Goal: Task Accomplishment & Management: Manage account settings

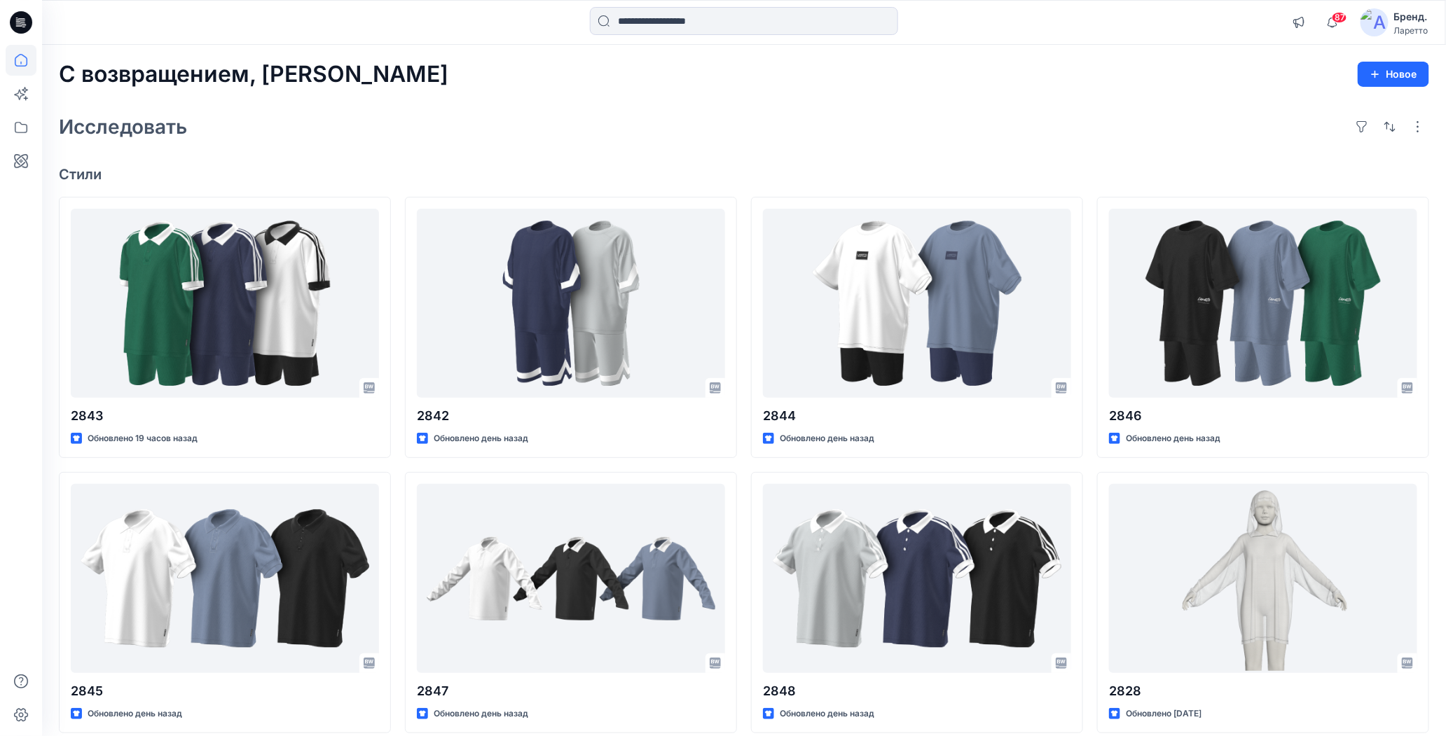
click at [931, 114] on div "Исследовать" at bounding box center [744, 127] width 1370 height 34
click at [15, 130] on icon at bounding box center [21, 127] width 31 height 31
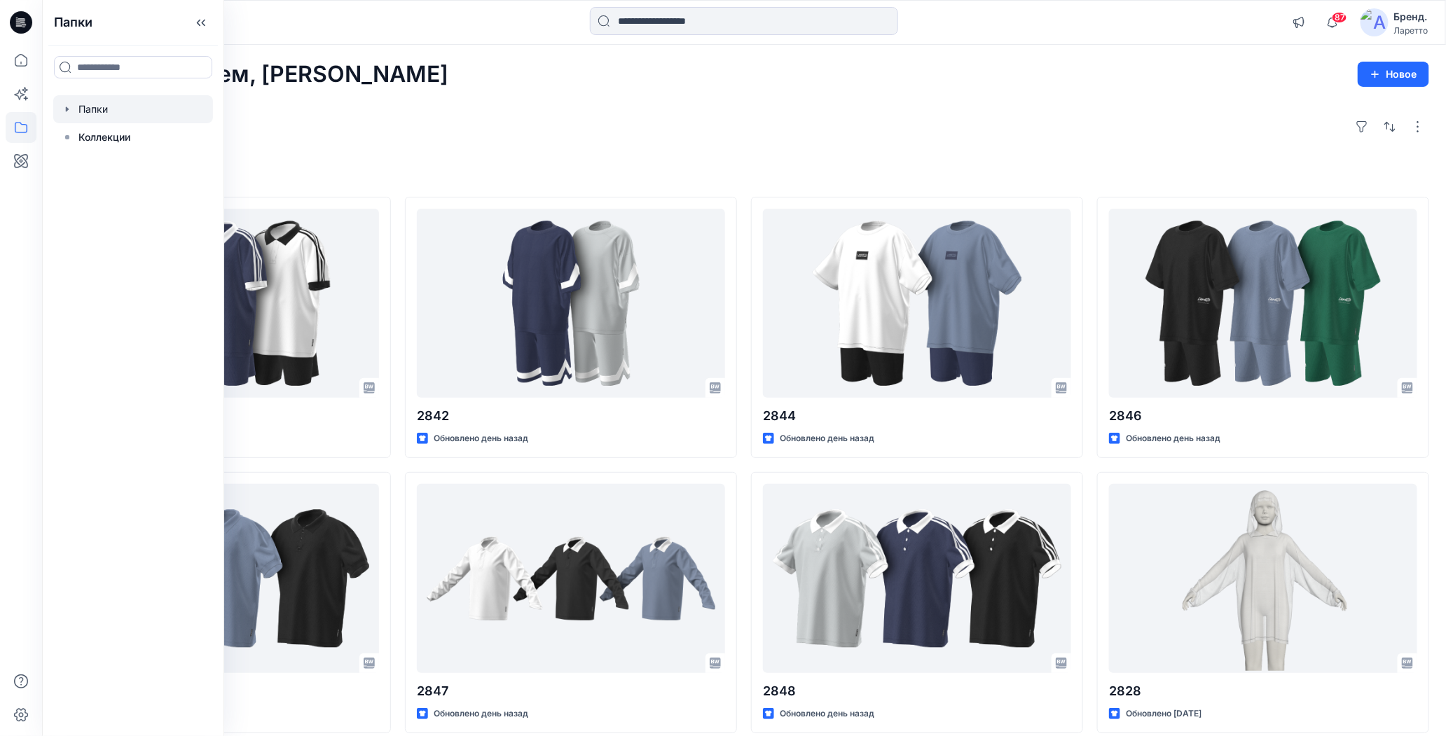
click at [94, 112] on div at bounding box center [133, 109] width 160 height 28
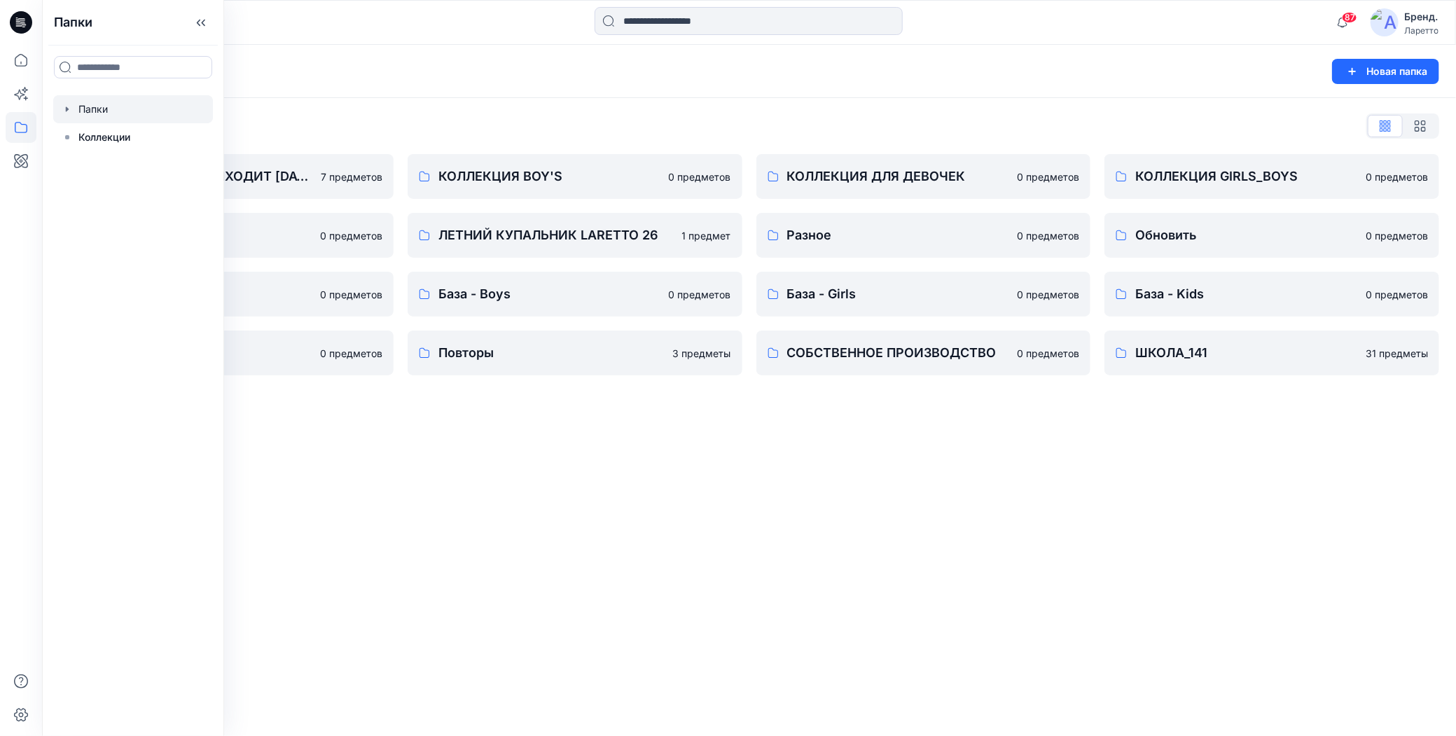
click at [595, 497] on div "Папки Новая папка Список папок БИЛЛУР БОЙ ЛАРЕТО (ВЫХОДИТ 26 МАРТА) 7 предметов…" at bounding box center [749, 390] width 1414 height 691
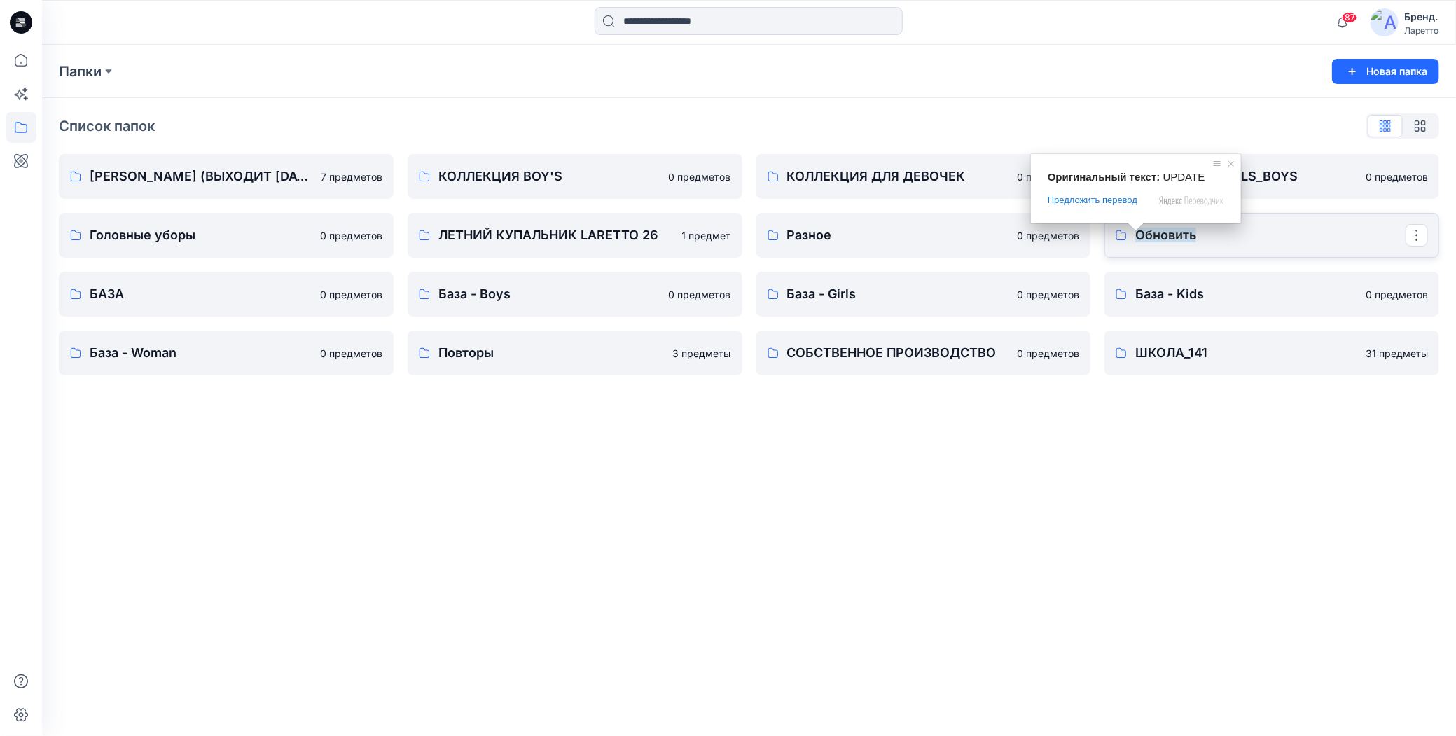
click at [1175, 237] on ya-tr-span "Обновить" at bounding box center [1166, 235] width 61 height 15
click at [202, 297] on p "БАЗА" at bounding box center [225, 294] width 270 height 20
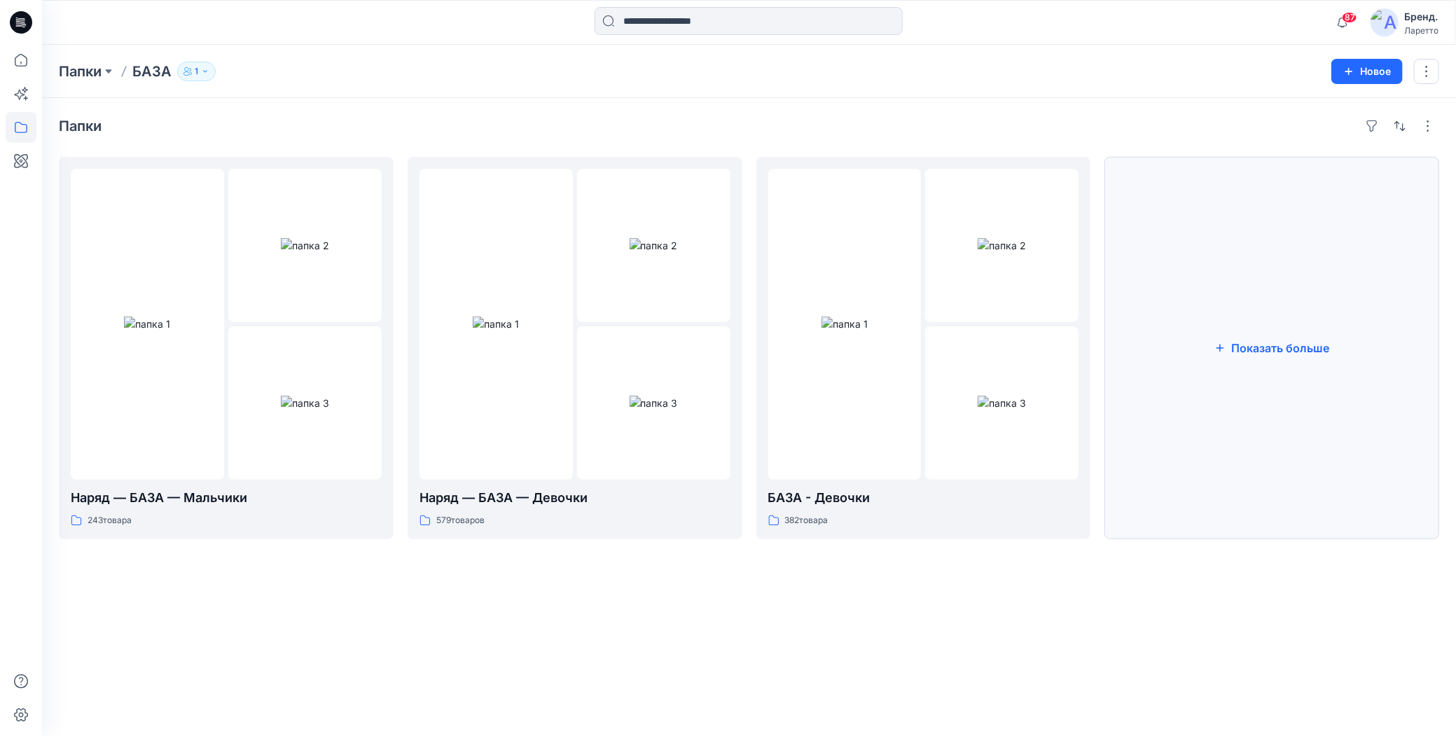
click at [1219, 360] on button "Показать больше" at bounding box center [1272, 348] width 335 height 382
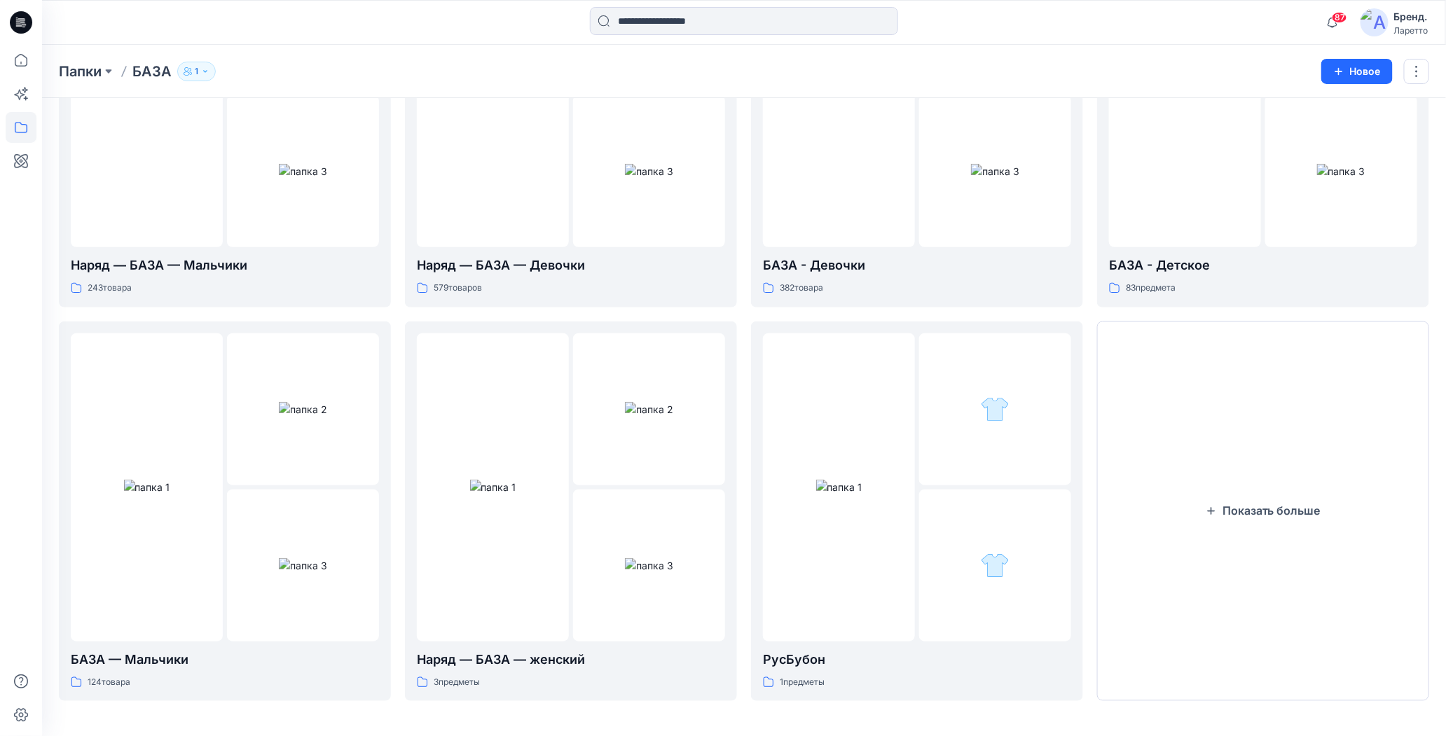
scroll to position [233, 0]
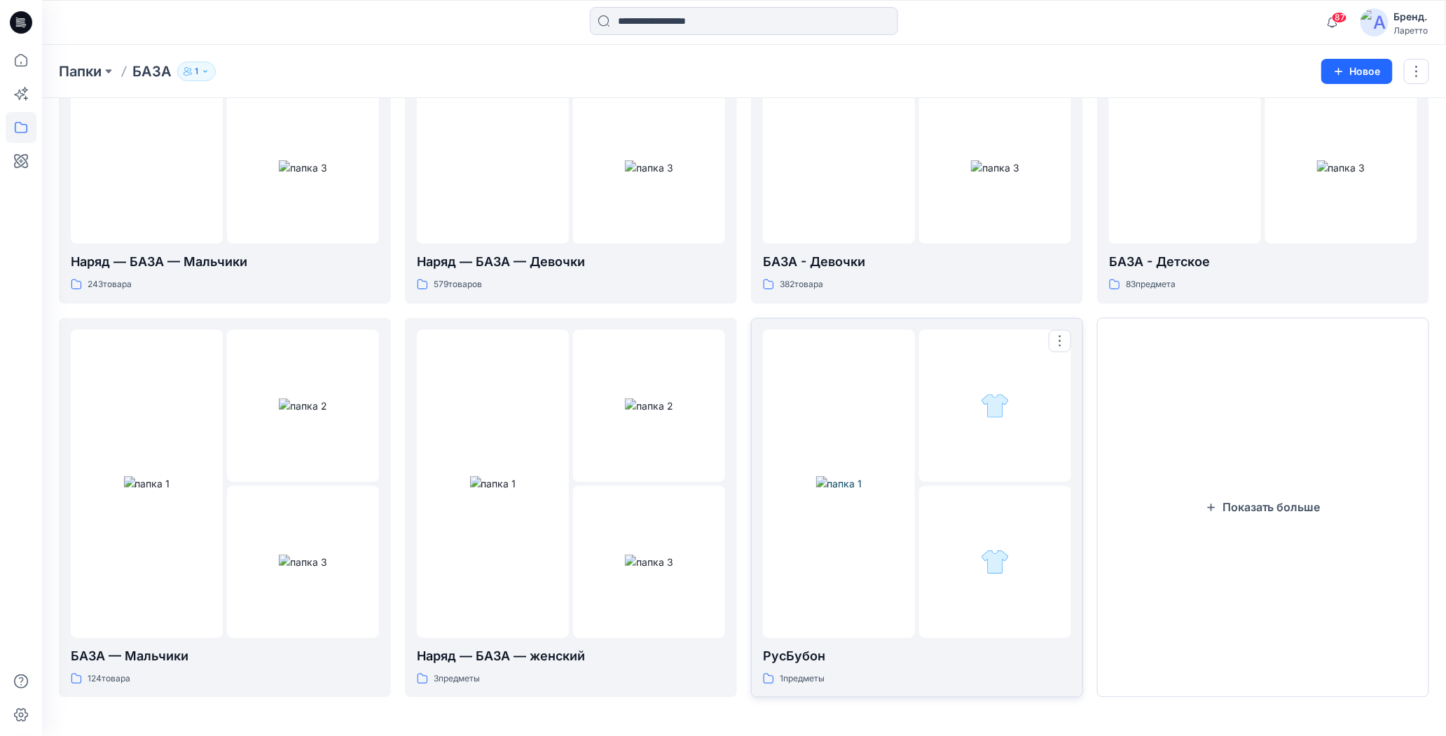
click at [862, 481] on img at bounding box center [839, 483] width 46 height 15
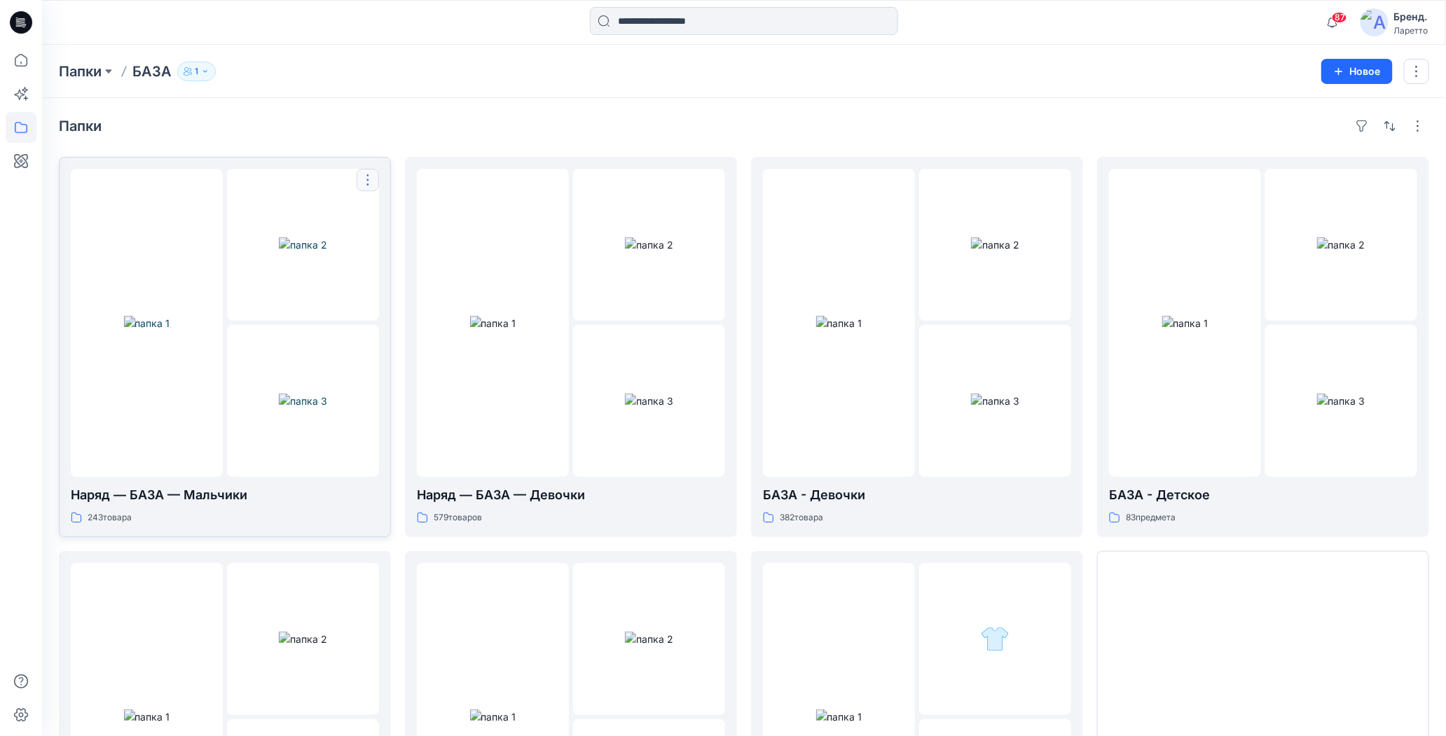
click at [366, 181] on button "button" at bounding box center [368, 180] width 22 height 22
click at [393, 266] on ya-tr-span "Удалить папку" at bounding box center [420, 270] width 71 height 12
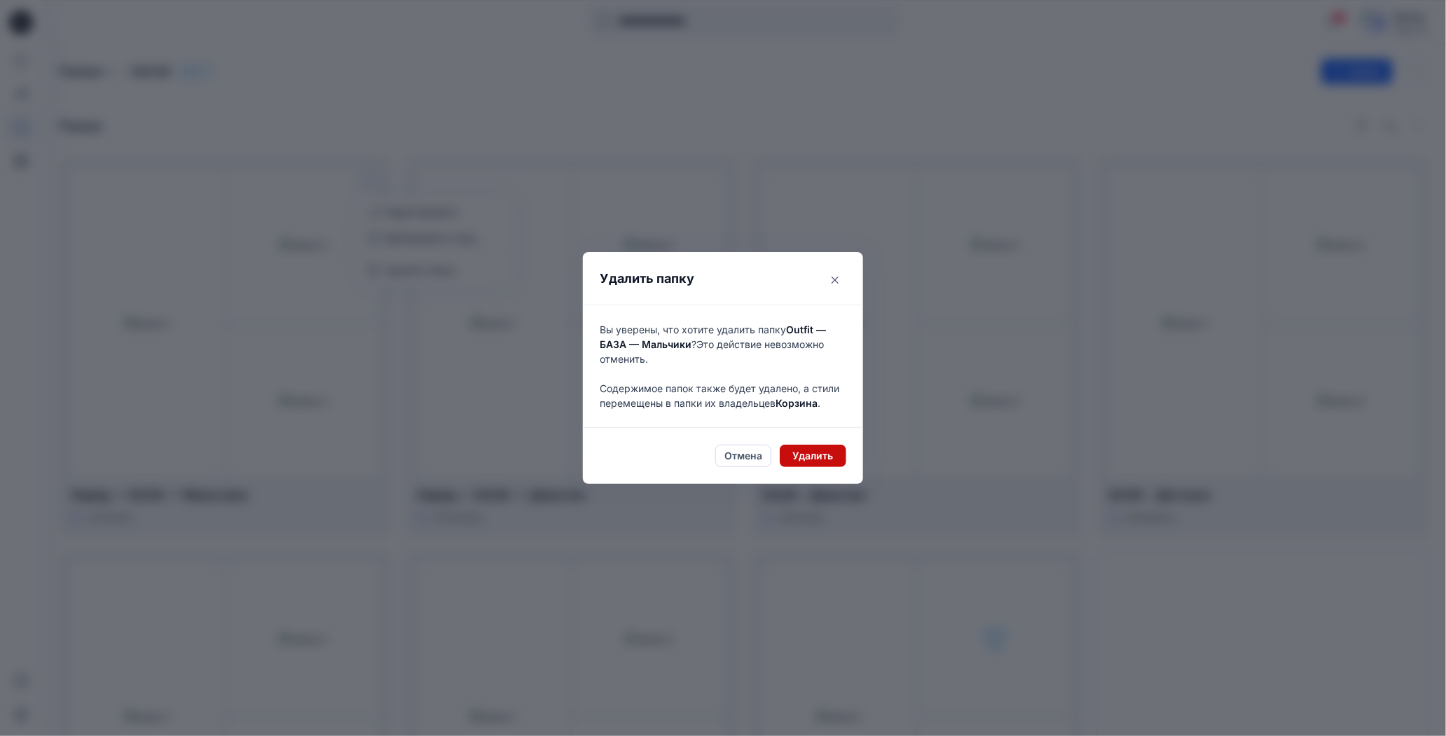
click at [843, 460] on button "Удалить" at bounding box center [813, 456] width 67 height 22
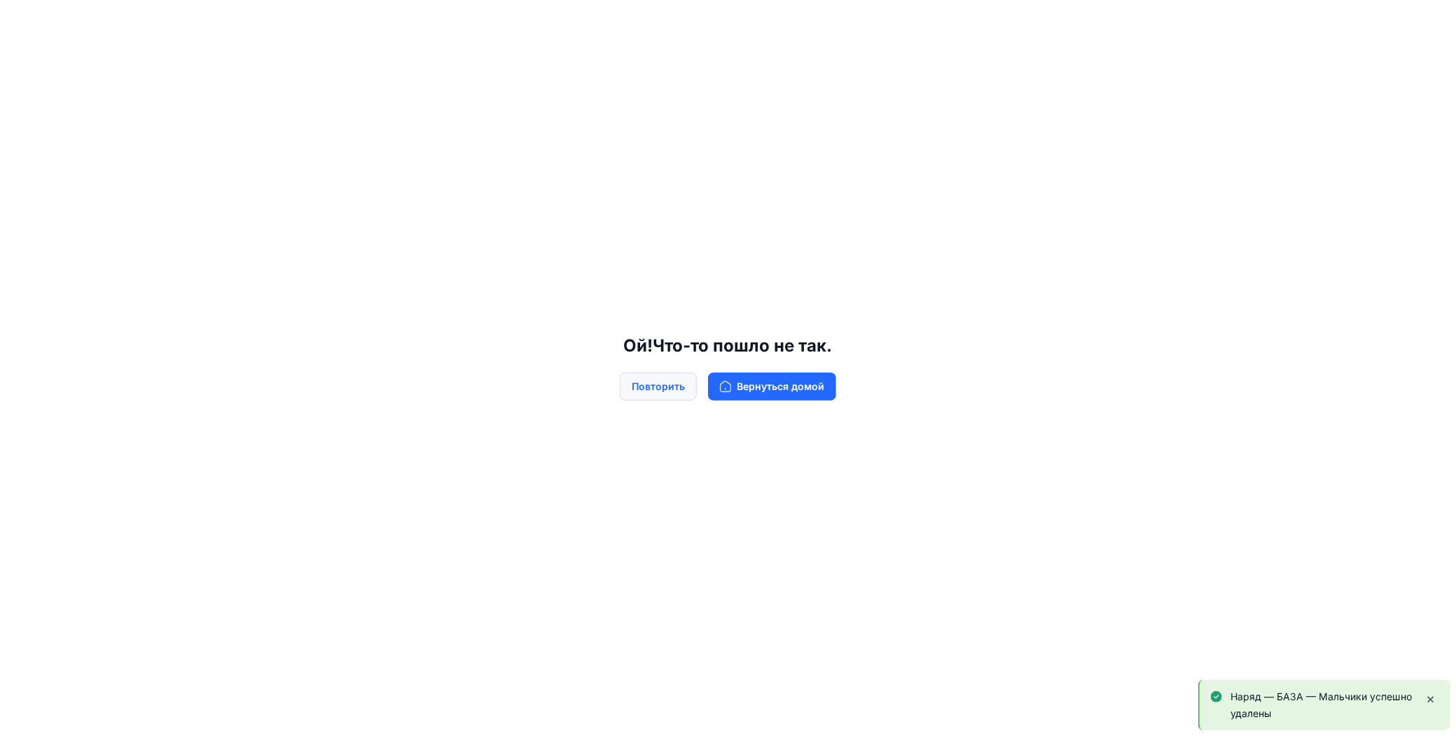
click at [656, 387] on ya-tr-span "Повторить" at bounding box center [658, 386] width 53 height 15
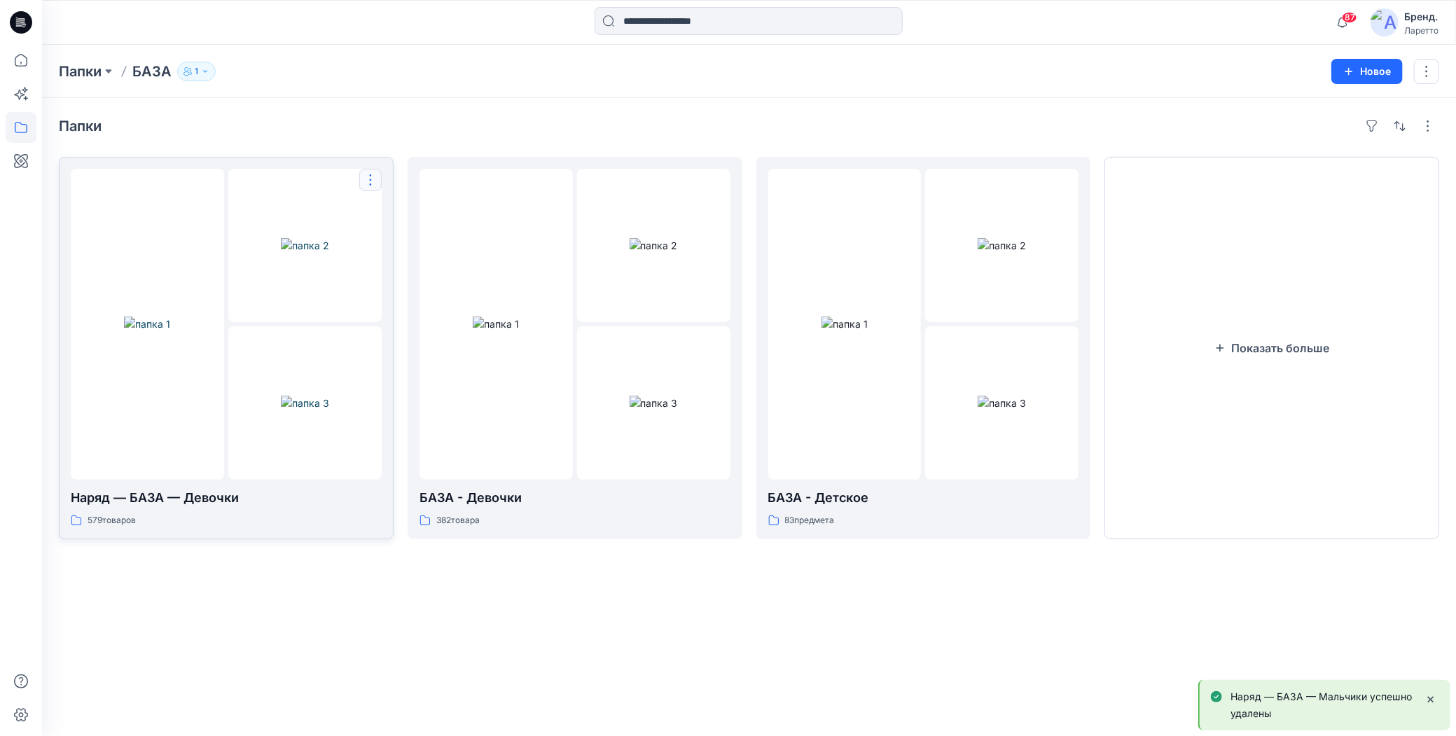
click at [371, 180] on button "button" at bounding box center [370, 180] width 22 height 22
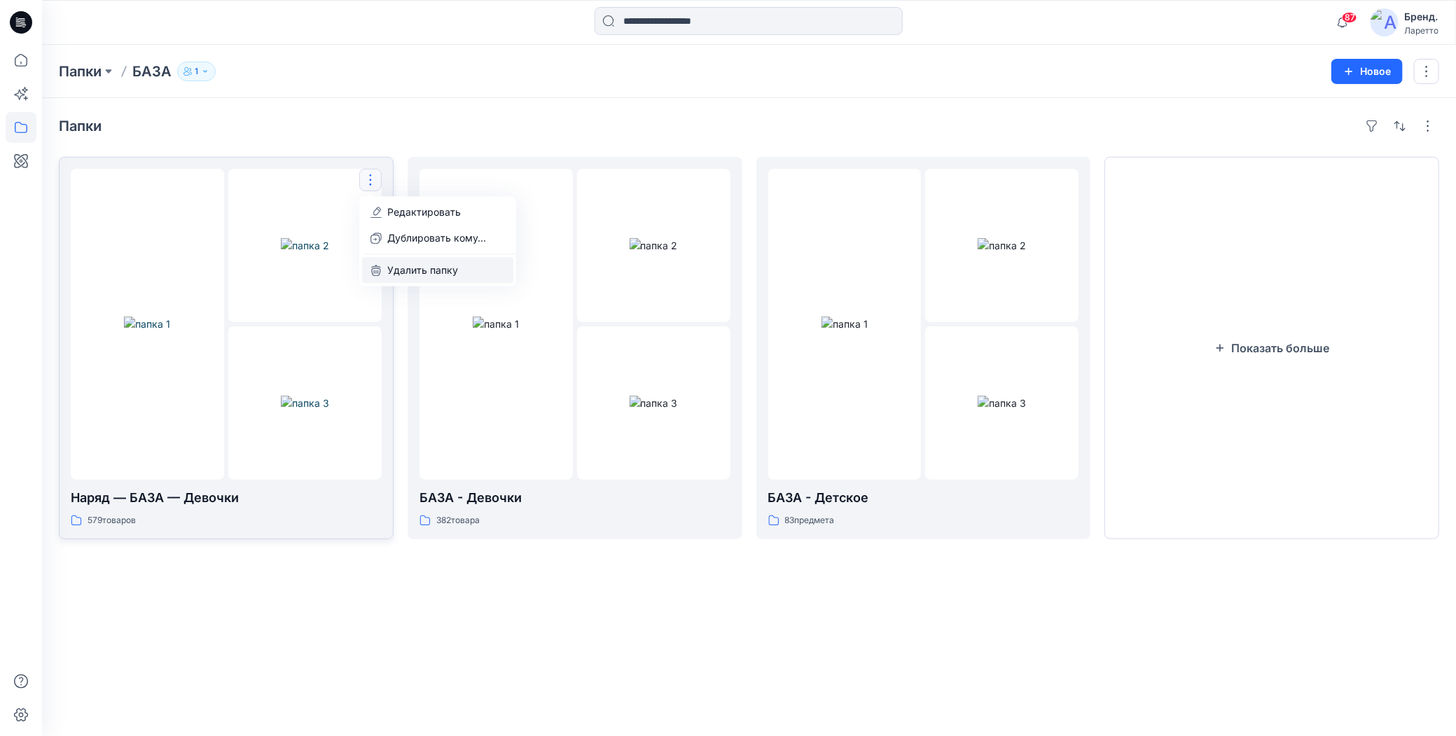
click at [380, 265] on icon "button" at bounding box center [376, 270] width 11 height 11
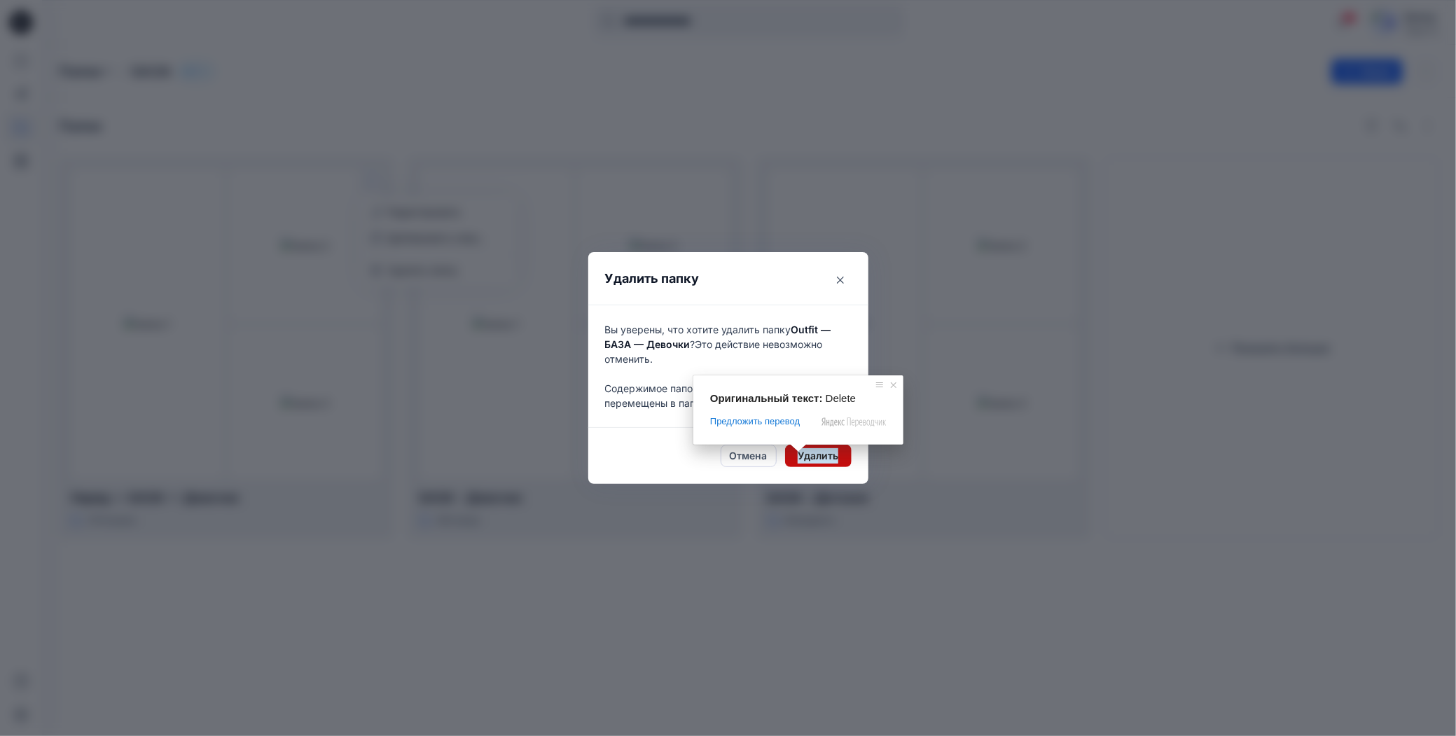
click at [811, 459] on ya-tr-span "Удалить" at bounding box center [818, 455] width 41 height 15
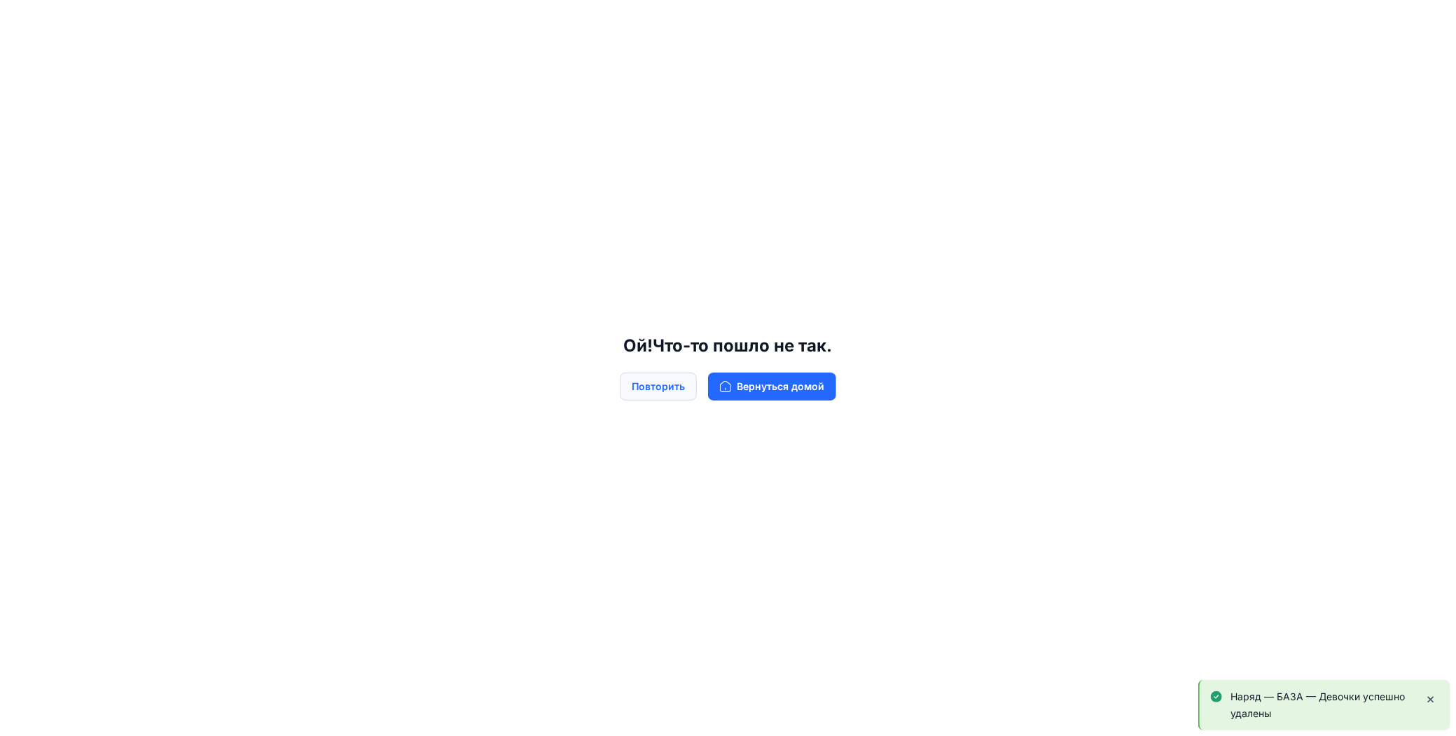
click at [679, 387] on ya-tr-span "Повторить" at bounding box center [658, 386] width 53 height 15
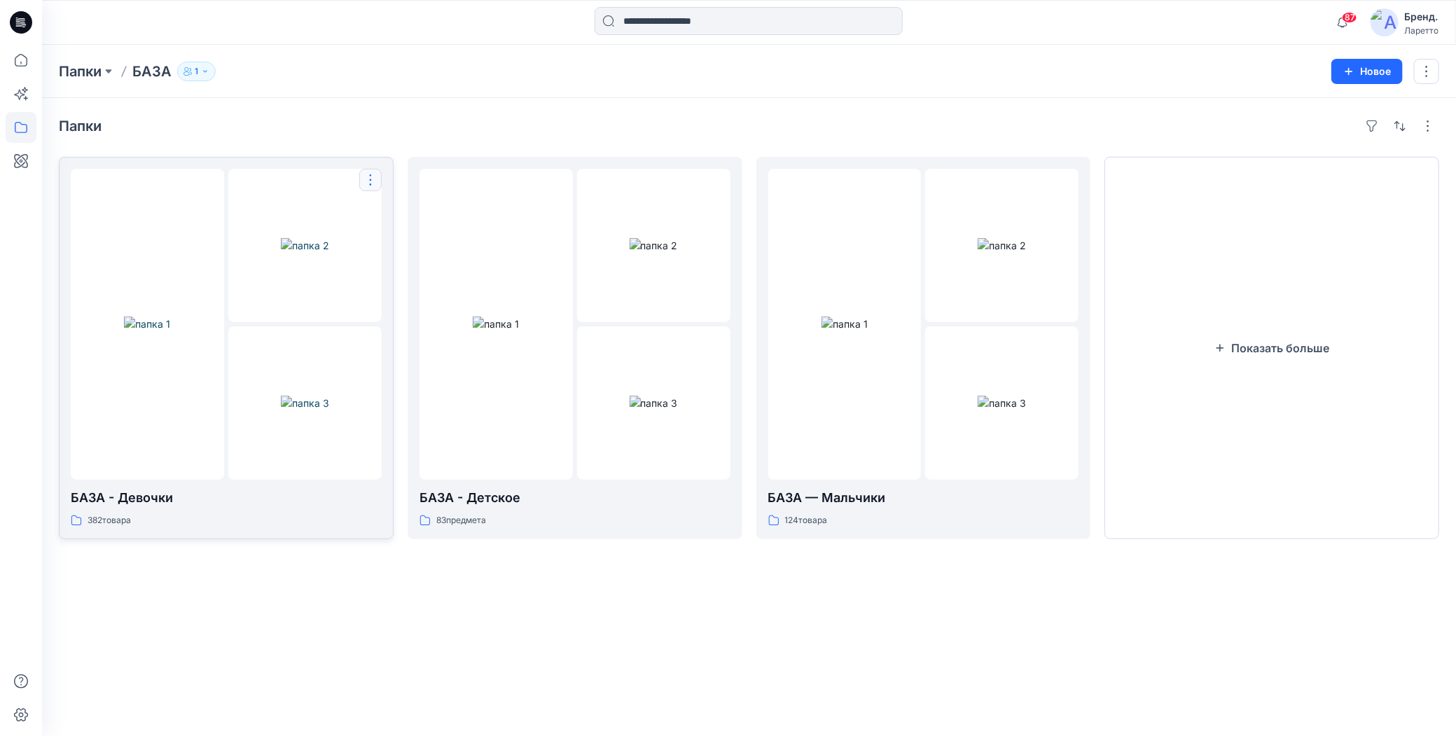
click at [376, 186] on button "button" at bounding box center [370, 180] width 22 height 22
click at [387, 268] on button "Удалить папку" at bounding box center [437, 270] width 151 height 26
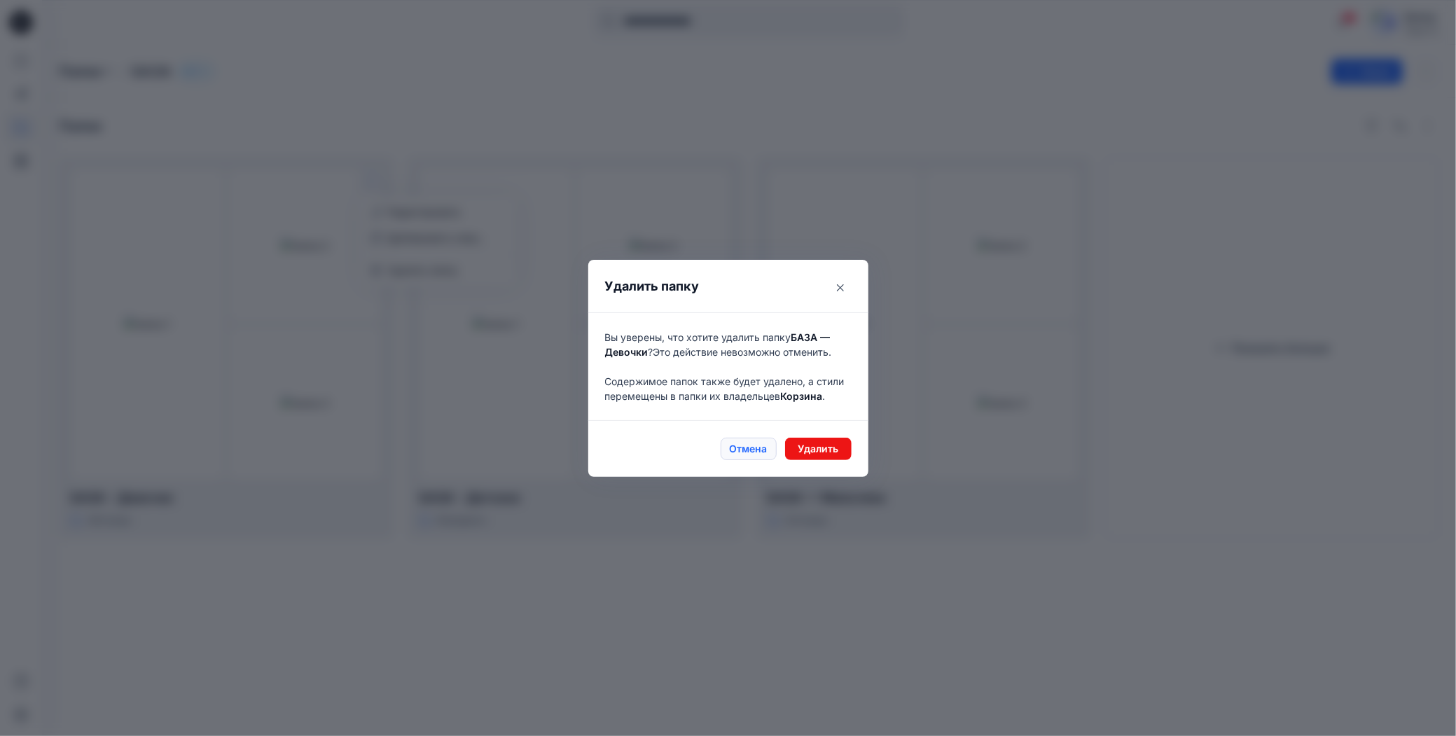
click at [752, 446] on ya-tr-span "Отмена" at bounding box center [749, 448] width 38 height 15
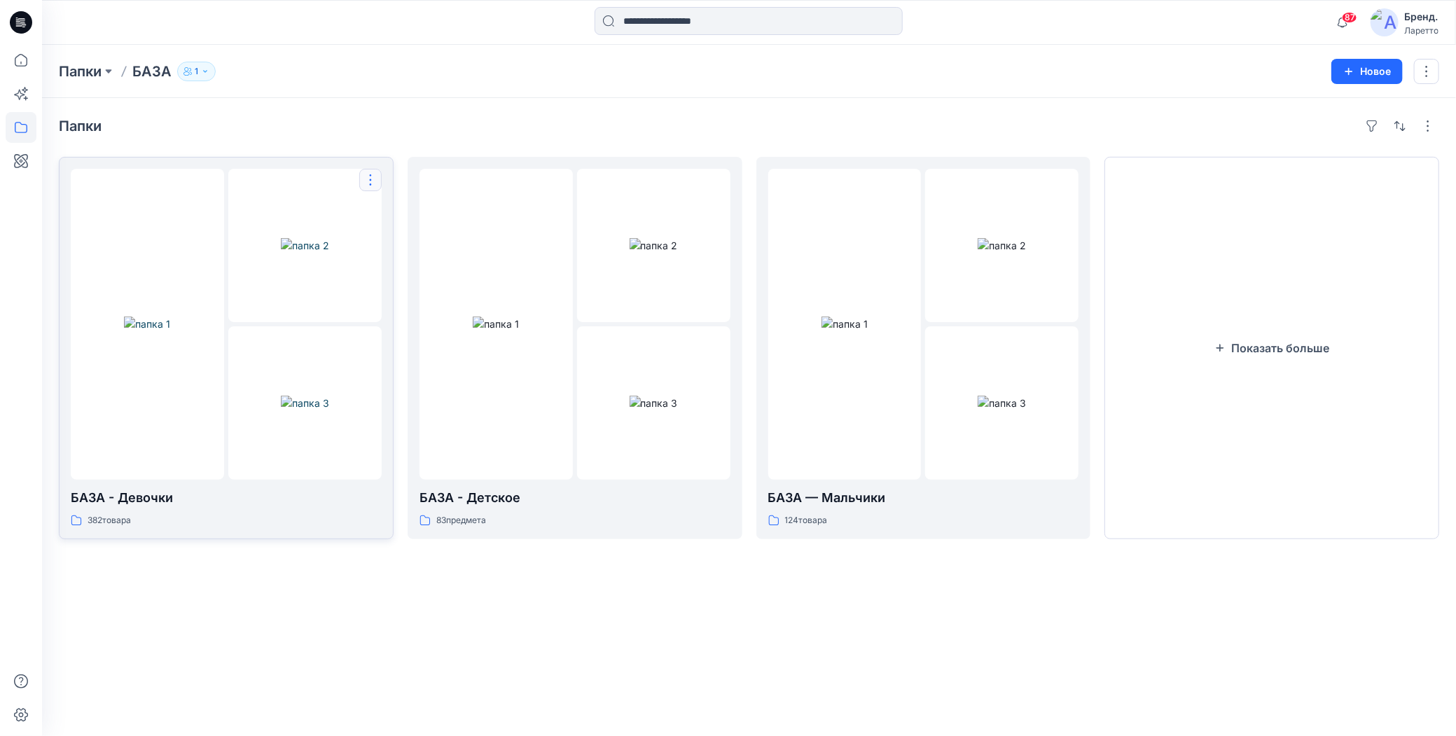
click at [368, 177] on button "button" at bounding box center [370, 180] width 22 height 22
click at [415, 277] on button "Удалить папку" at bounding box center [437, 270] width 151 height 26
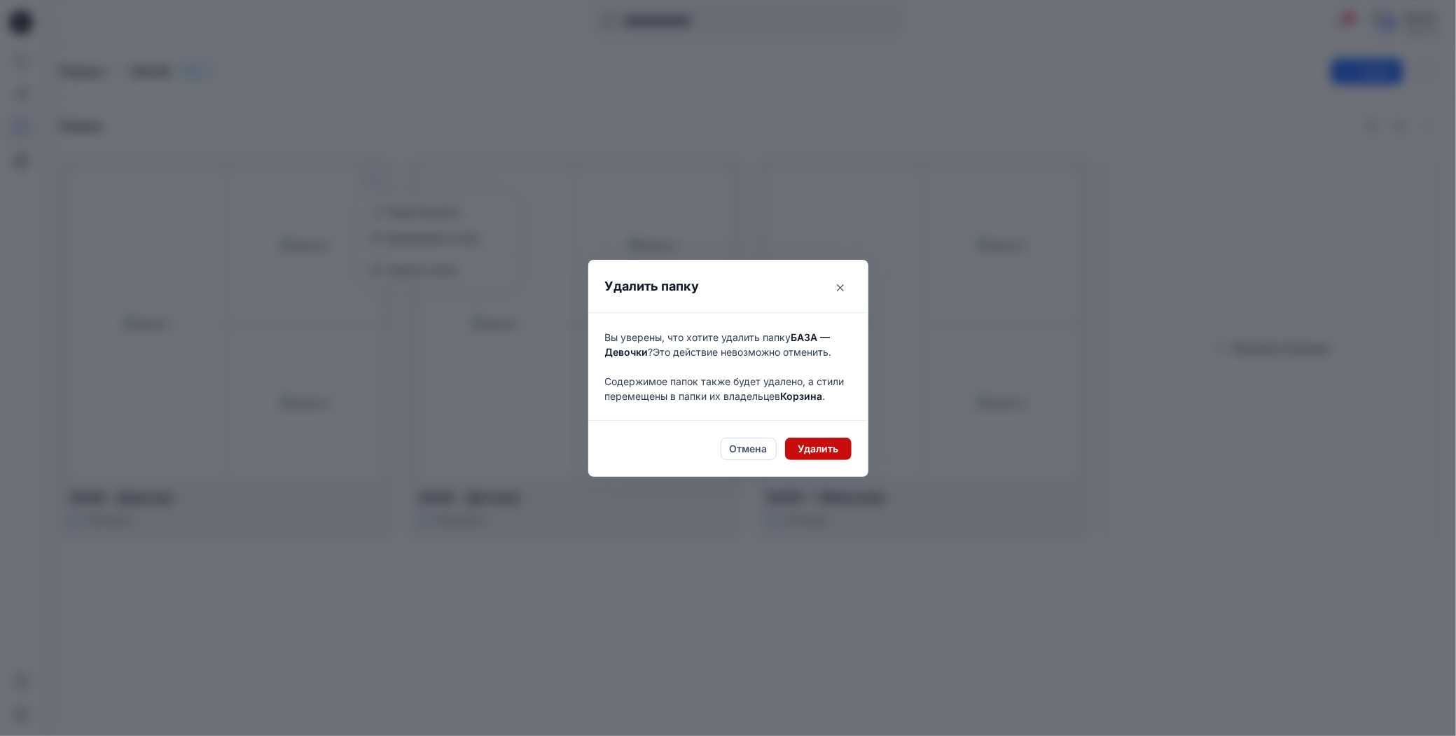
click at [799, 449] on ya-tr-span "Удалить" at bounding box center [818, 448] width 41 height 15
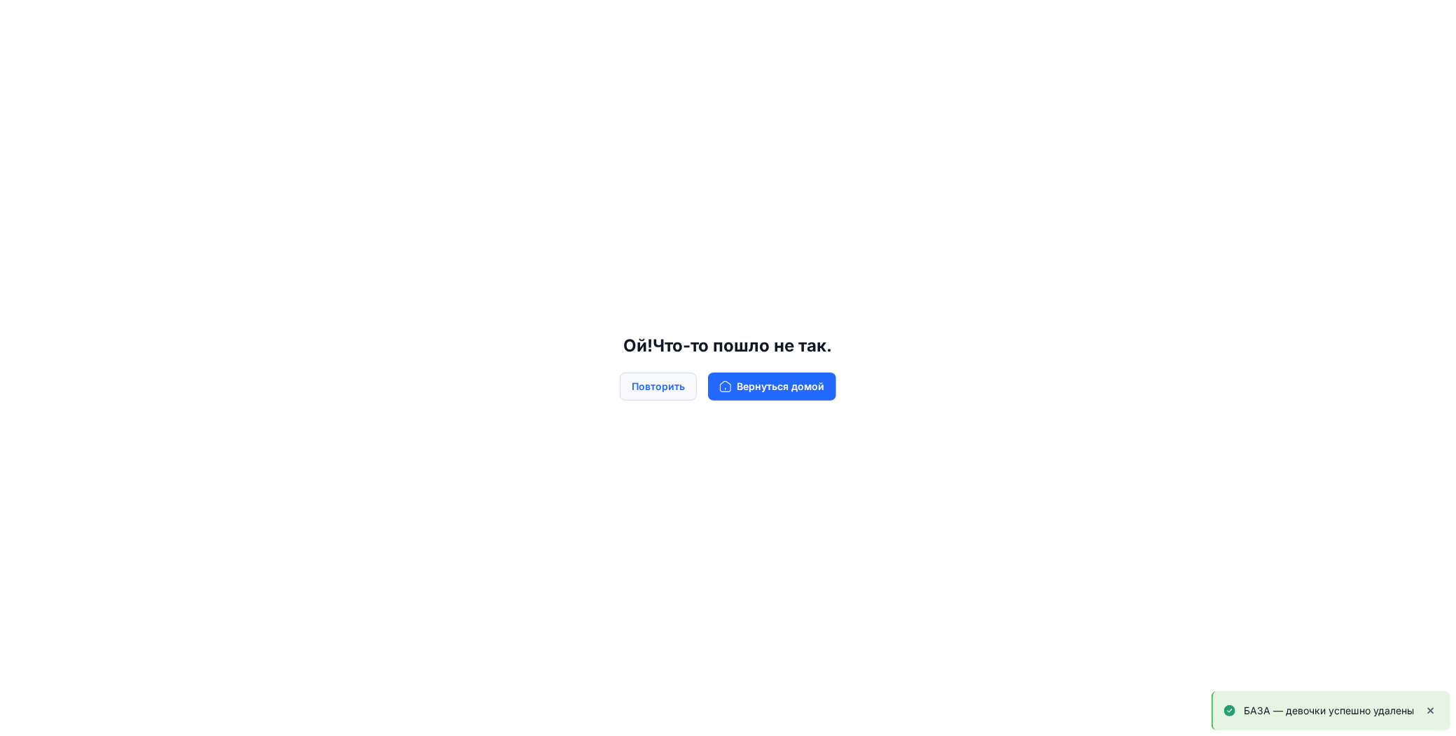
click at [670, 382] on ya-tr-span "Повторить" at bounding box center [658, 386] width 53 height 15
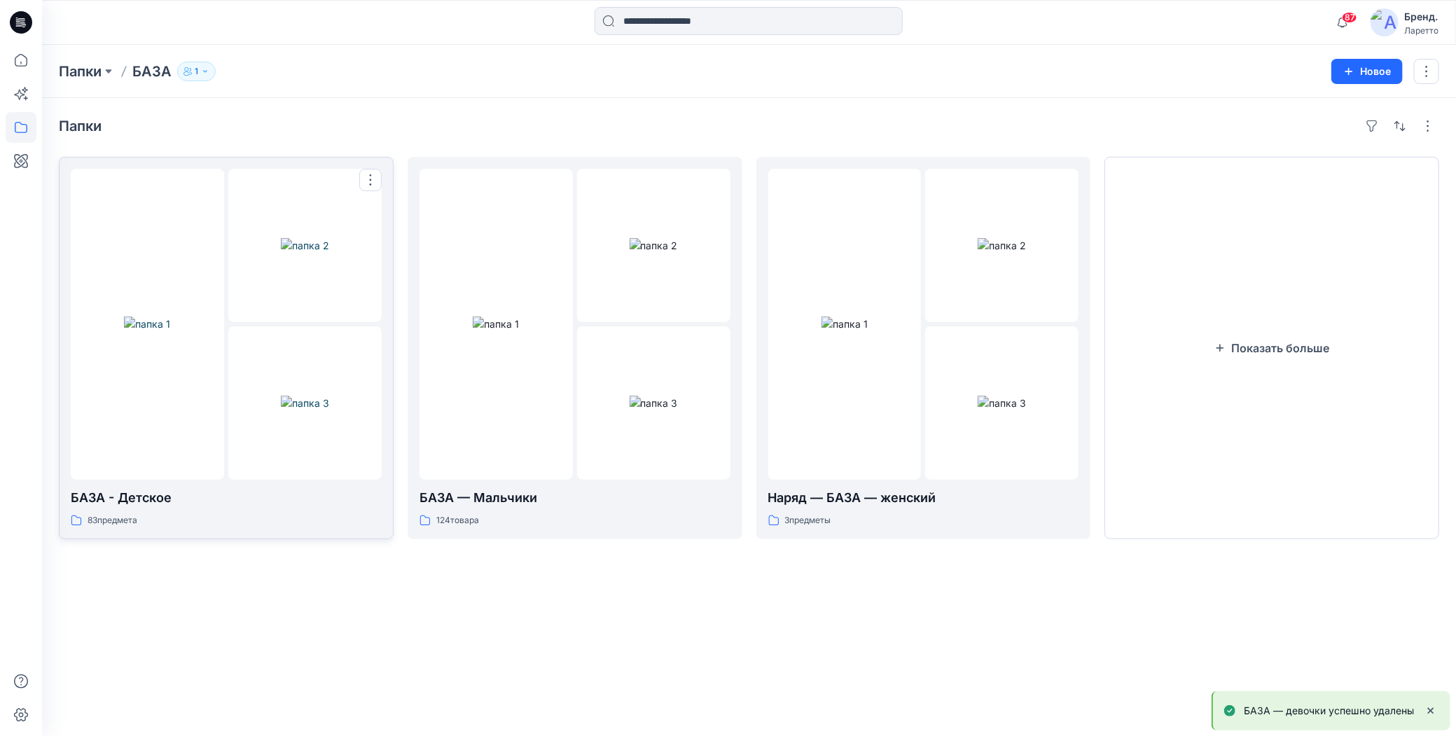
click at [373, 177] on button "button" at bounding box center [370, 180] width 22 height 22
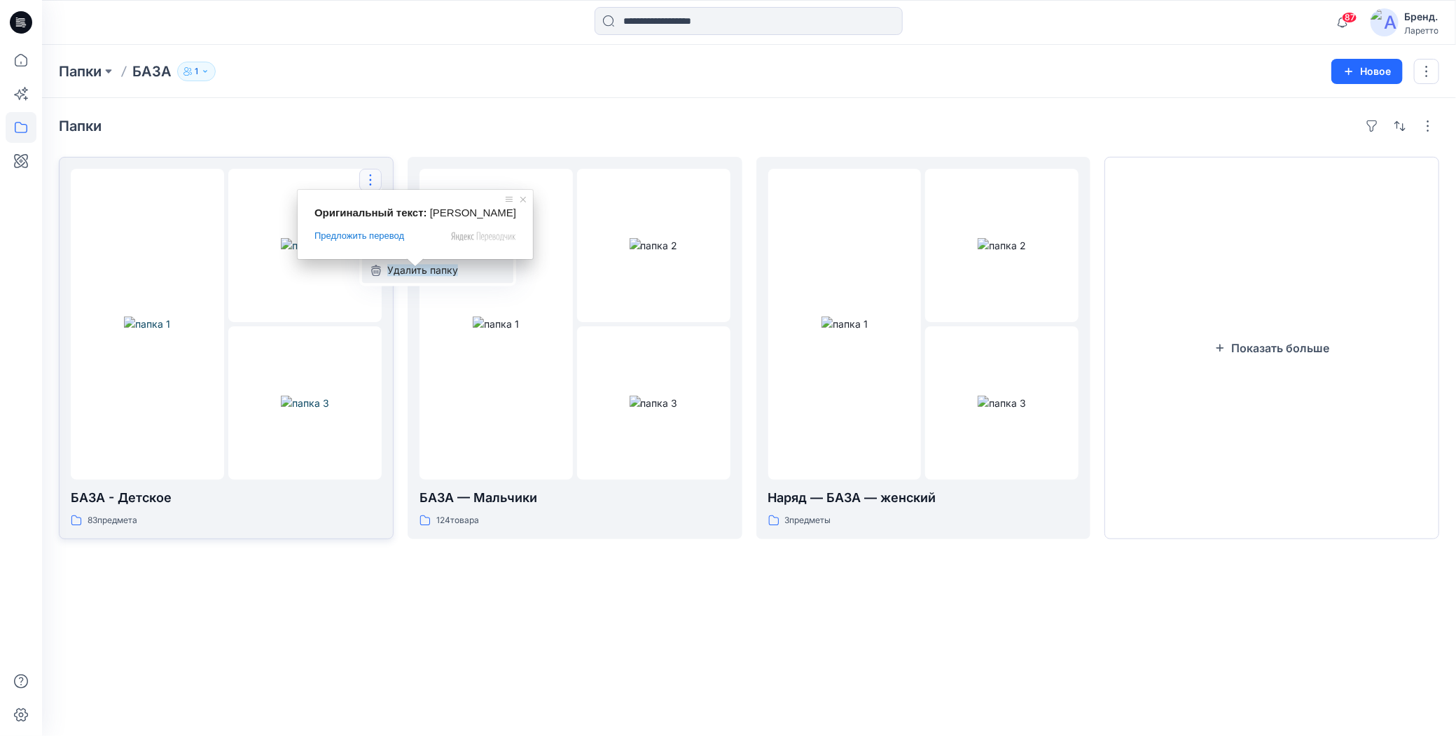
click at [390, 270] on ya-tr-span "Удалить папку" at bounding box center [422, 270] width 71 height 12
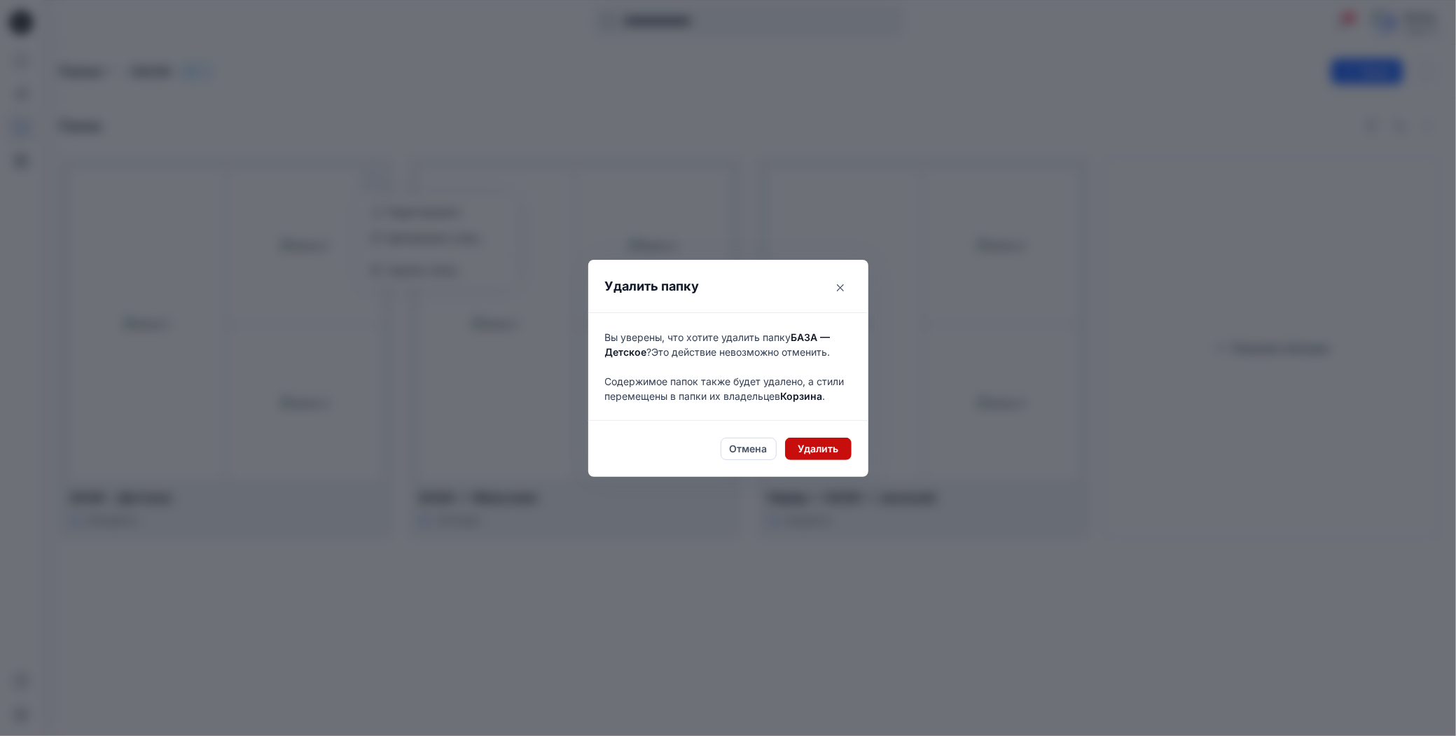
click at [805, 450] on ya-tr-span "Удалить" at bounding box center [818, 448] width 41 height 15
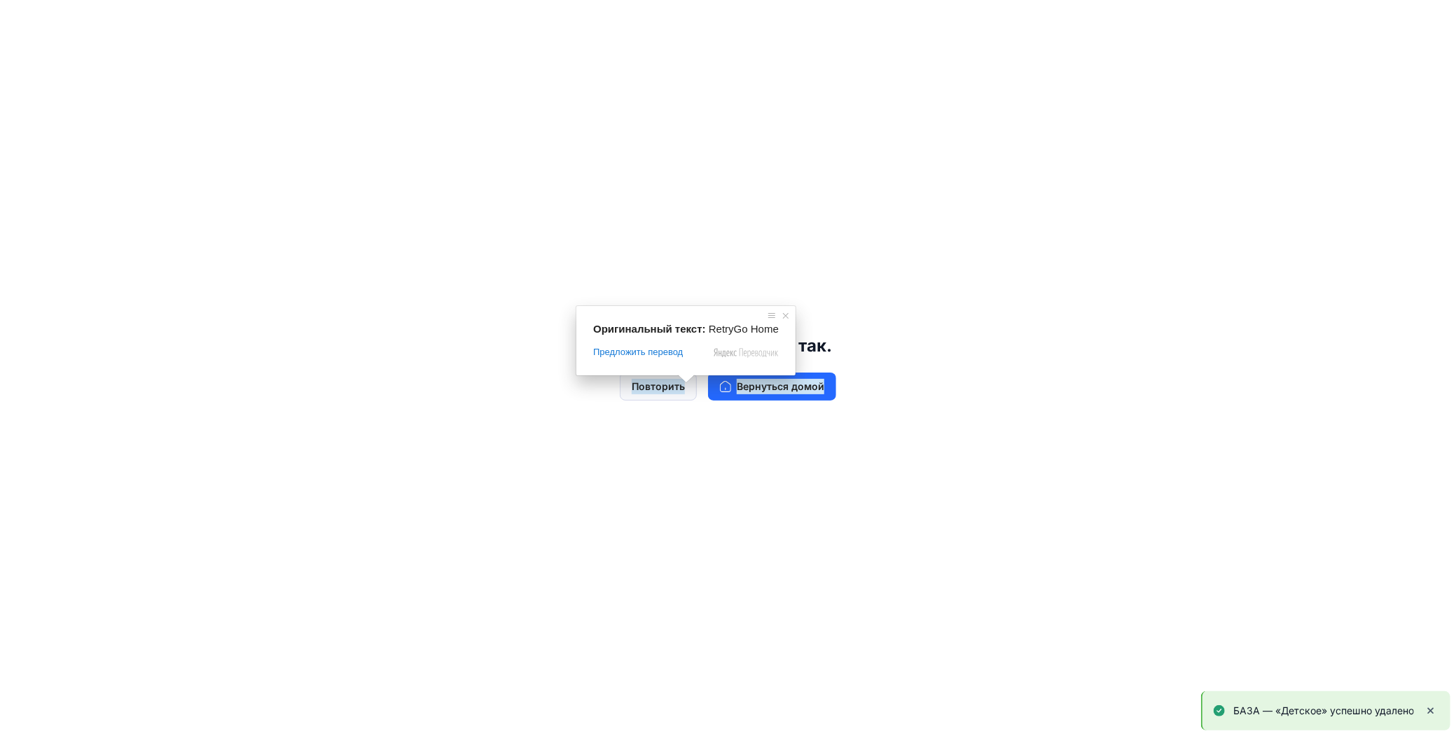
click at [646, 382] on ya-tr-span "Повторить" at bounding box center [658, 386] width 53 height 15
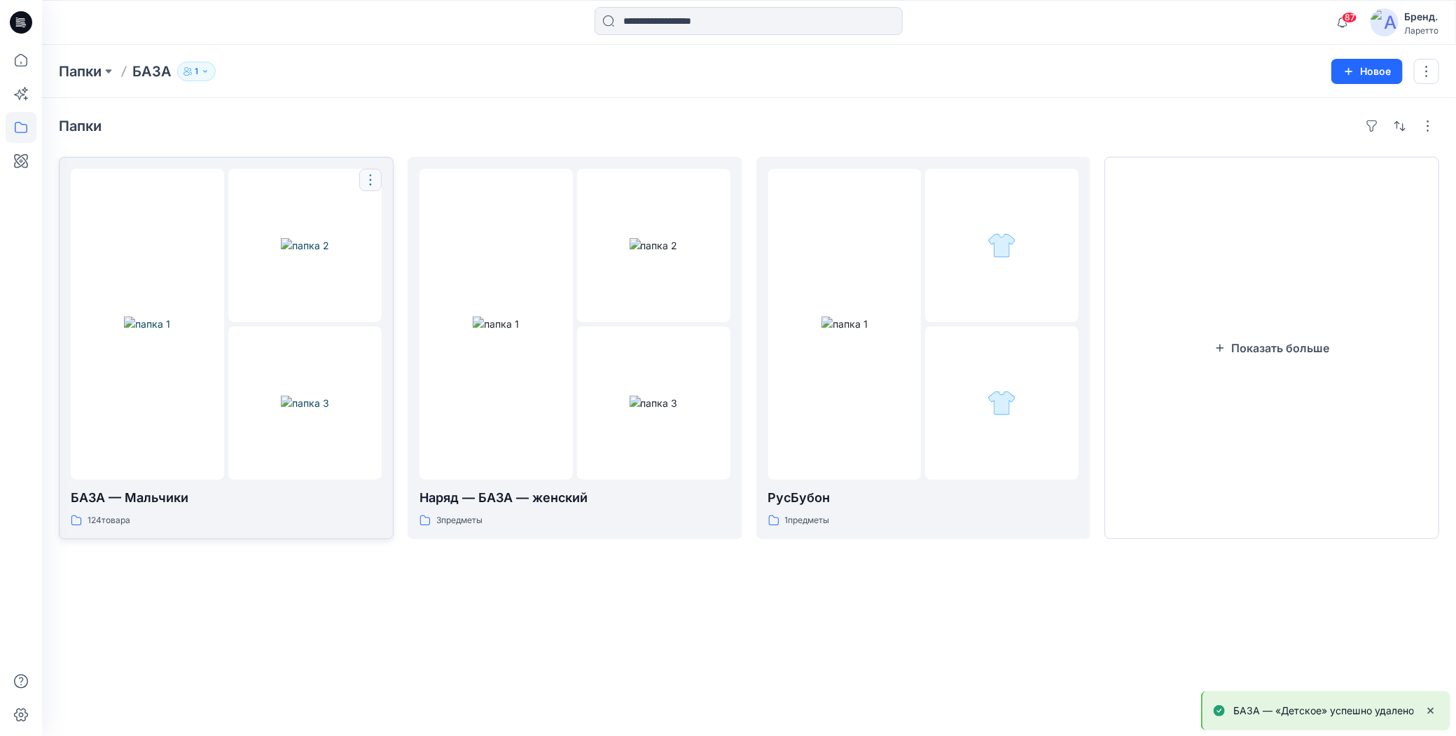
click at [370, 177] on button "button" at bounding box center [370, 180] width 22 height 22
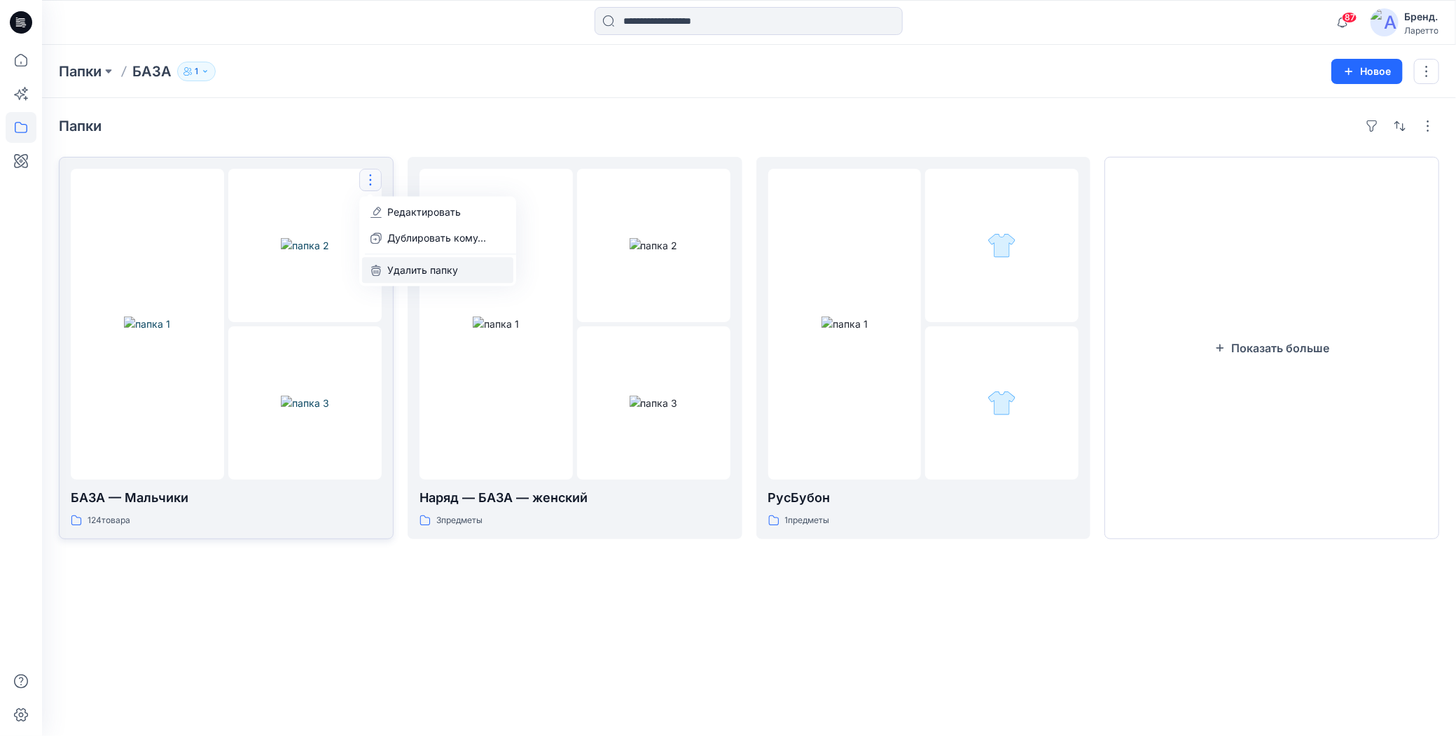
click at [387, 266] on ya-tr-span "Удалить папку" at bounding box center [422, 270] width 71 height 12
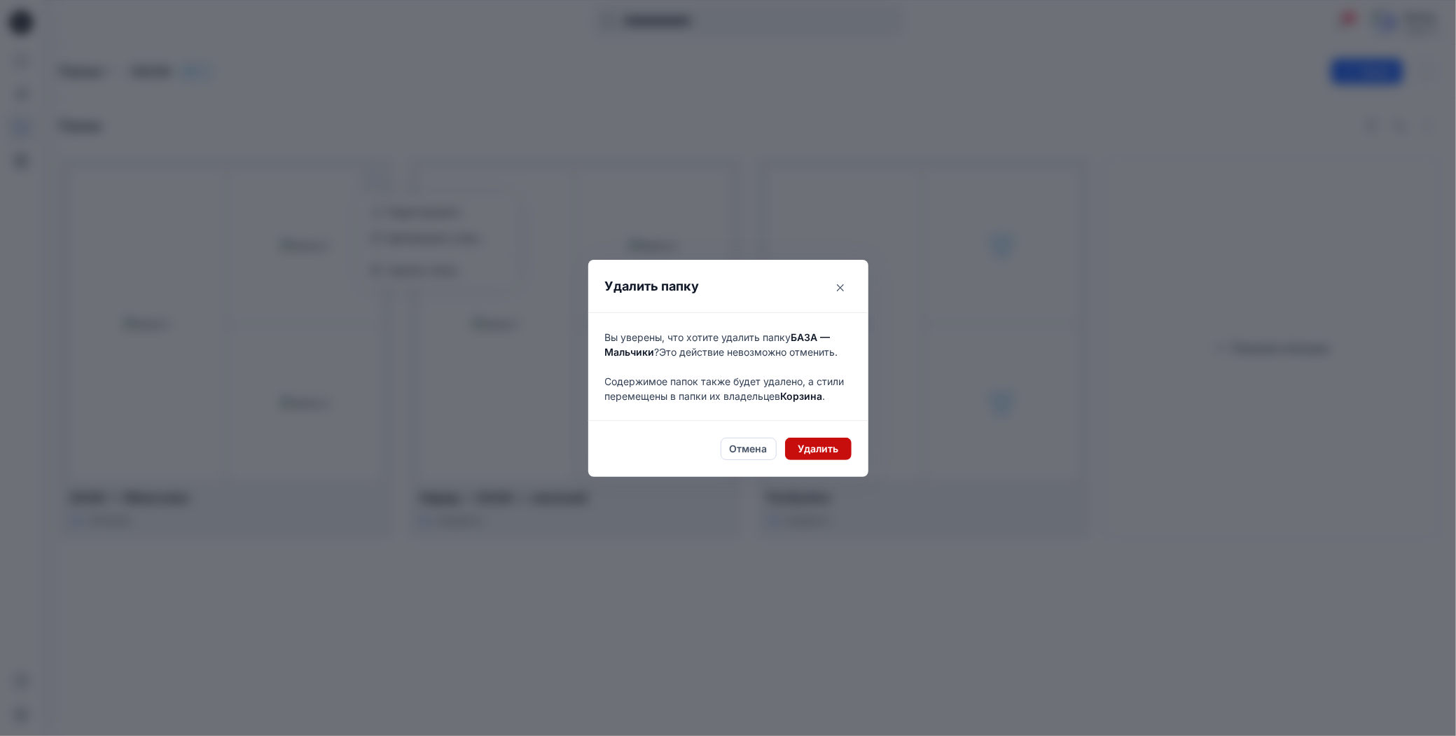
click at [796, 448] on button "Удалить" at bounding box center [818, 449] width 67 height 22
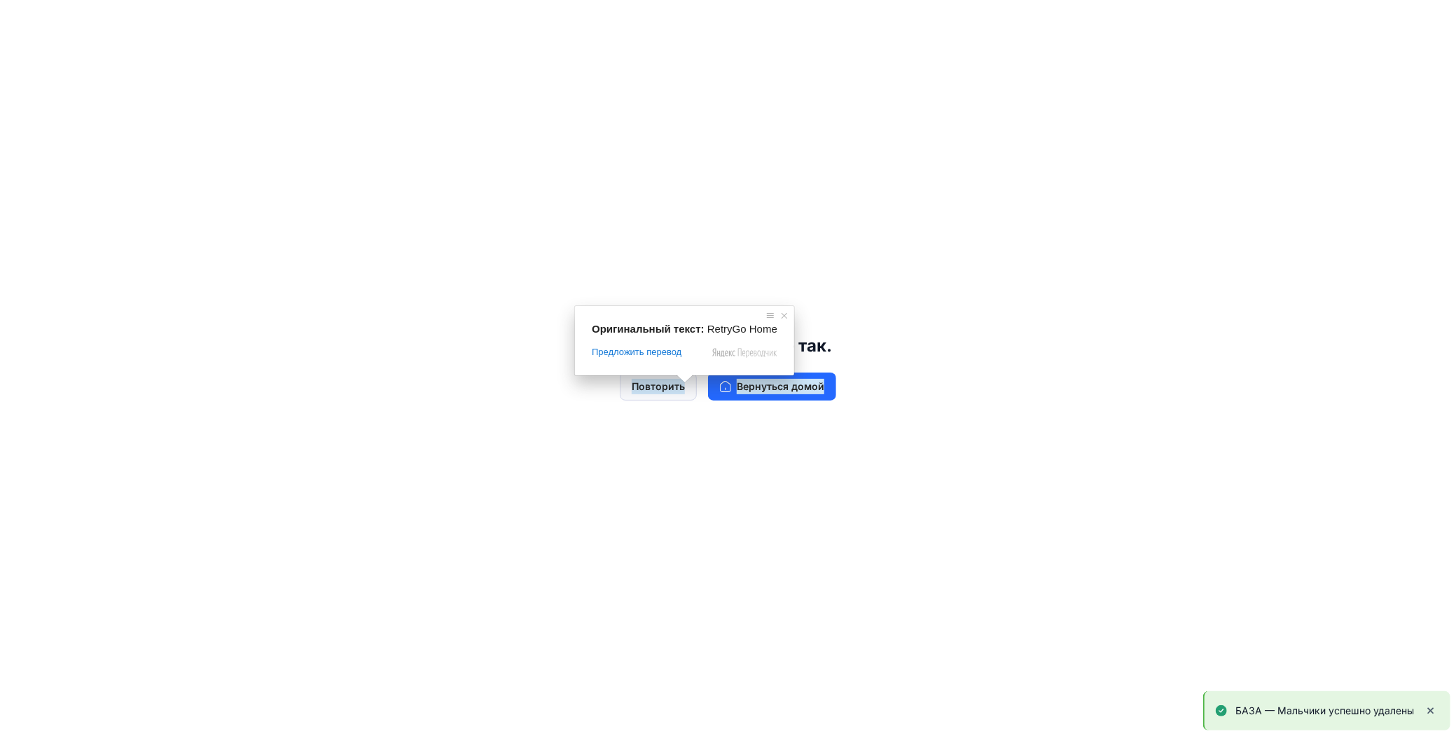
click at [655, 384] on ya-tr-span "Повторить" at bounding box center [658, 386] width 53 height 15
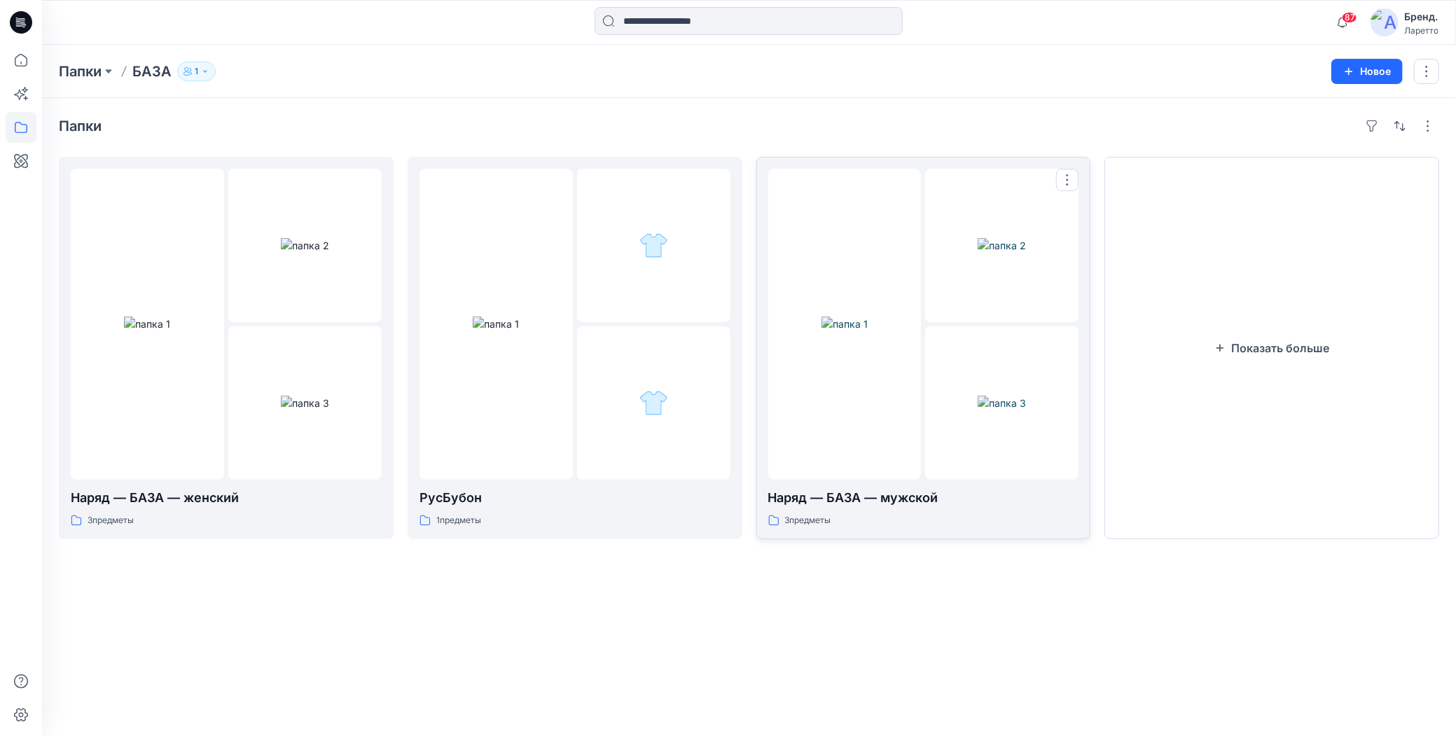
click at [839, 317] on img at bounding box center [845, 324] width 46 height 15
click at [164, 331] on img at bounding box center [147, 324] width 46 height 15
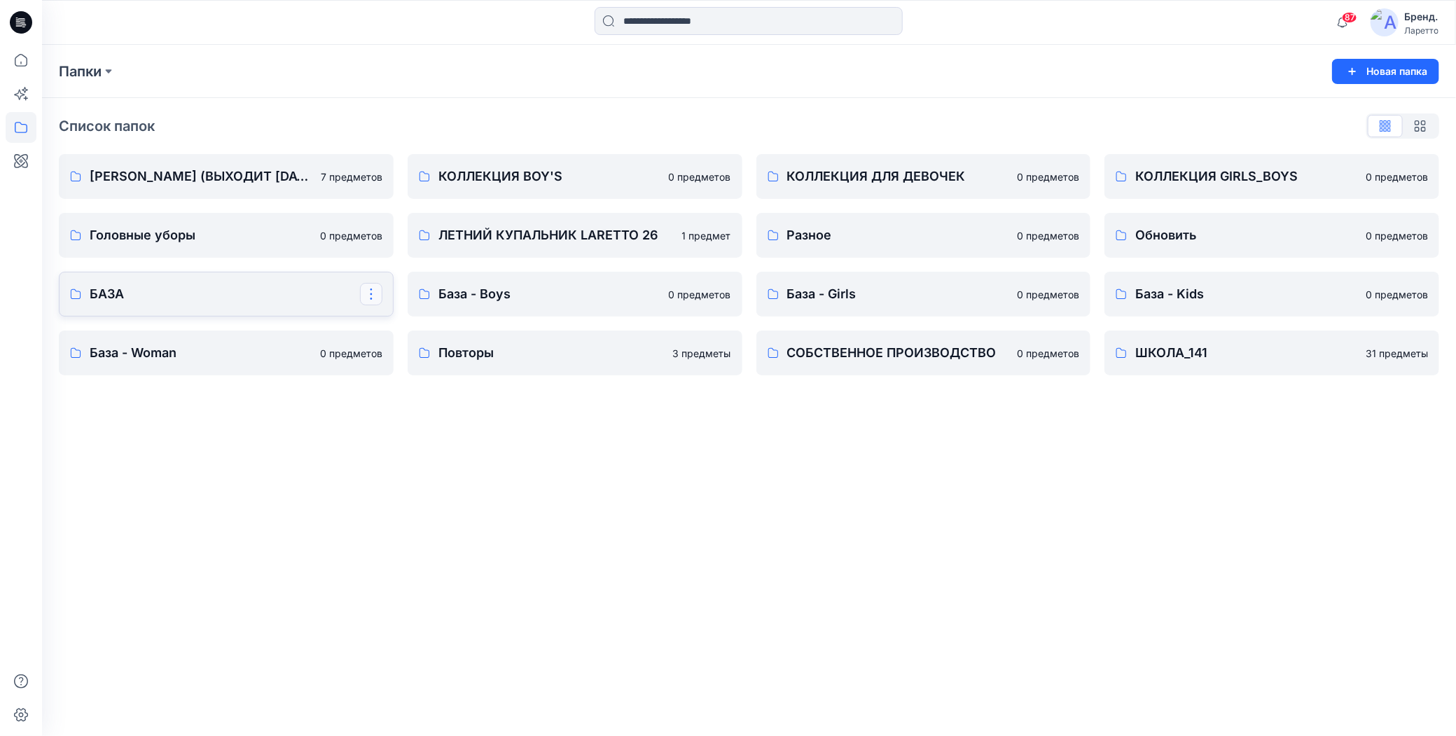
click at [373, 294] on button "button" at bounding box center [371, 294] width 22 height 22
click at [378, 403] on button "Удалить папку" at bounding box center [450, 410] width 172 height 26
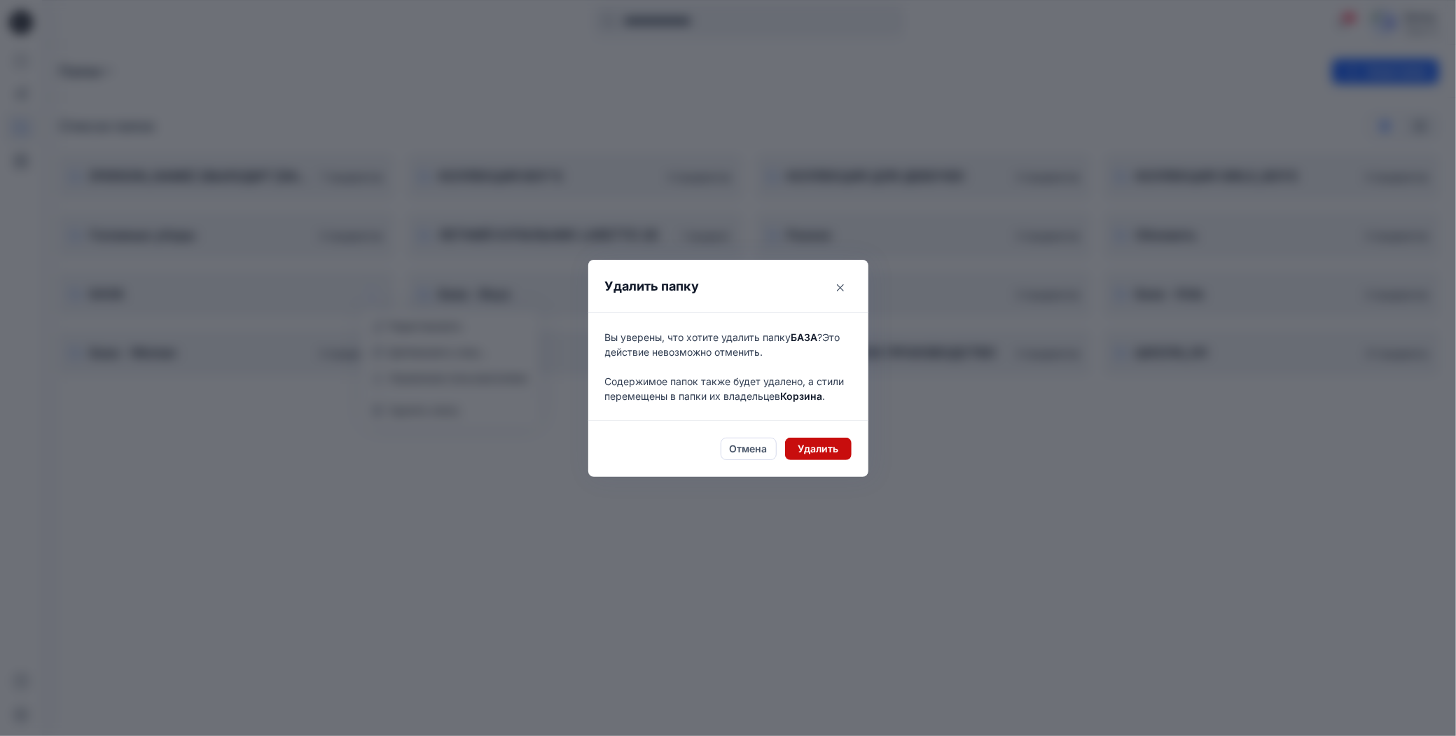
click at [793, 449] on button "Удалить" at bounding box center [818, 449] width 67 height 22
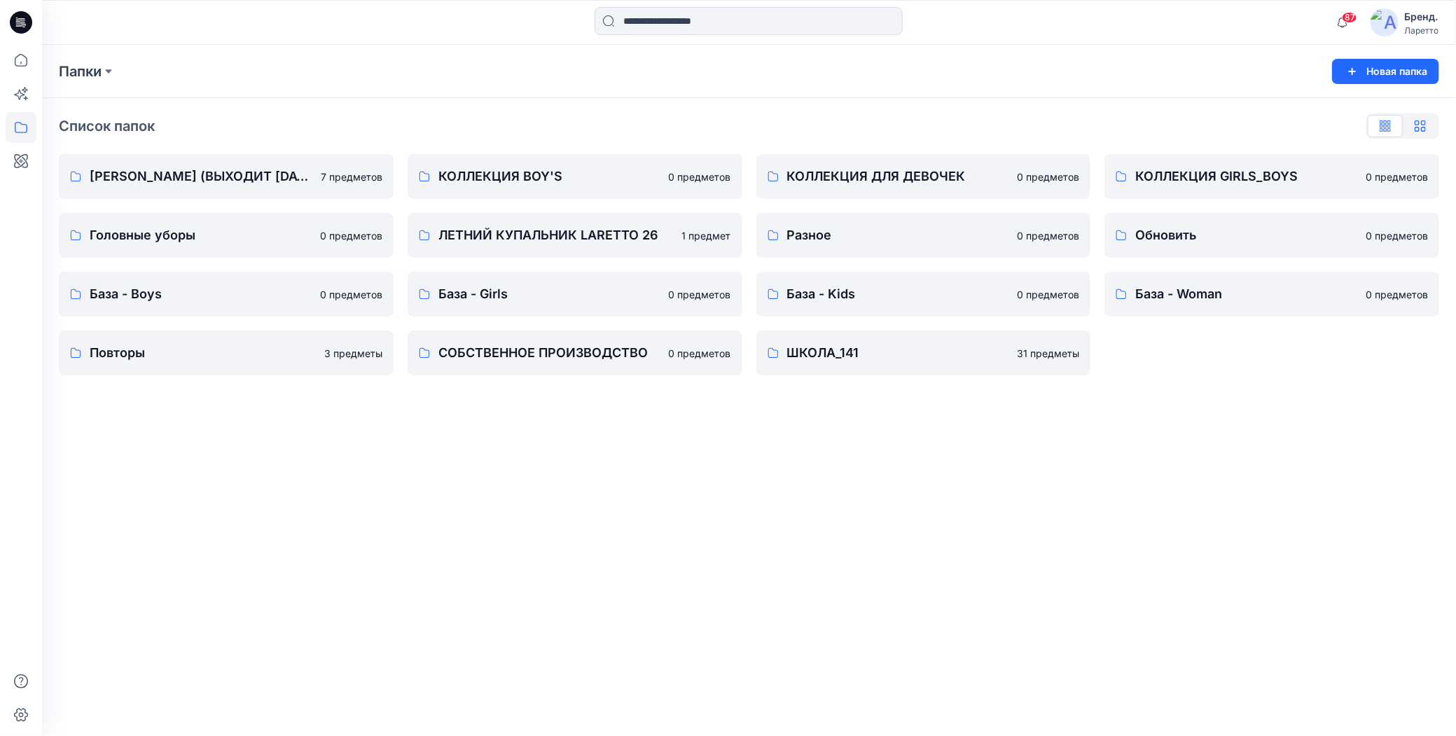
click at [1425, 129] on icon "button" at bounding box center [1420, 125] width 11 height 11
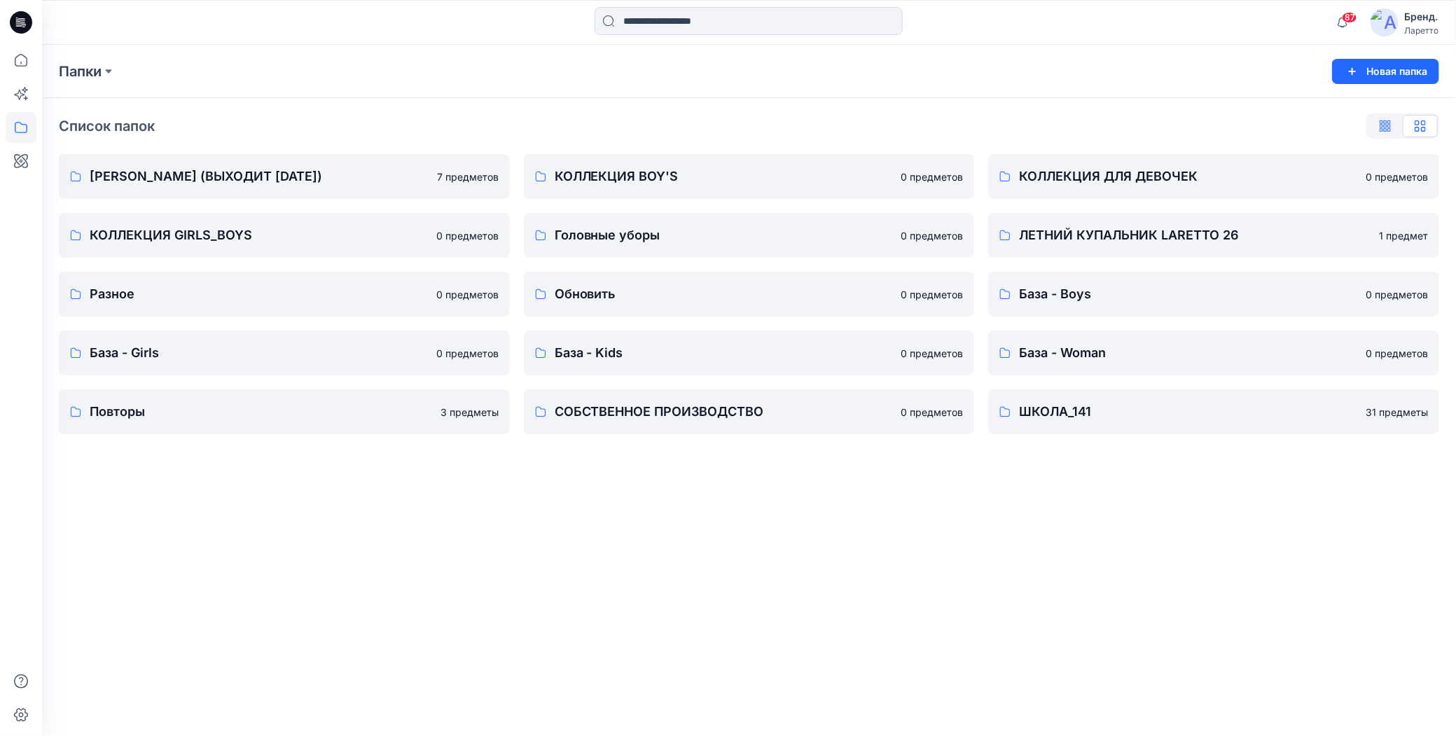
click at [1384, 125] on icon "button" at bounding box center [1382, 123] width 4 height 7
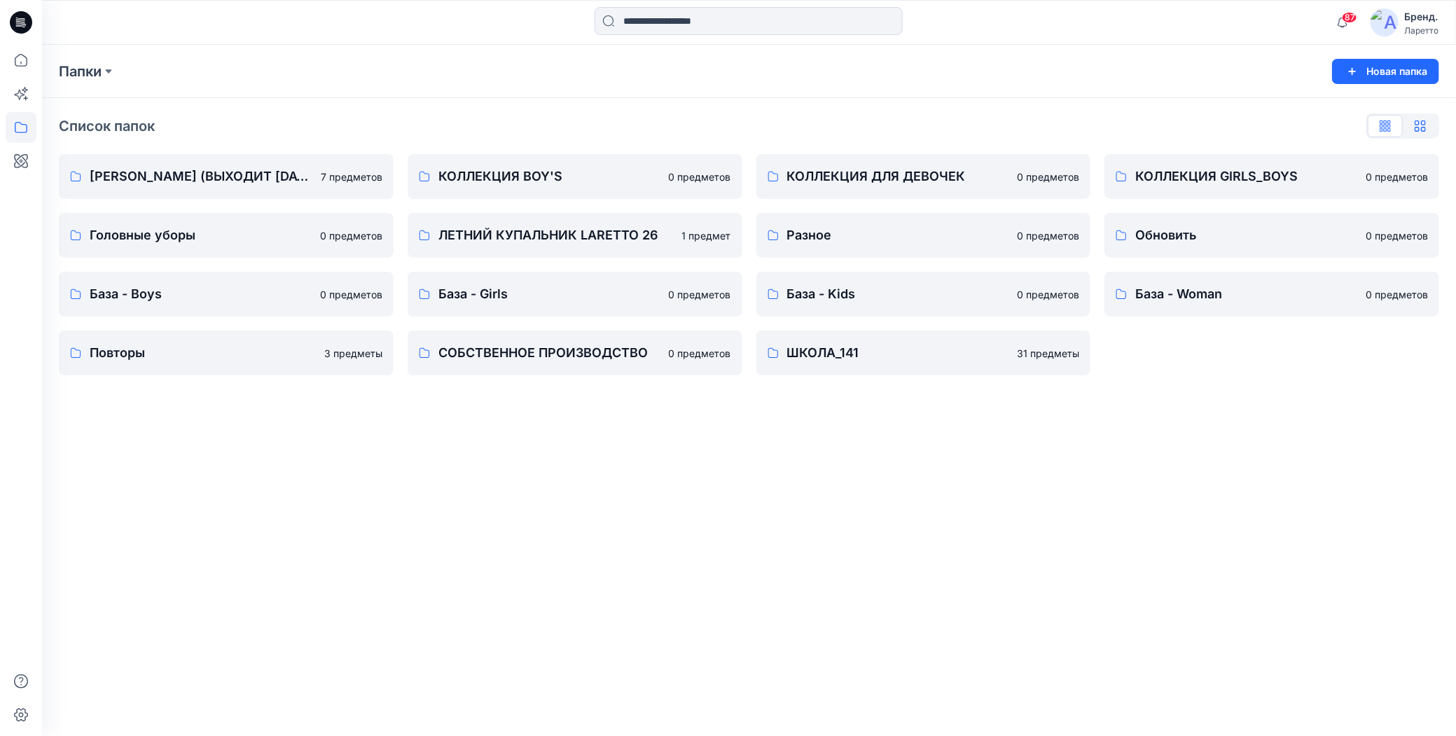
click at [1426, 123] on icon "button" at bounding box center [1420, 125] width 11 height 11
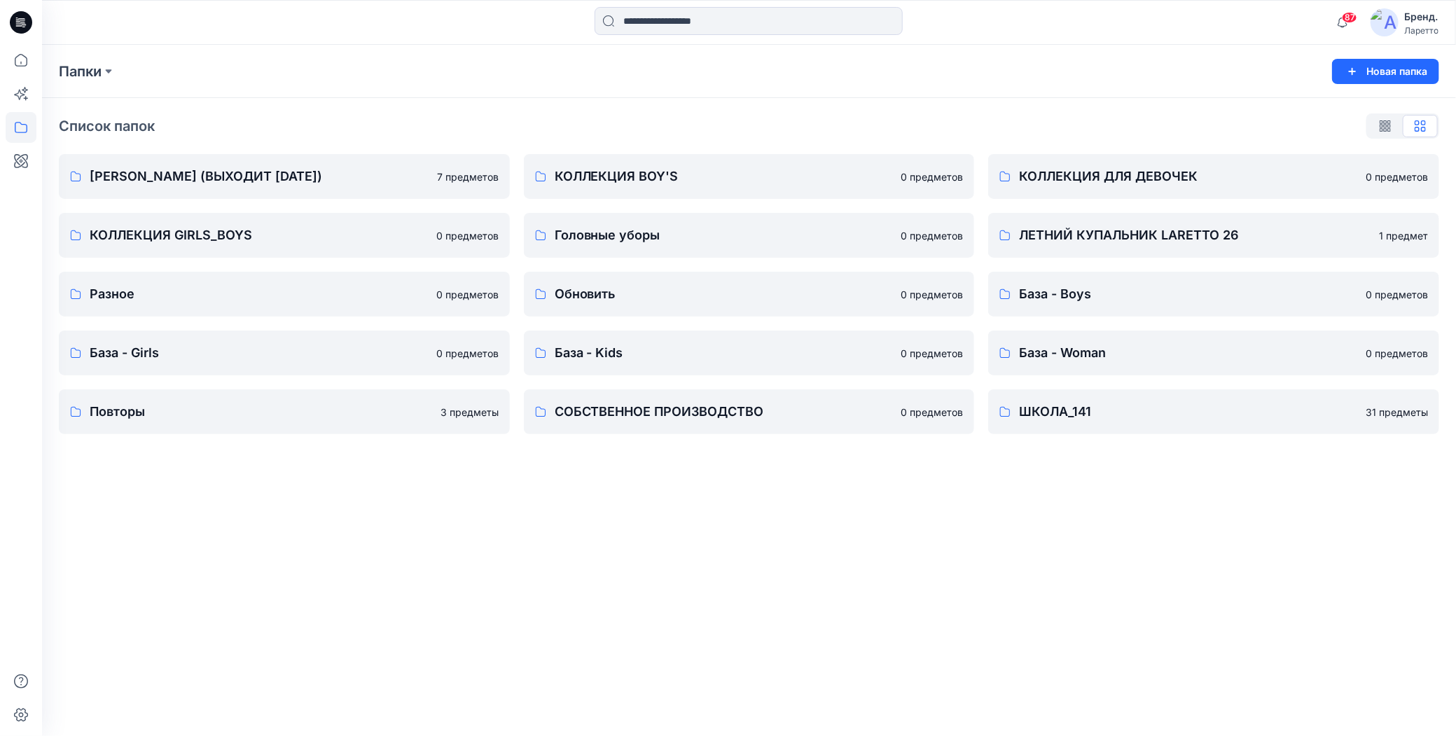
click at [965, 85] on div "Папки Новая папка" at bounding box center [749, 71] width 1414 height 53
click at [843, 78] on div "Папки" at bounding box center [694, 72] width 1271 height 20
click at [754, 408] on p "СОБСТВЕННОЕ ПРОИЗВОДСТВО" at bounding box center [748, 412] width 387 height 20
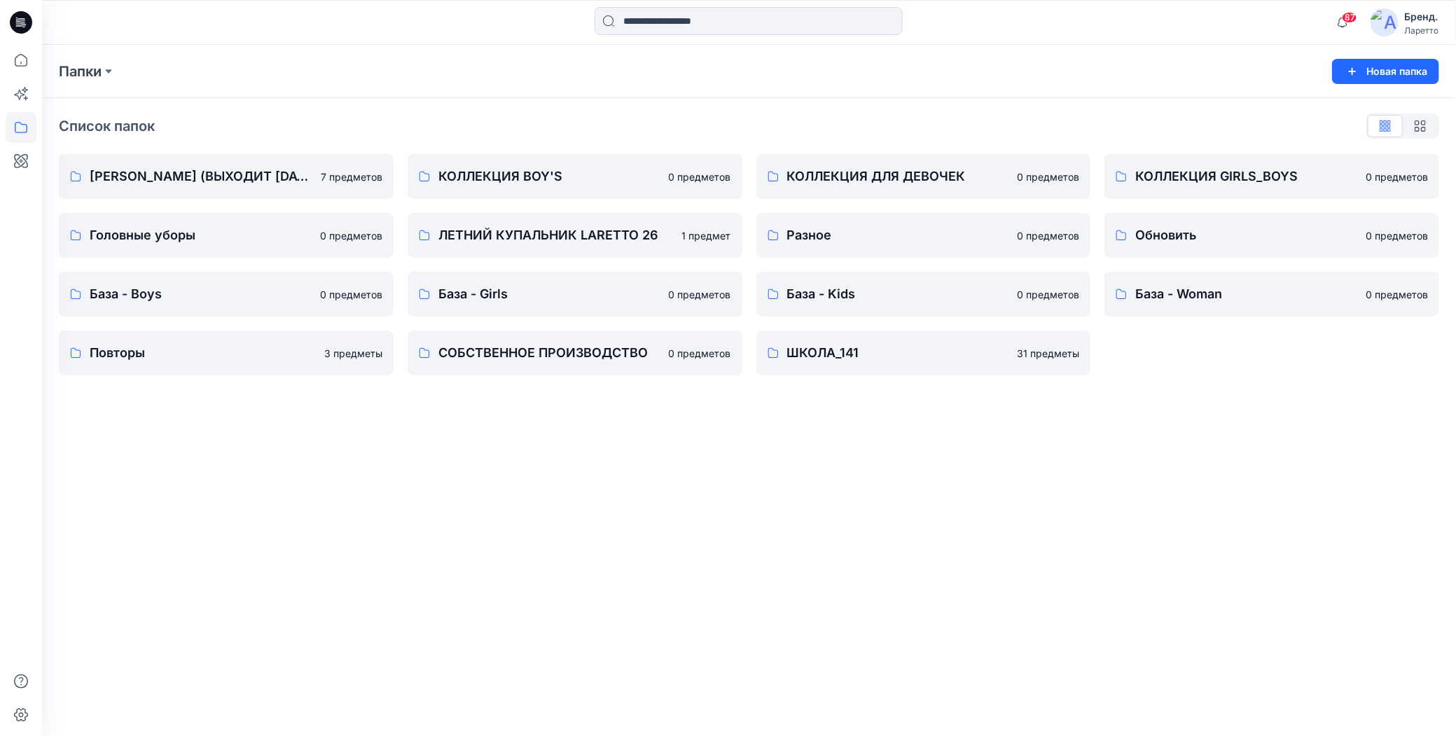
click at [637, 499] on div "Папки Новая папка Список папок БИЛЛУР БОЙ ЛАРЕТО (ВЫХОДИТ 26 МАРТА) 7 предметов…" at bounding box center [749, 390] width 1414 height 691
click at [377, 174] on button "button" at bounding box center [371, 176] width 22 height 22
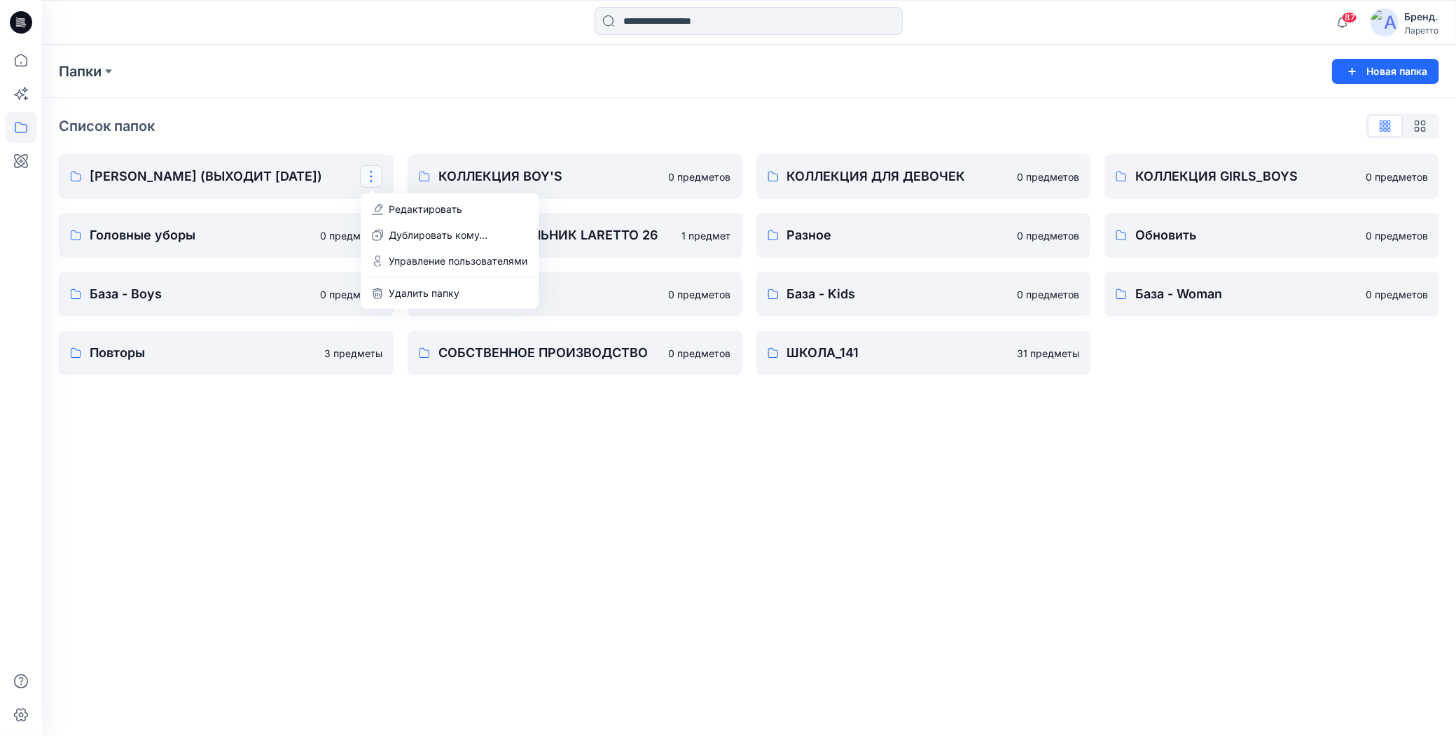
click at [485, 85] on div "Папки Новая папка" at bounding box center [749, 71] width 1414 height 53
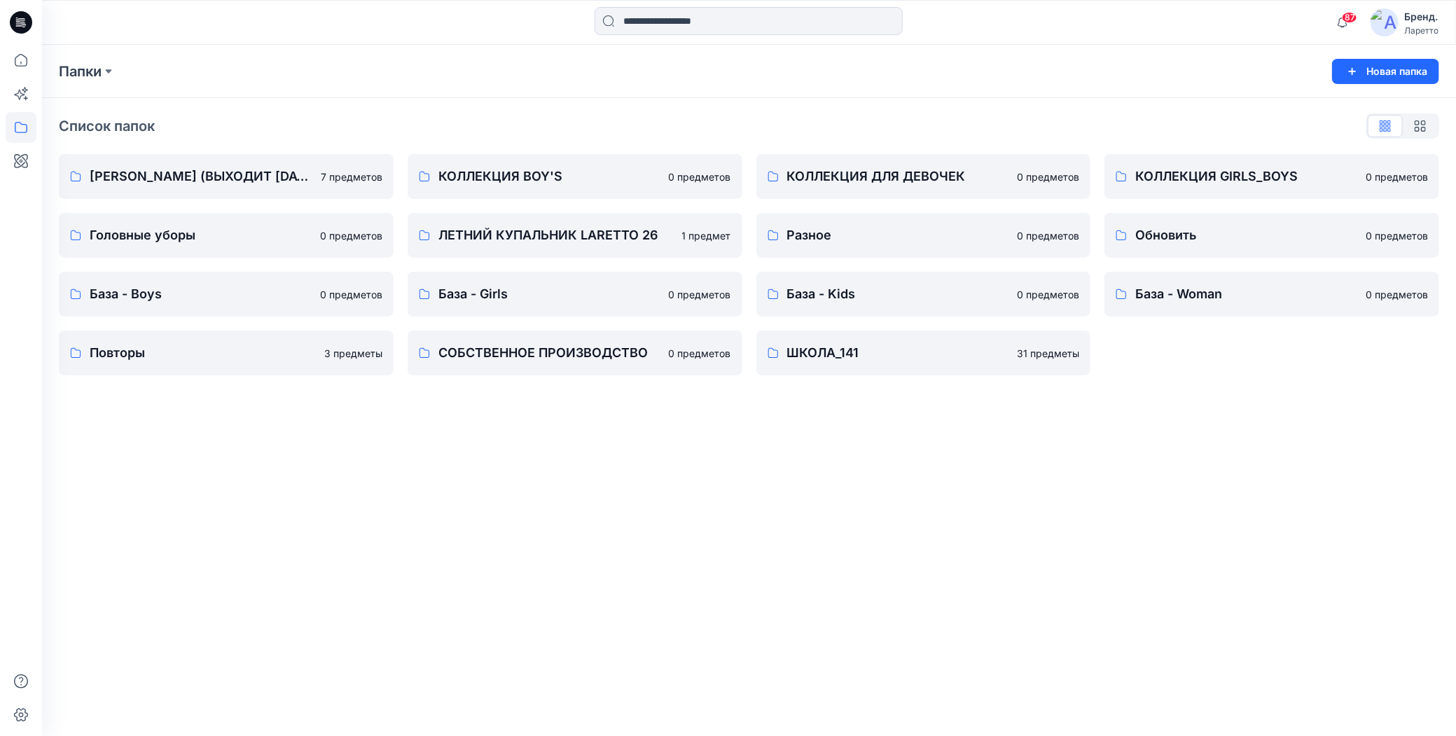
click at [275, 565] on div "Папки Новая папка Список папок БИЛЛУР БОЙ ЛАРЕТО (ВЫХОДИТ 26 МАРТА) 7 предметов…" at bounding box center [749, 390] width 1414 height 691
click at [223, 349] on p "Повторы" at bounding box center [225, 353] width 270 height 20
click at [15, 126] on icon at bounding box center [21, 127] width 31 height 31
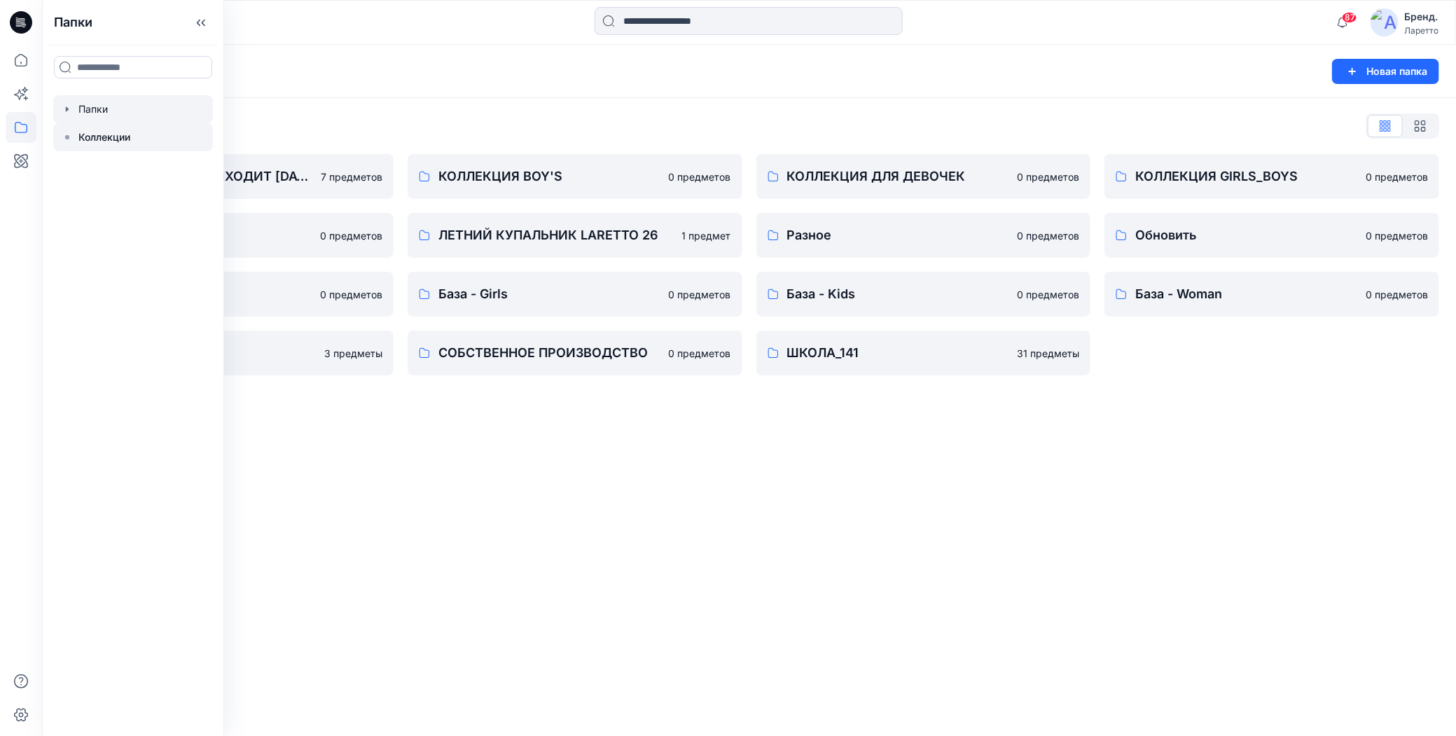
click at [86, 134] on ya-tr-span "Коллекции" at bounding box center [104, 137] width 52 height 12
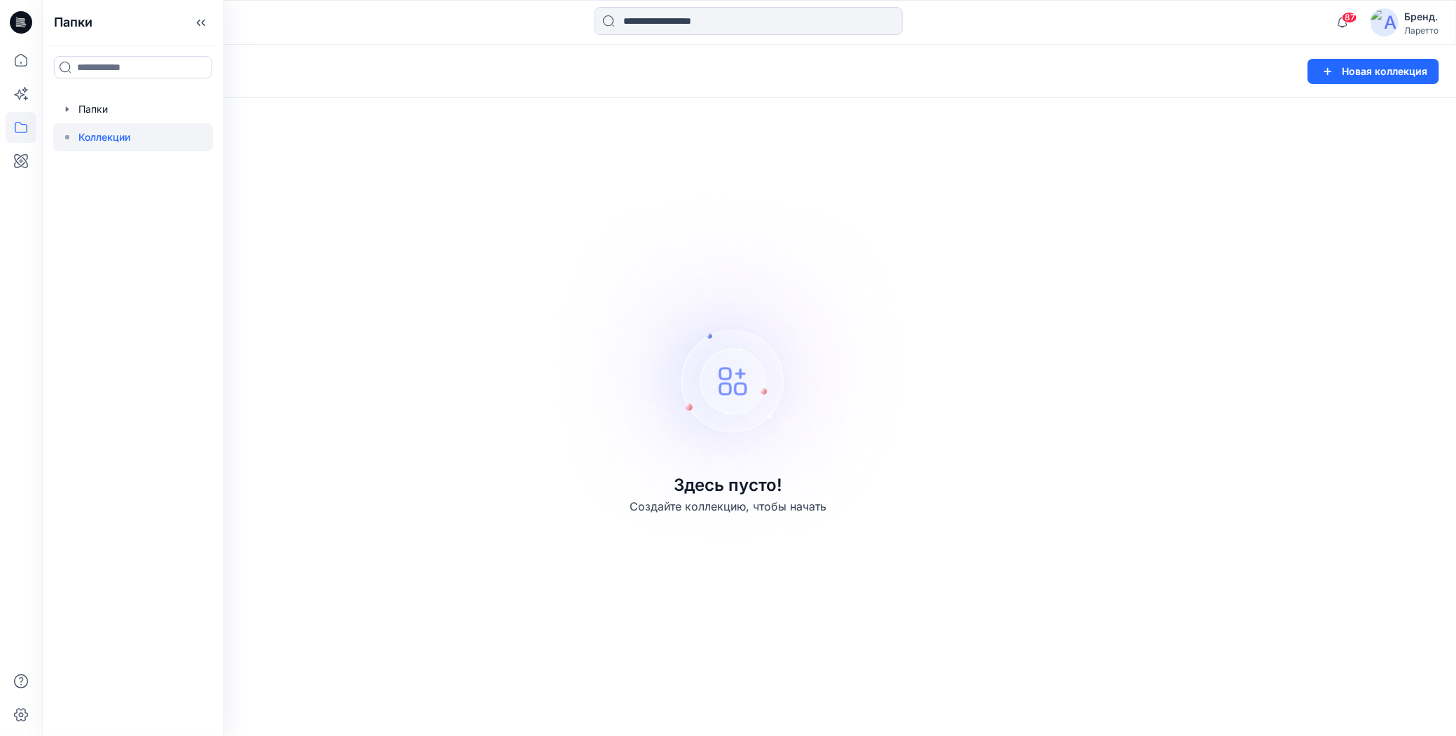
click at [619, 378] on img at bounding box center [728, 368] width 391 height 392
click at [21, 128] on icon at bounding box center [21, 127] width 31 height 31
click at [92, 109] on div at bounding box center [133, 109] width 160 height 28
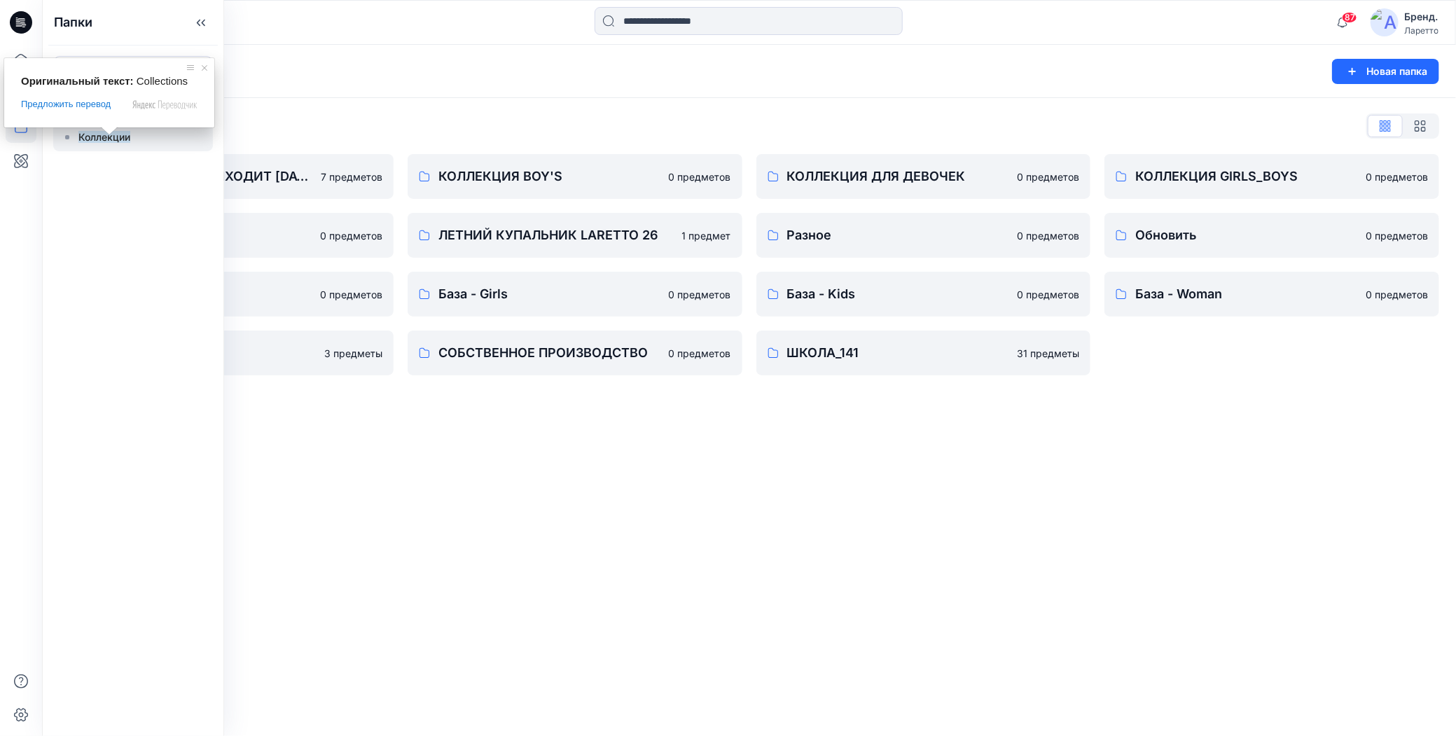
click at [104, 139] on ya-tr-span "Коллекции" at bounding box center [104, 137] width 52 height 12
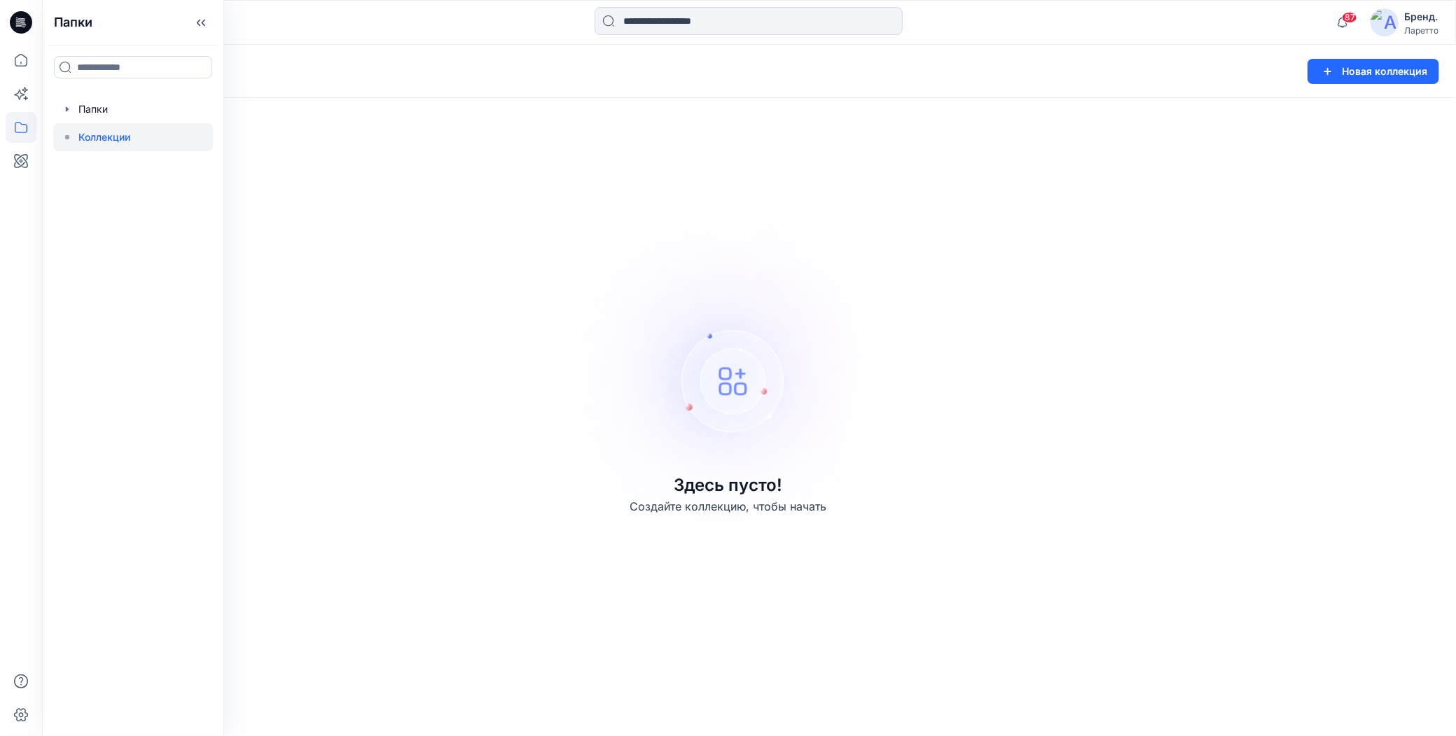
click at [883, 317] on img at bounding box center [728, 368] width 391 height 392
click at [1325, 71] on icon "button" at bounding box center [1328, 71] width 17 height 17
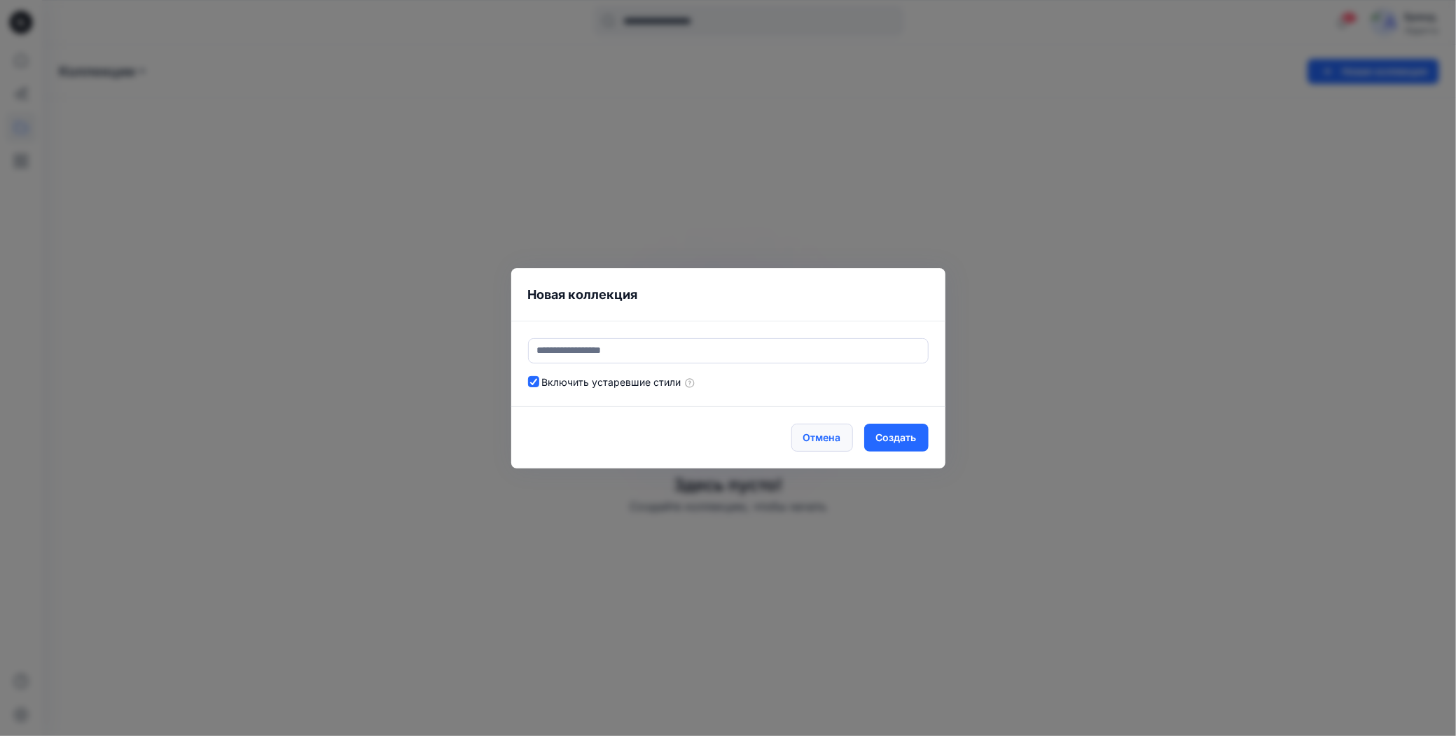
click at [808, 442] on ya-tr-span "Отмена" at bounding box center [822, 437] width 38 height 15
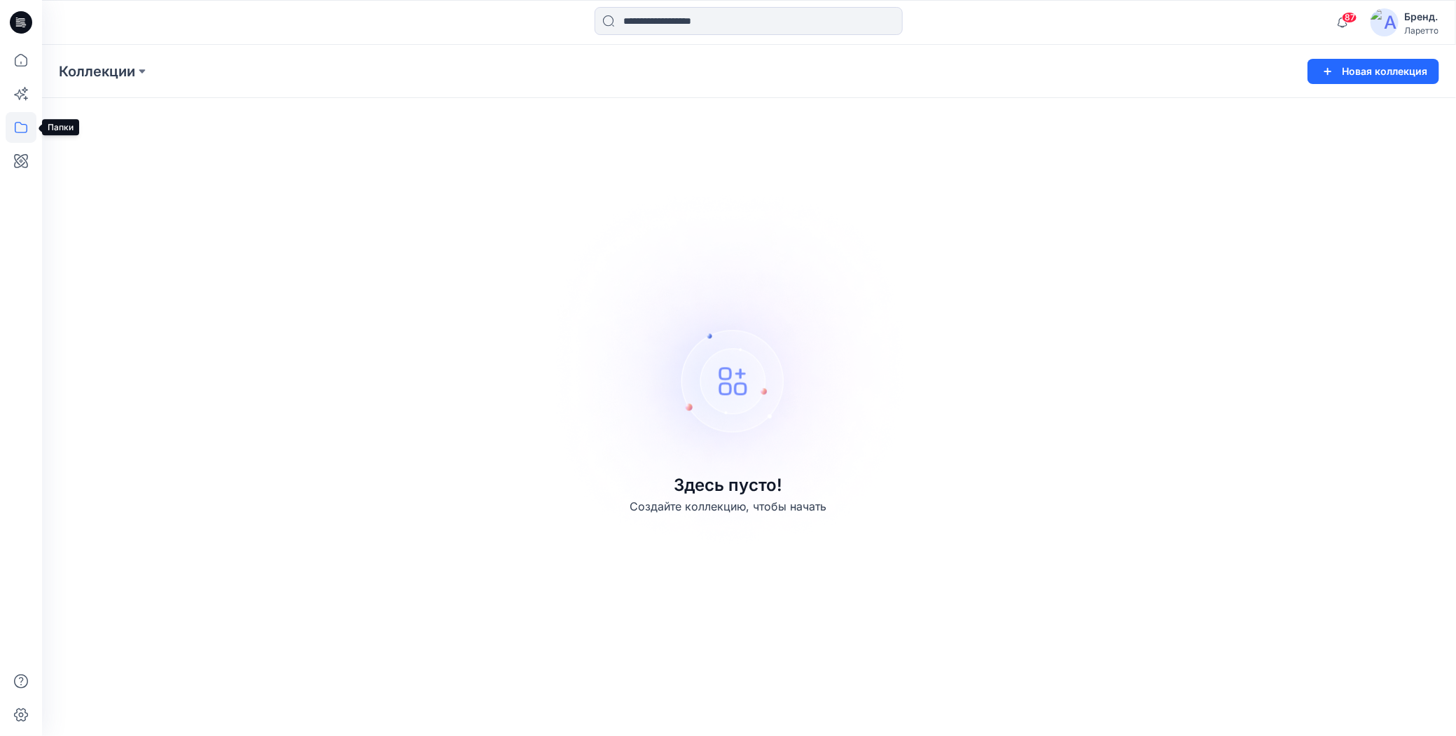
click at [17, 126] on icon at bounding box center [21, 127] width 31 height 31
click at [77, 110] on div at bounding box center [133, 109] width 160 height 28
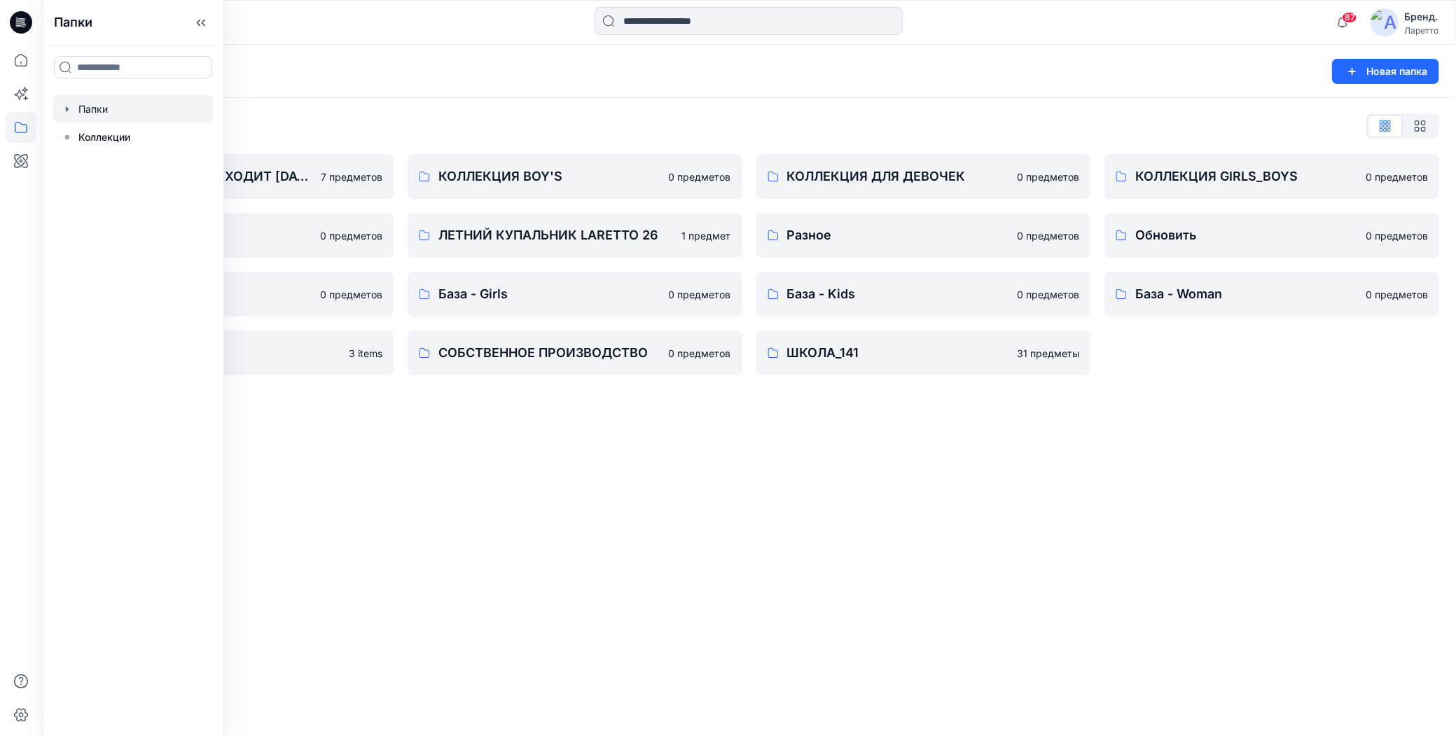
click at [411, 516] on div "Папки Новая папка Список папок БИЛЛУР БОЙ ЛАРЕТО (ВЫХОДИТ 26 МАРТА) 7 предметов…" at bounding box center [749, 390] width 1414 height 691
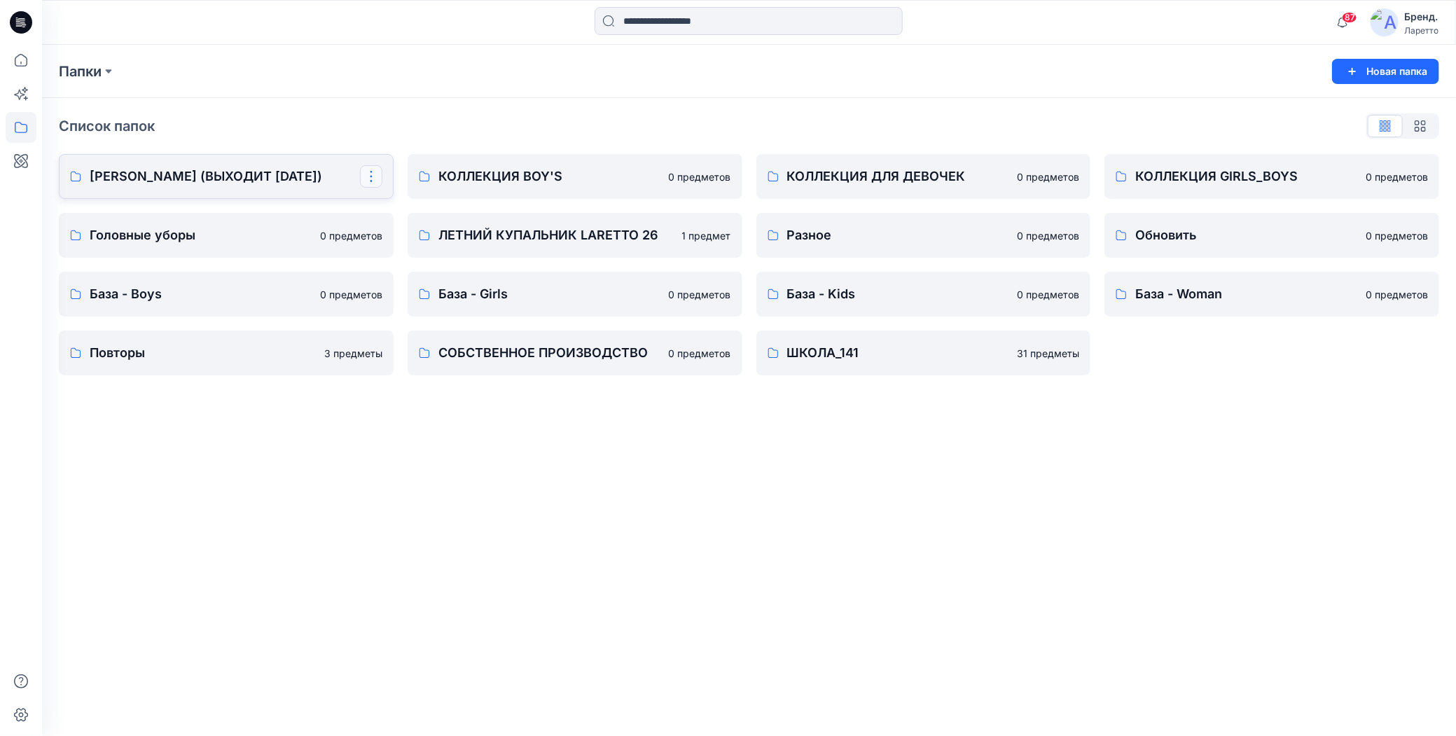
click at [371, 174] on button "button" at bounding box center [371, 176] width 22 height 22
click at [384, 235] on button "Дублировать кому..." at bounding box center [450, 235] width 172 height 26
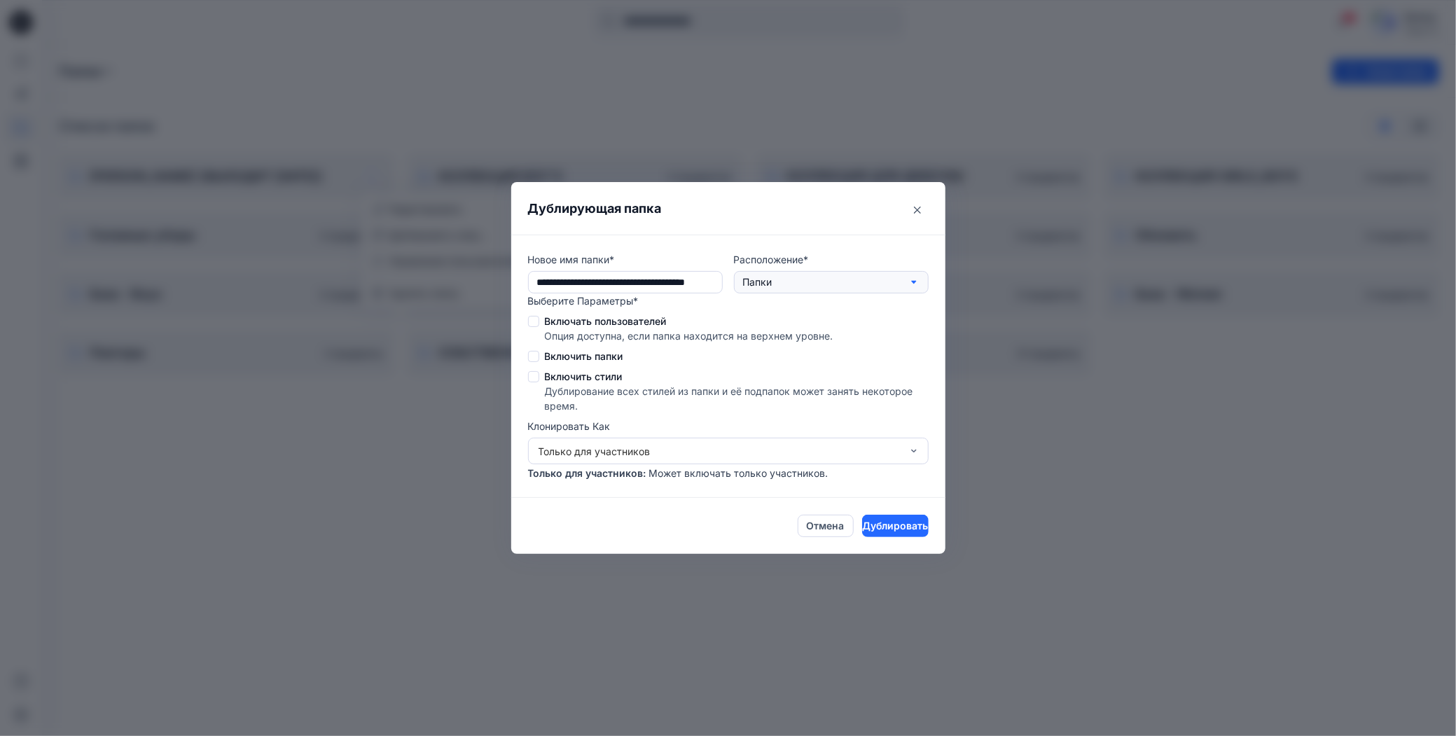
click at [906, 284] on button "Папки" at bounding box center [831, 282] width 195 height 22
click at [820, 213] on header "Дублирующая папка" at bounding box center [728, 208] width 434 height 53
click at [810, 532] on ya-tr-span "Отмена" at bounding box center [826, 525] width 38 height 15
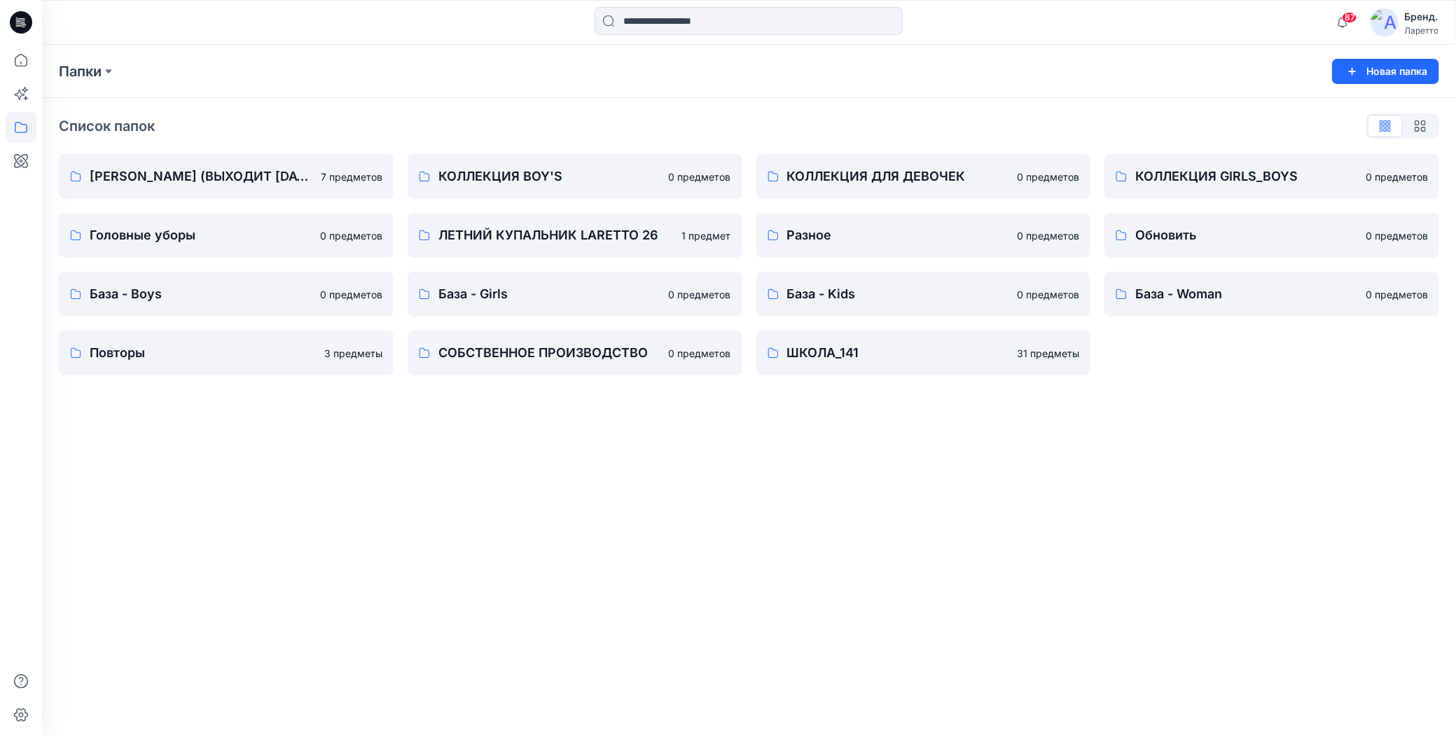
click at [786, 512] on div "Папки Новая папка Список папок БИЛЛУР БОЙ ЛАРЕТО (ВЫХОДИТ 26 МАРТА) 7 предметов…" at bounding box center [749, 390] width 1414 height 691
click at [280, 511] on div "Папки Новая папка Список папок БИЛЛУР БОЙ ЛАРЕТО (ВЫХОДИТ 26 МАРТА) 7 предметов…" at bounding box center [749, 390] width 1414 height 691
click at [288, 462] on div "Папки Новая папка Список папок БИЛЛУР БОЙ ЛАРЕТО (ВЫХОДИТ 26 МАРТА) 7 предметов…" at bounding box center [749, 390] width 1414 height 691
click at [1365, 75] on button "Новая папка" at bounding box center [1385, 71] width 107 height 25
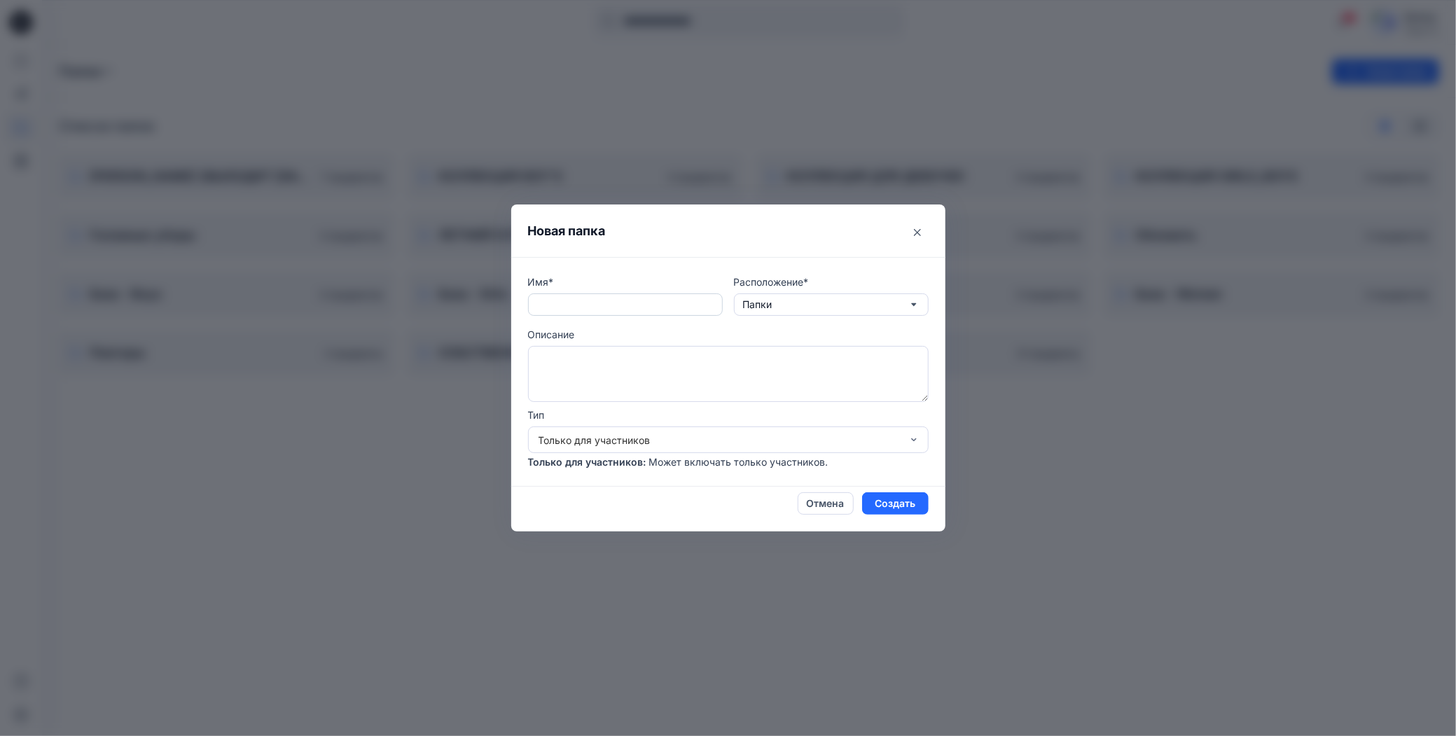
click at [696, 310] on input "text" at bounding box center [625, 305] width 195 height 22
type input "******"
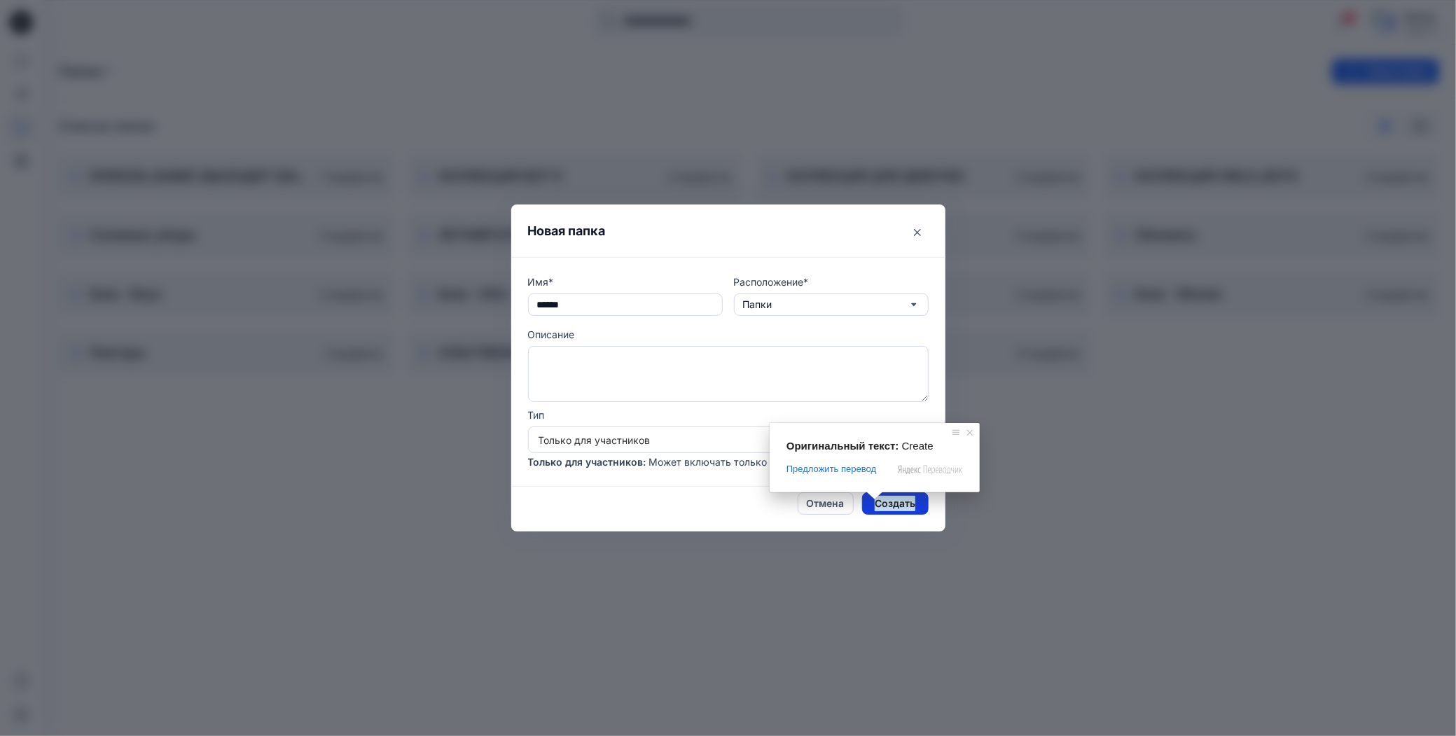
click at [877, 502] on body "87 Уведомления Ваш стиль 2843 был обновлен до версии 2843 17 часов назад Ваш ст…" at bounding box center [728, 368] width 1456 height 736
click at [877, 511] on button "Создать" at bounding box center [895, 503] width 67 height 22
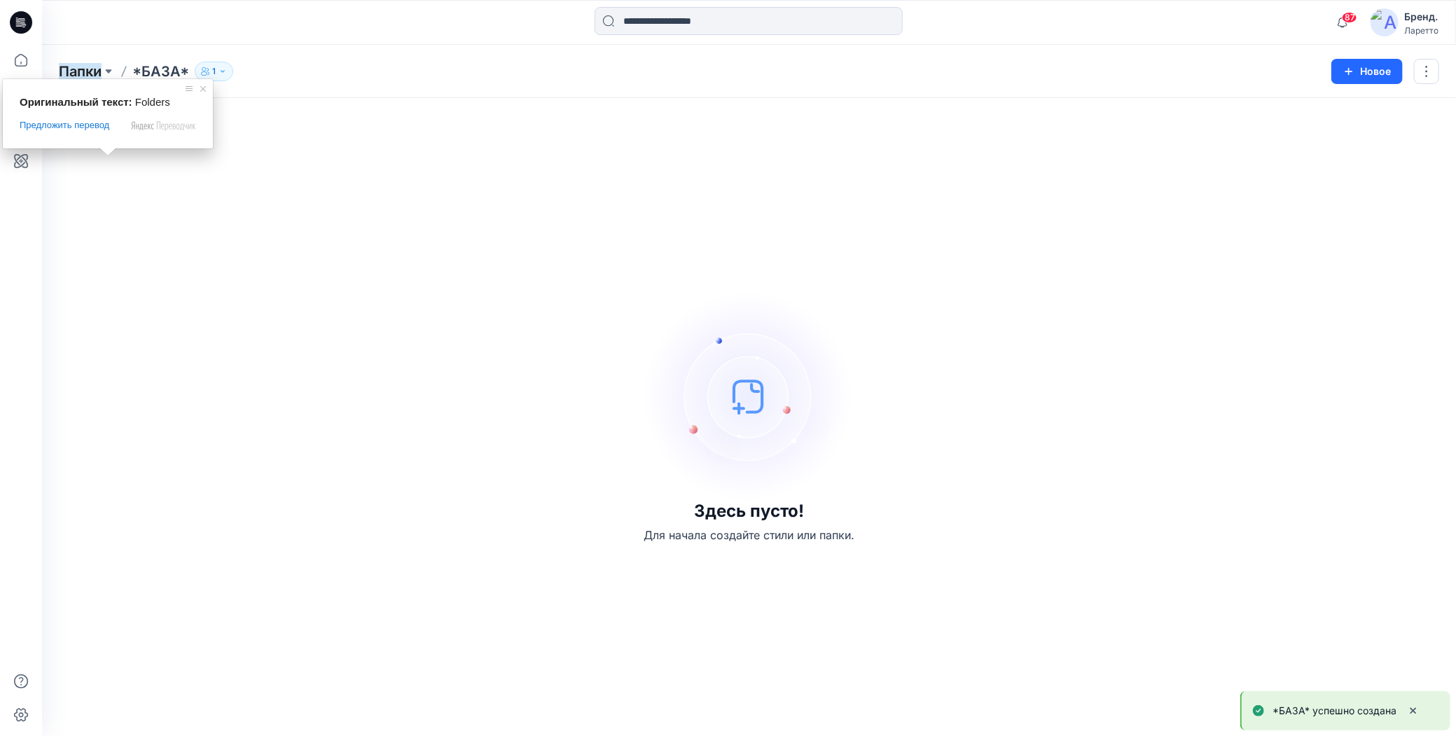
click at [78, 69] on ya-tr-span "Папки" at bounding box center [80, 71] width 43 height 17
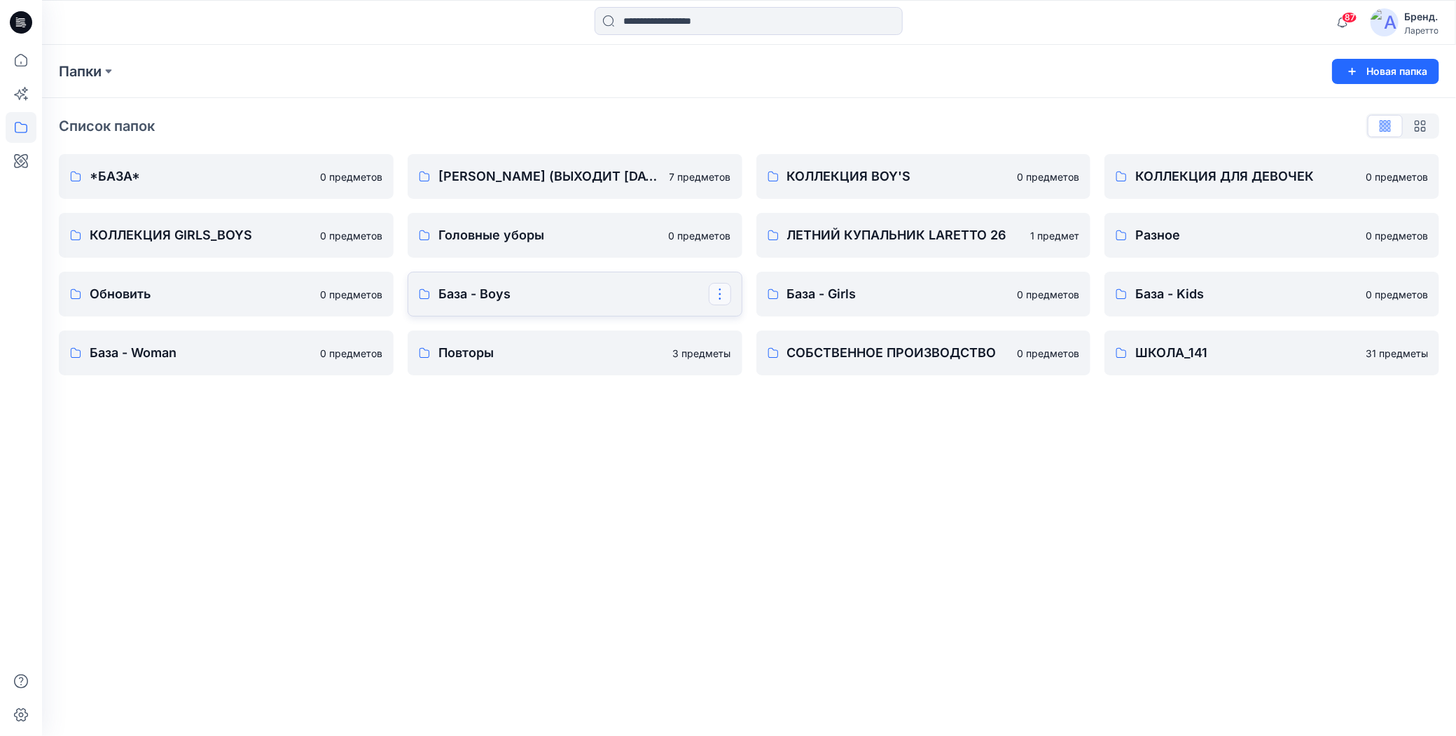
click at [722, 294] on button "button" at bounding box center [720, 294] width 22 height 22
click at [733, 352] on button "Дублировать кому..." at bounding box center [798, 352] width 172 height 26
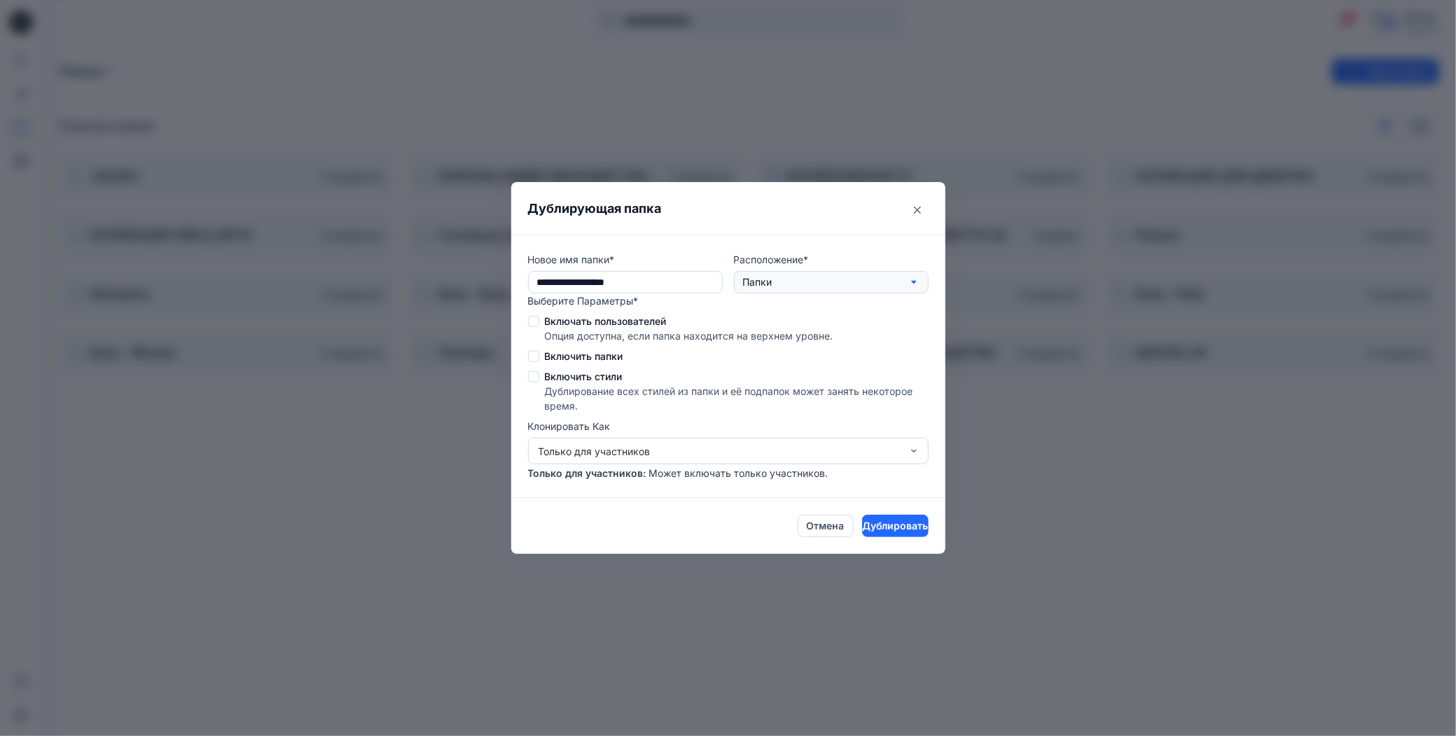
click at [771, 282] on ya-tr-span "Папки" at bounding box center [757, 282] width 29 height 12
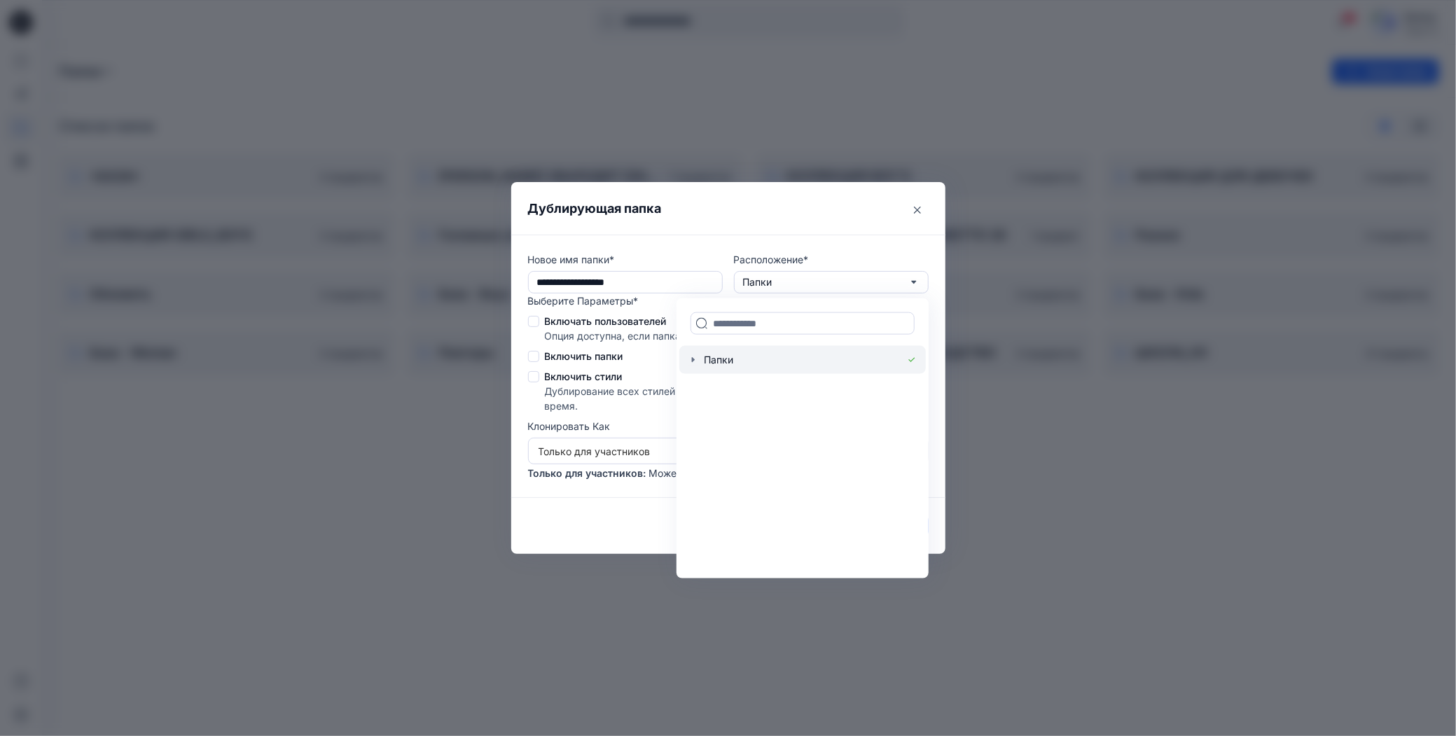
click at [698, 360] on icon "button" at bounding box center [693, 359] width 11 height 11
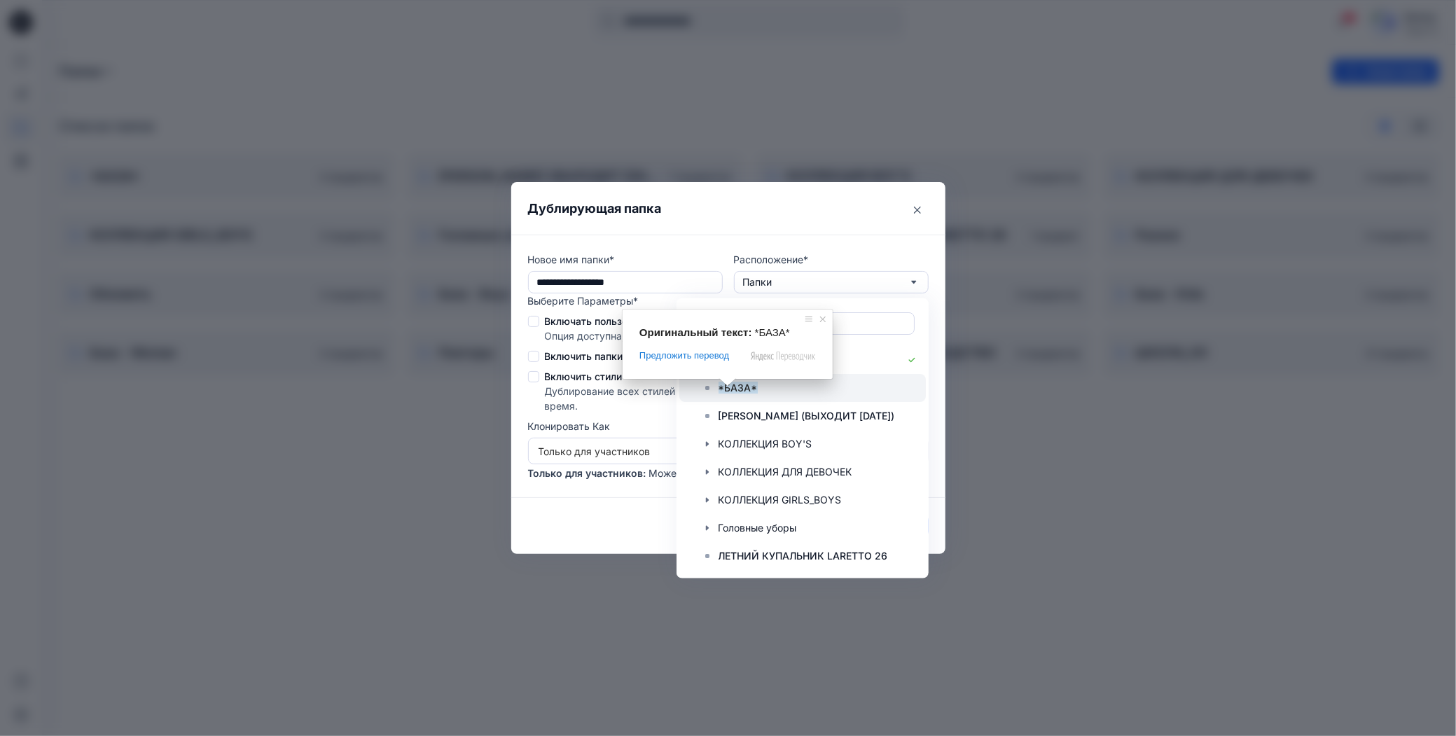
click at [737, 385] on ya-tr-span "*БАЗА*" at bounding box center [738, 388] width 39 height 12
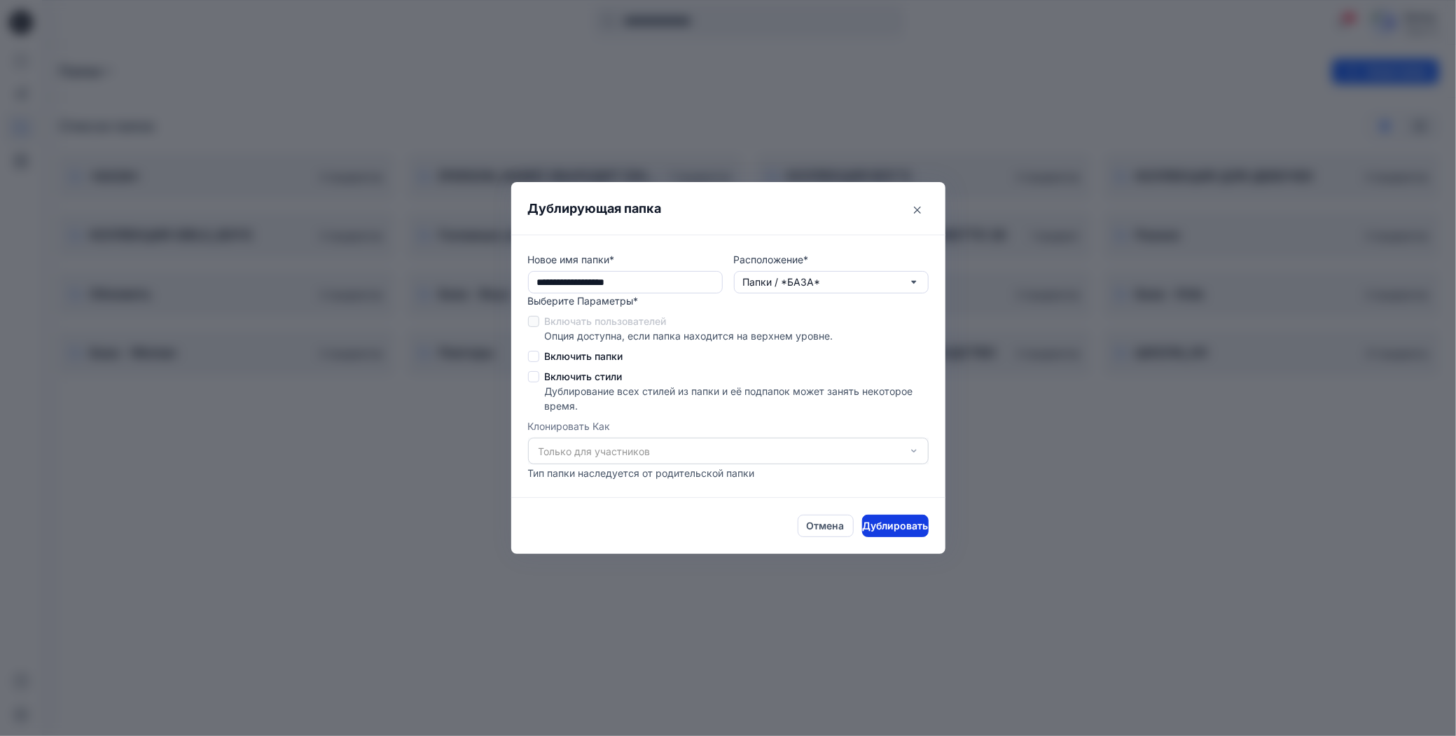
click at [883, 529] on ya-tr-span "Дублировать" at bounding box center [895, 525] width 66 height 15
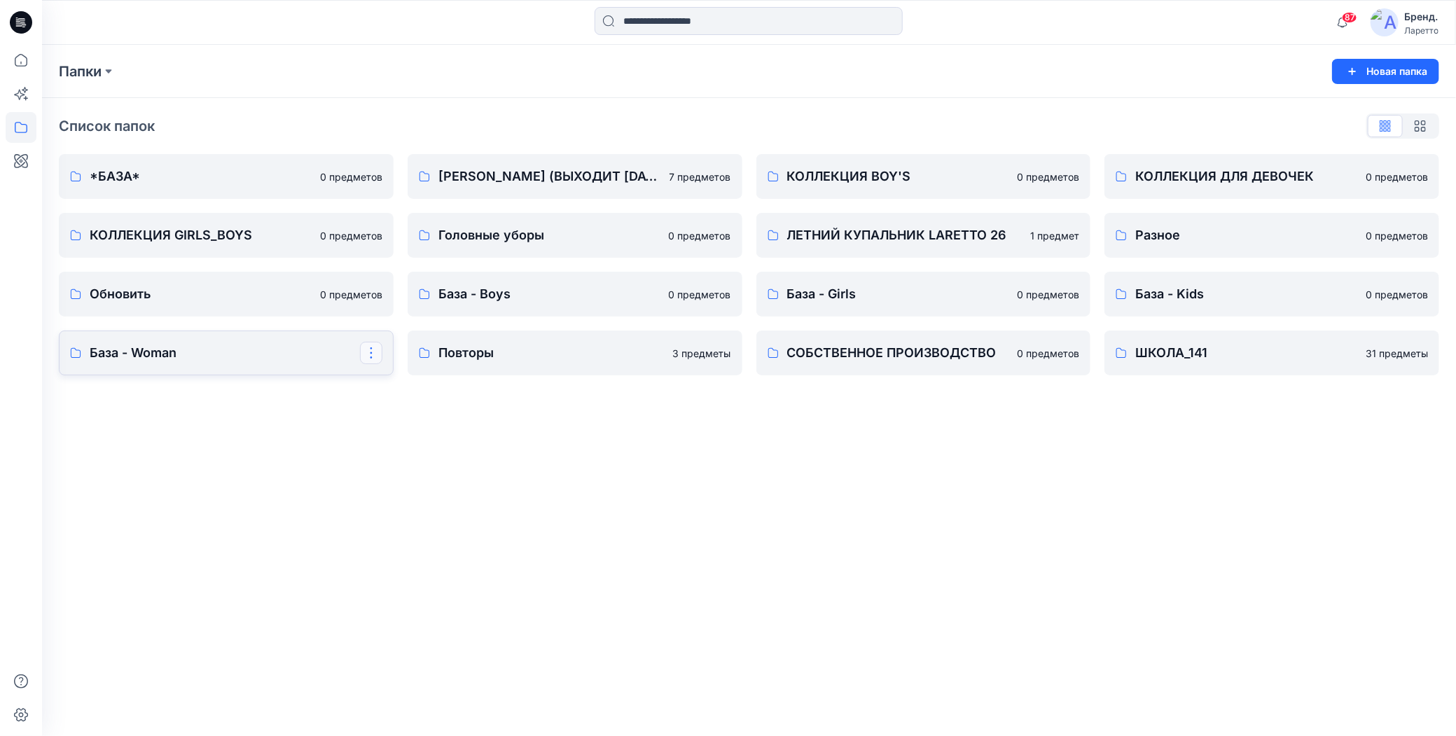
click at [373, 359] on button "button" at bounding box center [371, 353] width 22 height 22
click at [382, 411] on icon "button" at bounding box center [377, 411] width 11 height 11
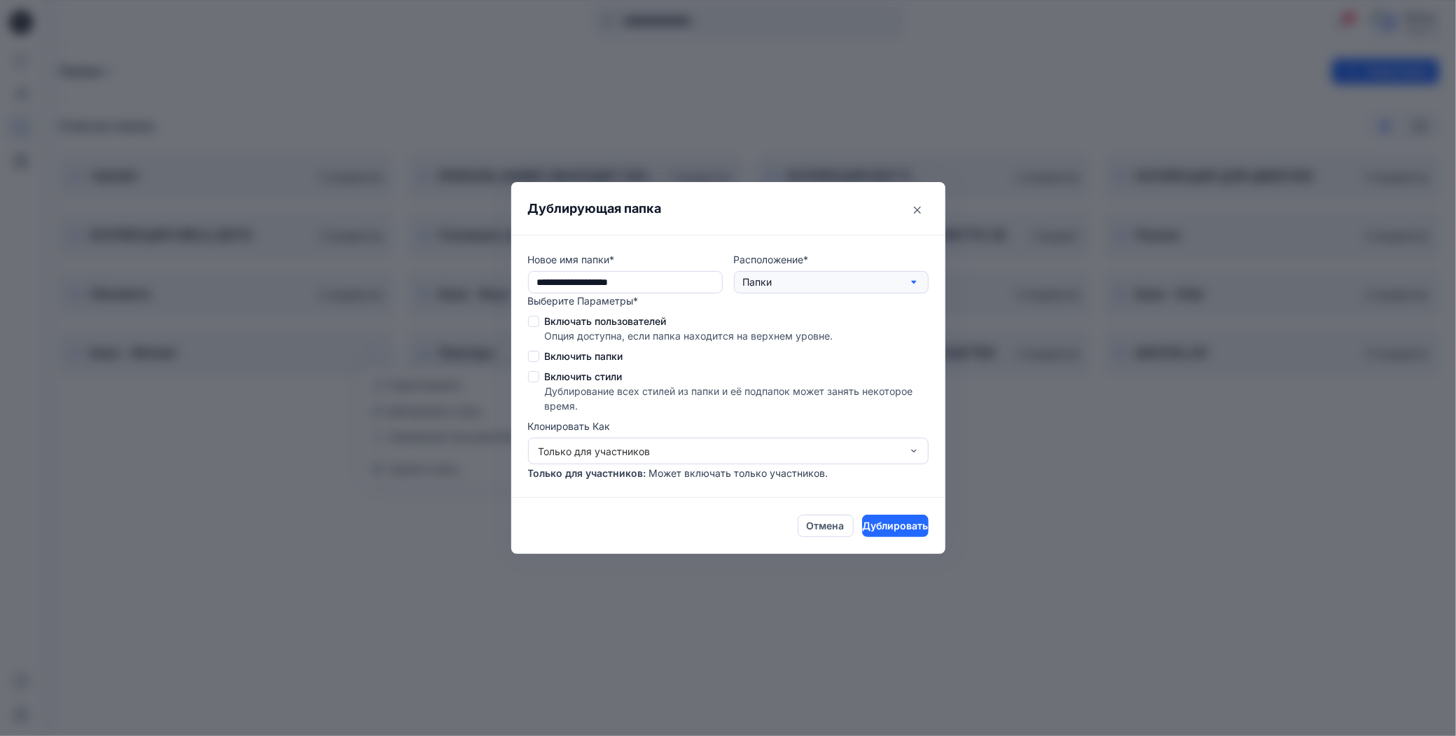
click at [803, 281] on button "Папки" at bounding box center [831, 282] width 195 height 22
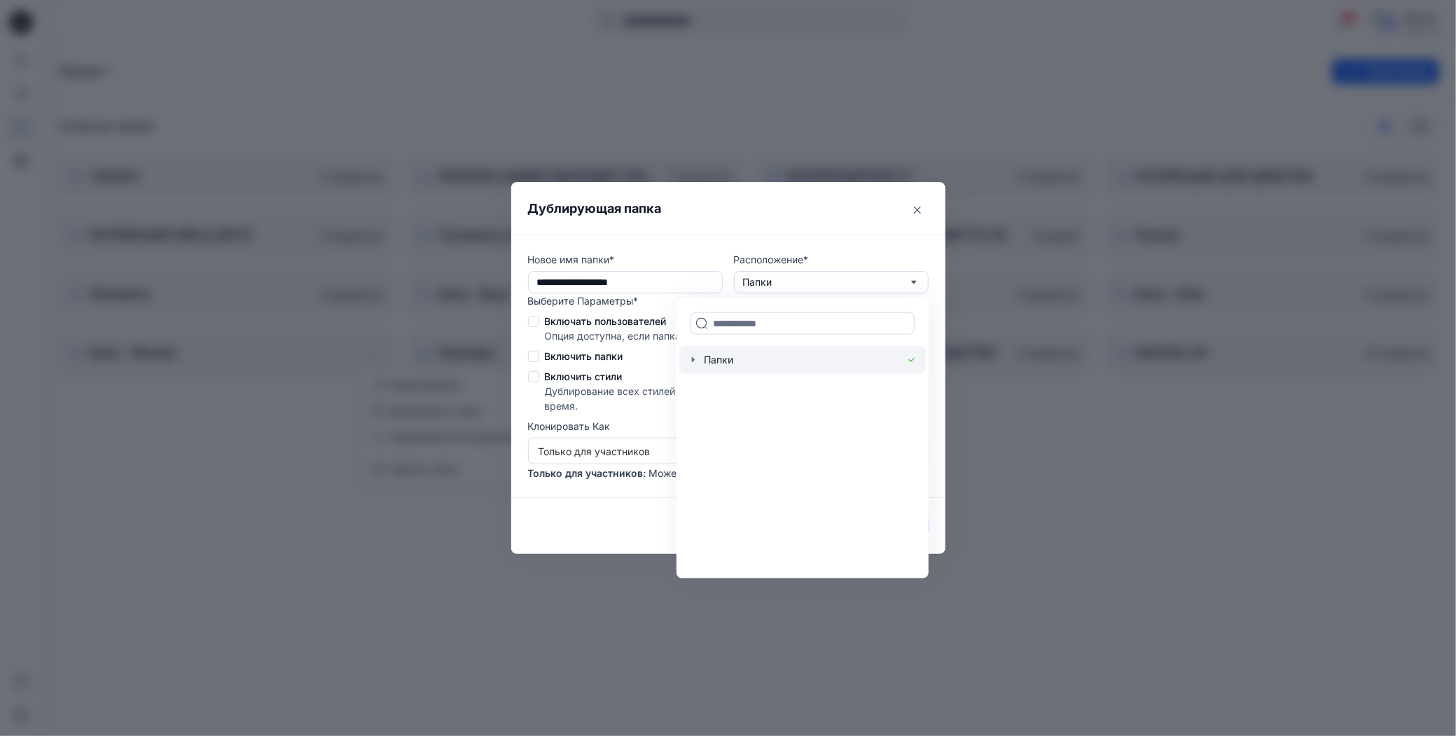
click at [706, 366] on div at bounding box center [802, 360] width 247 height 28
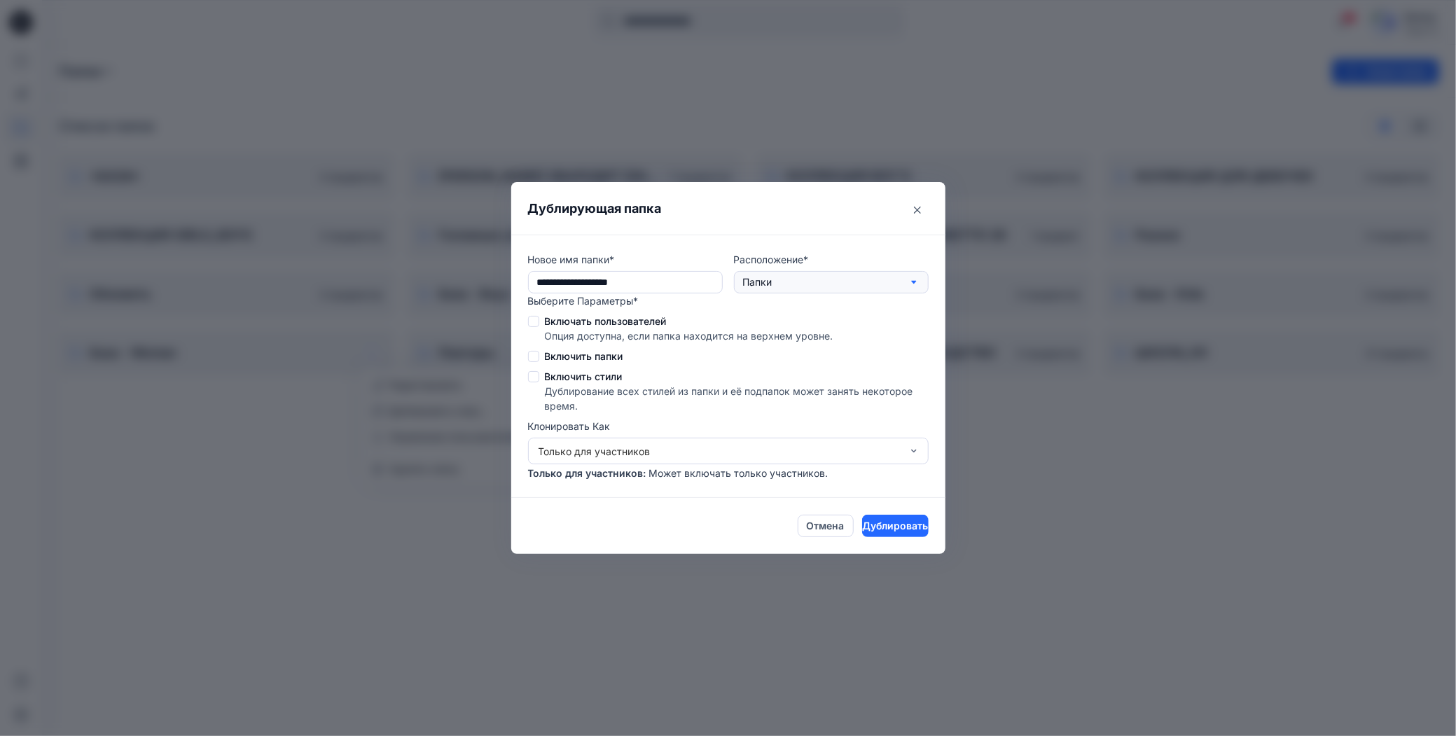
click at [758, 287] on ya-tr-span "Папки" at bounding box center [757, 282] width 29 height 12
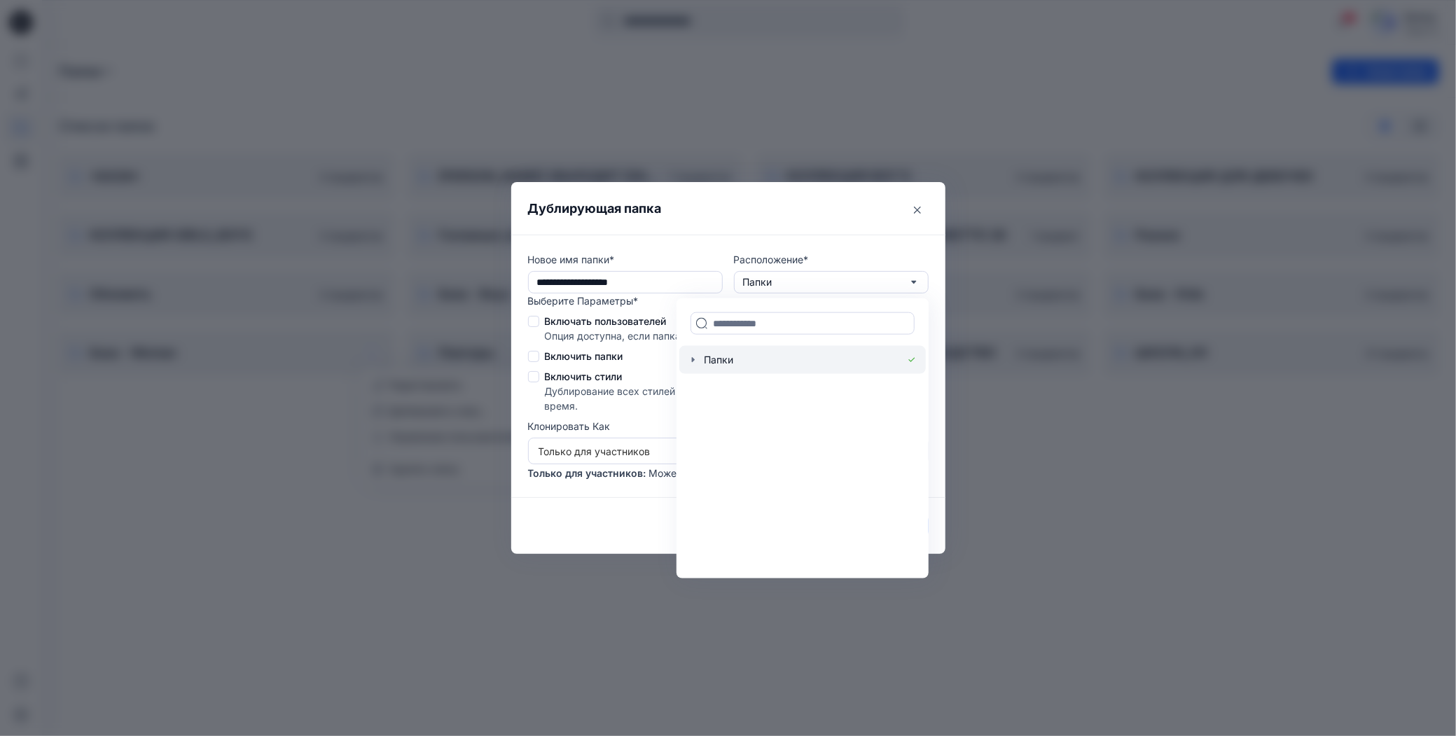
click at [695, 360] on icon "button" at bounding box center [693, 359] width 11 height 11
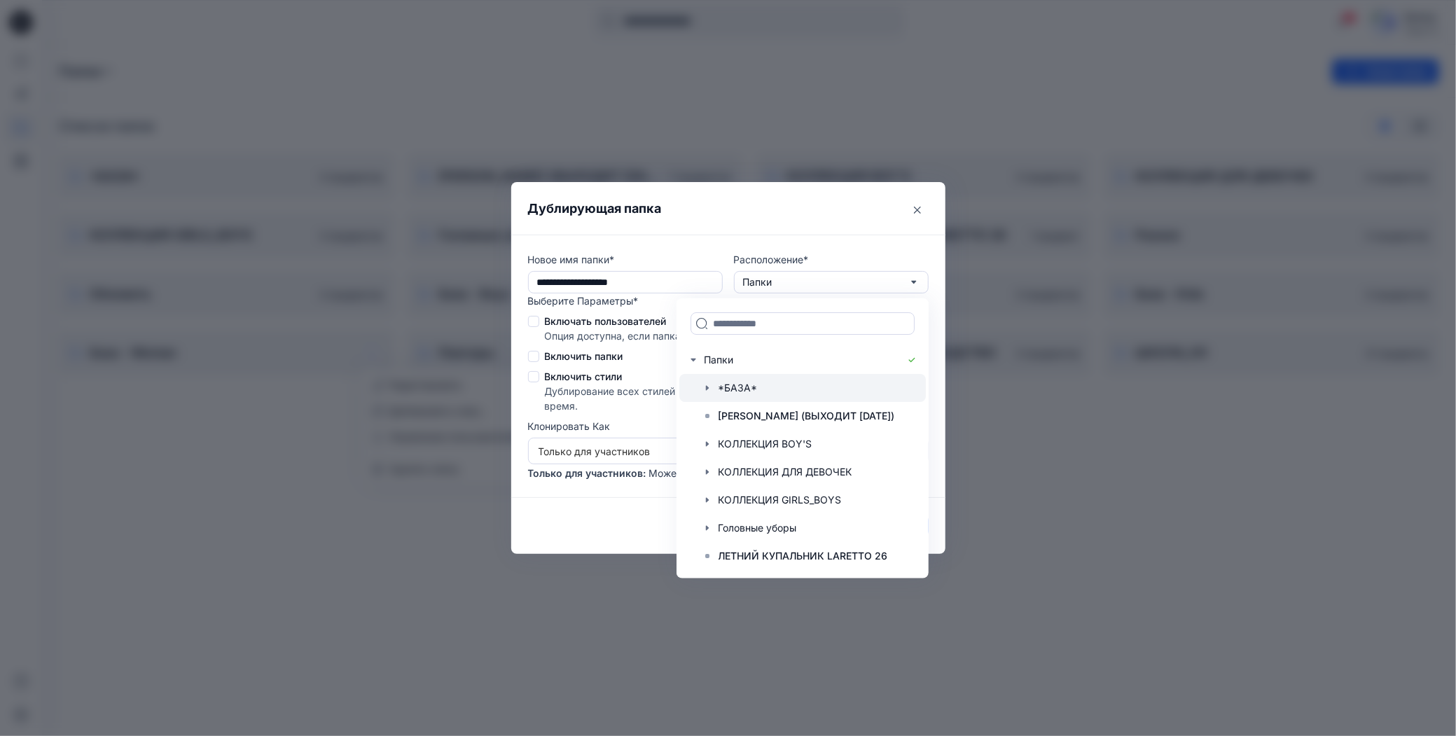
click at [721, 386] on div at bounding box center [802, 388] width 247 height 28
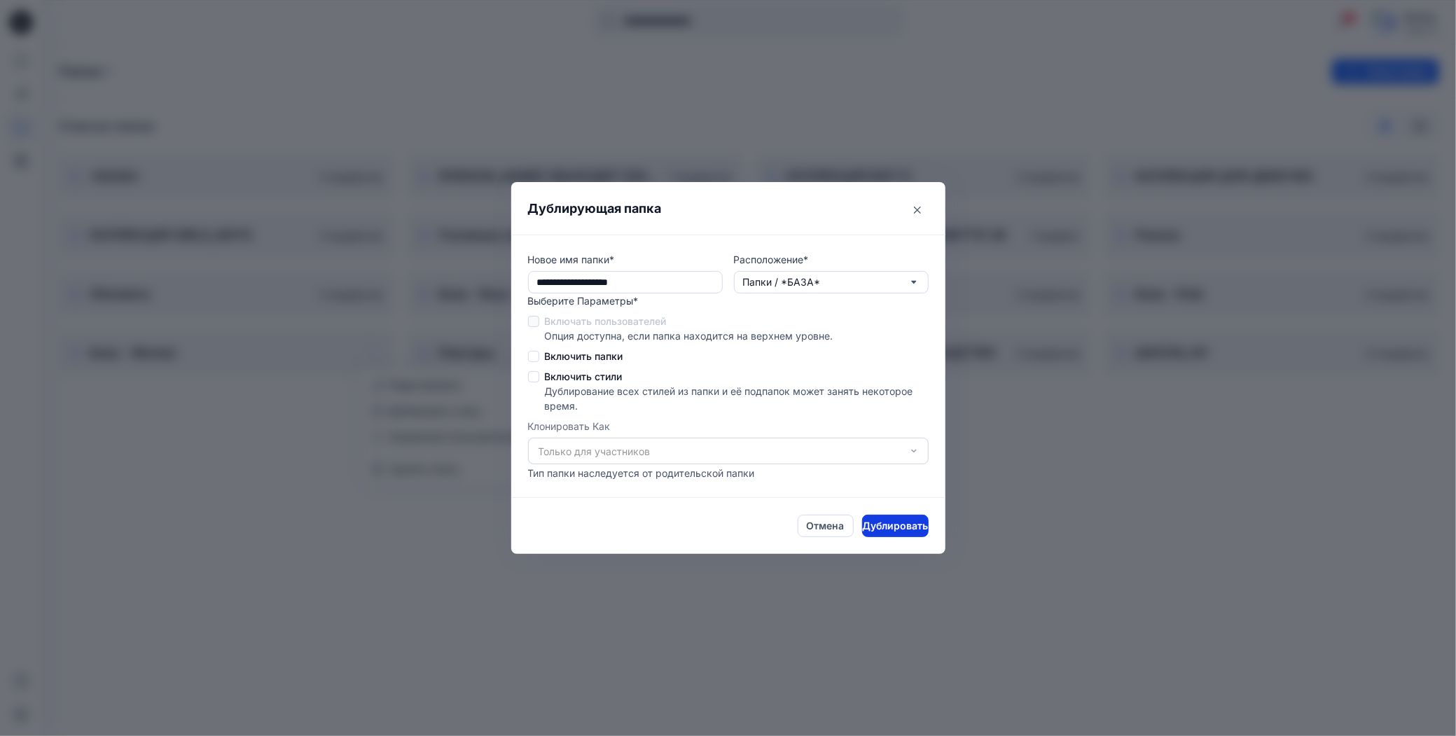
click at [876, 523] on ya-tr-span "Дублировать" at bounding box center [895, 525] width 66 height 15
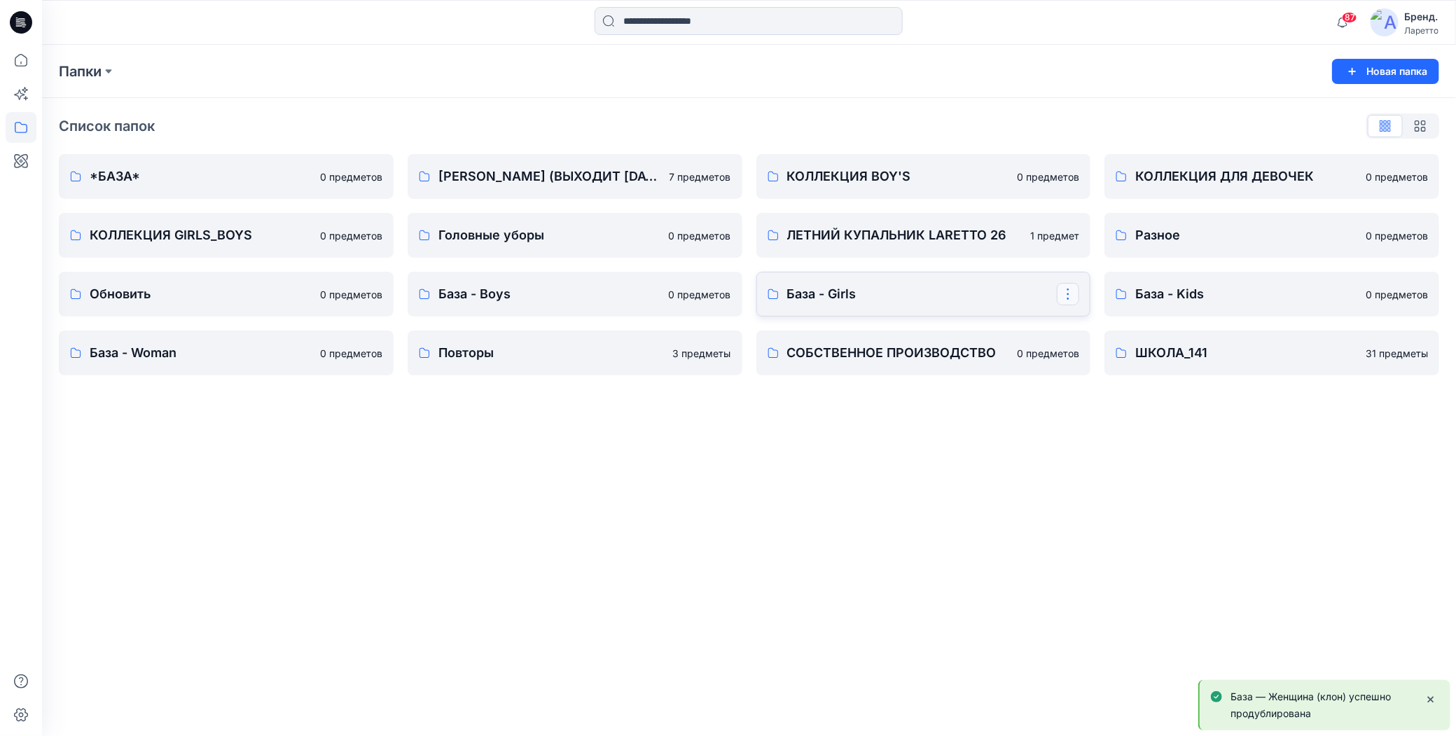
click at [1066, 295] on button "button" at bounding box center [1068, 294] width 22 height 22
click at [1079, 348] on icon "button" at bounding box center [1075, 352] width 11 height 11
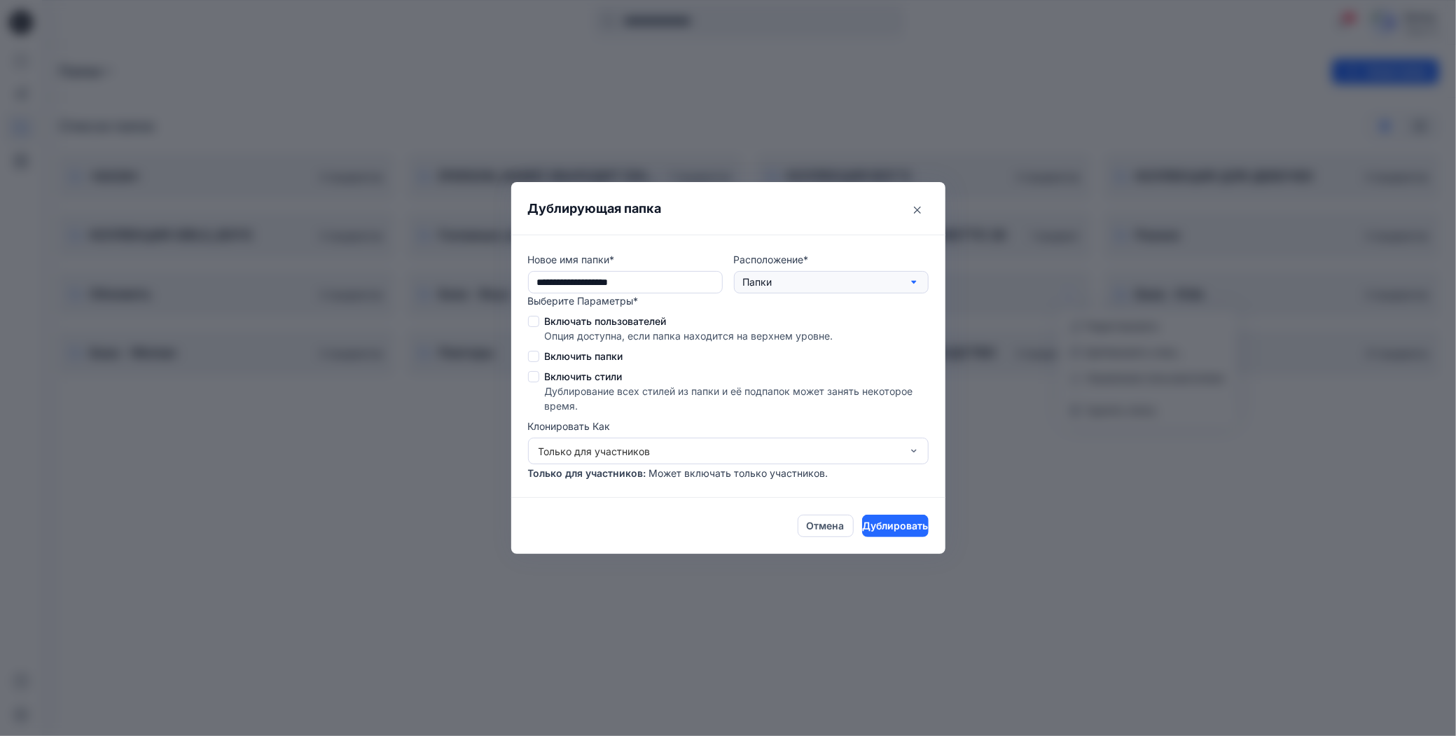
click at [757, 284] on ya-tr-span "Папки" at bounding box center [757, 282] width 29 height 12
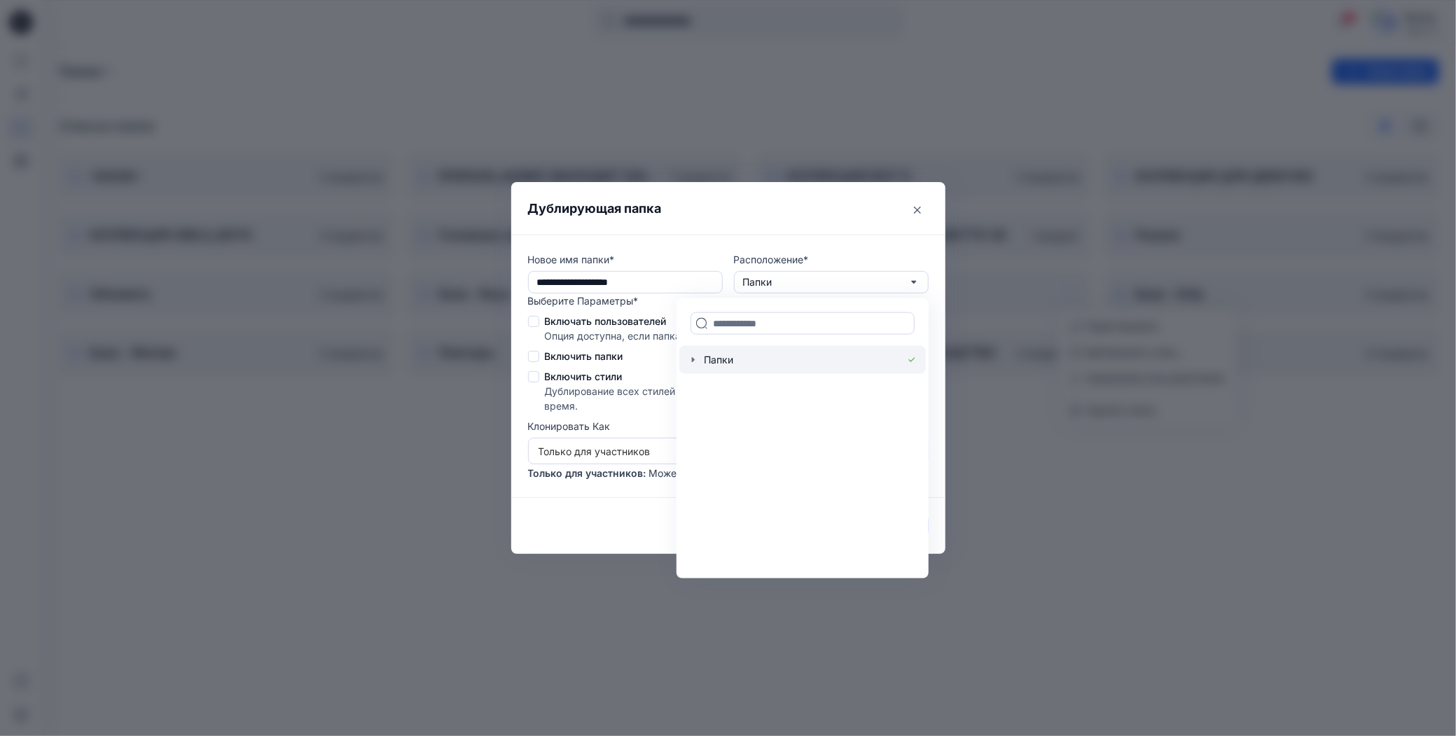
click at [693, 363] on icon "button" at bounding box center [693, 359] width 11 height 11
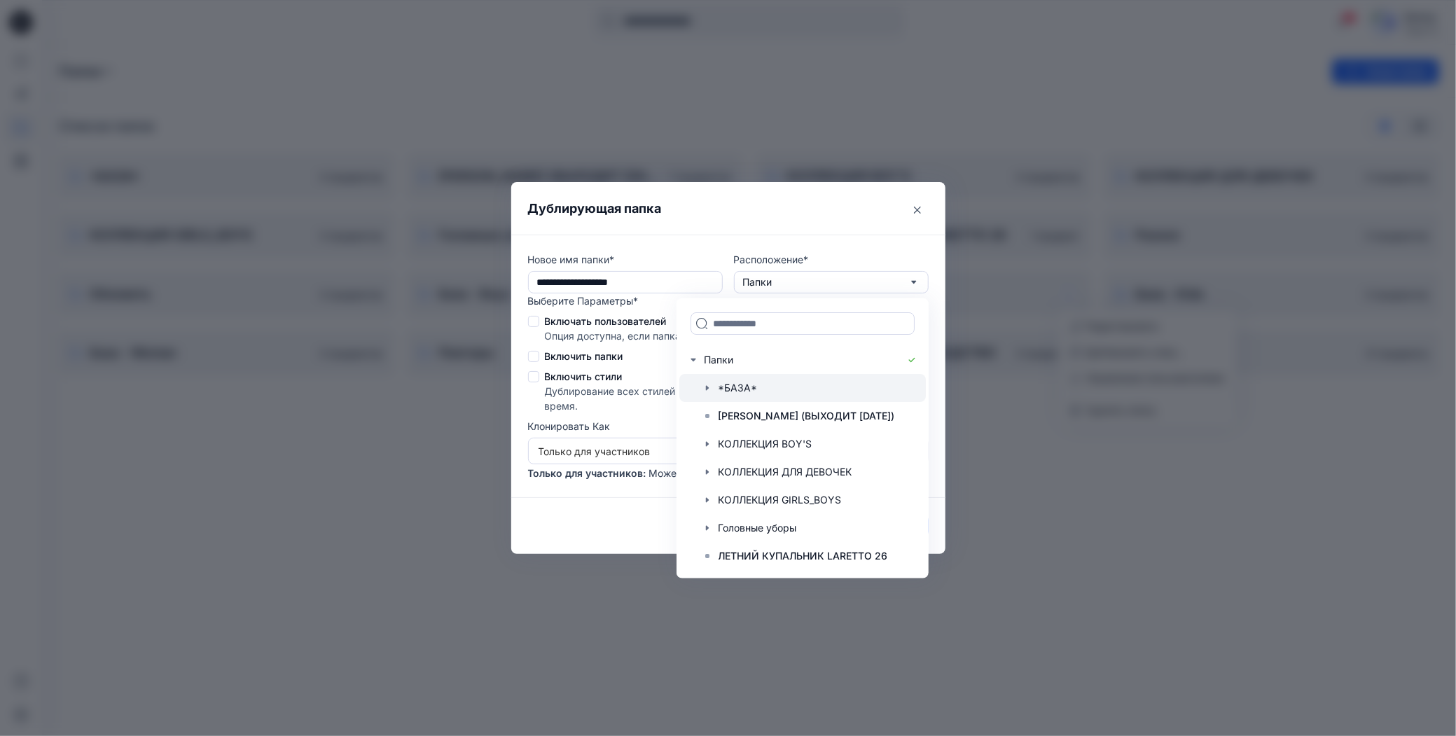
click at [729, 386] on div at bounding box center [802, 388] width 247 height 28
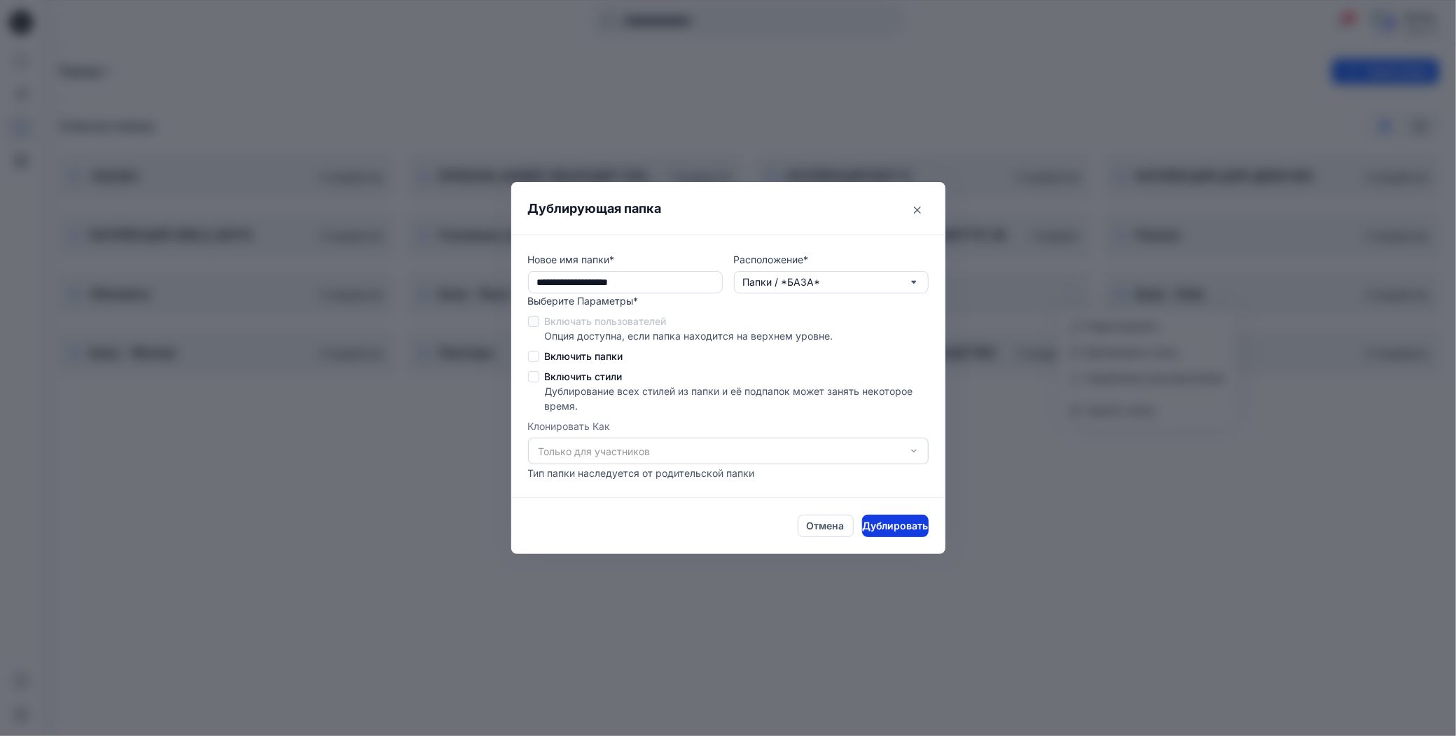
click at [874, 527] on ya-tr-span "Дублировать" at bounding box center [895, 525] width 66 height 15
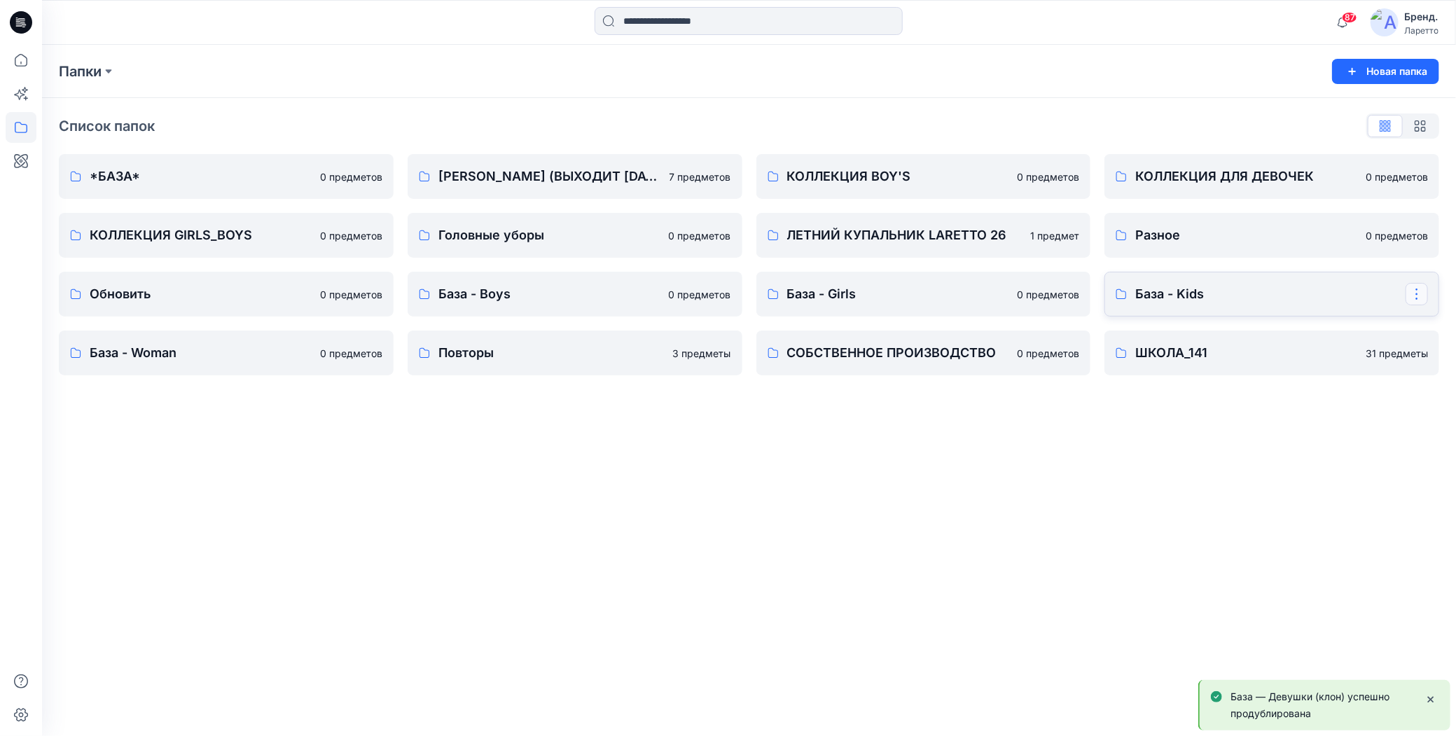
click at [1416, 294] on button "button" at bounding box center [1417, 294] width 22 height 22
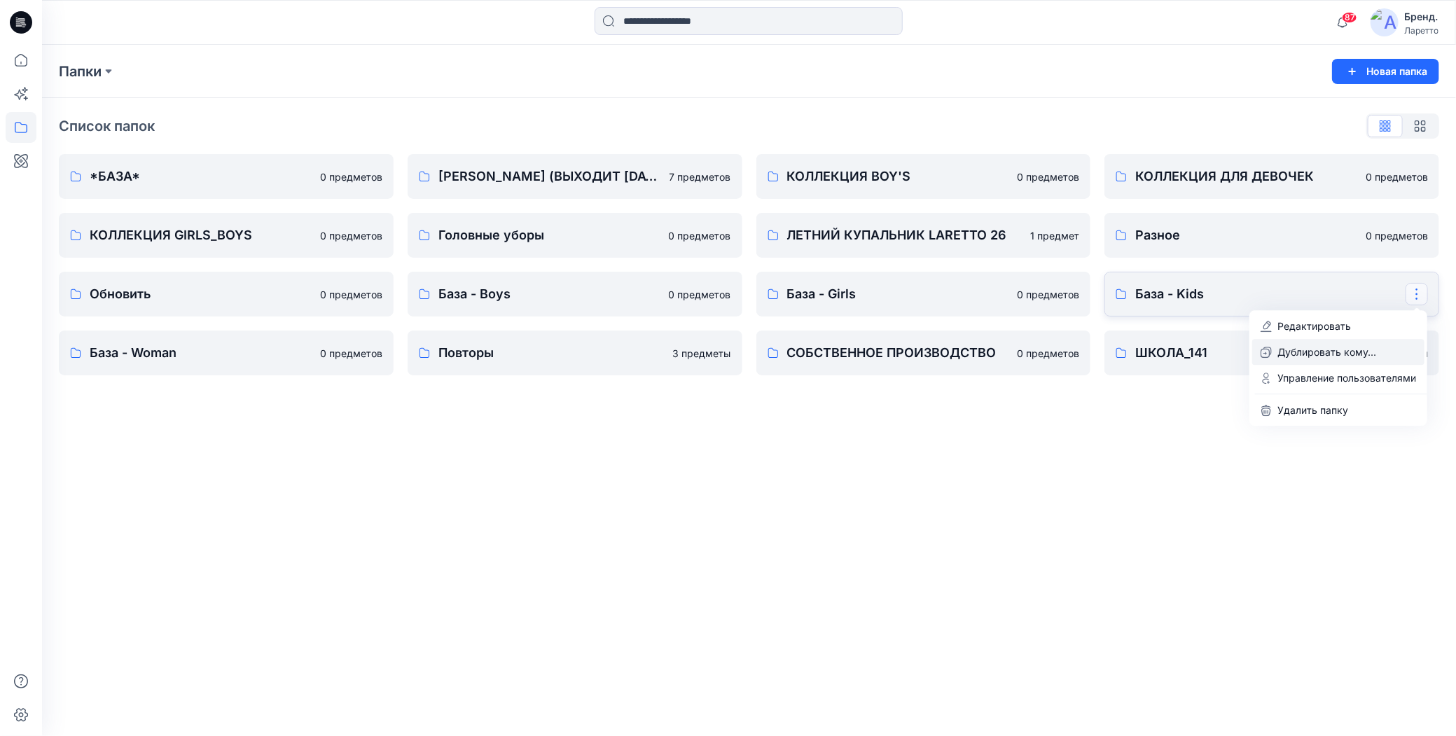
click at [1268, 348] on icon "button" at bounding box center [1266, 353] width 10 height 10
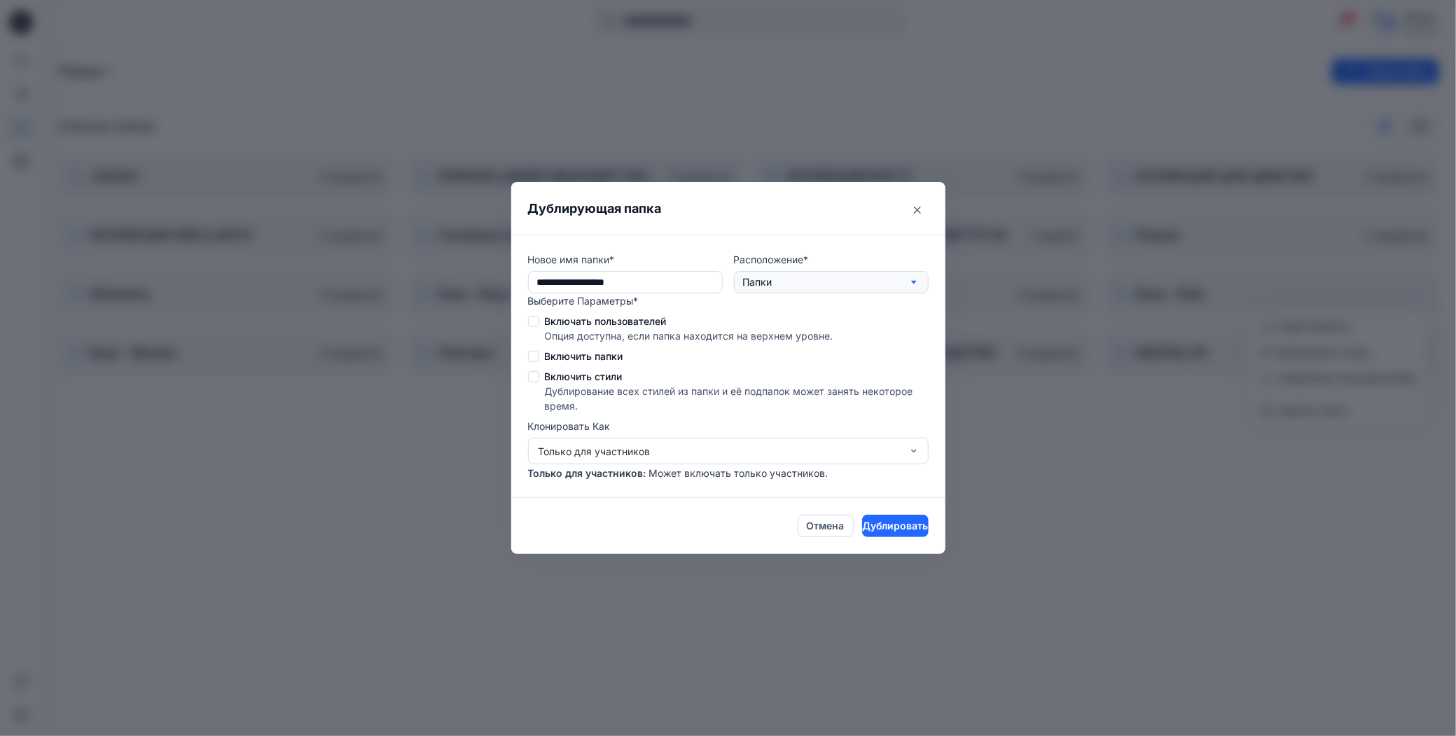
click at [751, 287] on ya-tr-span "Папки" at bounding box center [757, 282] width 29 height 12
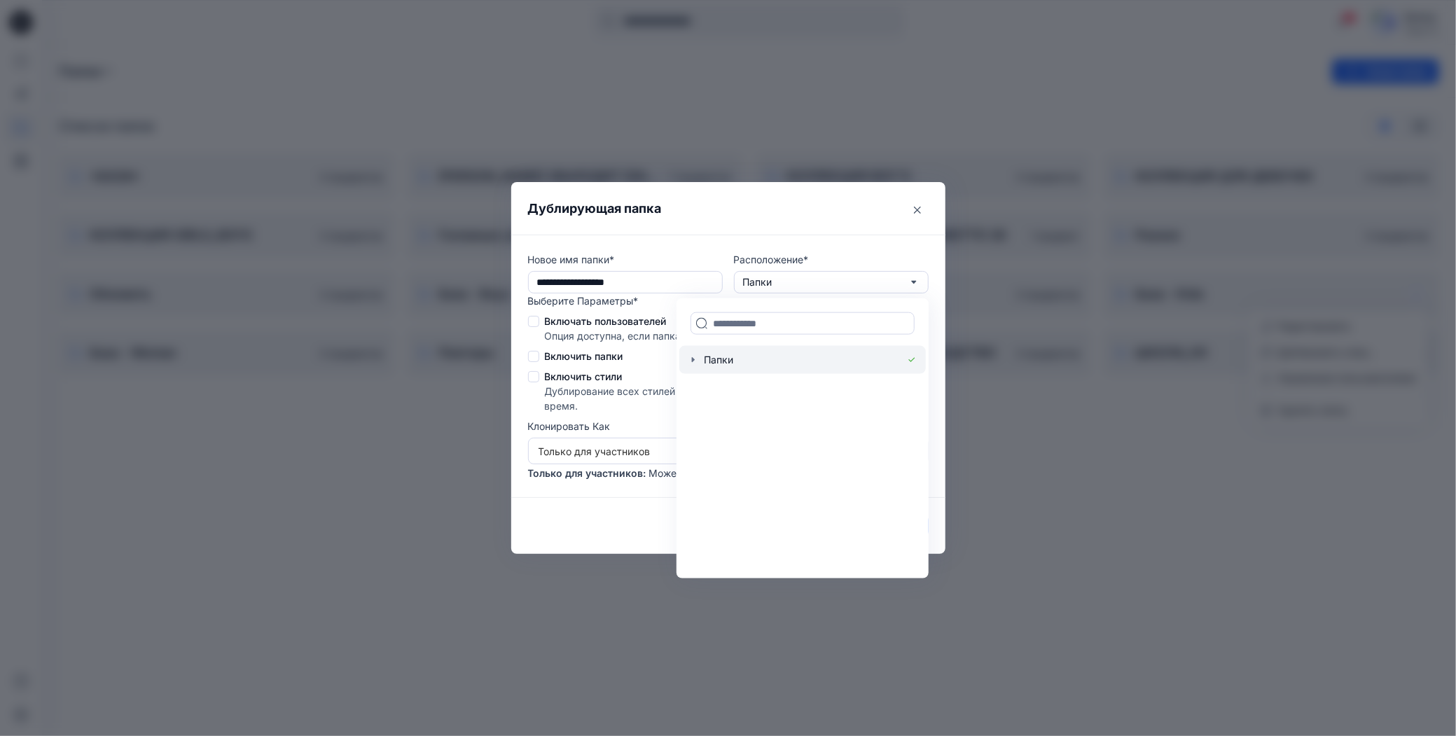
click at [696, 362] on icon "button" at bounding box center [693, 359] width 11 height 11
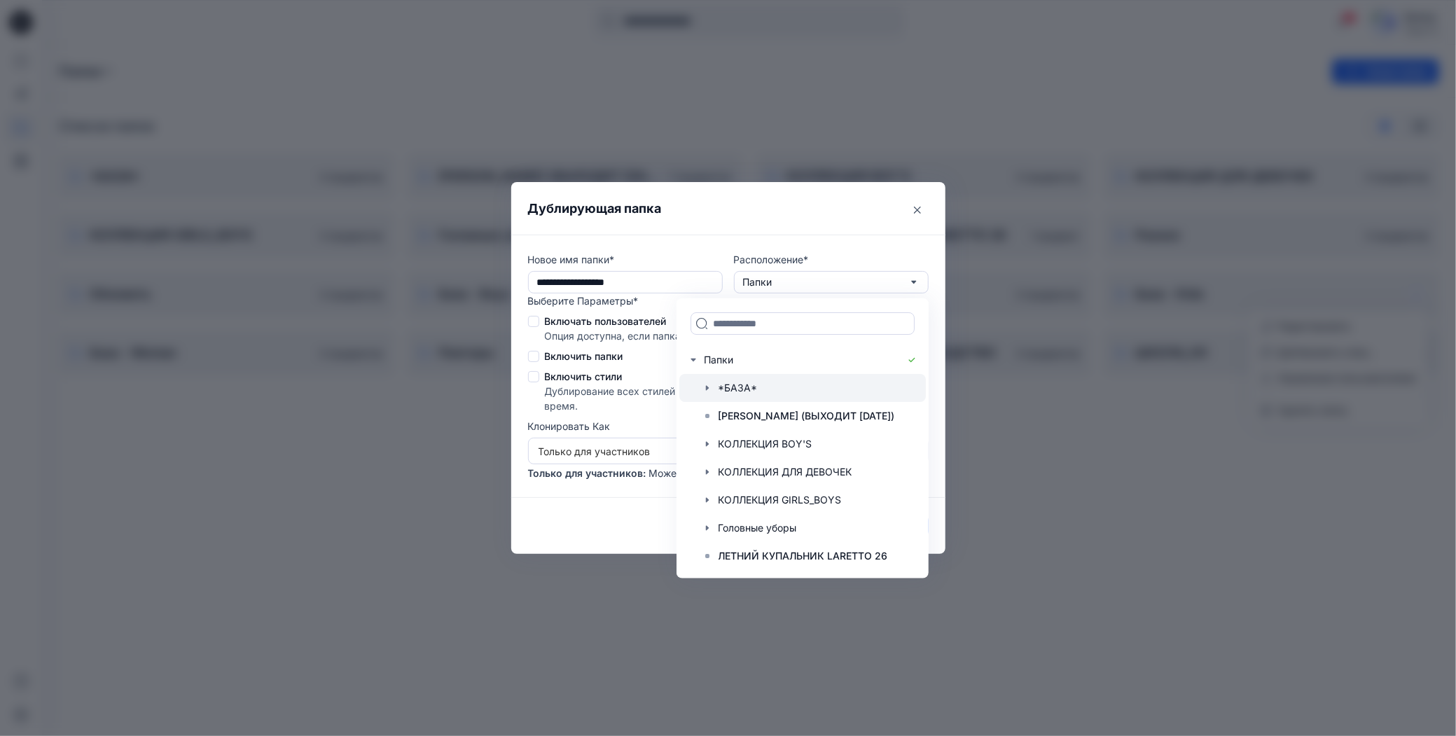
click at [728, 382] on div at bounding box center [802, 388] width 247 height 28
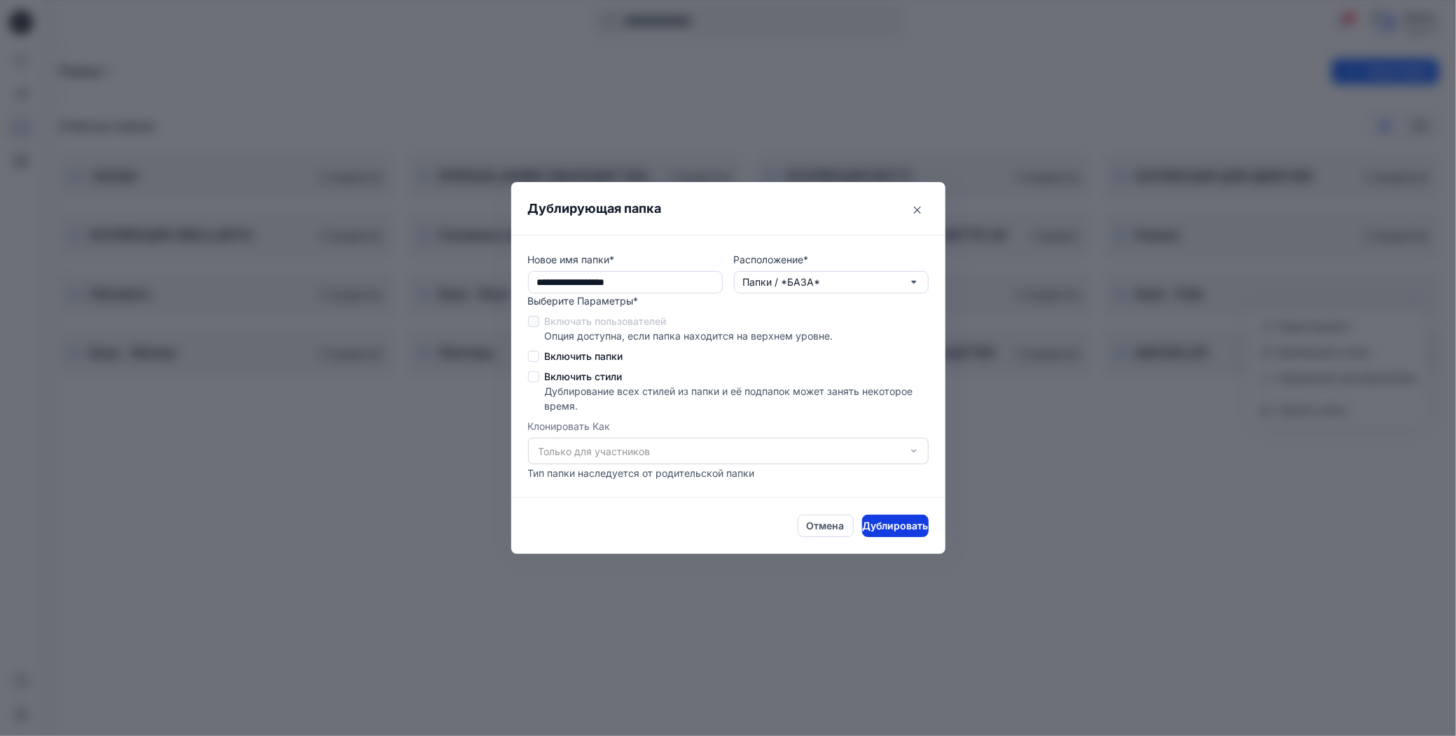
click at [870, 524] on ya-tr-span "Дублировать" at bounding box center [895, 525] width 66 height 15
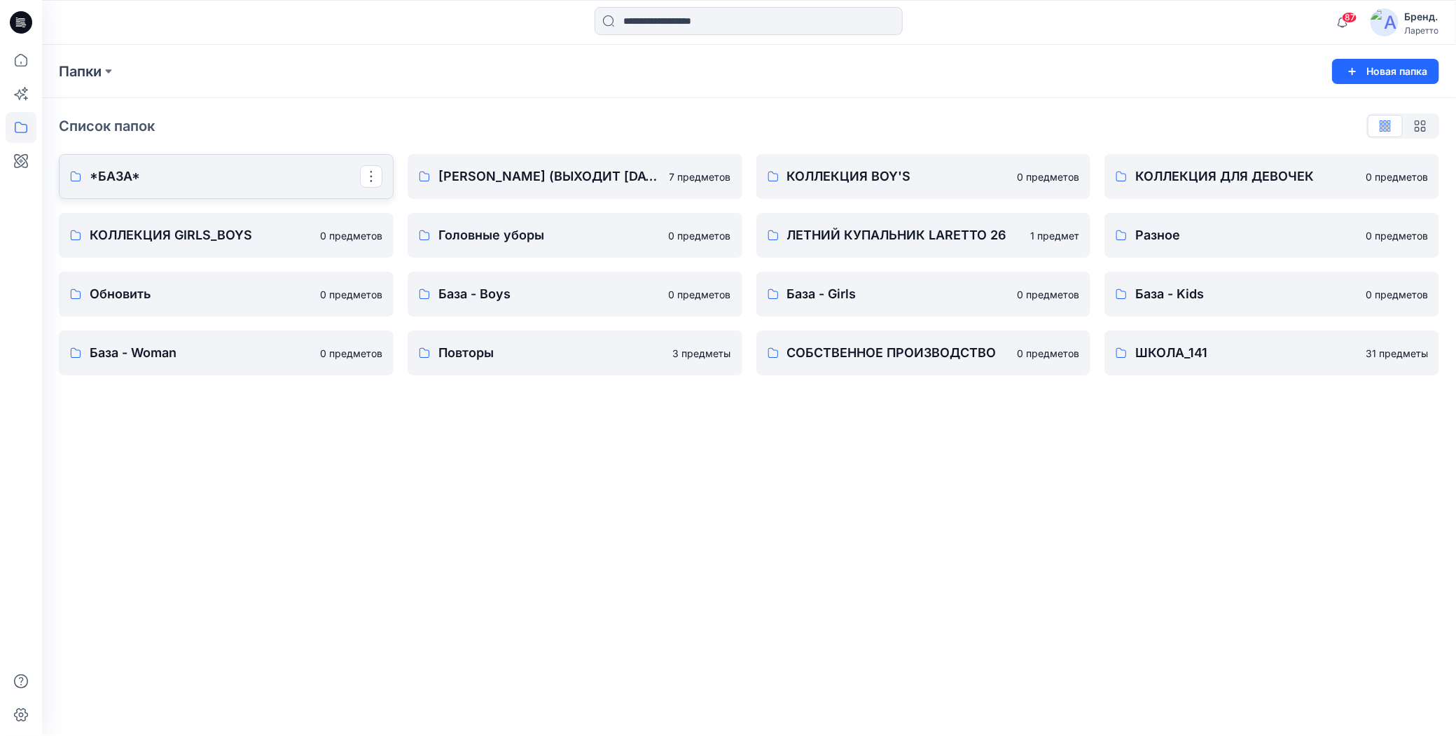
click at [230, 181] on p "*БАЗА*" at bounding box center [225, 177] width 270 height 20
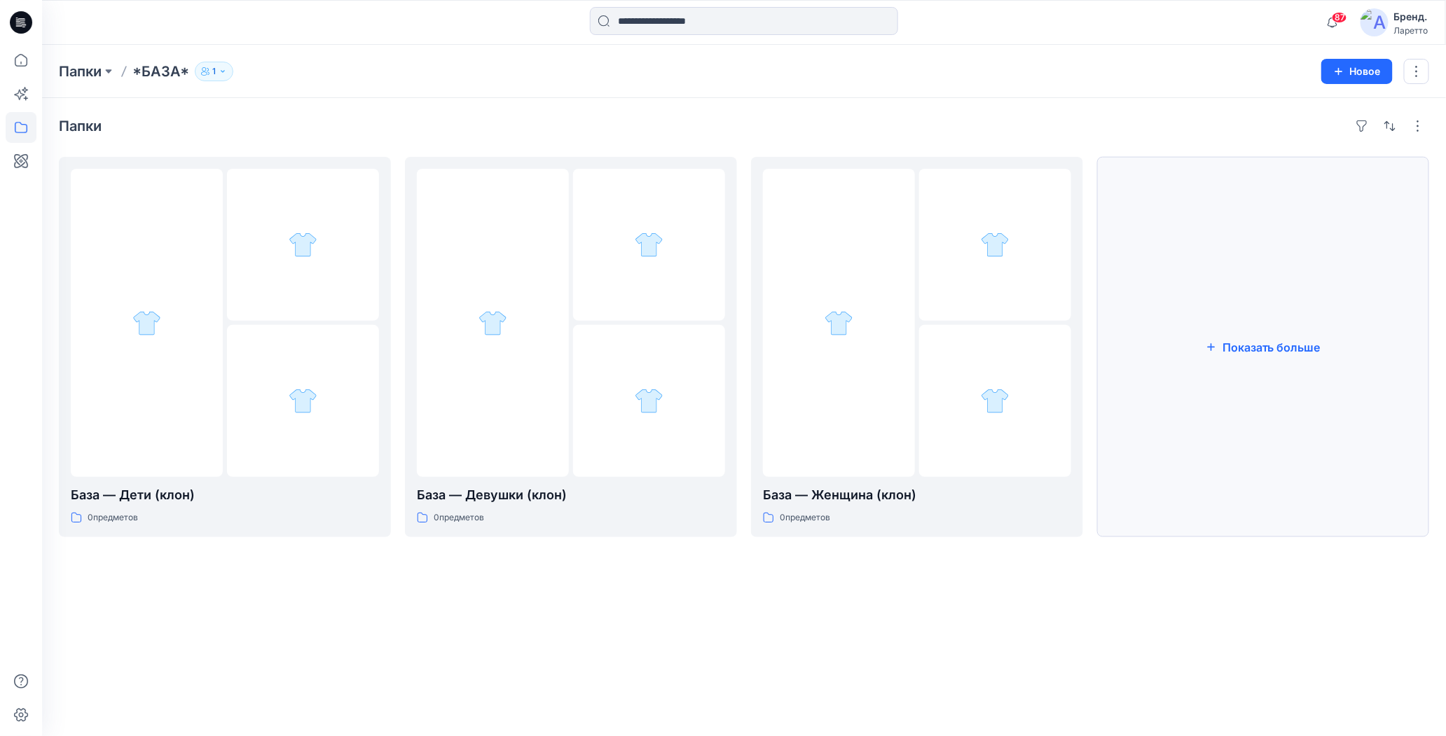
click at [1192, 353] on button "Показать больше" at bounding box center [1263, 347] width 332 height 380
click at [92, 67] on ya-tr-span "Папки" at bounding box center [80, 71] width 43 height 17
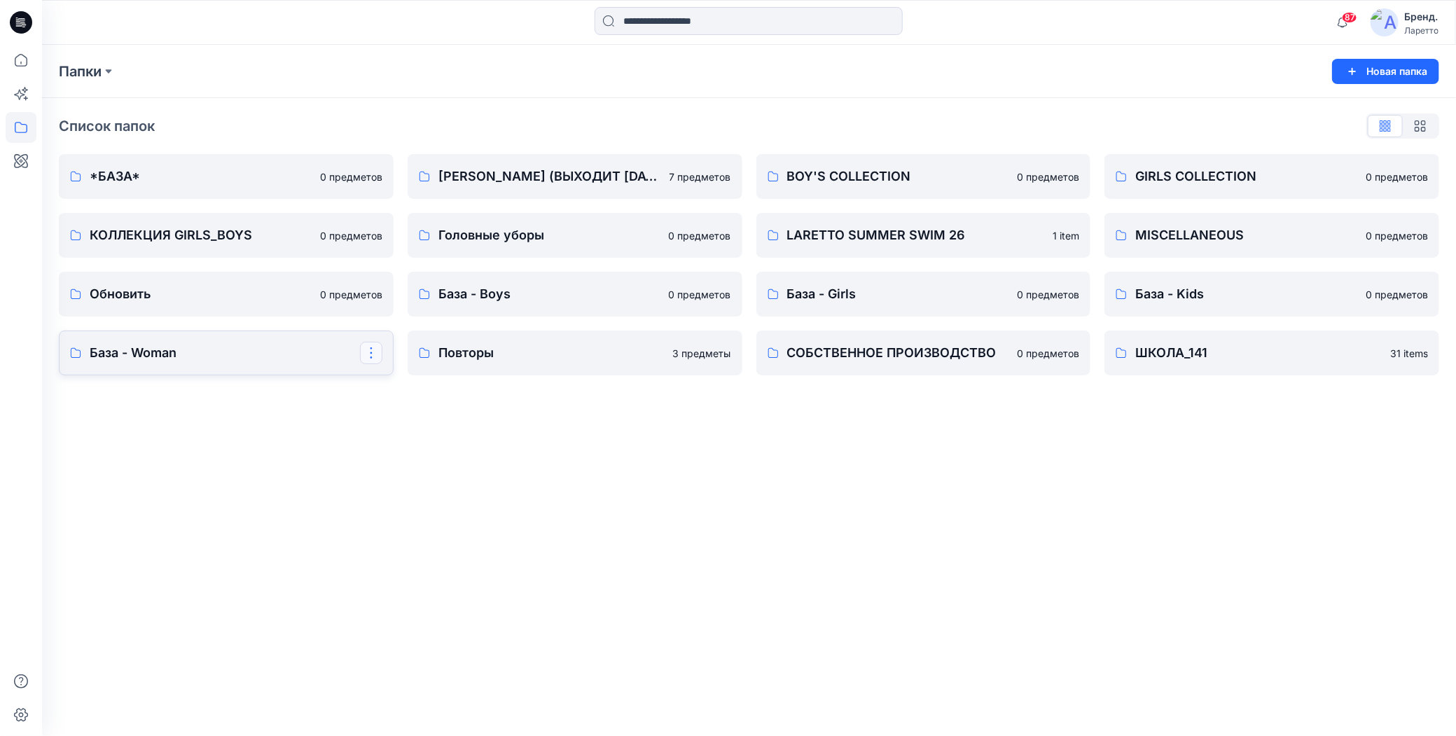
click at [376, 357] on button "button" at bounding box center [371, 353] width 22 height 22
click at [374, 464] on icon "button" at bounding box center [377, 469] width 11 height 11
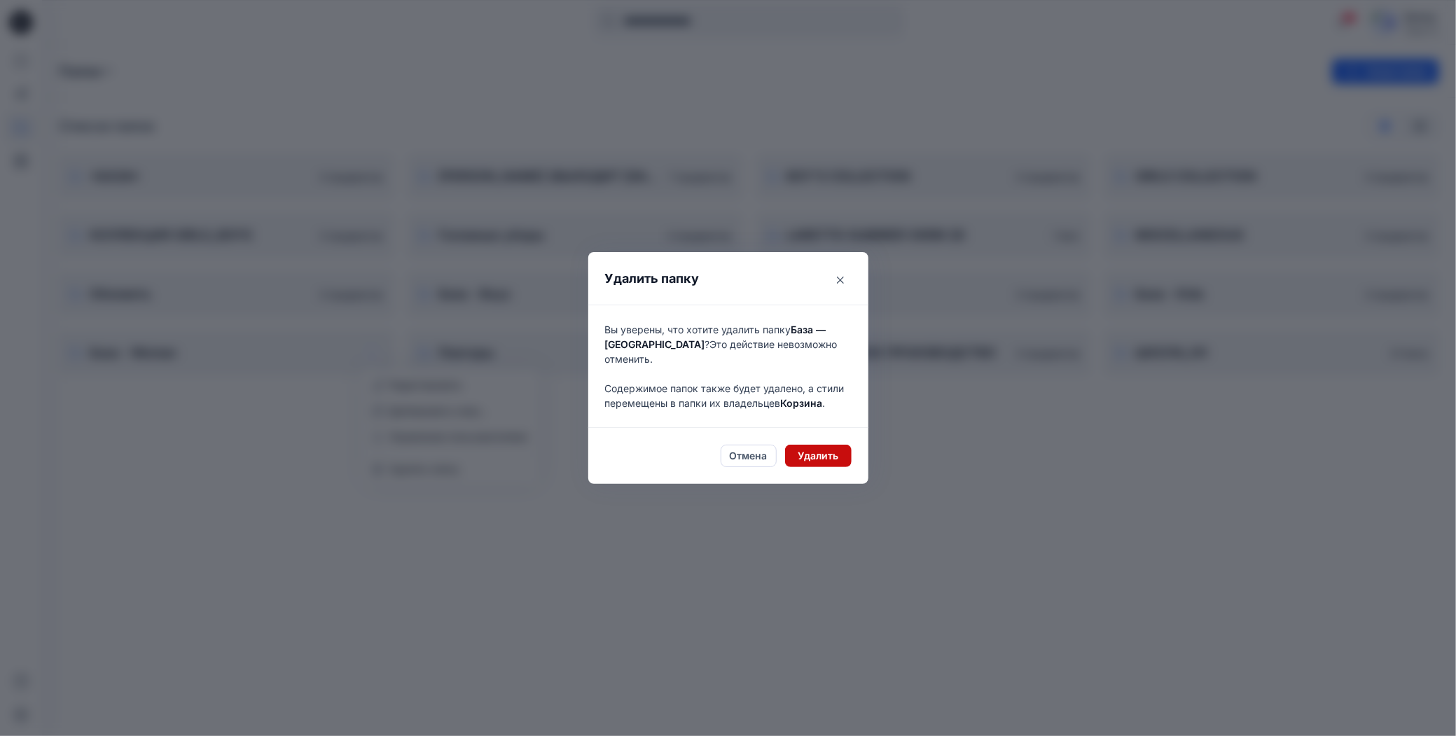
click at [792, 450] on button "Удалить" at bounding box center [818, 456] width 67 height 22
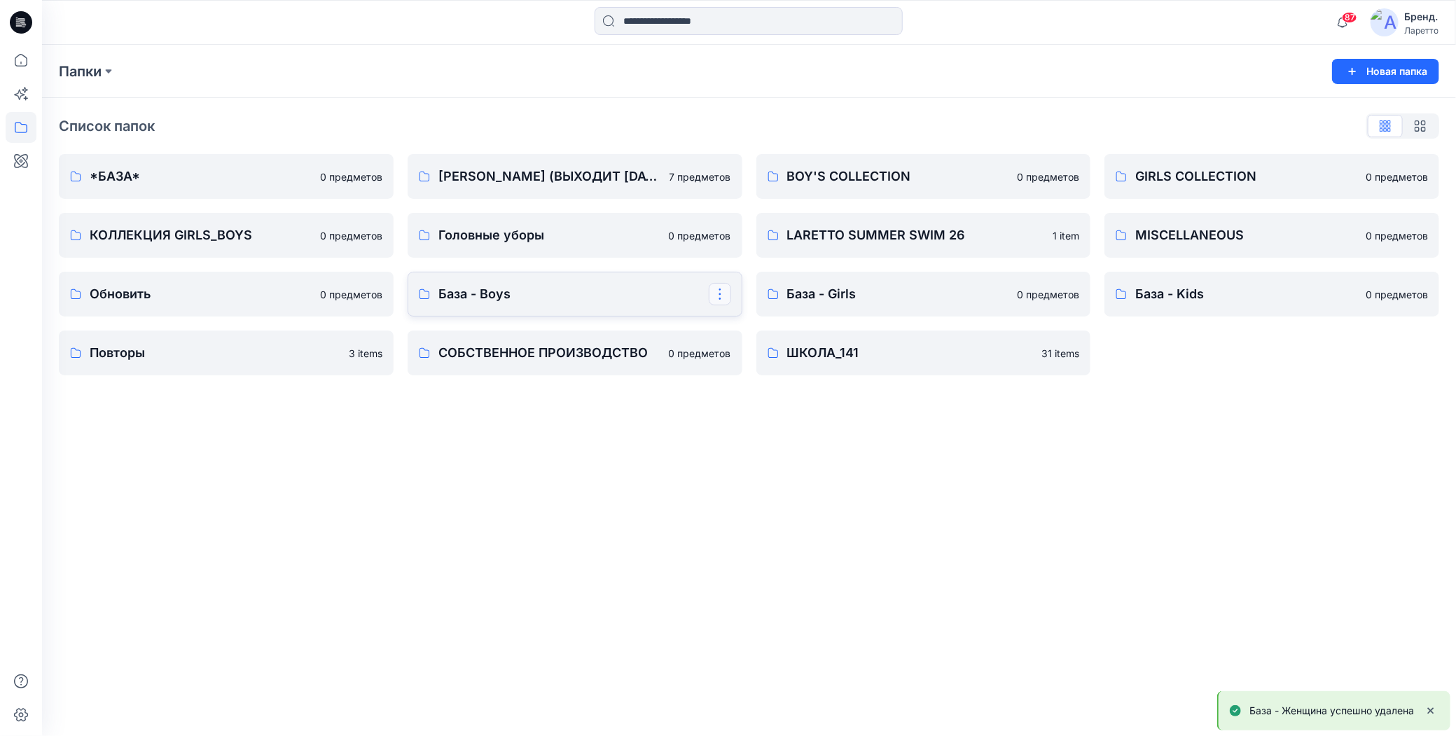
click at [724, 294] on button "button" at bounding box center [720, 294] width 22 height 22
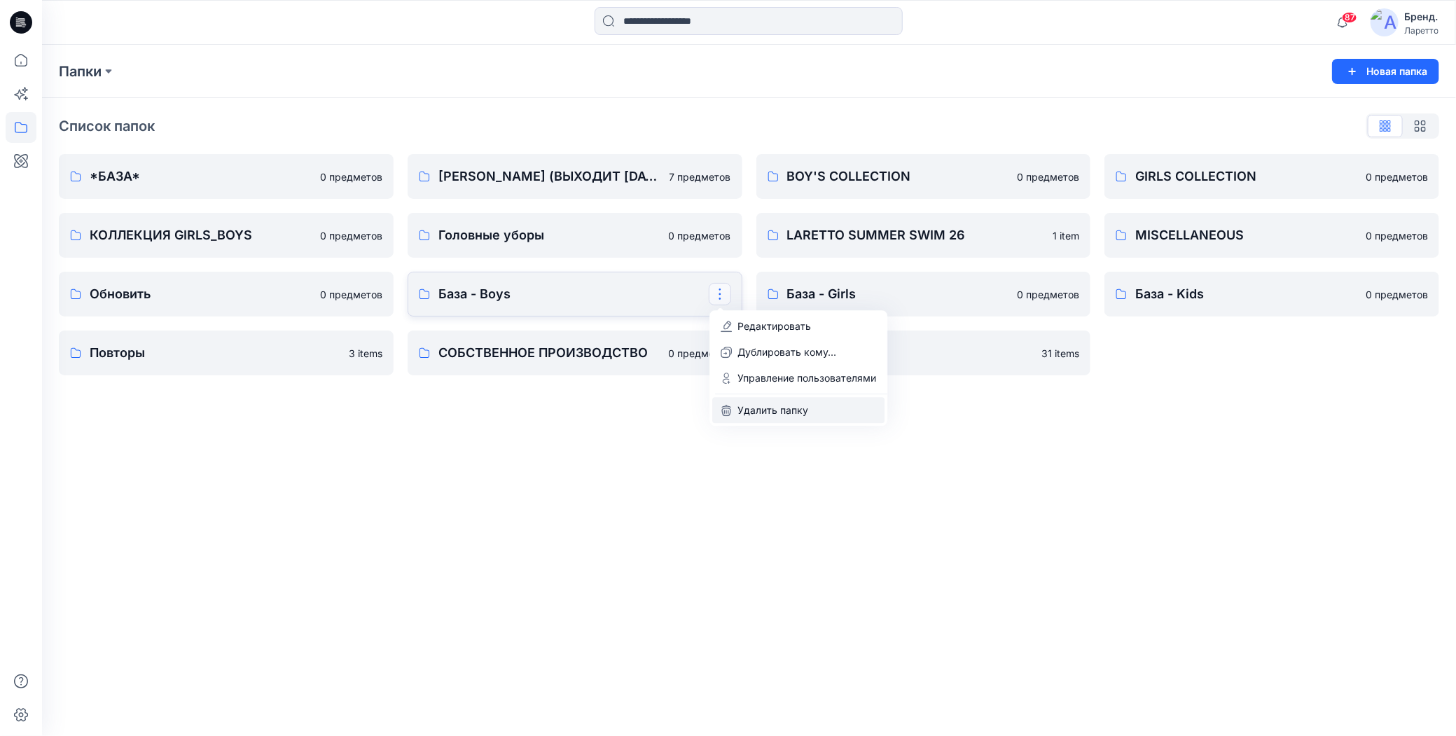
click at [731, 408] on icon "button" at bounding box center [726, 410] width 11 height 11
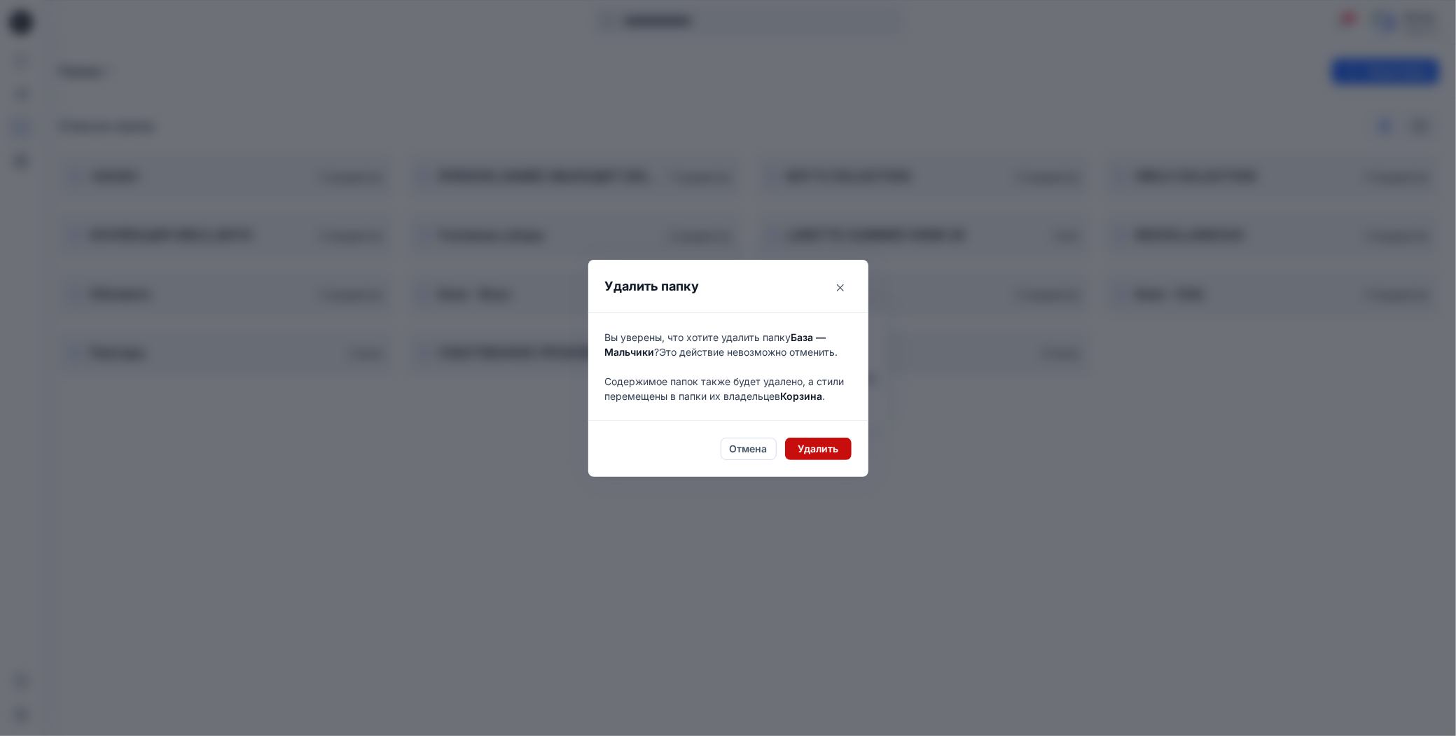
click at [789, 450] on button "Удалить" at bounding box center [818, 449] width 67 height 22
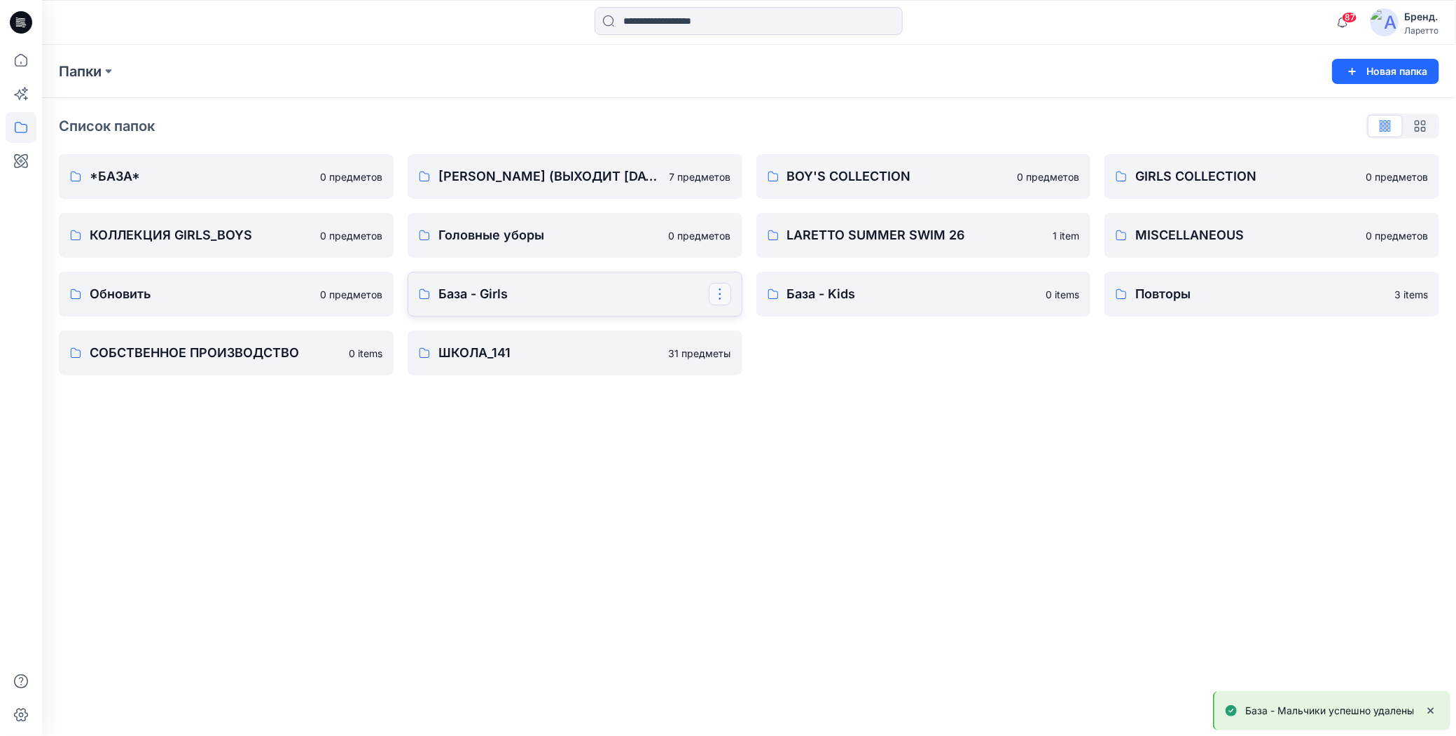
click at [726, 297] on button "button" at bounding box center [720, 294] width 22 height 22
click at [729, 408] on icon "button" at bounding box center [726, 410] width 11 height 11
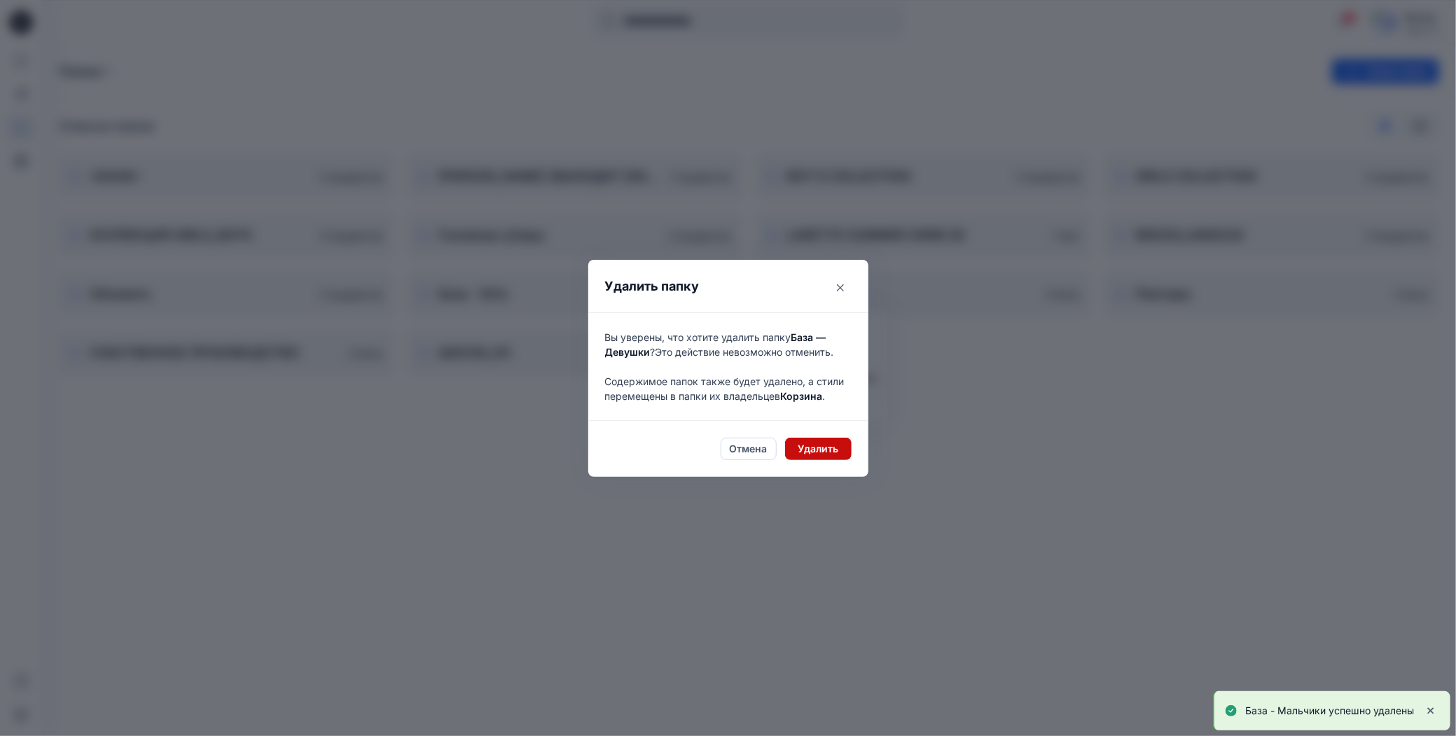
click at [790, 451] on button "Удалить" at bounding box center [818, 449] width 67 height 22
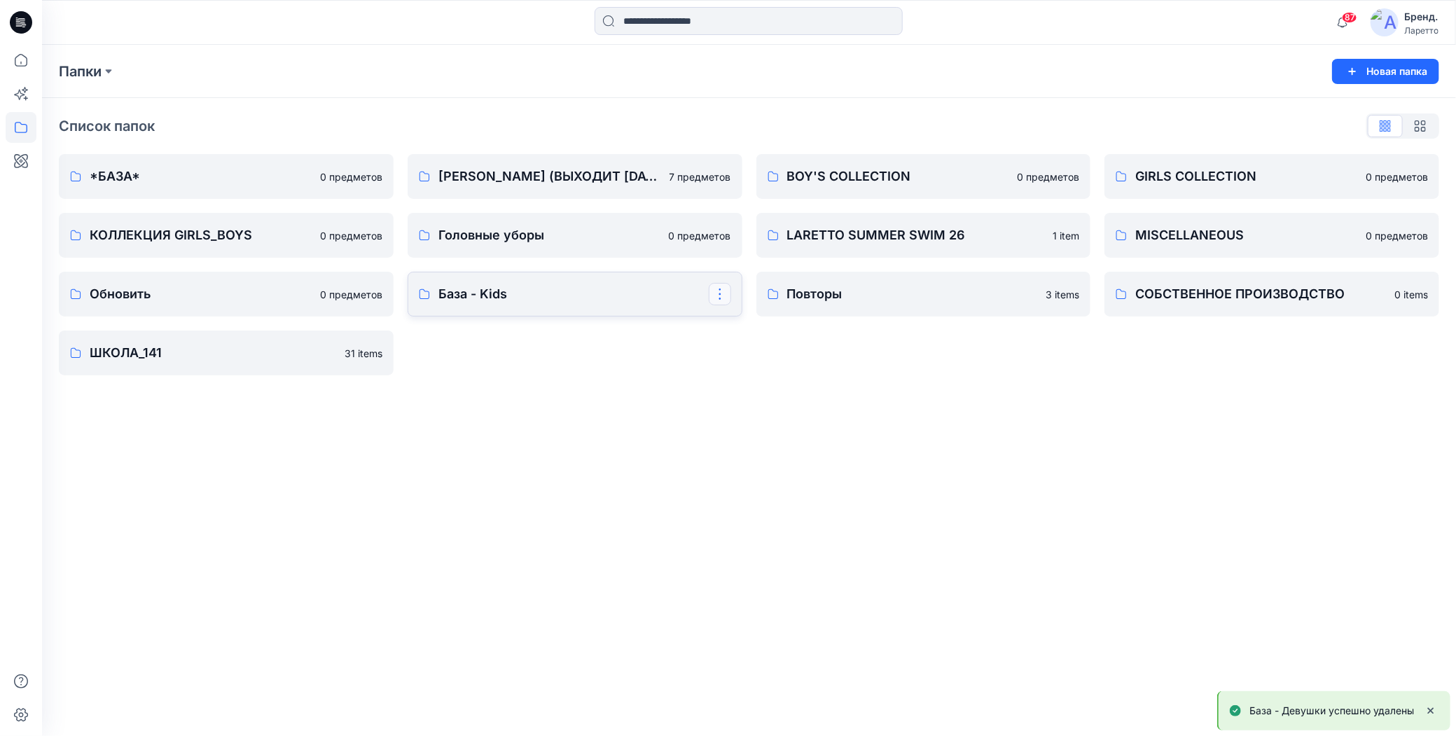
click at [722, 296] on button "button" at bounding box center [720, 294] width 22 height 22
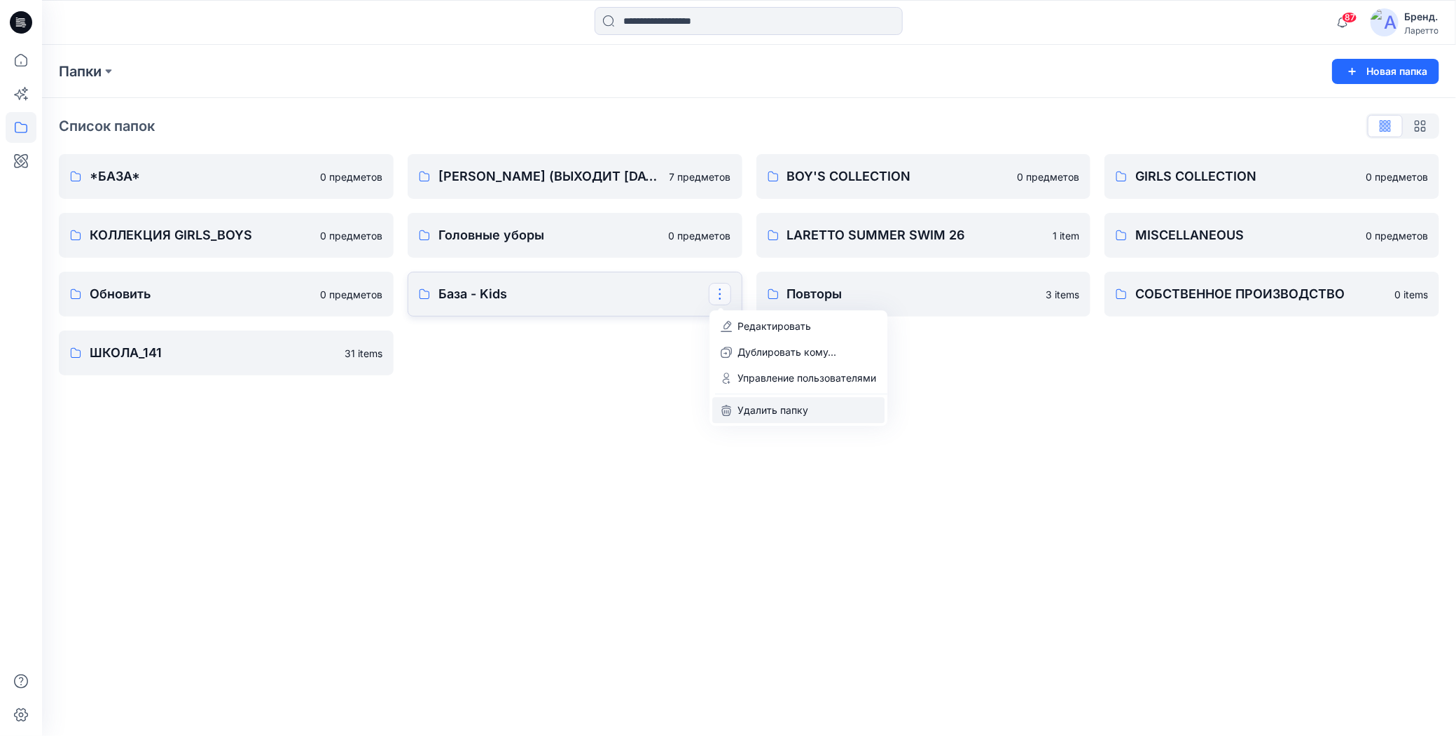
click at [724, 408] on icon "button" at bounding box center [726, 412] width 9 height 8
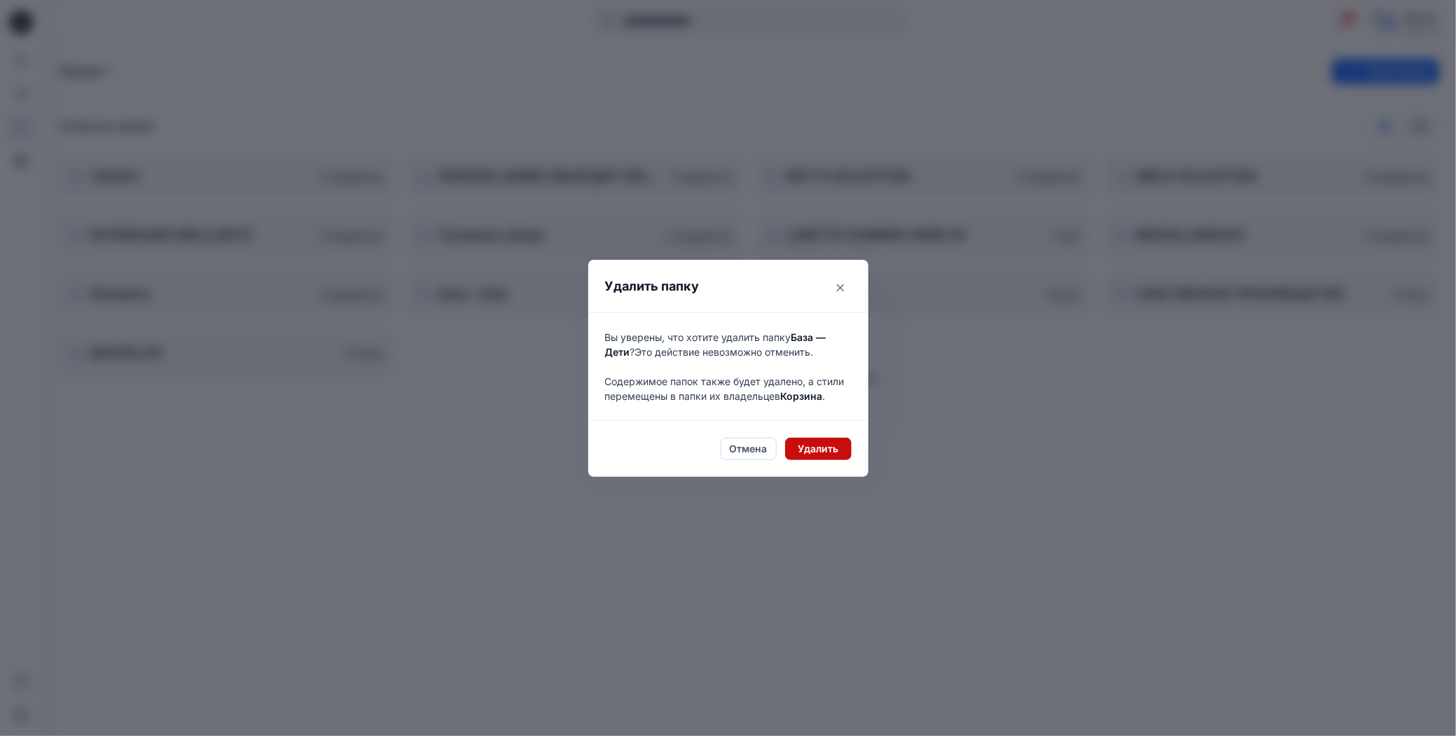
click at [787, 448] on button "Удалить" at bounding box center [818, 449] width 67 height 22
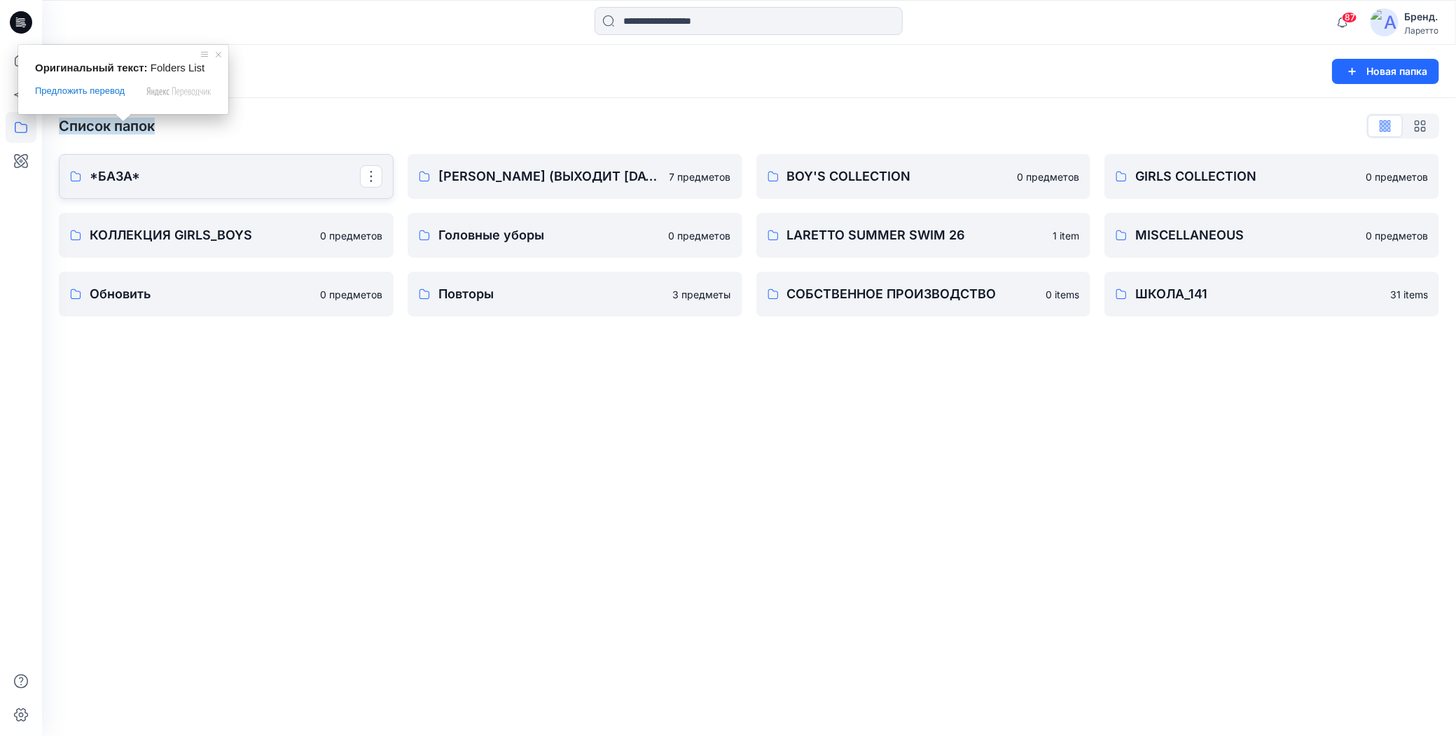
click at [162, 179] on p "*БАЗА*" at bounding box center [225, 177] width 270 height 20
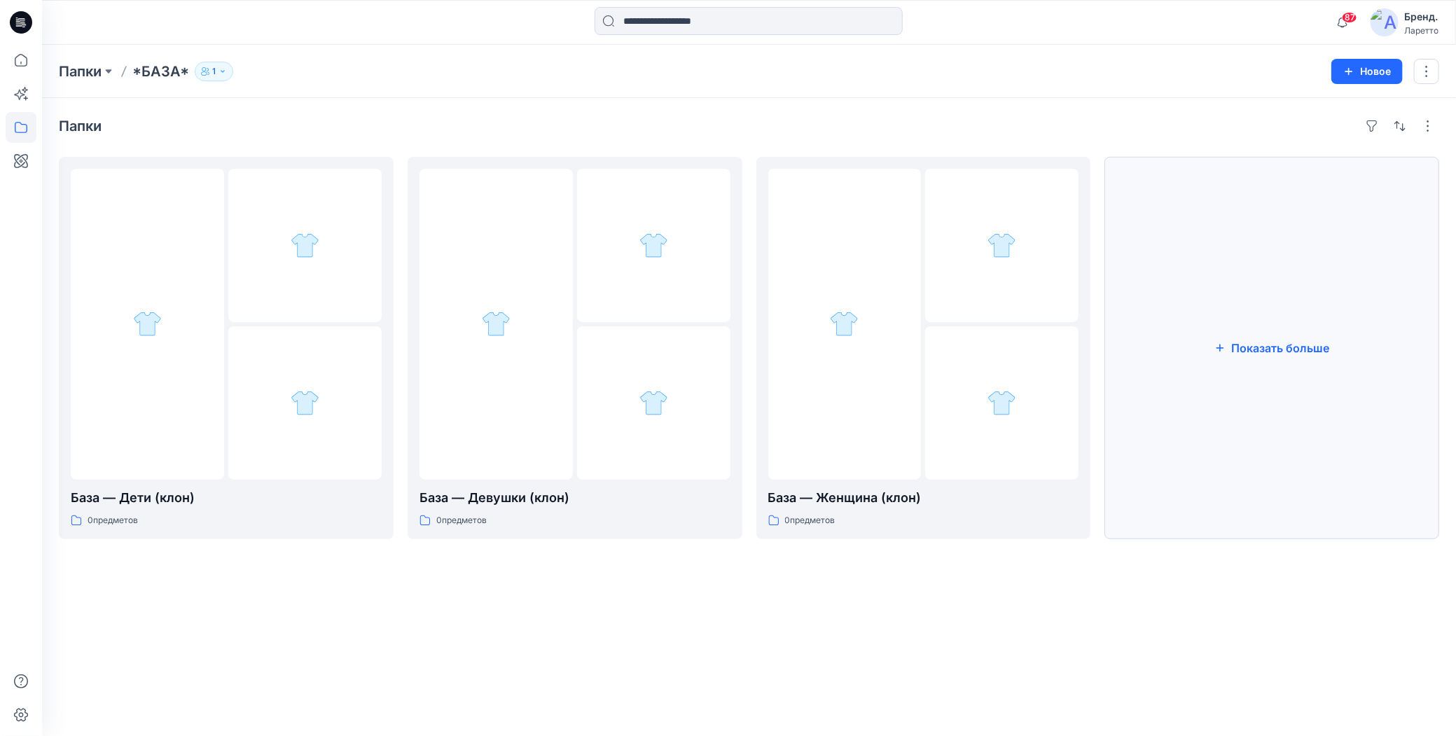
click at [1260, 362] on button "Показать больше" at bounding box center [1272, 348] width 335 height 382
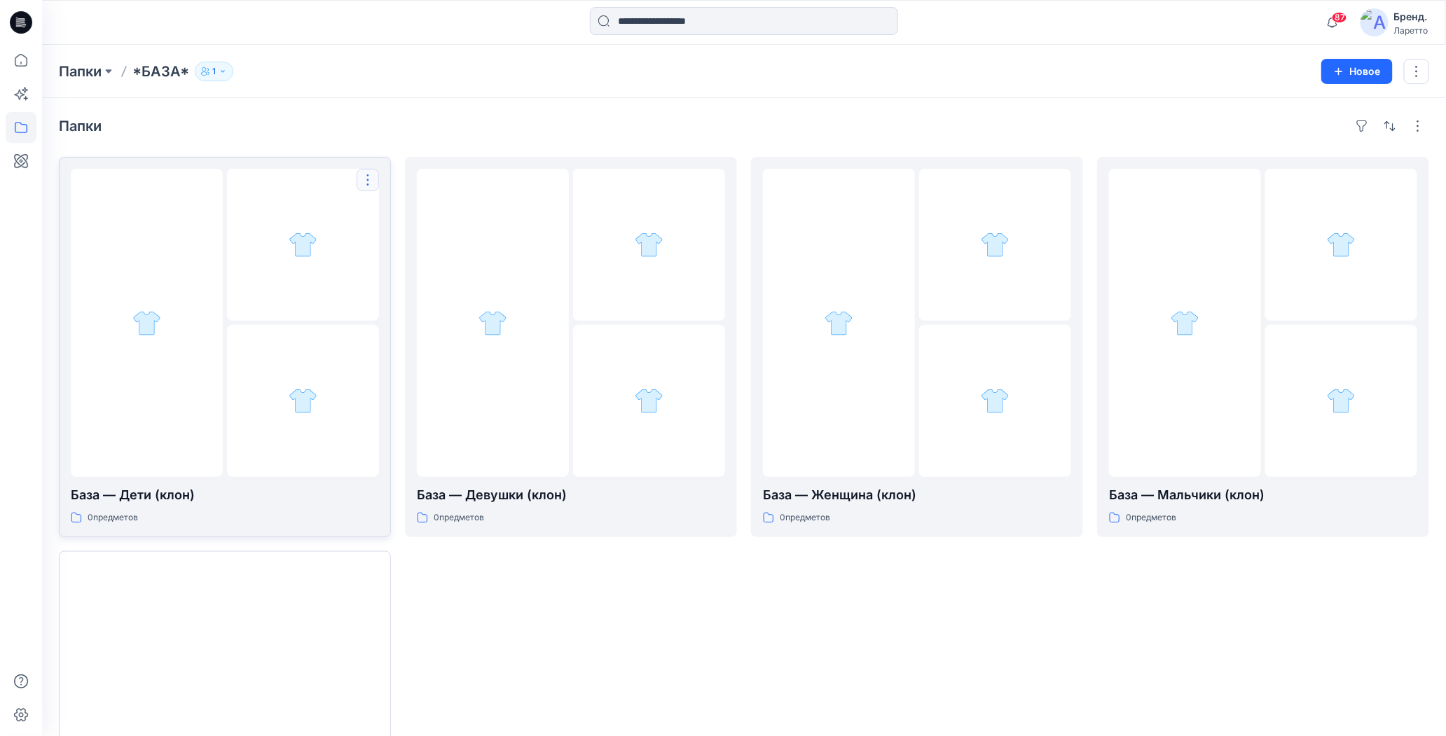
click at [363, 184] on button "button" at bounding box center [368, 180] width 22 height 22
click at [375, 210] on icon "button" at bounding box center [373, 212] width 11 height 11
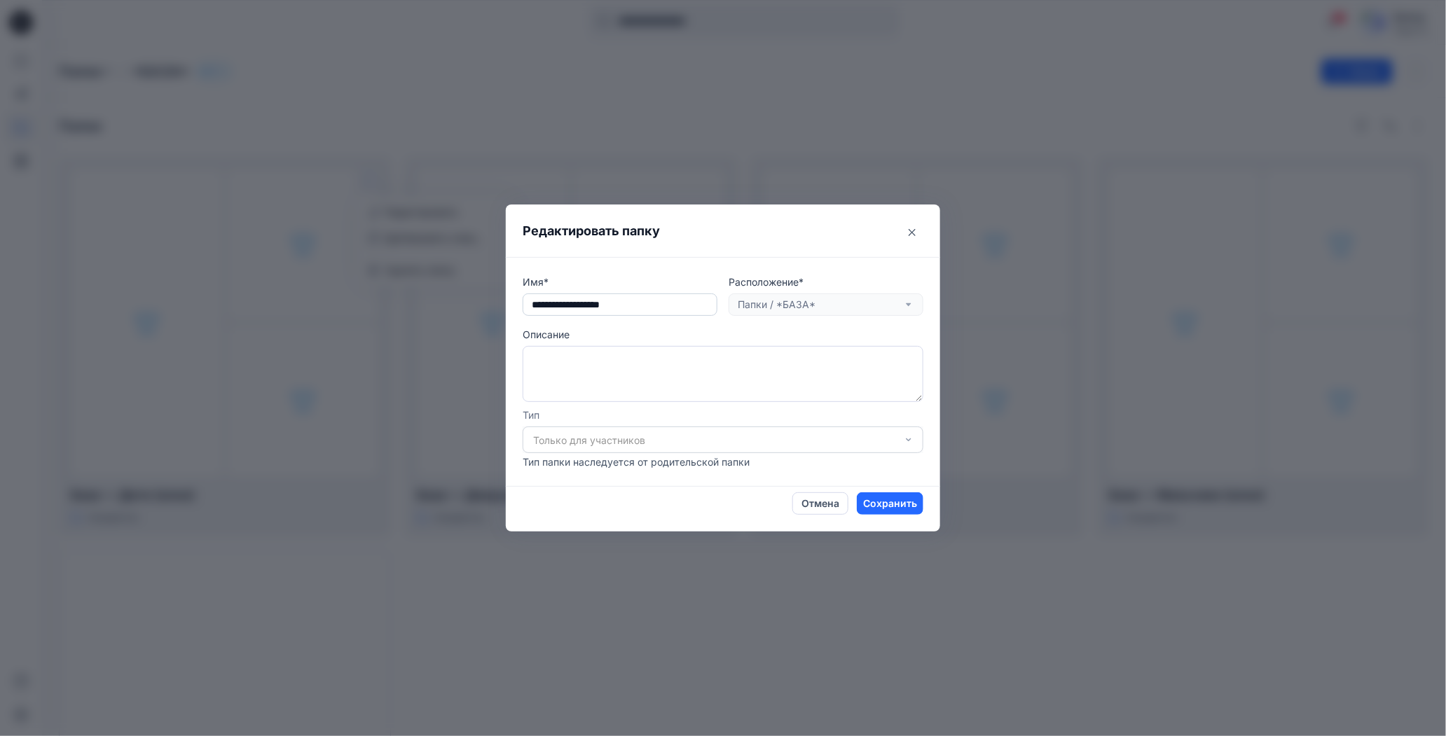
click at [653, 308] on input "text" at bounding box center [620, 305] width 195 height 22
type input "**********"
click at [877, 504] on ya-tr-span "Сохранить" at bounding box center [890, 503] width 54 height 15
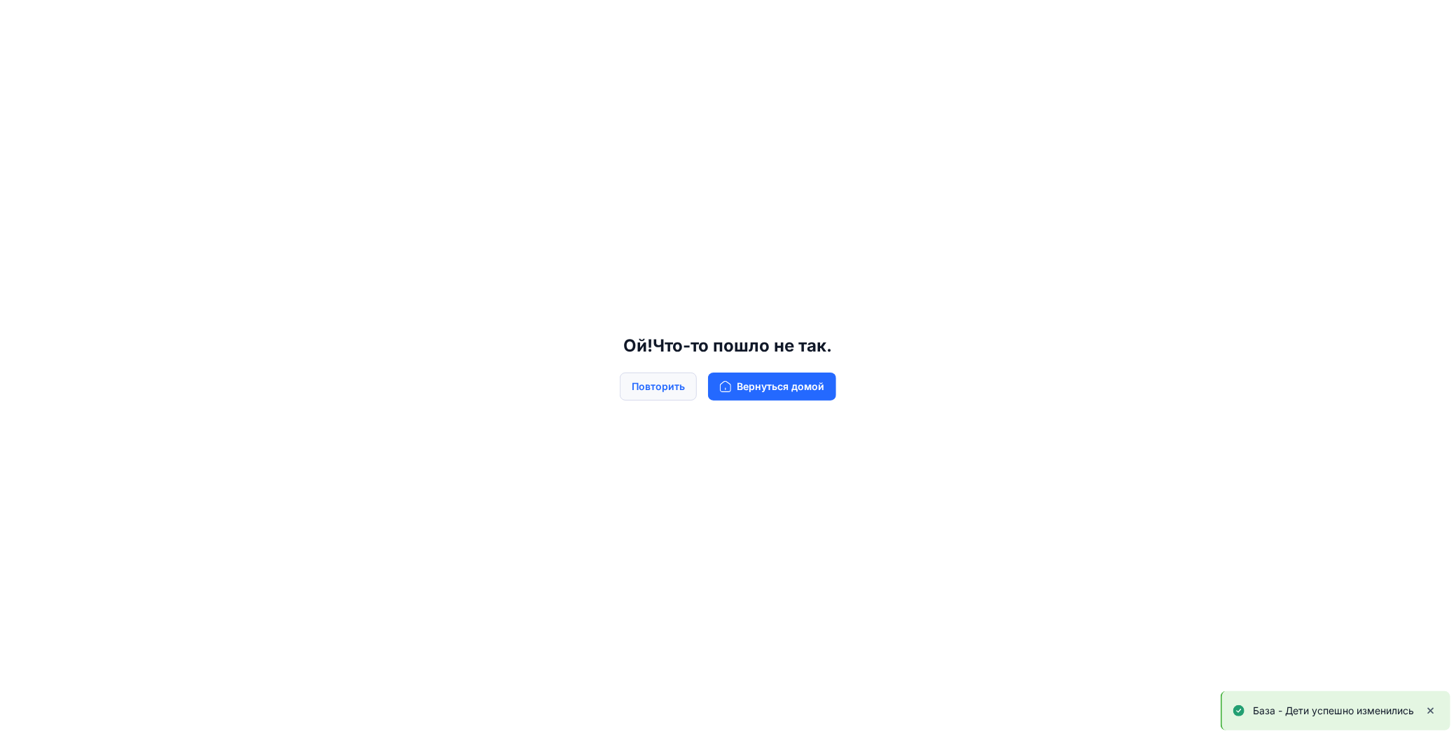
click at [681, 393] on ya-tr-span "Повторить" at bounding box center [658, 386] width 53 height 15
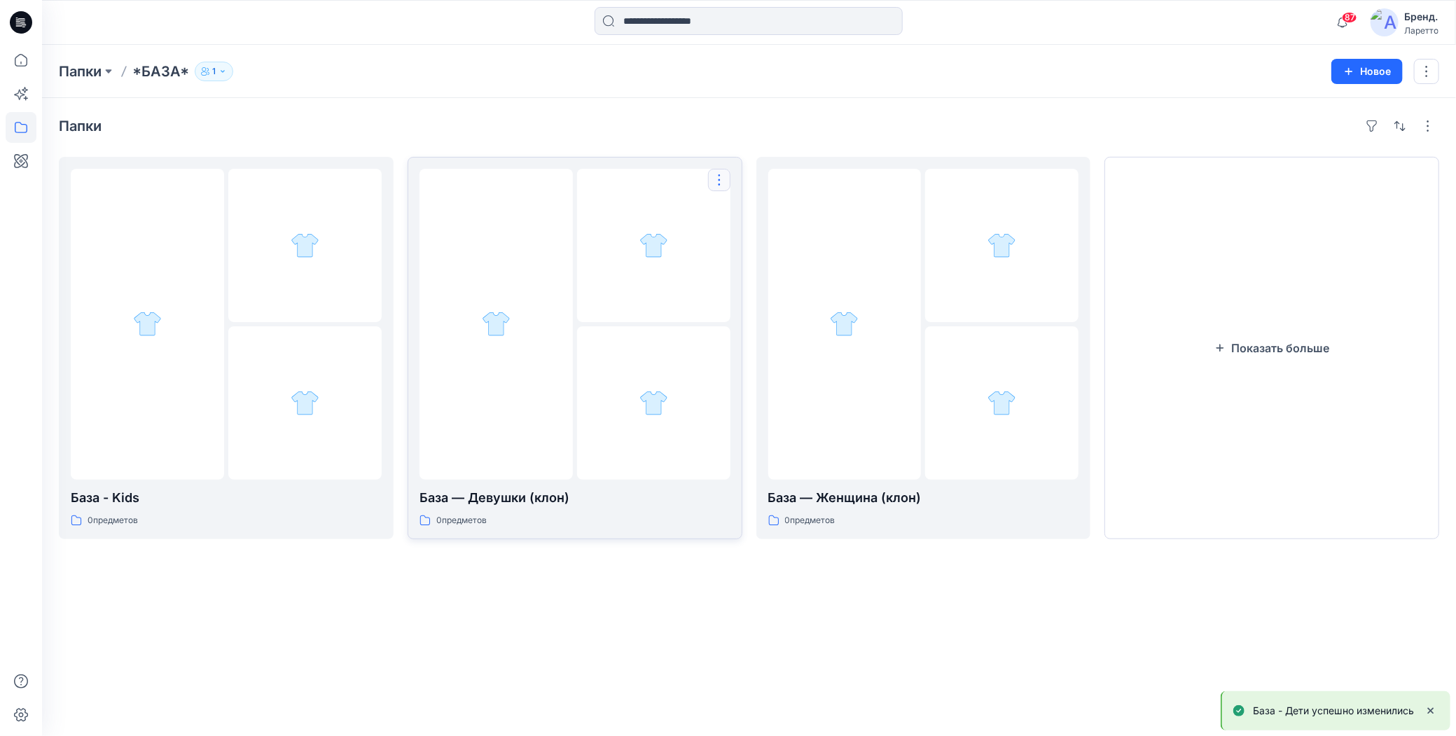
click at [722, 179] on button "button" at bounding box center [719, 180] width 22 height 22
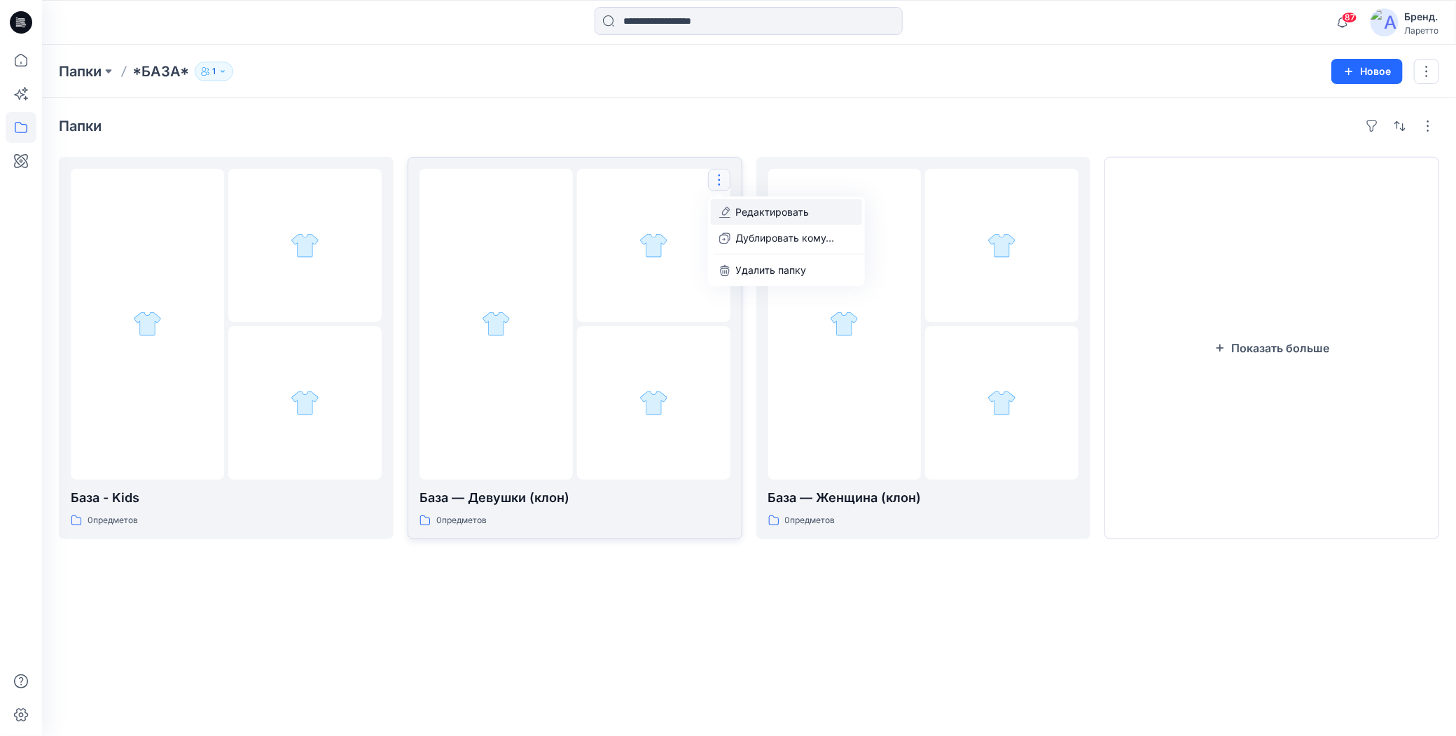
click at [726, 205] on button "Редактировать" at bounding box center [786, 212] width 151 height 26
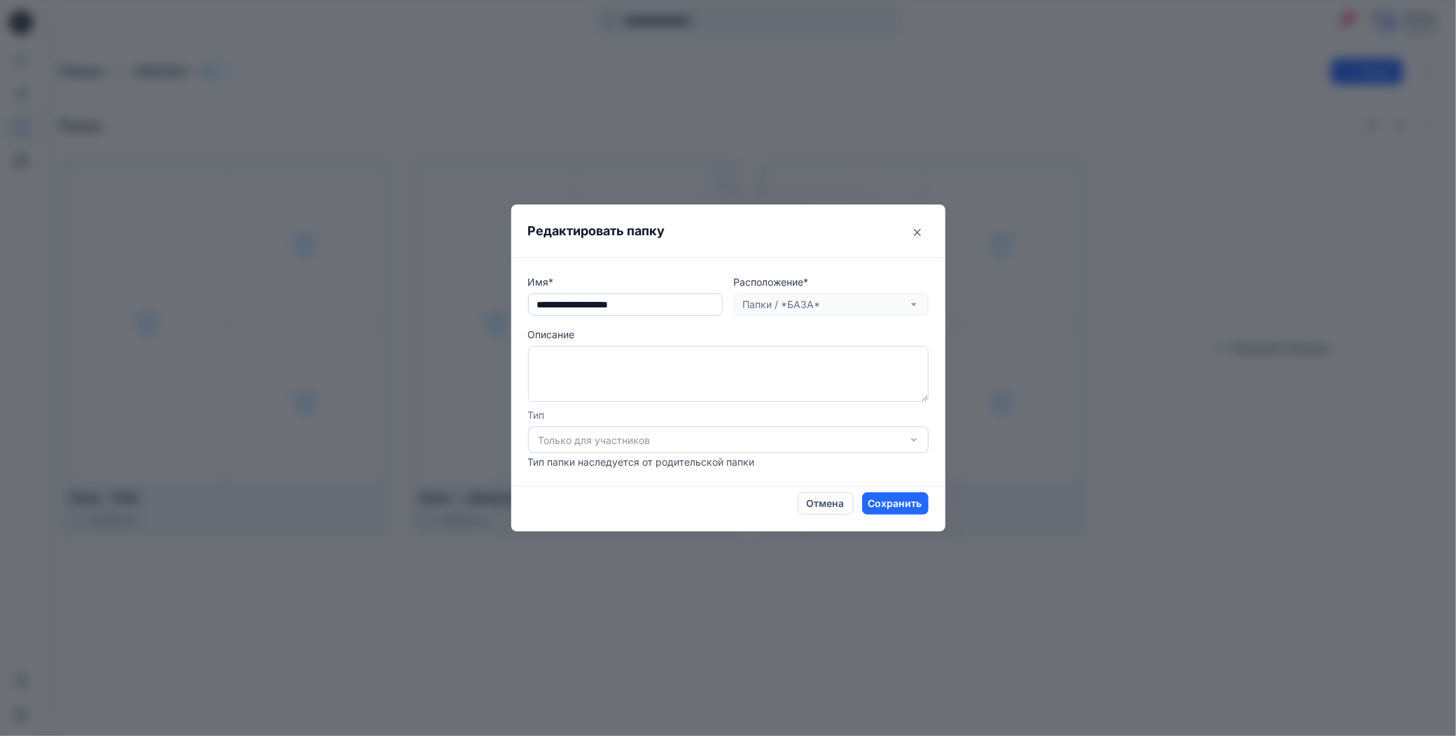
click at [689, 306] on input "text" at bounding box center [625, 305] width 195 height 22
type input "**********"
click at [881, 509] on ya-tr-span "Сохранить" at bounding box center [896, 503] width 54 height 15
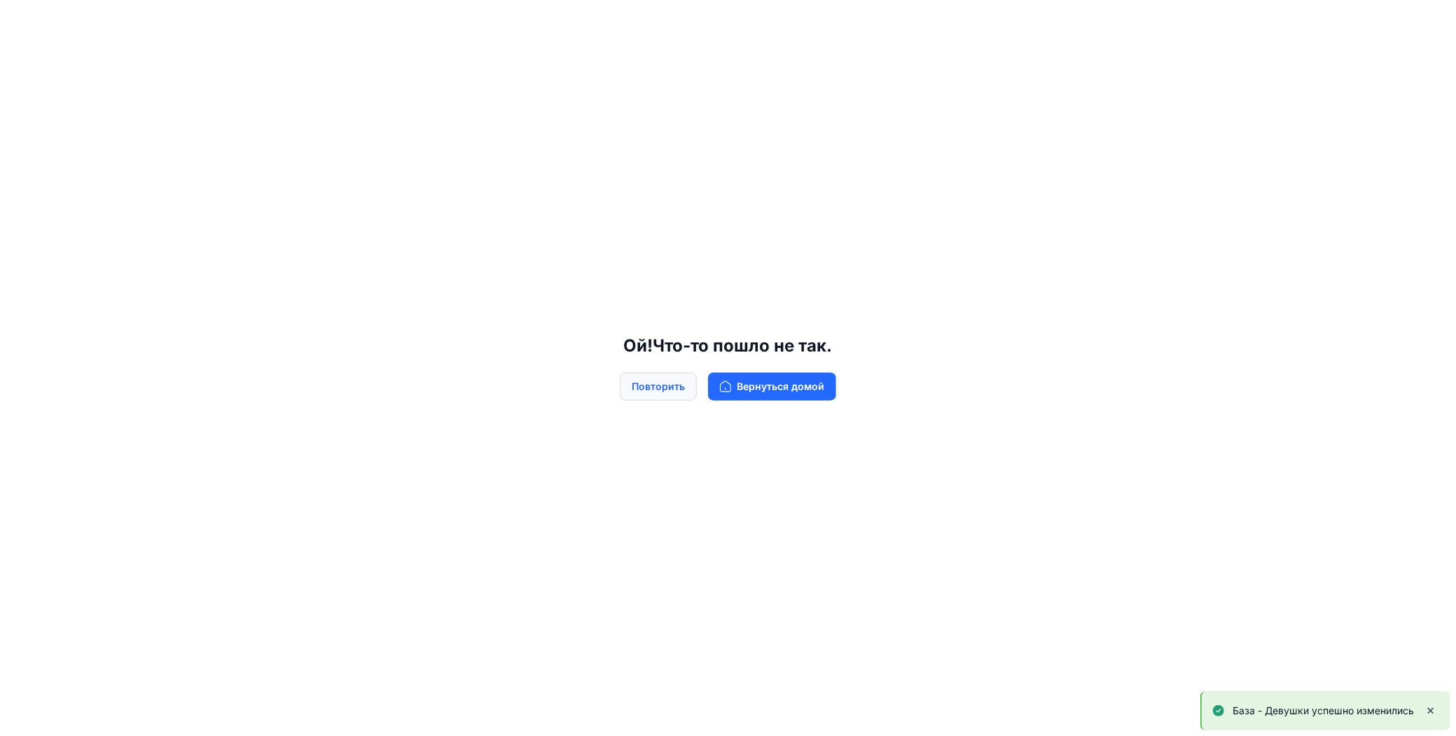
click at [676, 393] on ya-tr-span "Повторить" at bounding box center [658, 386] width 53 height 15
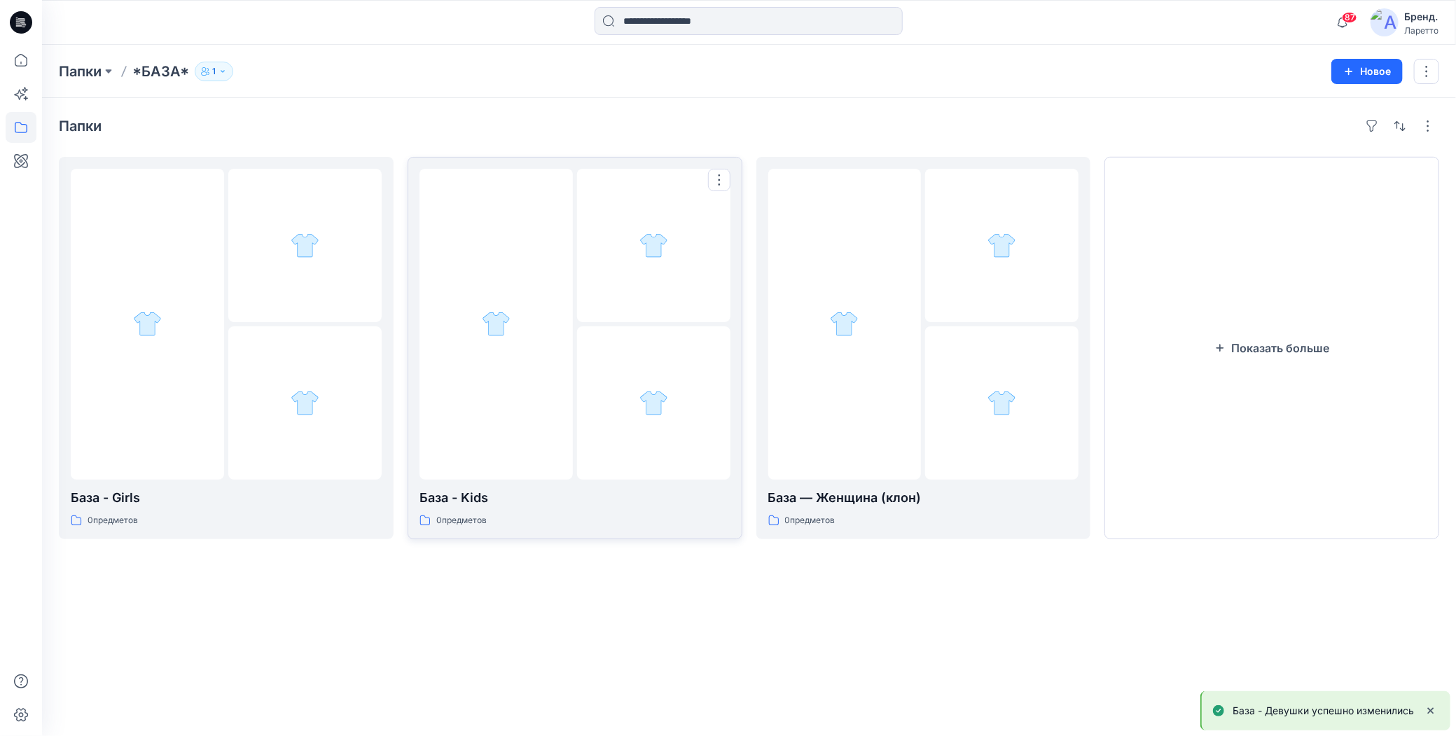
click at [501, 396] on div at bounding box center [496, 324] width 153 height 311
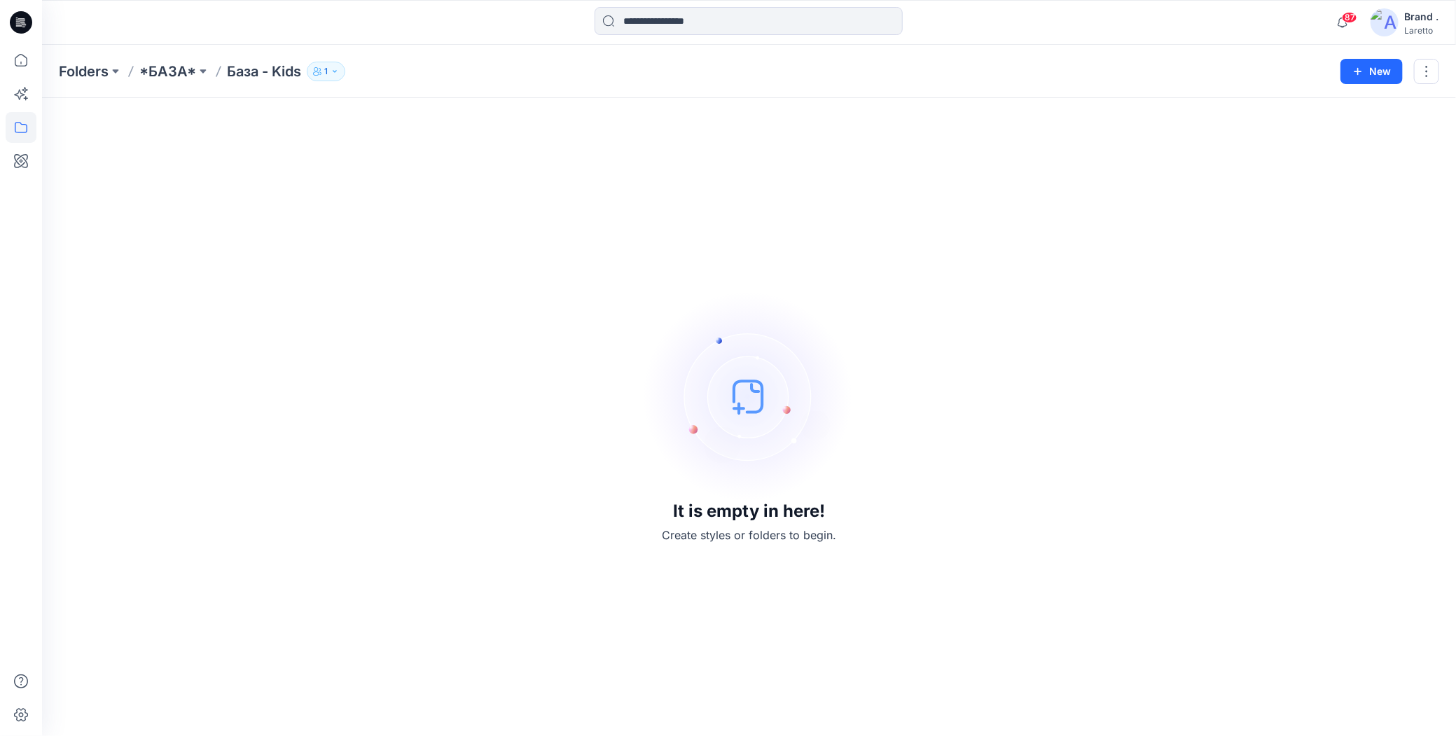
click at [1223, 32] on div "87 Notifications Your style 2833 B-SHT is ready 28 minutes ago Your style 475 (…" at bounding box center [749, 22] width 1414 height 31
click at [1344, 20] on span "87" at bounding box center [1349, 17] width 15 height 11
click at [1067, 389] on div "It is empty in here! Create styles or folders to begin." at bounding box center [749, 417] width 1381 height 605
click at [24, 126] on icon at bounding box center [21, 127] width 31 height 31
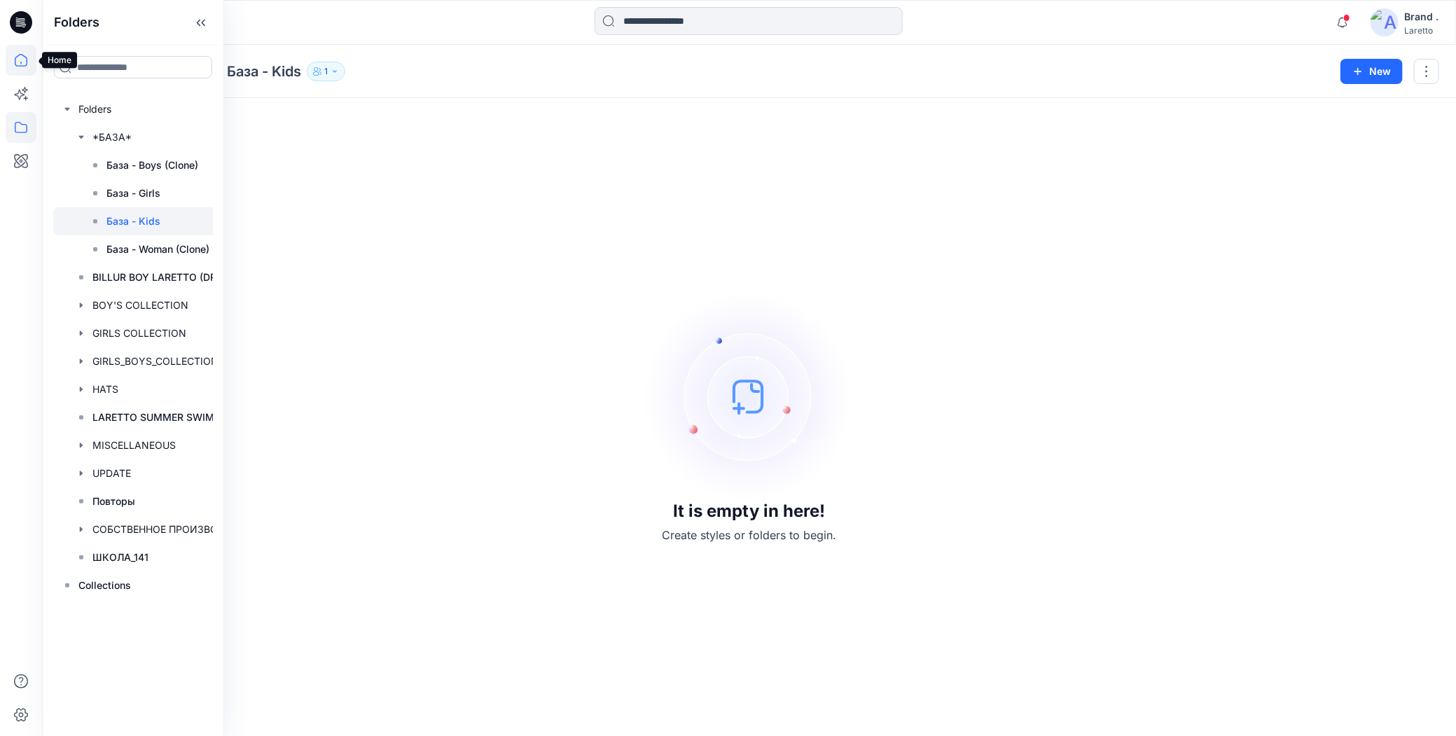
click at [20, 62] on icon at bounding box center [21, 60] width 31 height 31
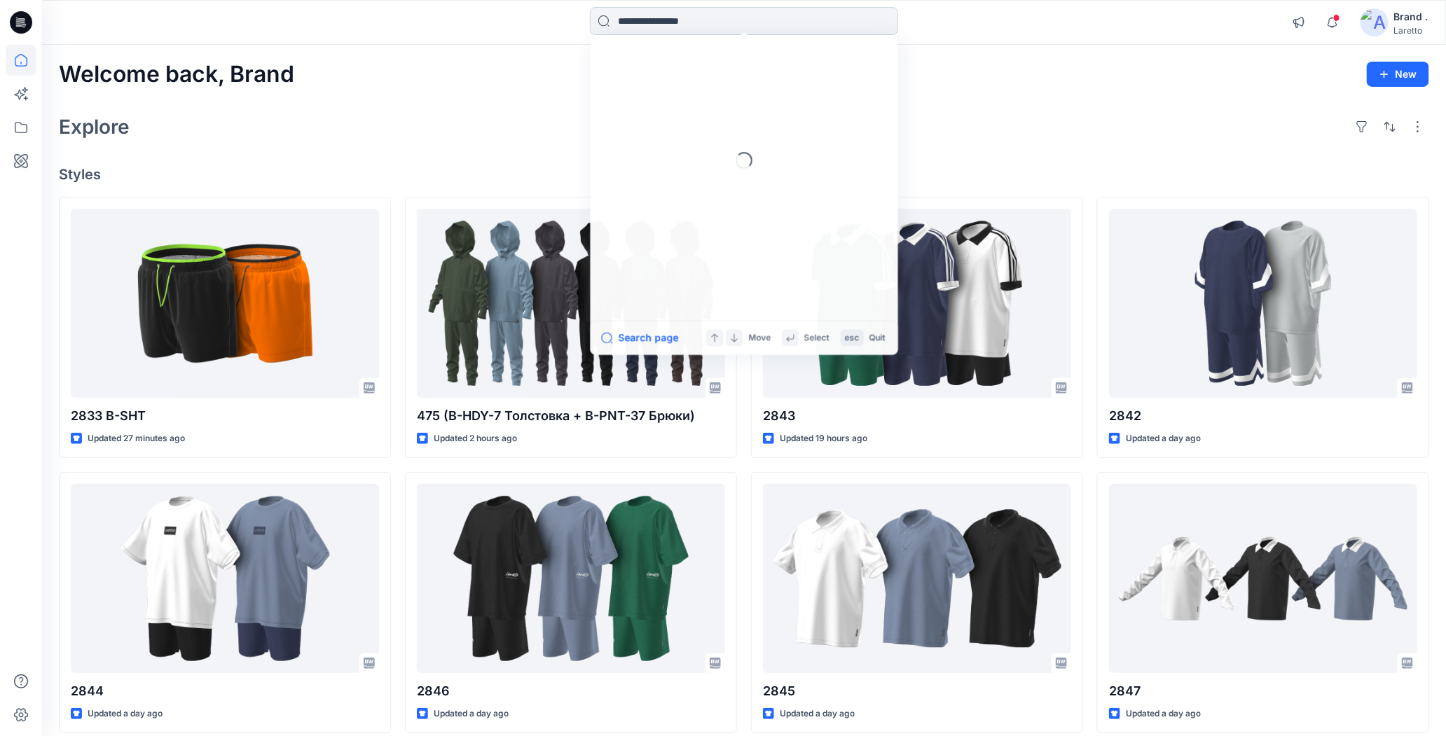
click at [634, 17] on input at bounding box center [744, 21] width 308 height 28
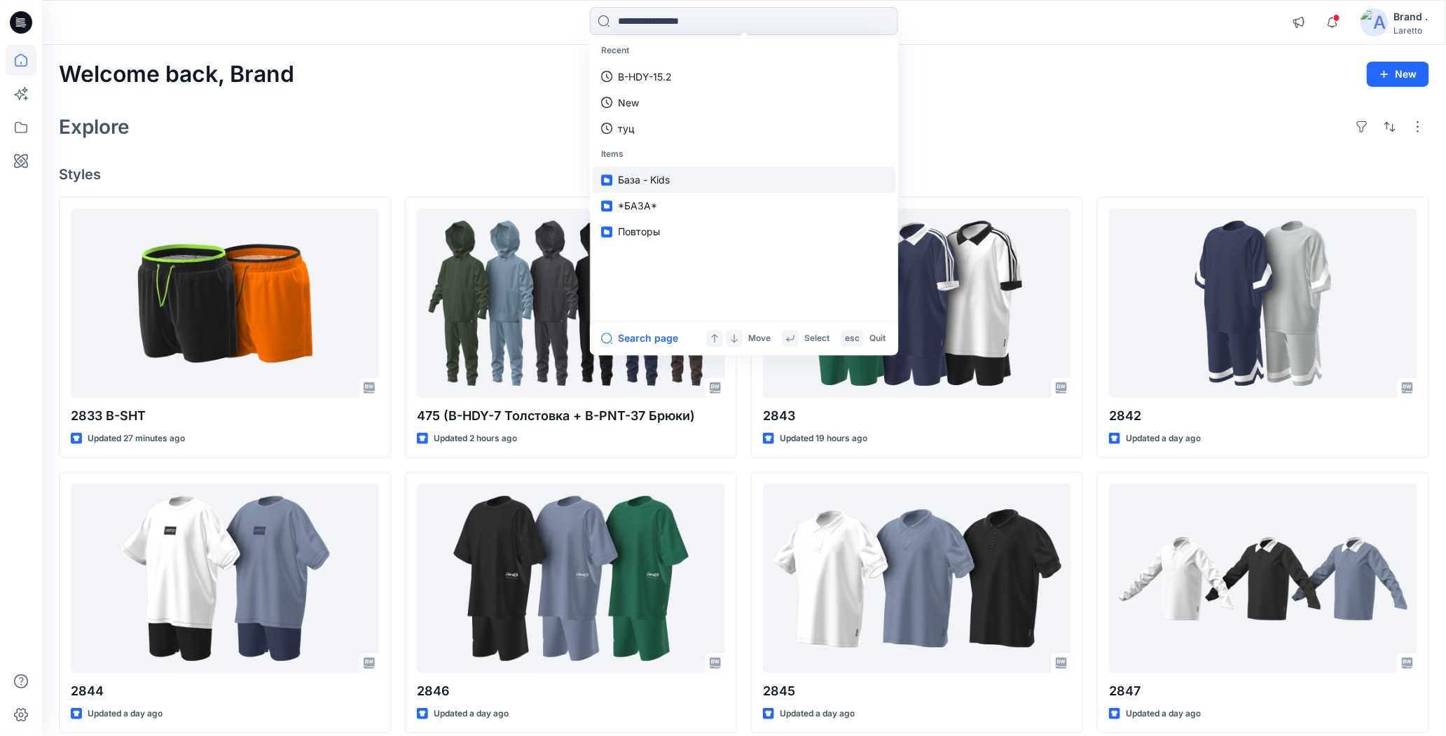
click at [636, 180] on span "База - Kids" at bounding box center [644, 180] width 52 height 12
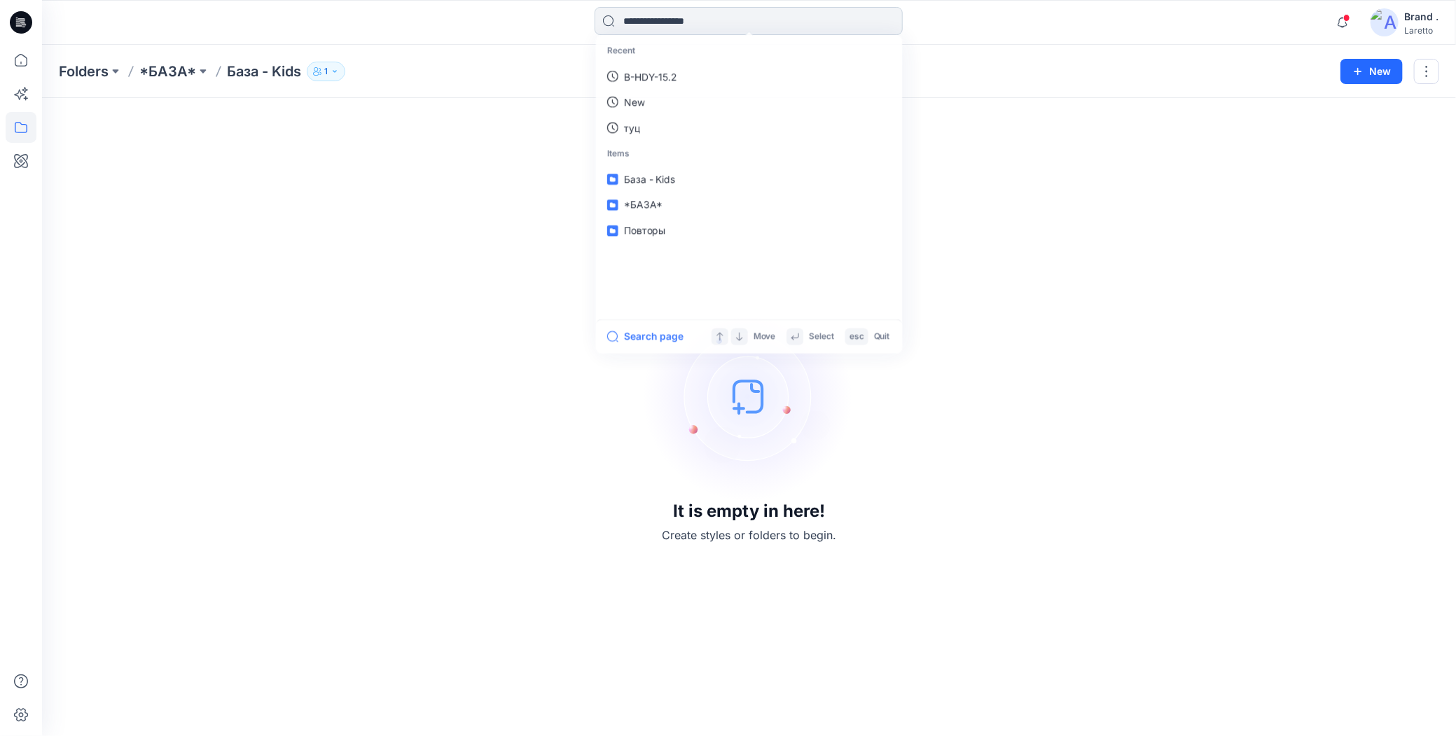
click at [662, 20] on input at bounding box center [749, 21] width 308 height 28
click at [647, 193] on link "*БАЗА*" at bounding box center [749, 206] width 303 height 26
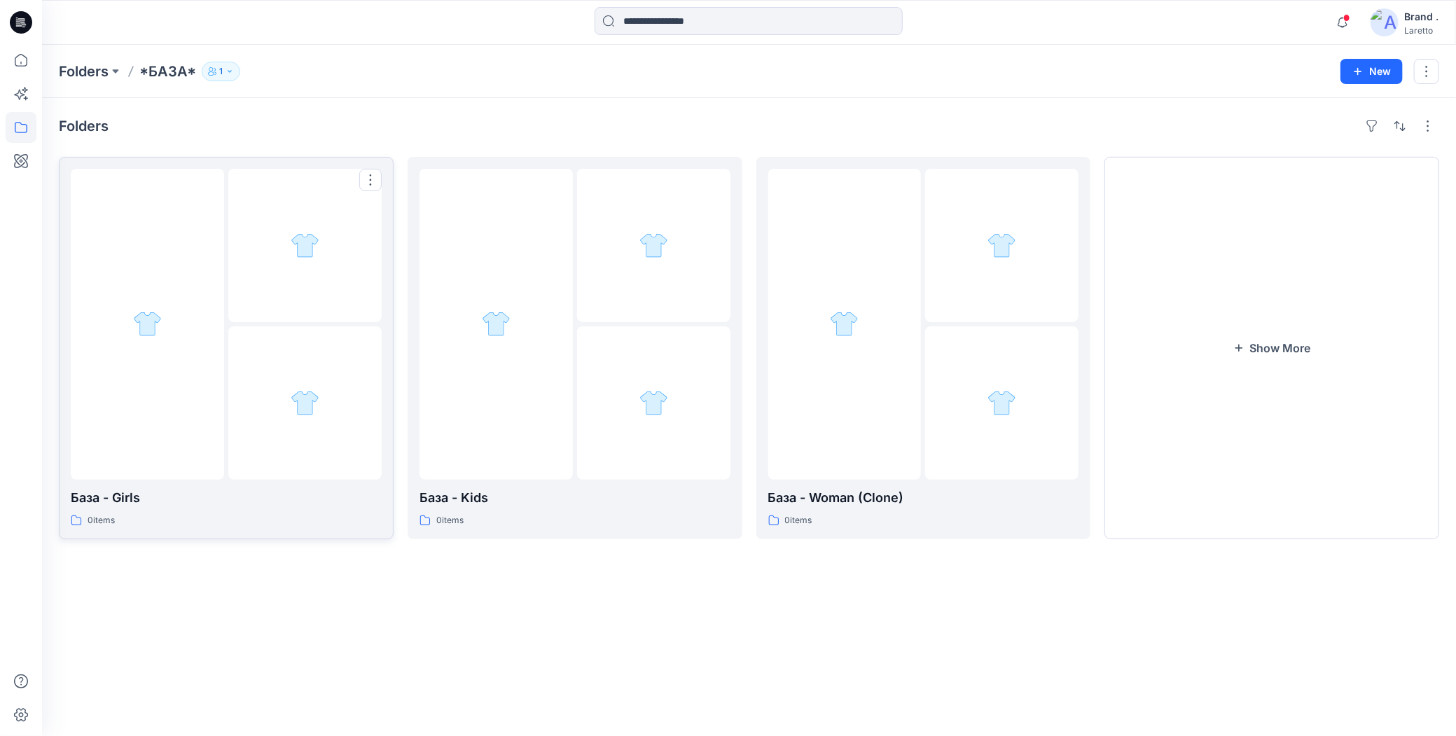
click at [283, 385] on div at bounding box center [304, 402] width 153 height 153
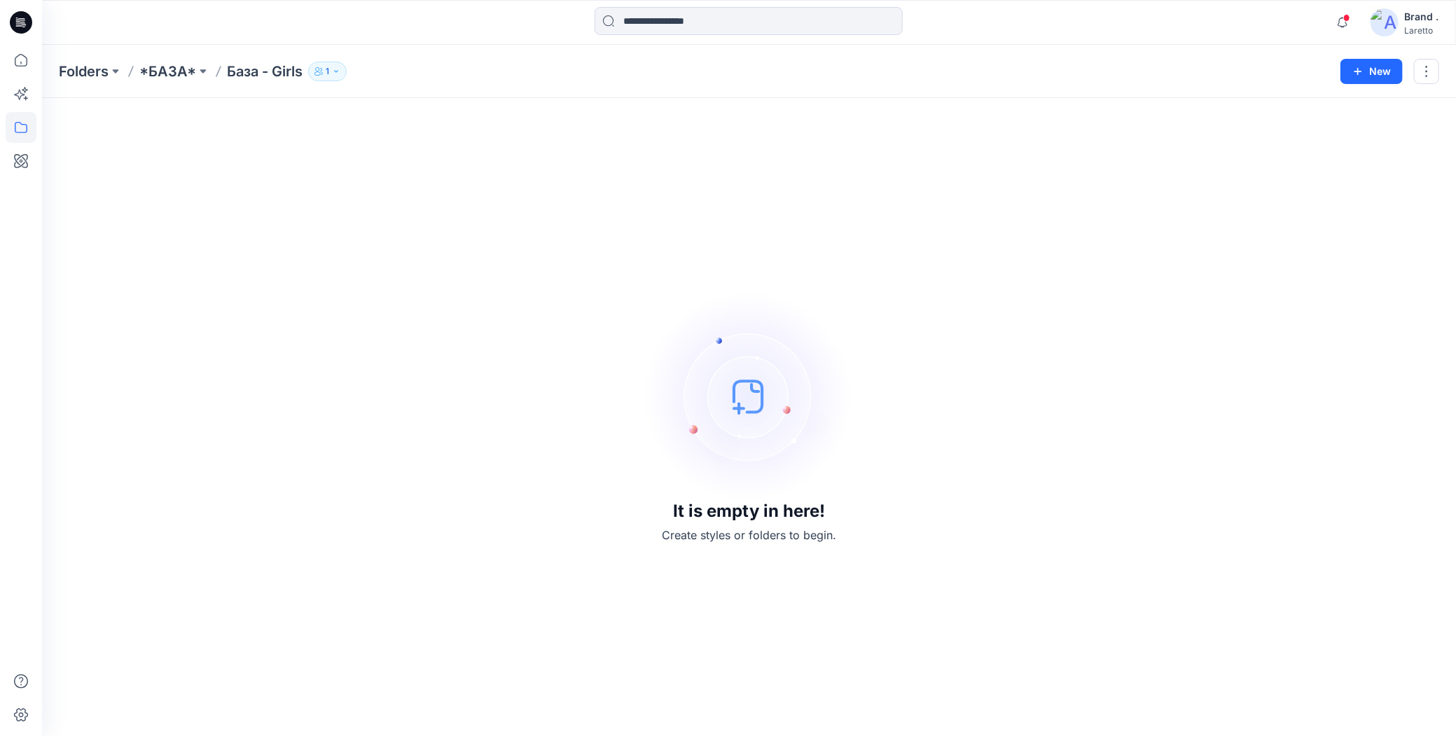
click at [13, 20] on icon at bounding box center [21, 22] width 22 height 22
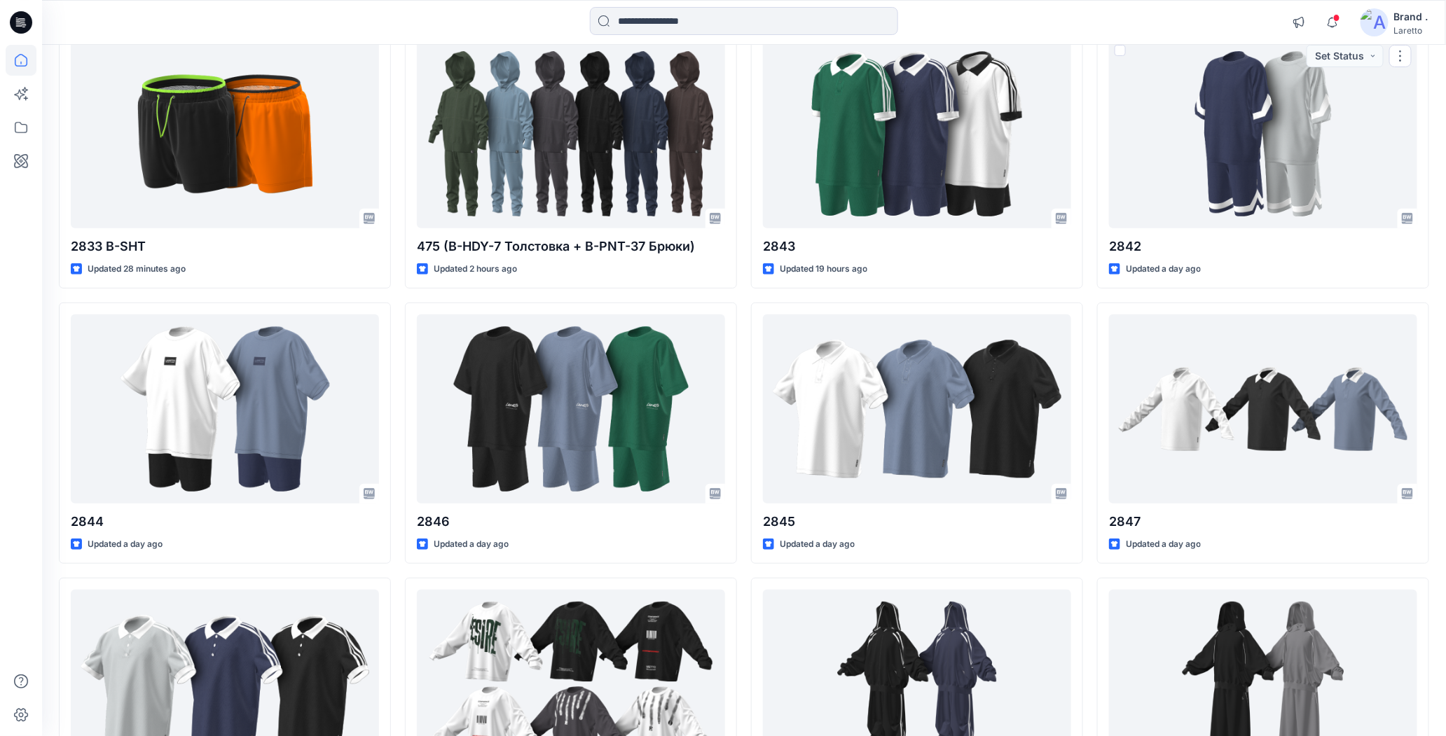
scroll to position [43, 0]
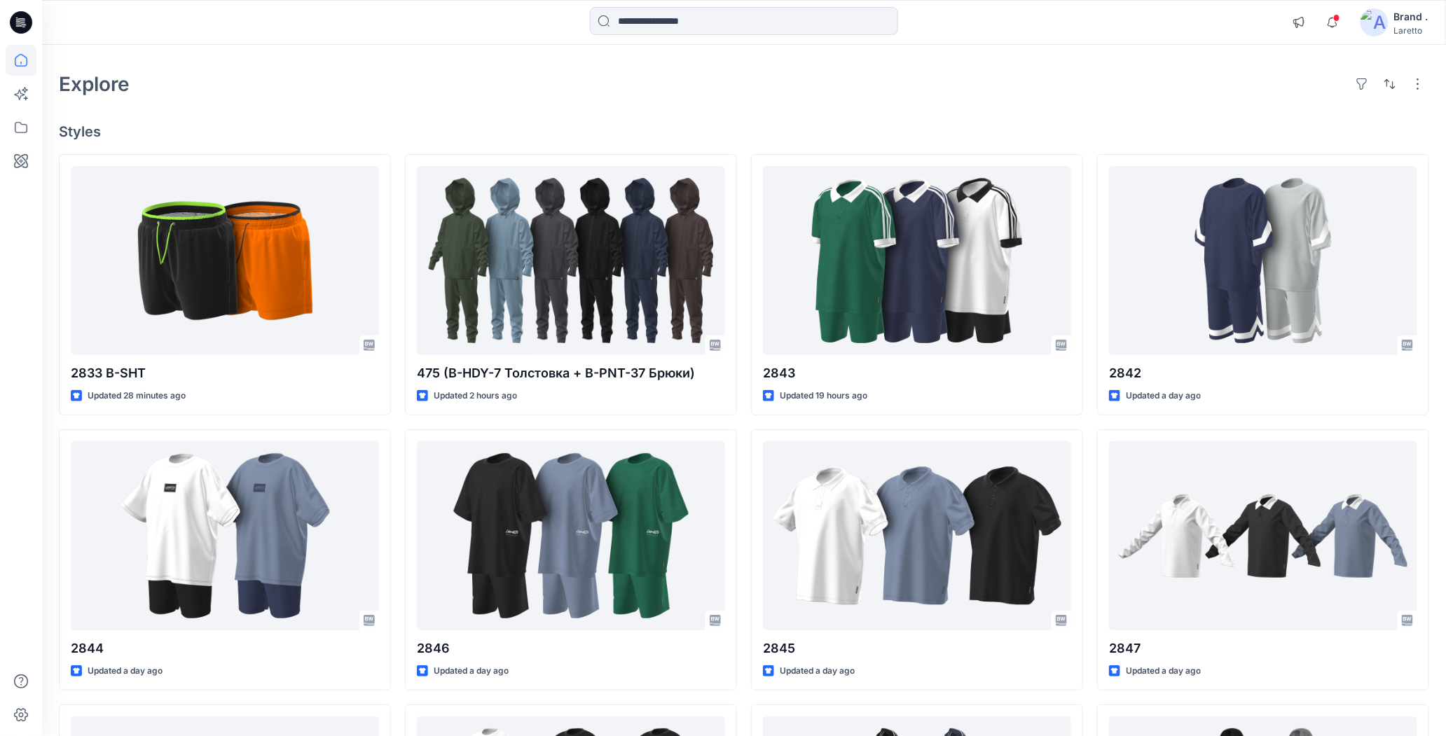
click at [1419, 22] on div "Brand ." at bounding box center [1411, 16] width 34 height 17
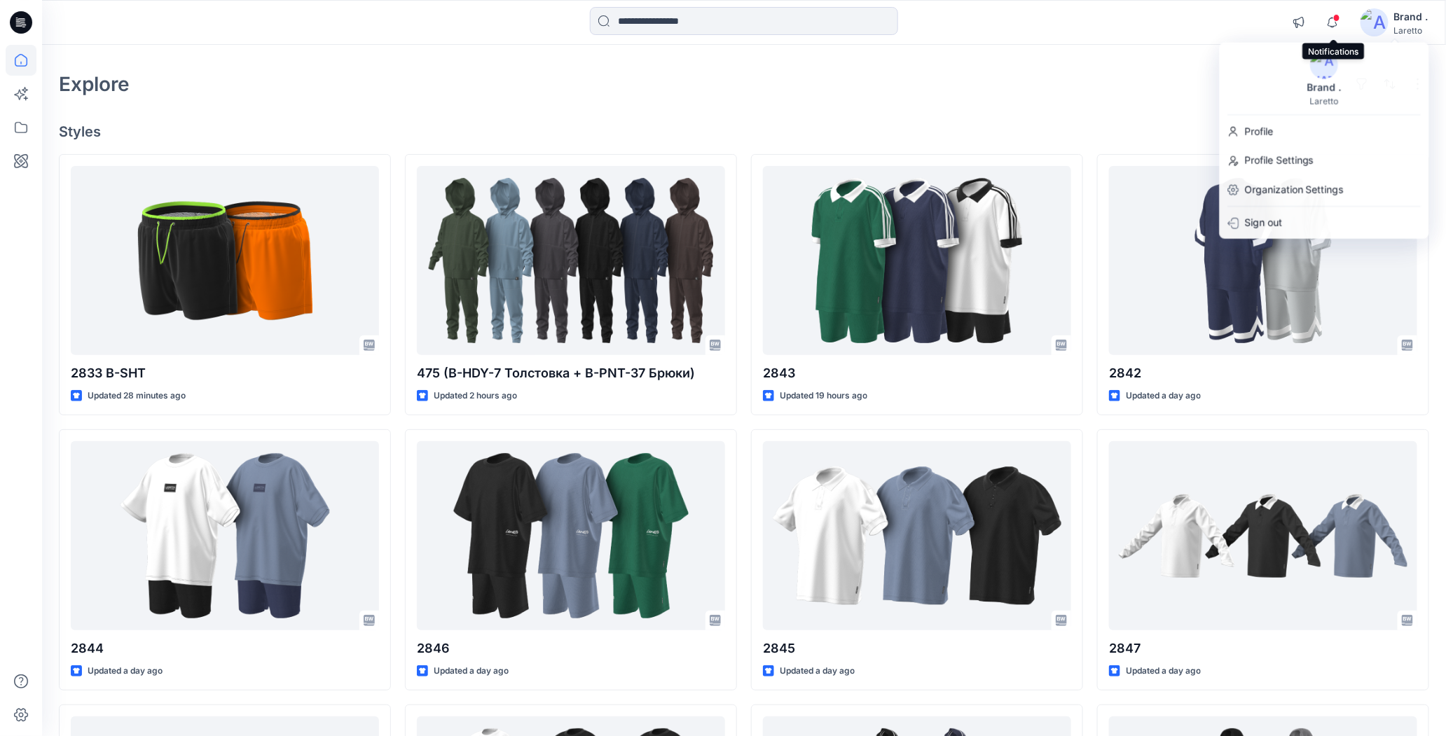
click at [1337, 20] on span at bounding box center [1336, 18] width 7 height 8
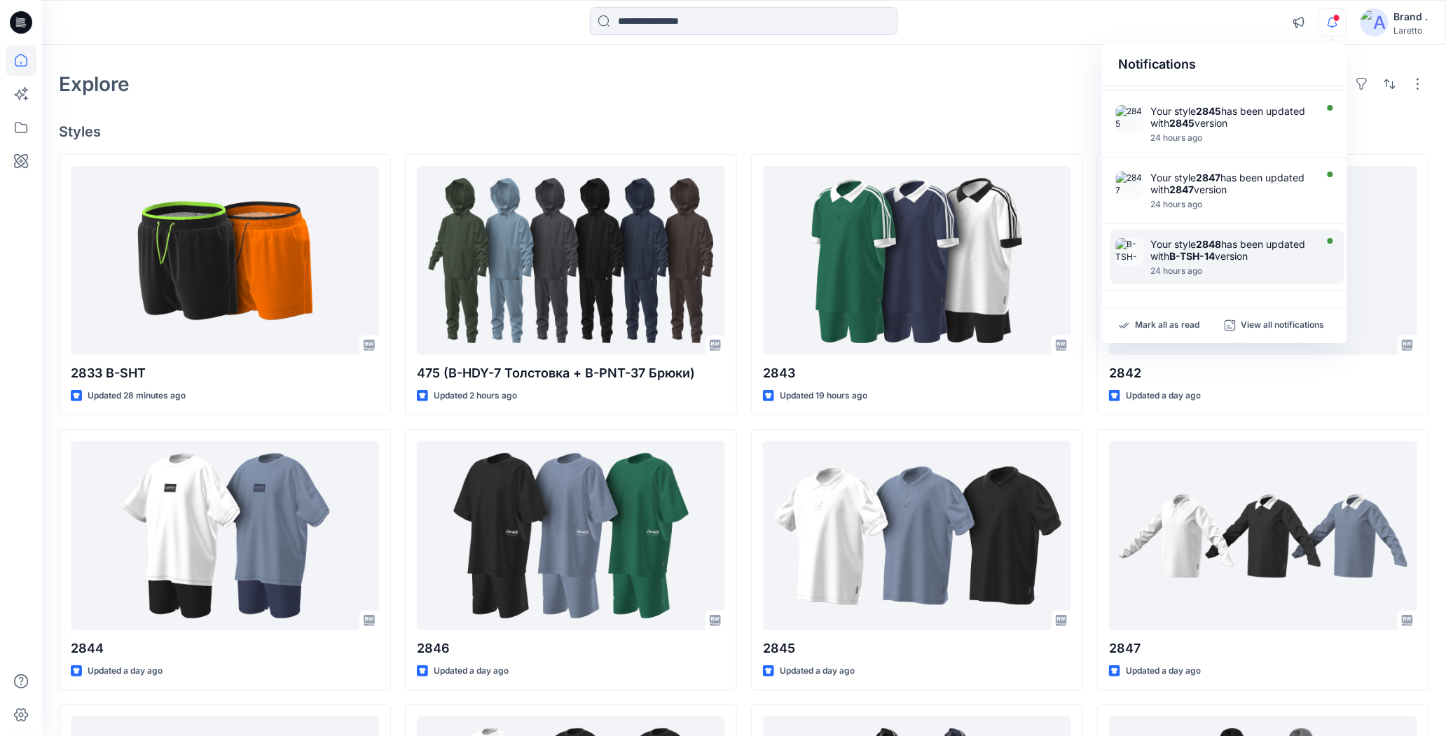
scroll to position [576, 0]
click at [1027, 27] on div at bounding box center [744, 22] width 702 height 31
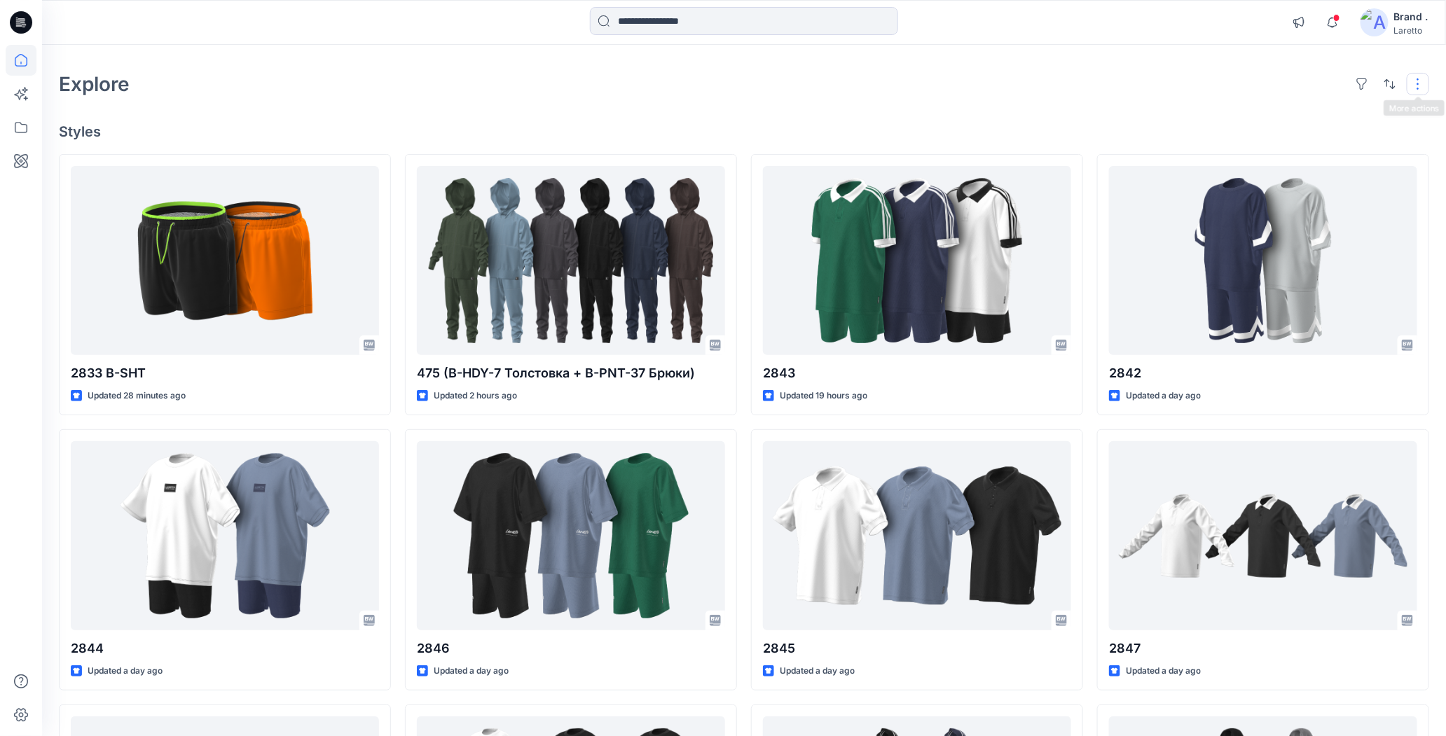
click at [1420, 83] on button "button" at bounding box center [1418, 84] width 22 height 22
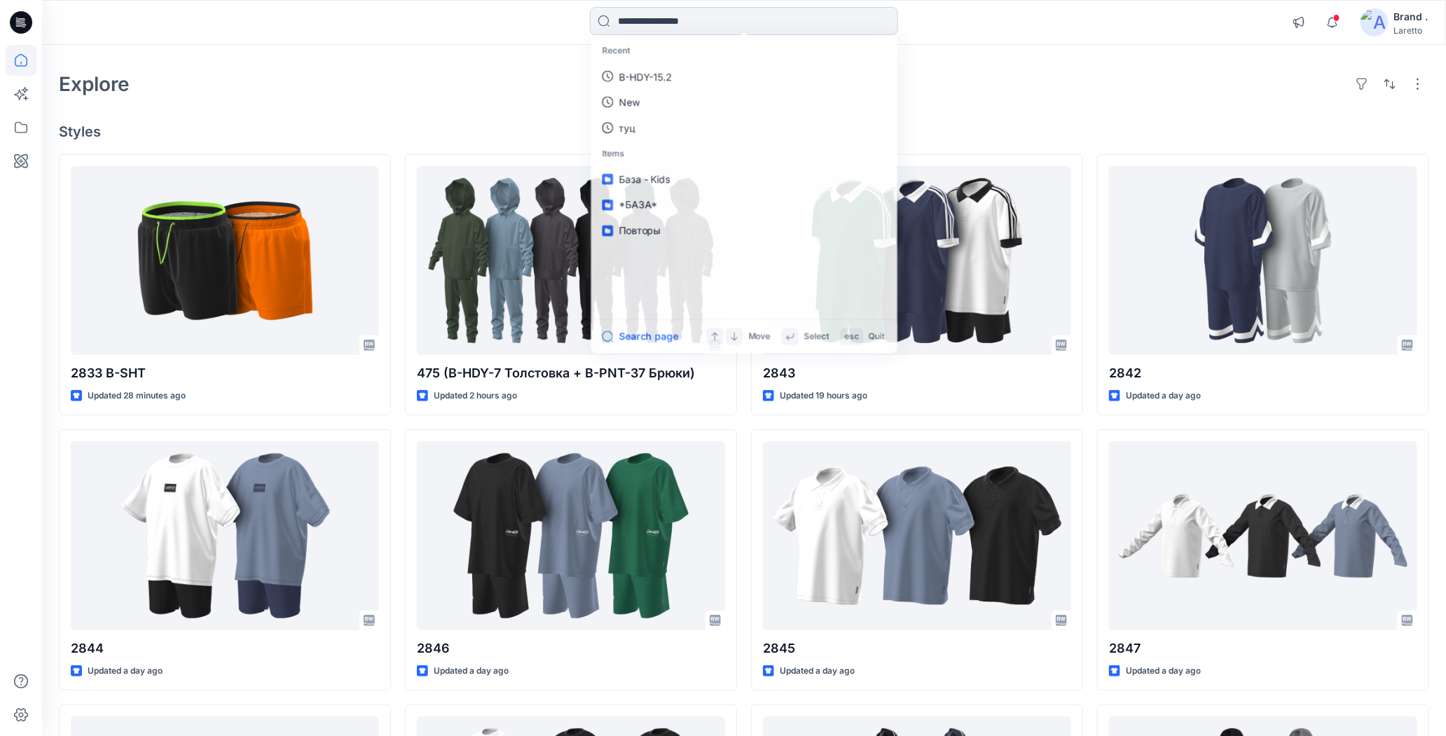
click at [639, 25] on input at bounding box center [744, 21] width 308 height 28
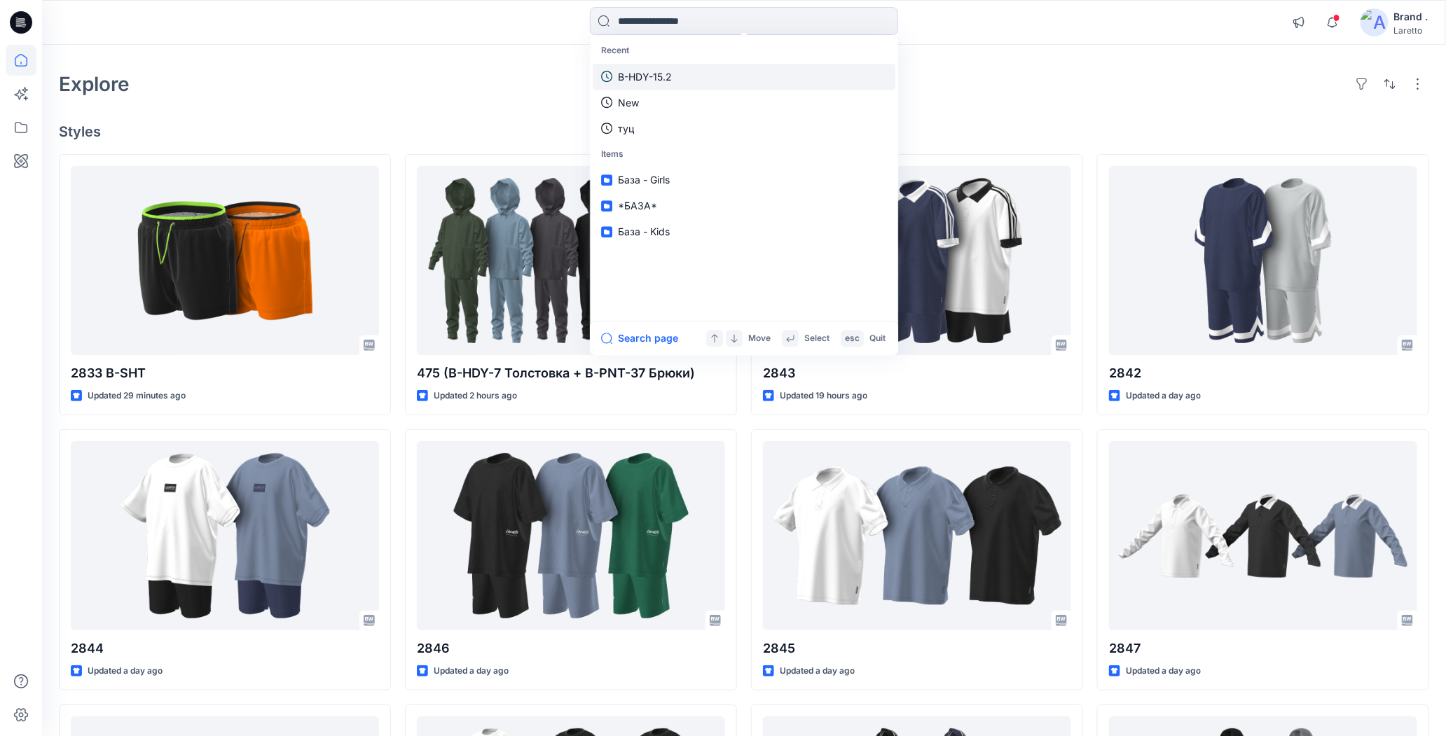
click at [651, 79] on p "B-HDY-15.2" at bounding box center [645, 76] width 54 height 15
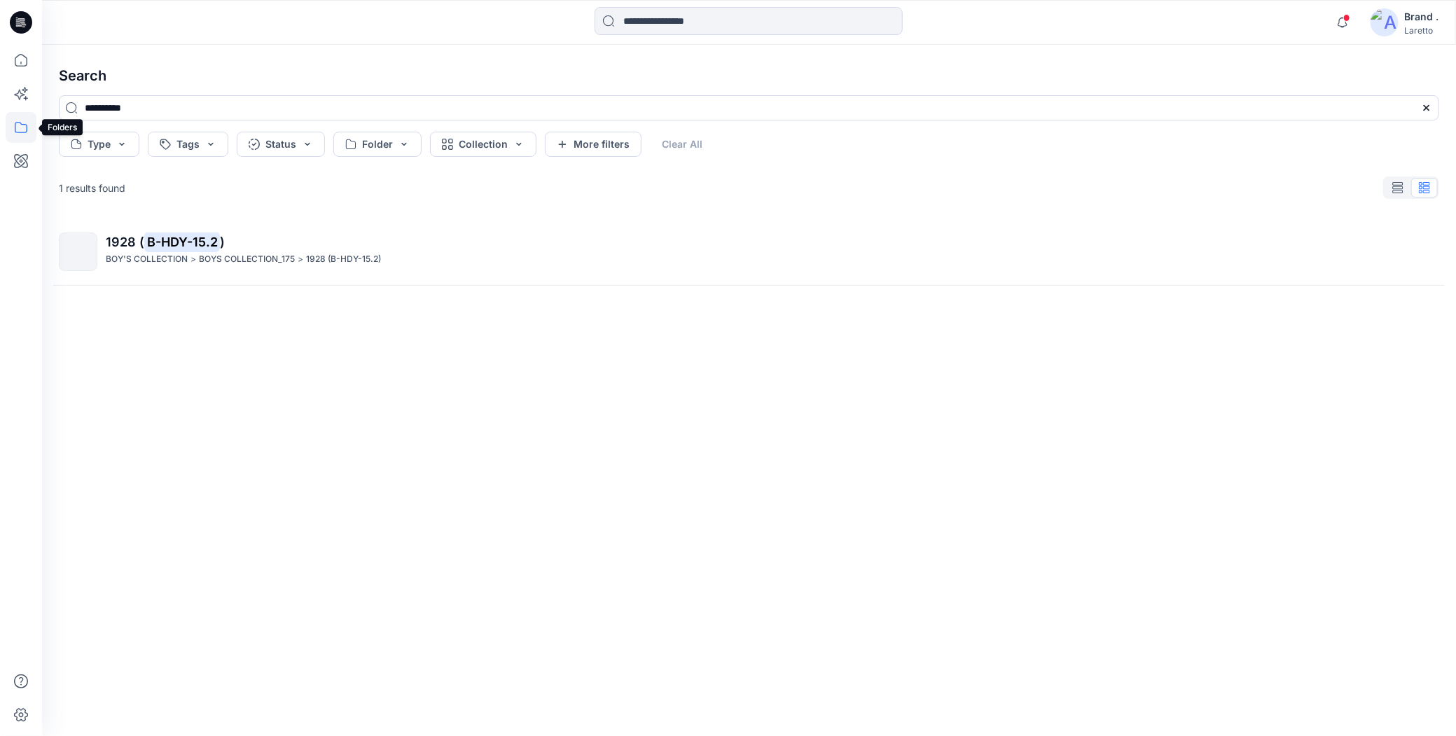
click at [25, 127] on icon at bounding box center [21, 127] width 31 height 31
click at [110, 137] on p "Collections" at bounding box center [104, 137] width 53 height 17
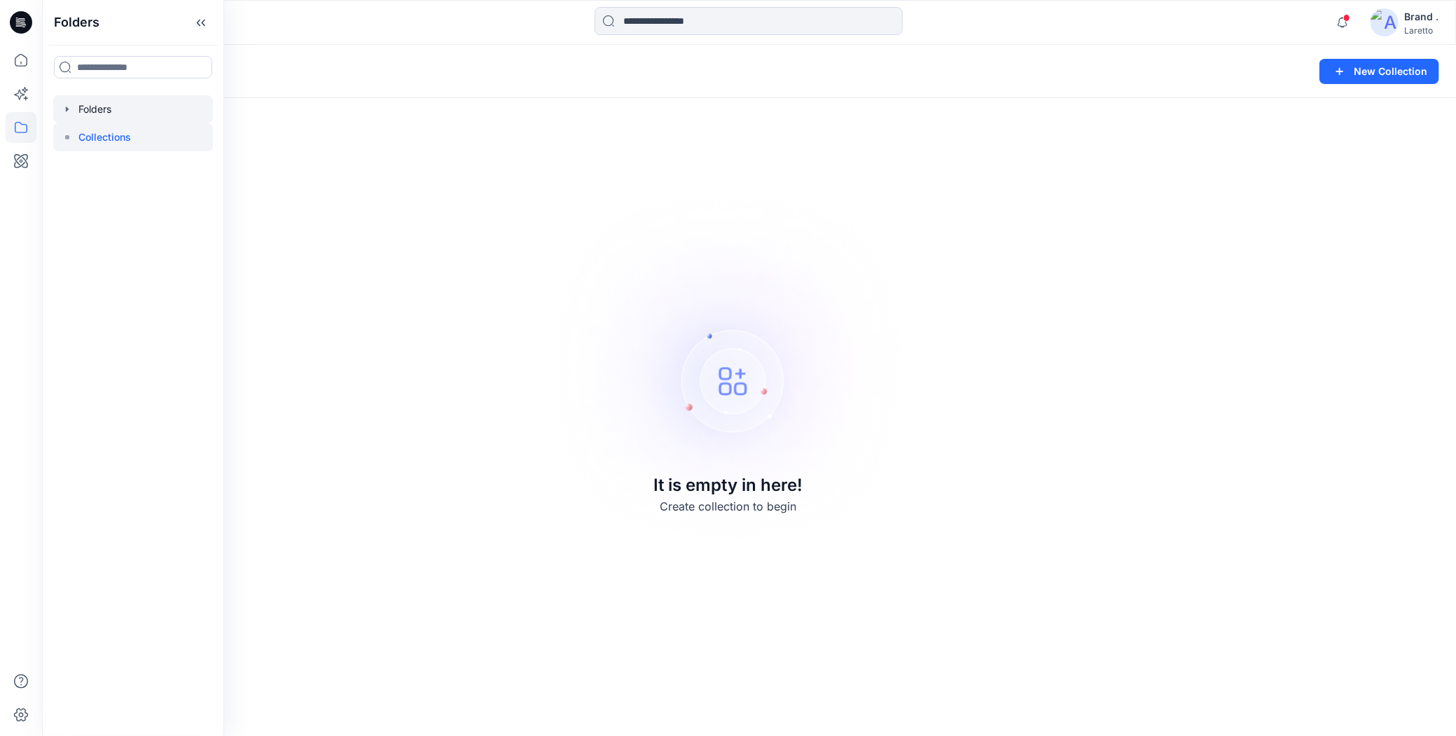
click at [111, 106] on div at bounding box center [133, 109] width 160 height 28
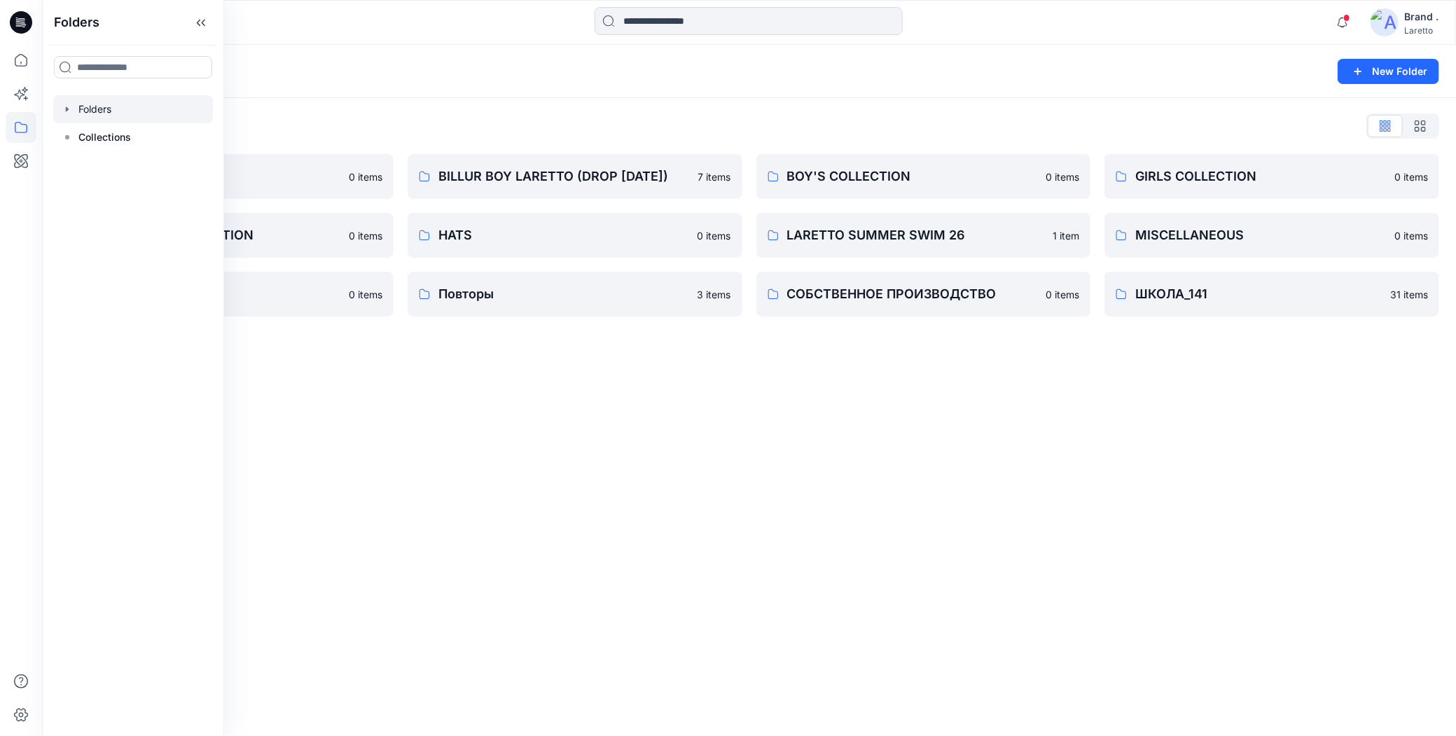
click at [502, 445] on div "Folders New Folder Folders List *БАЗА* 0 items GIRLS_BOYS_COLLECTION 0 items UP…" at bounding box center [749, 390] width 1414 height 691
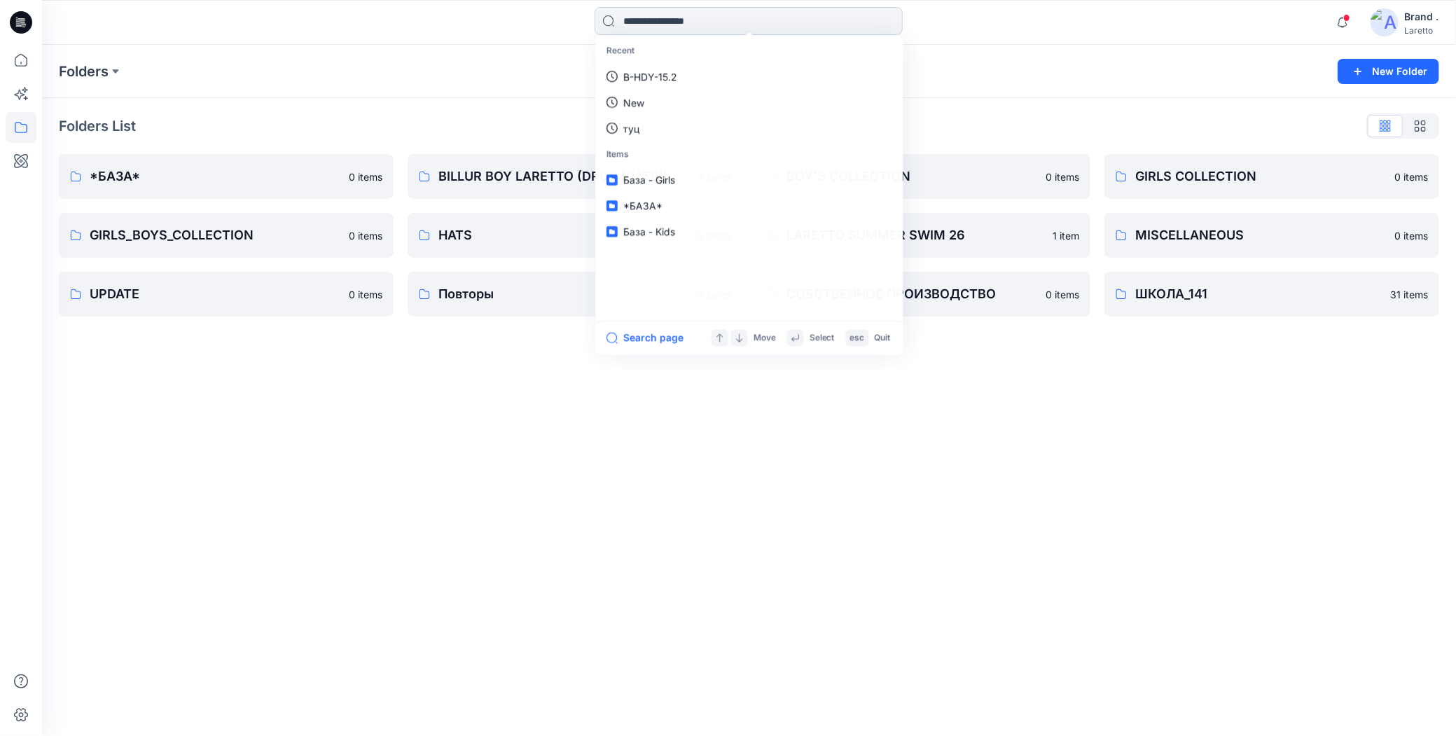
click at [652, 25] on input at bounding box center [749, 21] width 308 height 28
type input "*****"
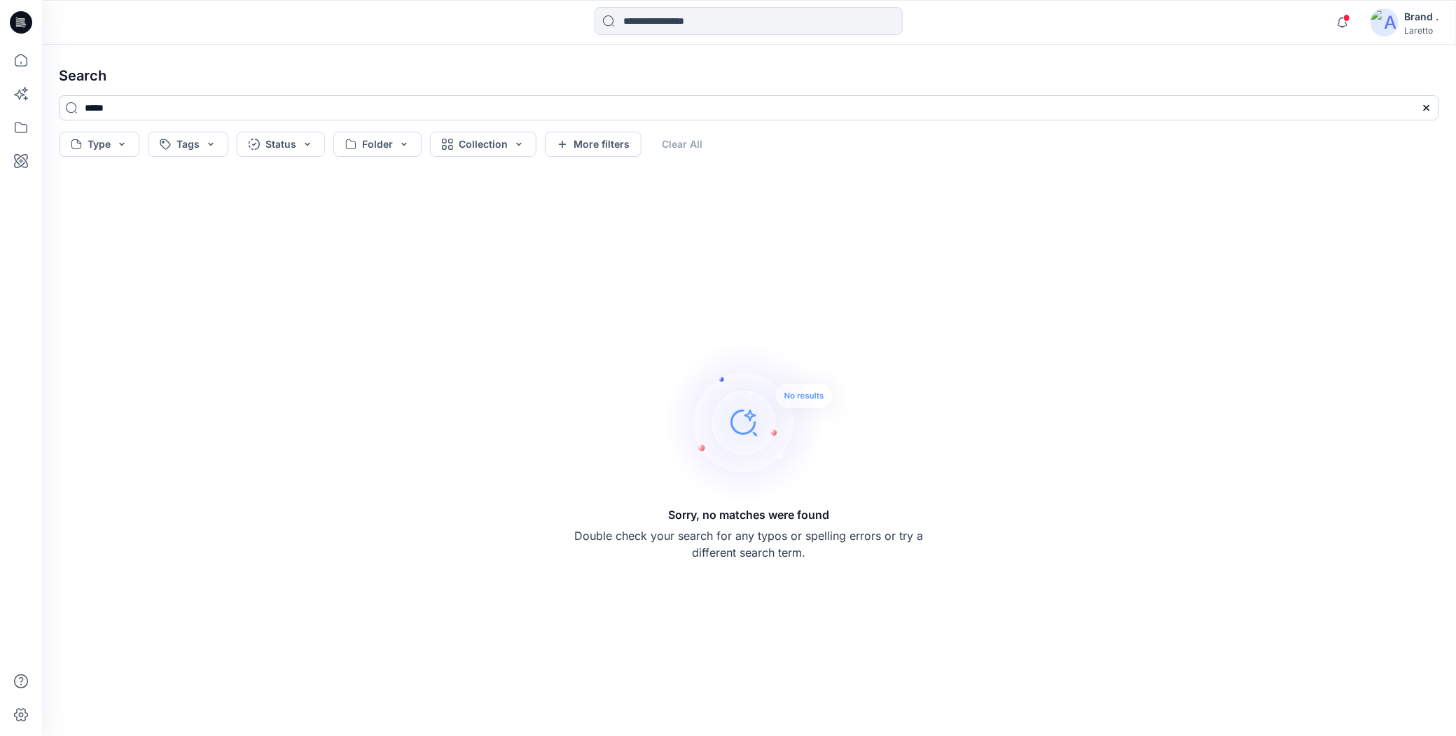
click at [202, 113] on input "*****" at bounding box center [749, 107] width 1381 height 25
click at [315, 146] on button "Status" at bounding box center [281, 144] width 88 height 25
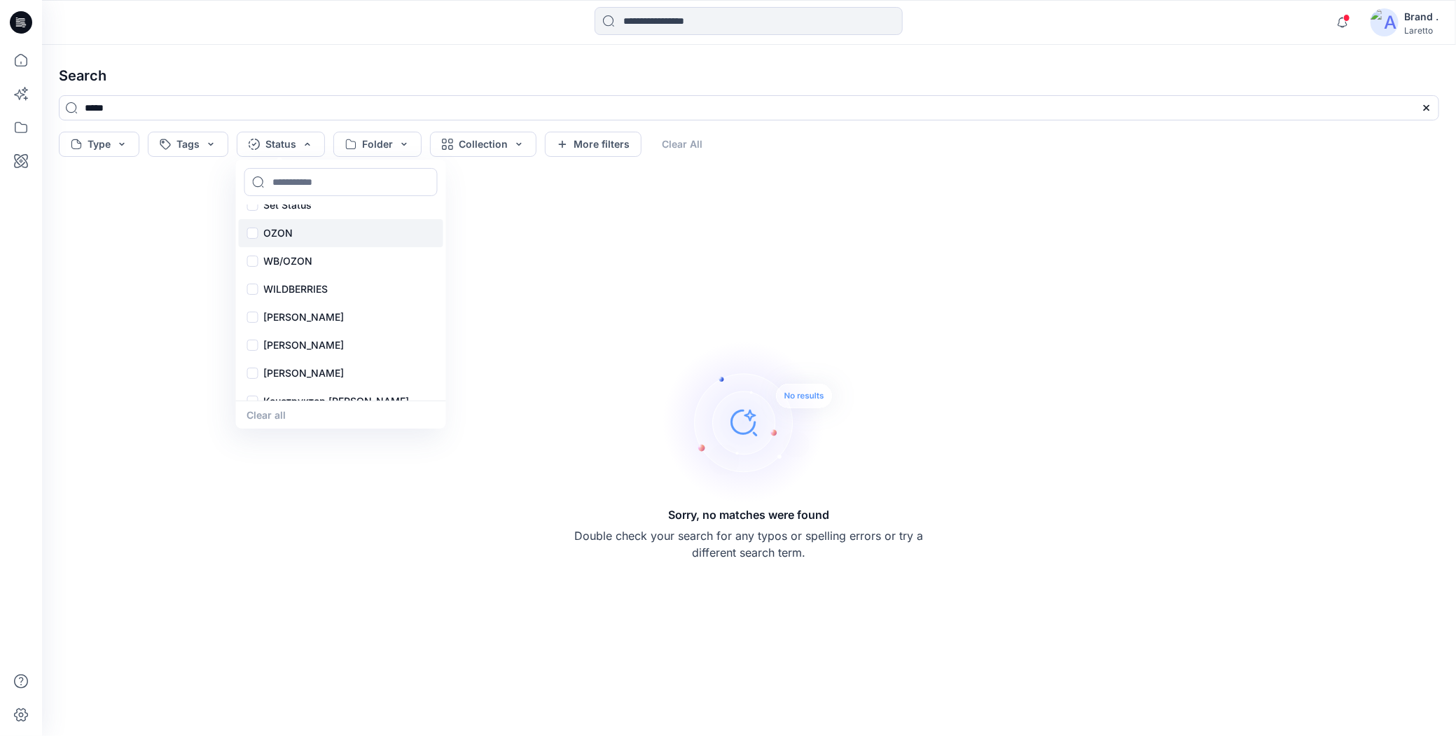
scroll to position [31, 0]
click at [406, 142] on button "Folder" at bounding box center [377, 144] width 88 height 25
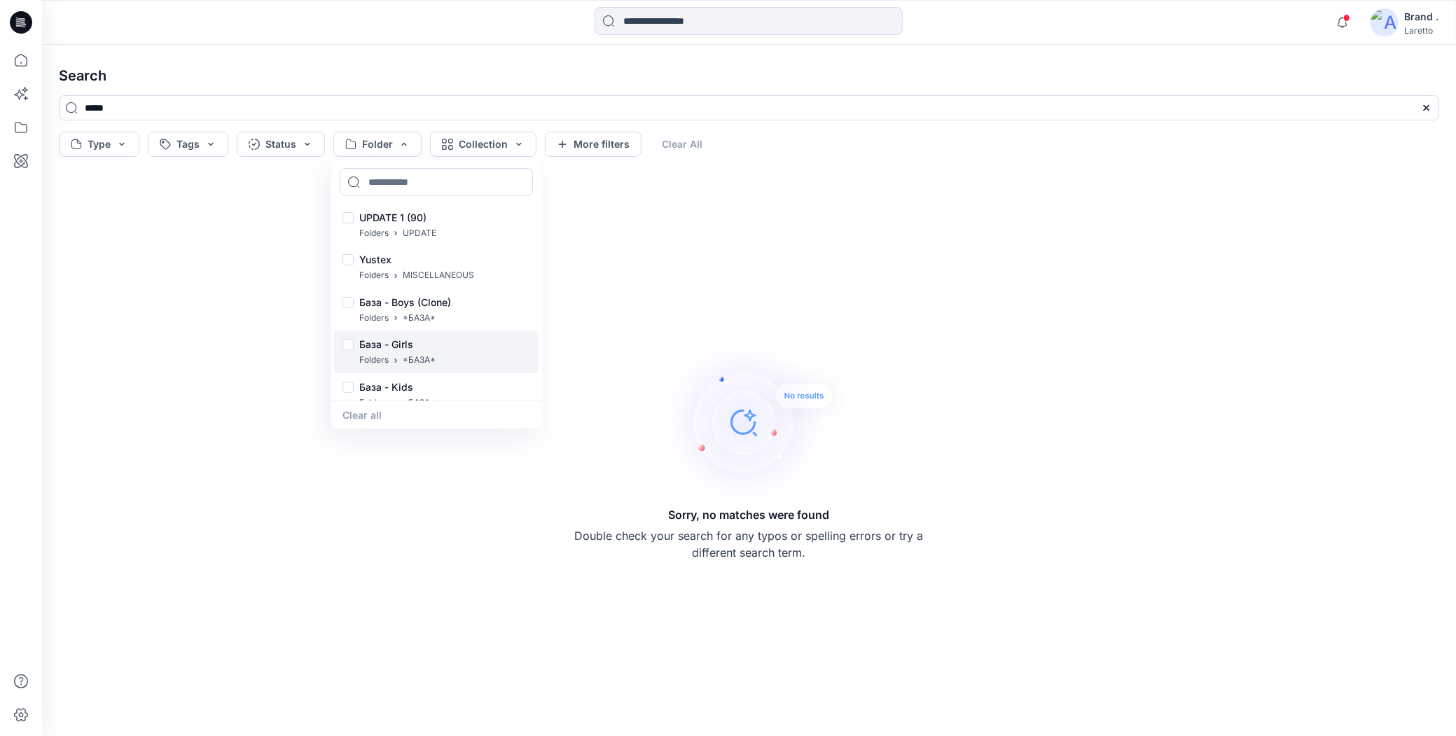
scroll to position [5284, 0]
click at [427, 331] on p "База - Girls" at bounding box center [397, 325] width 76 height 17
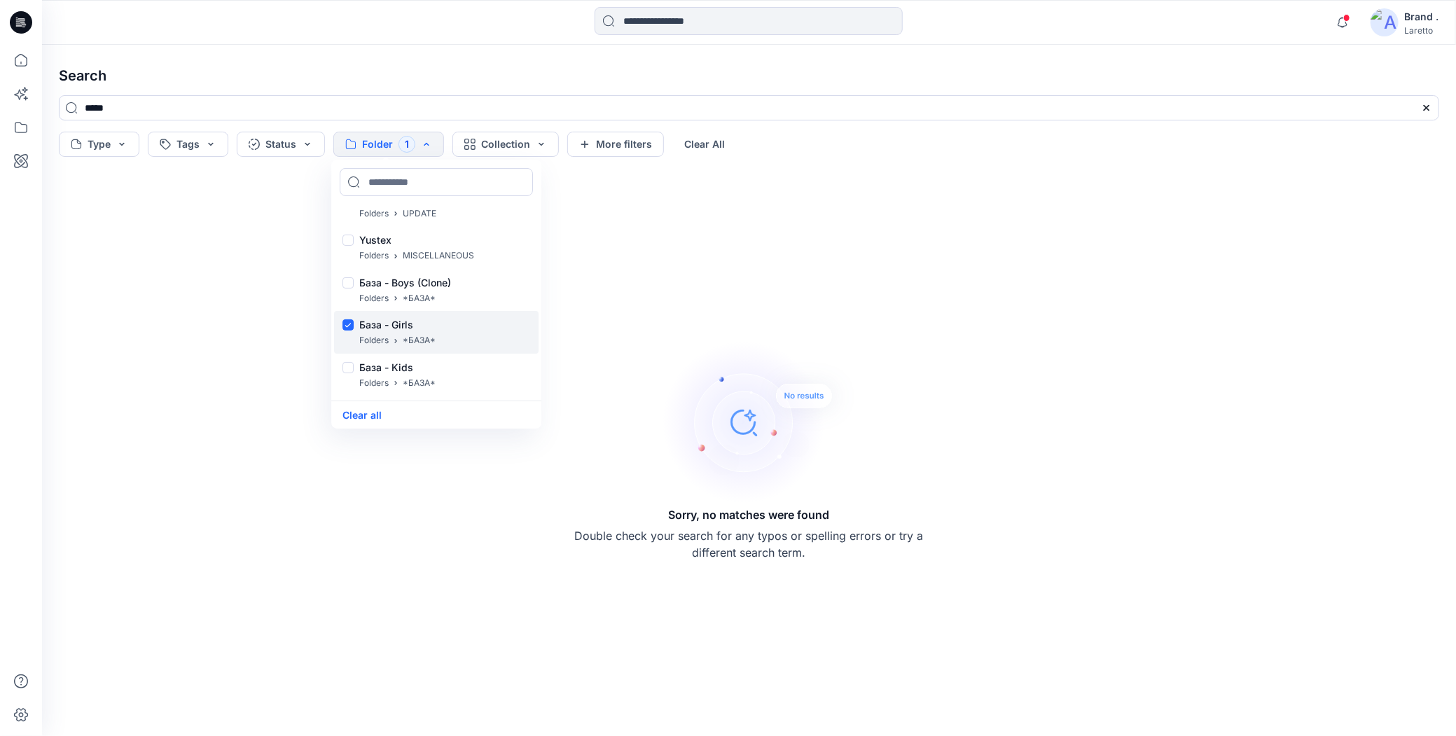
click at [382, 326] on p "База - Girls" at bounding box center [397, 325] width 76 height 17
click at [432, 42] on div "Notifications Your style 2833 B-SHT is ready 29 minutes ago Your style 475 (B-H…" at bounding box center [749, 22] width 1414 height 45
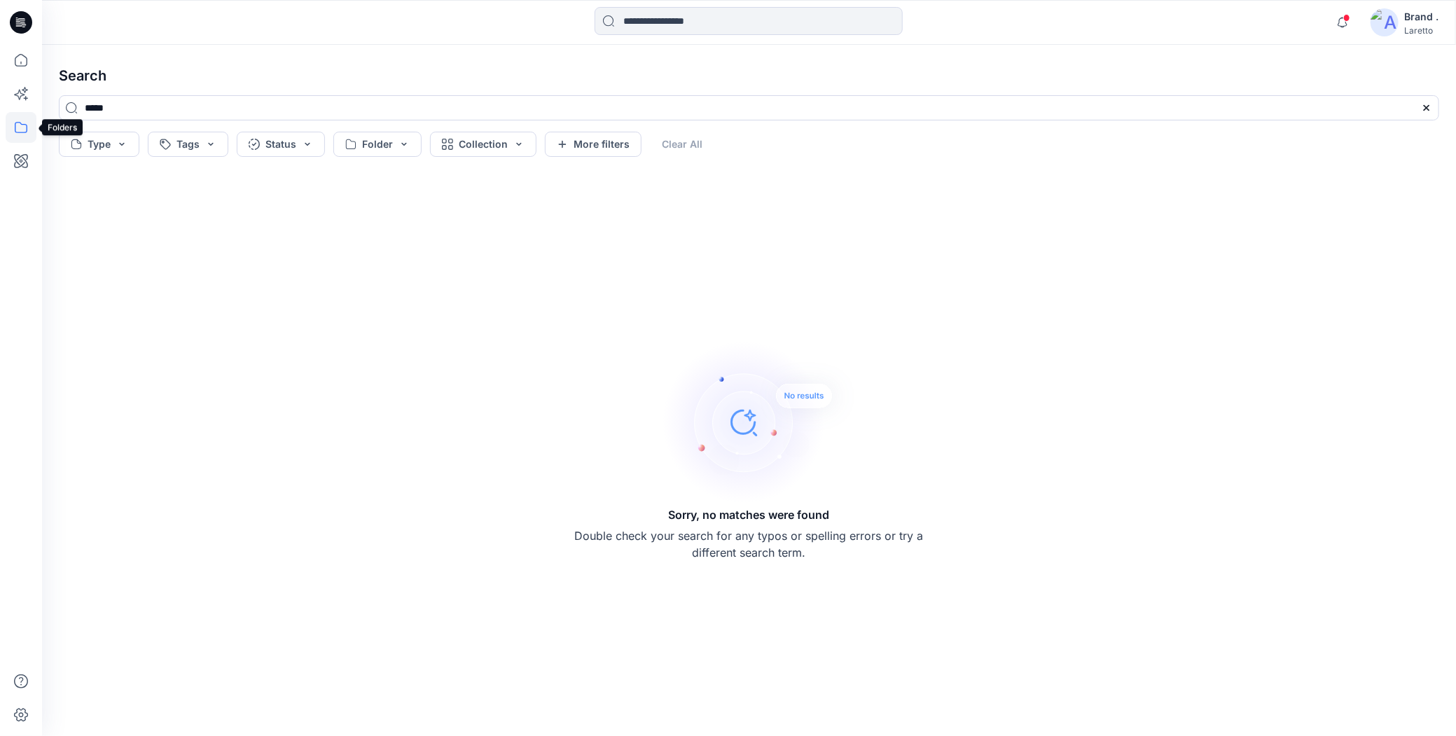
click at [22, 128] on icon at bounding box center [21, 127] width 31 height 31
click at [30, 69] on icon at bounding box center [21, 60] width 31 height 31
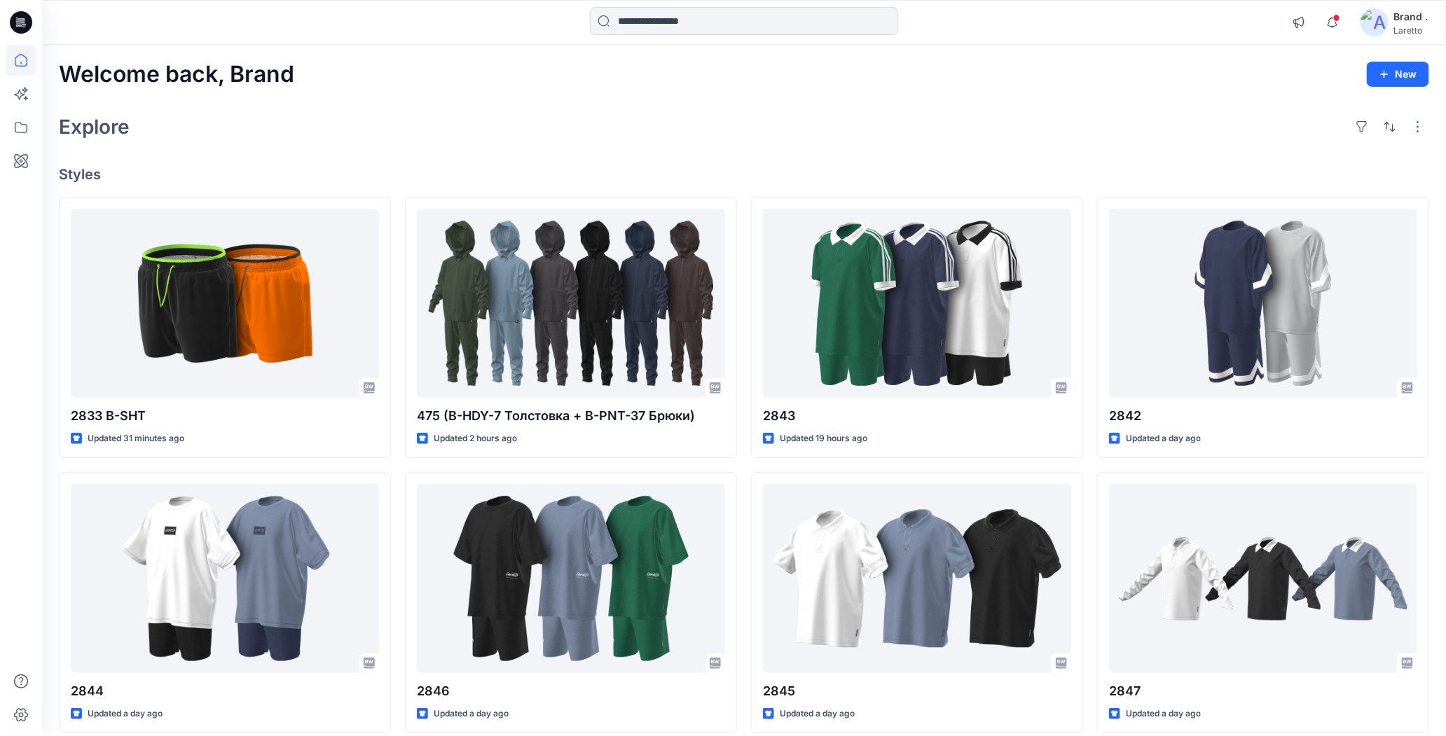
click at [28, 22] on icon at bounding box center [21, 22] width 22 height 22
click at [22, 123] on icon at bounding box center [21, 127] width 31 height 31
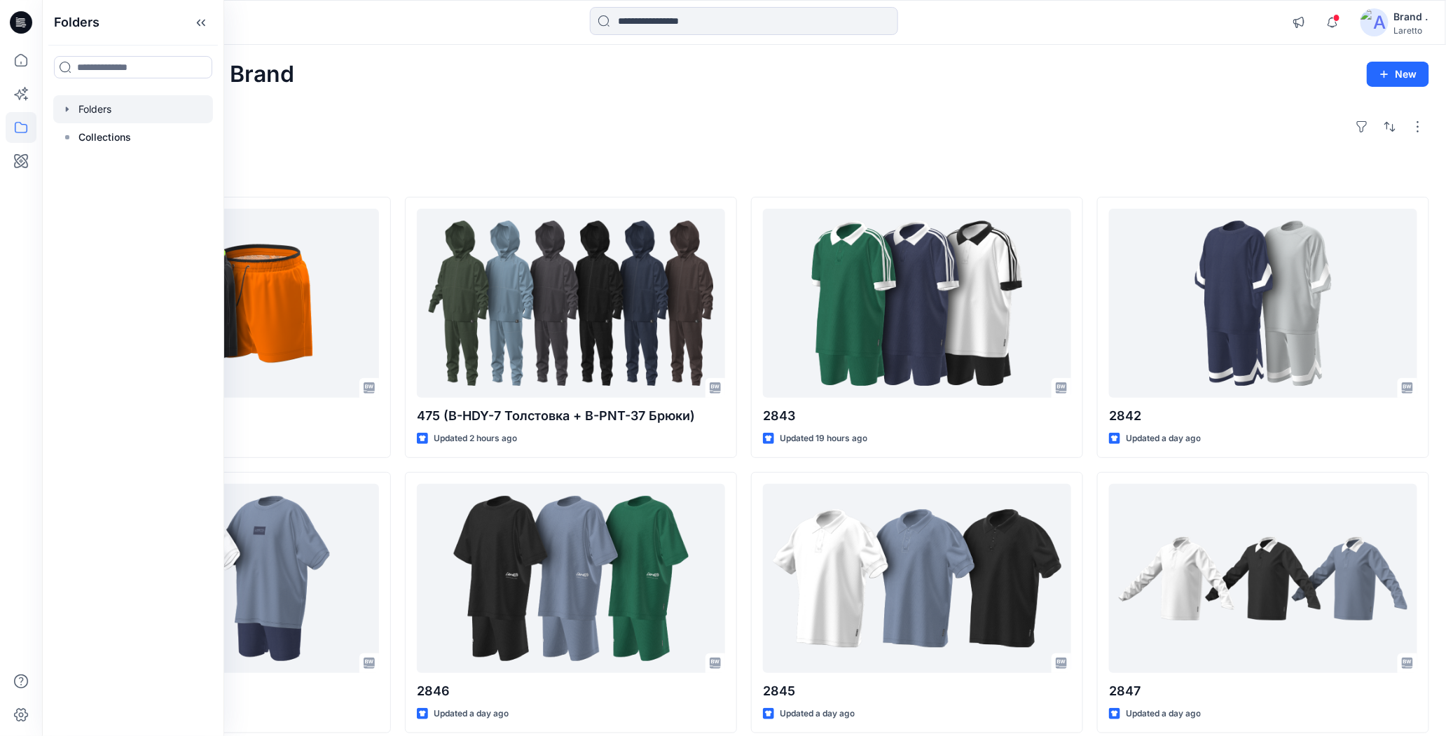
click at [109, 111] on div at bounding box center [133, 109] width 160 height 28
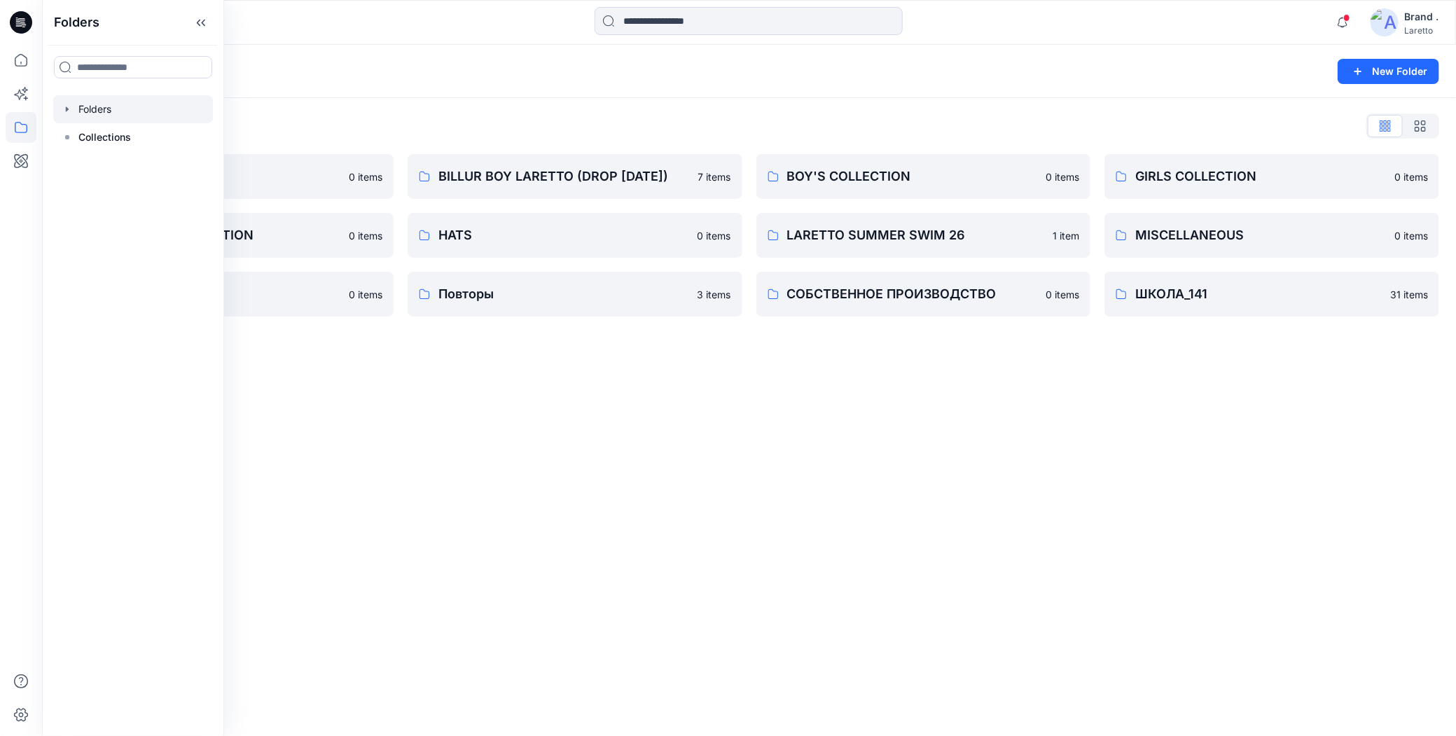
click at [537, 446] on div "Folders New Folder Folders List *БАЗА* 0 items GIRLS_BOYS_COLLECTION 0 items UP…" at bounding box center [749, 390] width 1414 height 691
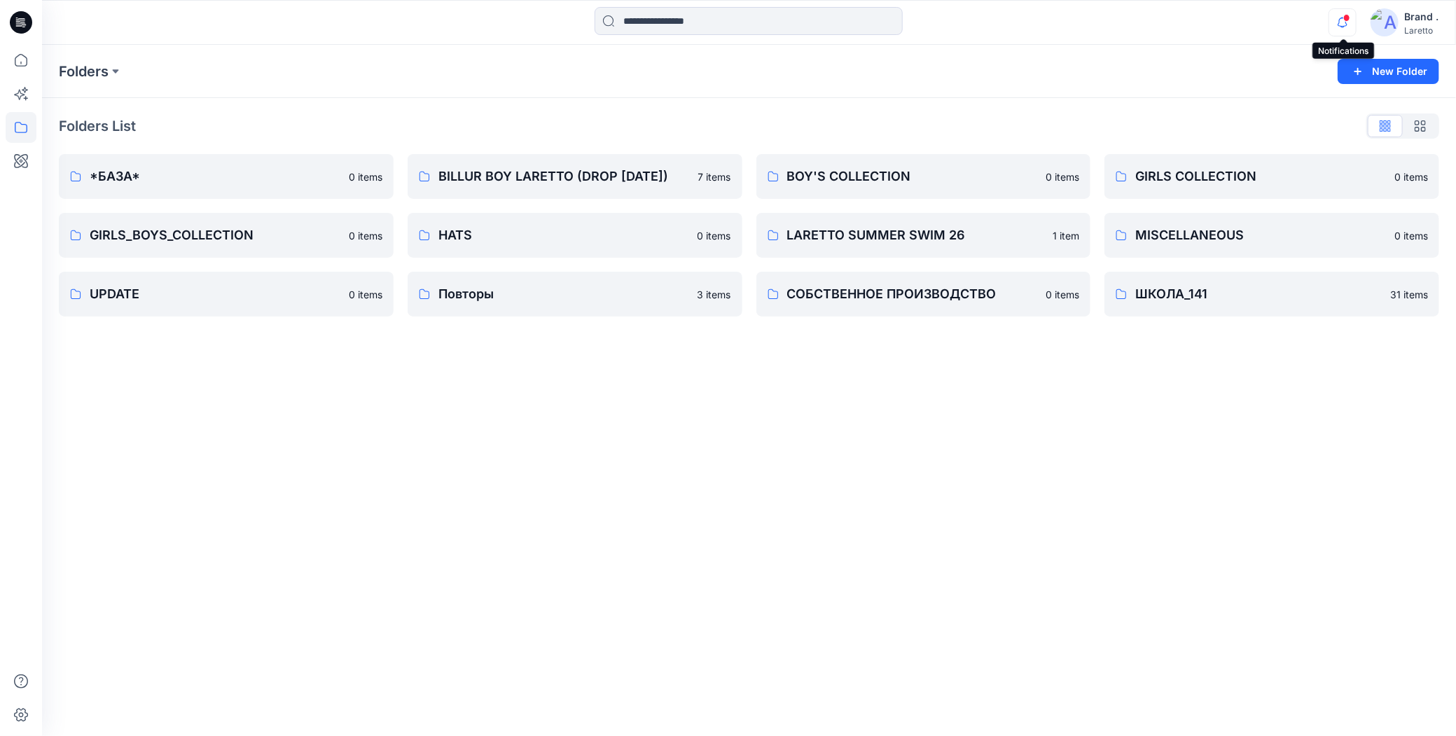
click at [1344, 25] on icon "button" at bounding box center [1343, 22] width 27 height 28
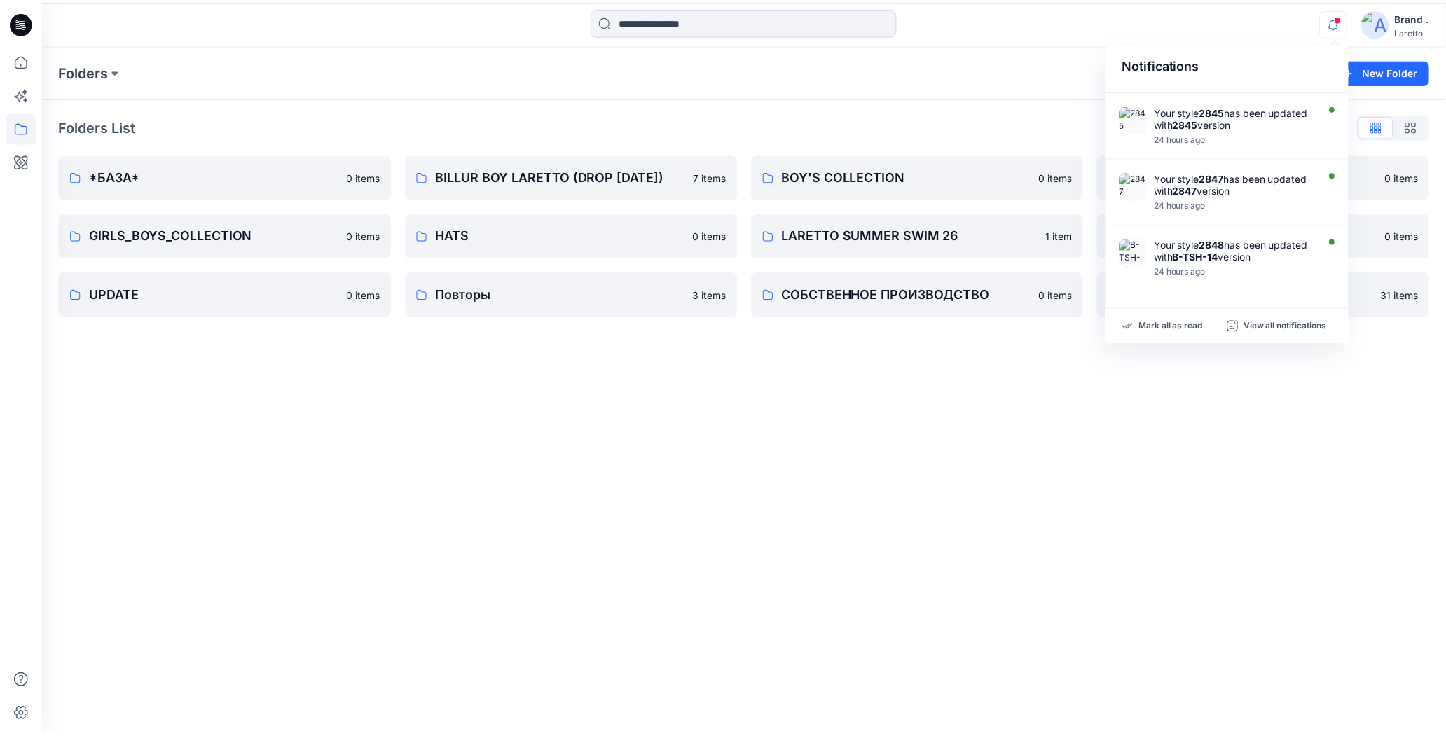
scroll to position [576, 0]
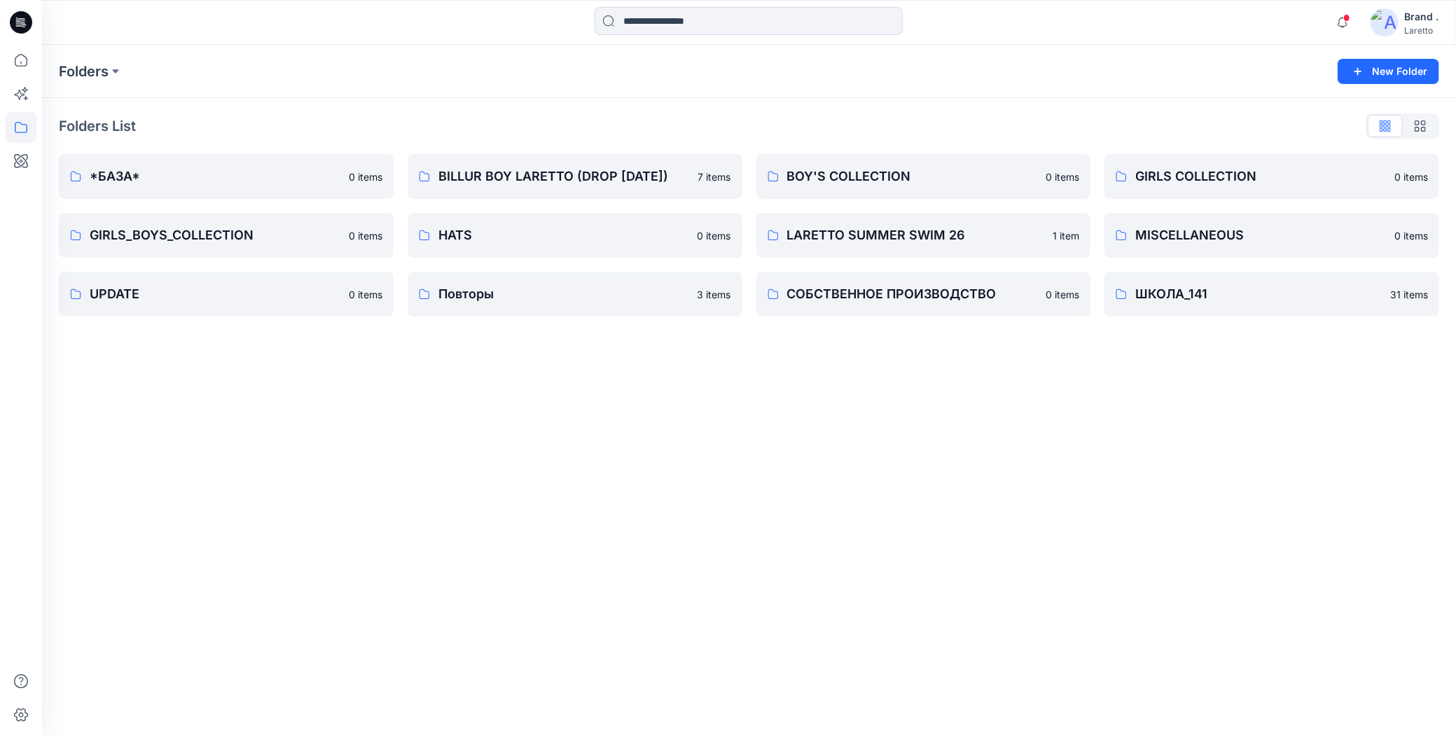
click at [1016, 22] on div at bounding box center [749, 22] width 707 height 31
drag, startPoint x: 1043, startPoint y: 58, endPoint x: 1033, endPoint y: 59, distance: 10.5
click at [1042, 58] on div "Folders New Folder" at bounding box center [749, 71] width 1414 height 53
click at [183, 177] on p "*БАЗА*" at bounding box center [225, 177] width 270 height 20
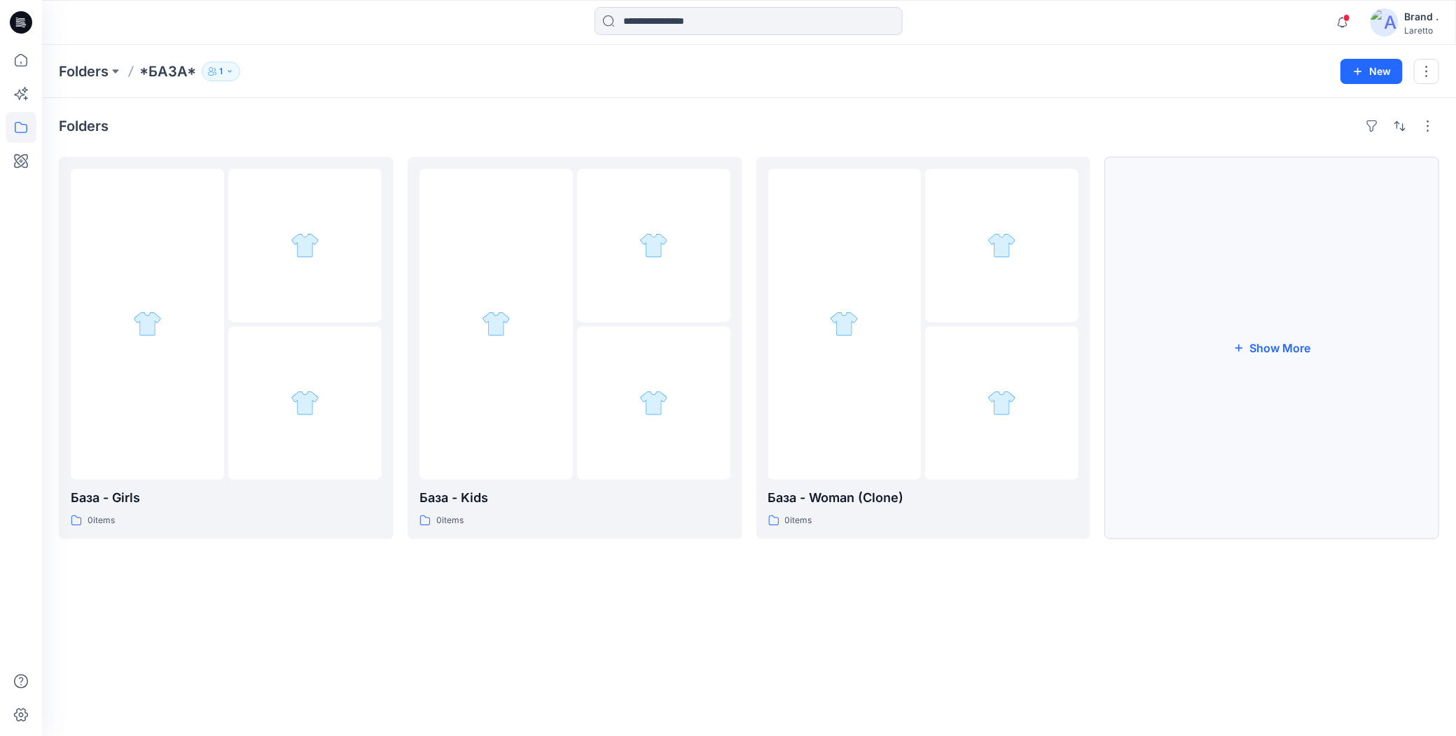
click at [1220, 387] on button "Show More" at bounding box center [1272, 348] width 335 height 382
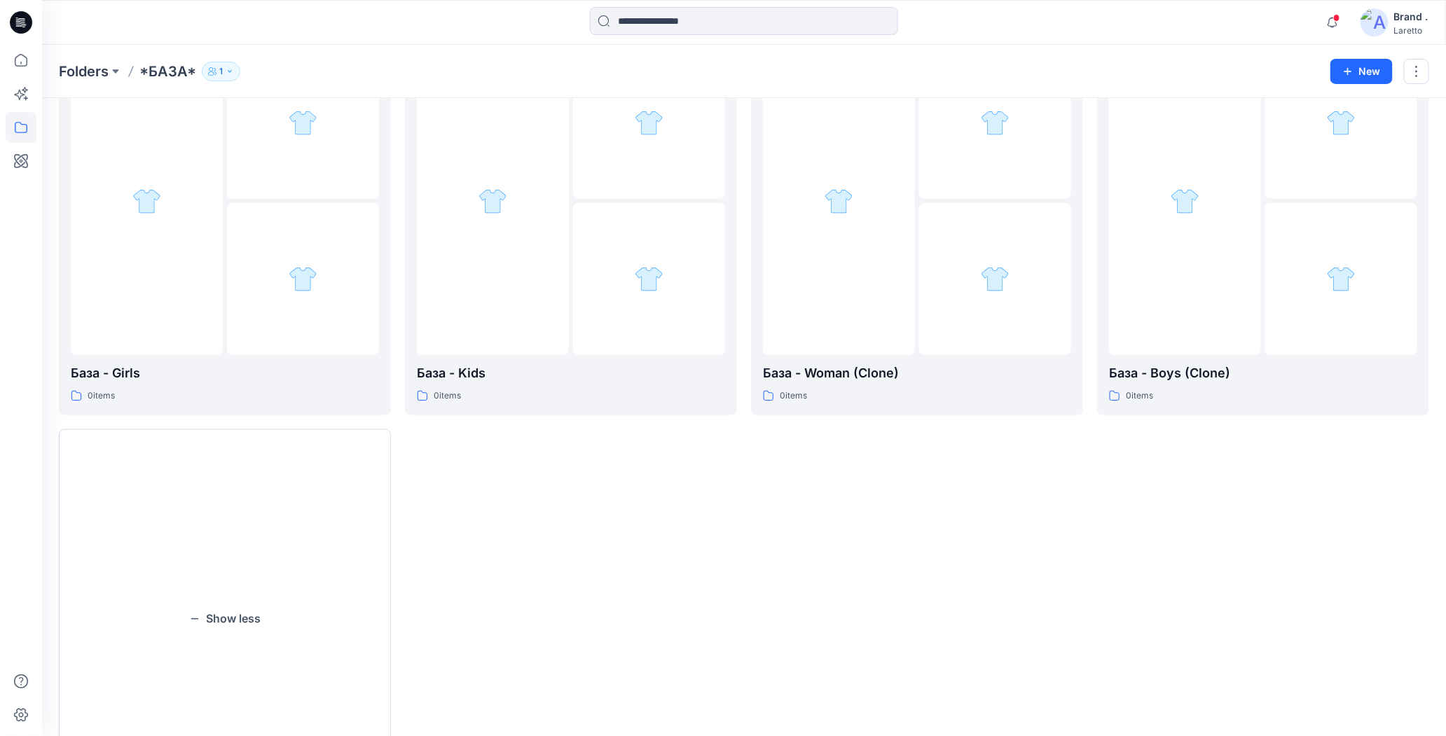
scroll to position [23, 0]
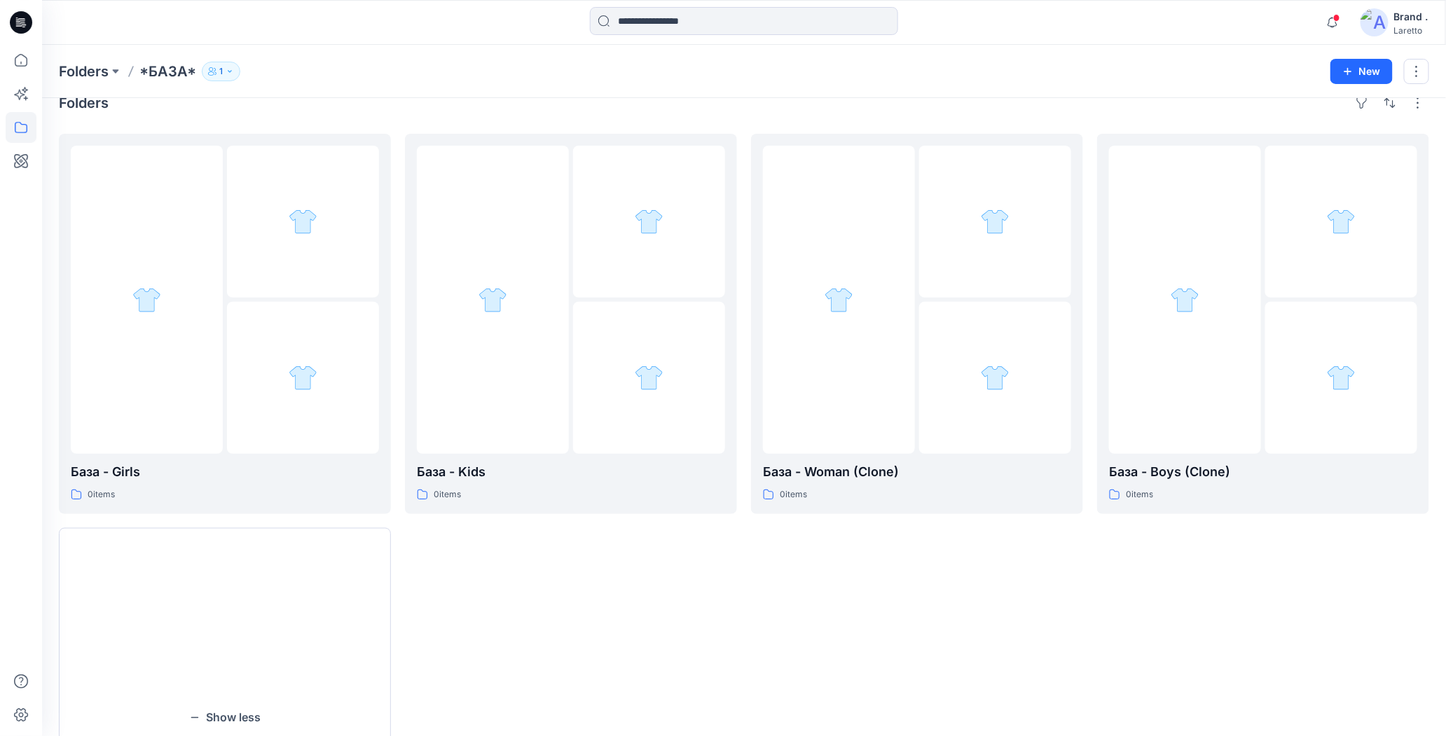
click at [380, 63] on div "Folders *БАЗА* 1" at bounding box center [689, 72] width 1261 height 20
click at [485, 78] on div "Folders *БАЗА* 1" at bounding box center [689, 72] width 1261 height 20
click at [1063, 158] on button "button" at bounding box center [1060, 157] width 22 height 22
click at [1064, 187] on icon "button" at bounding box center [1067, 188] width 8 height 8
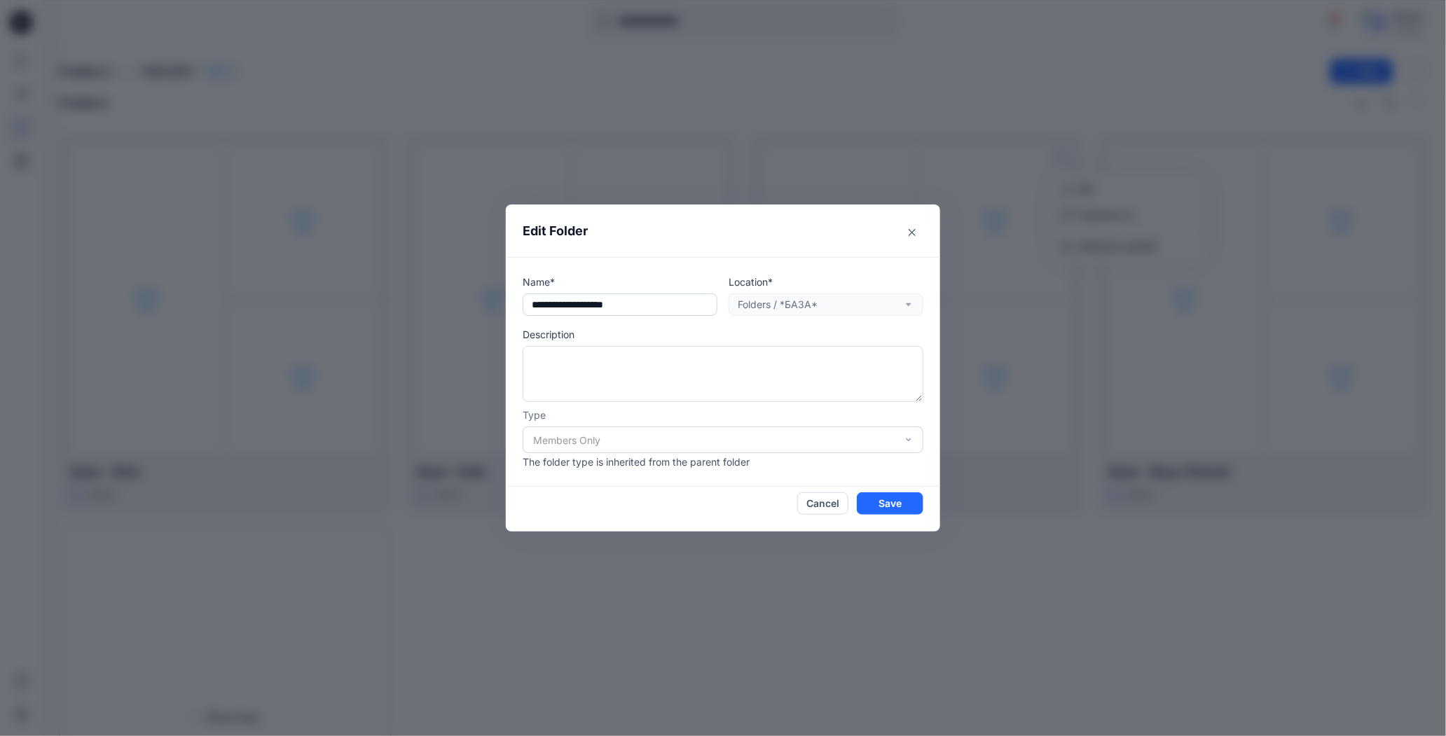
click at [671, 298] on input "text" at bounding box center [620, 305] width 195 height 22
type input "**********"
click at [884, 502] on button "Save" at bounding box center [890, 503] width 67 height 22
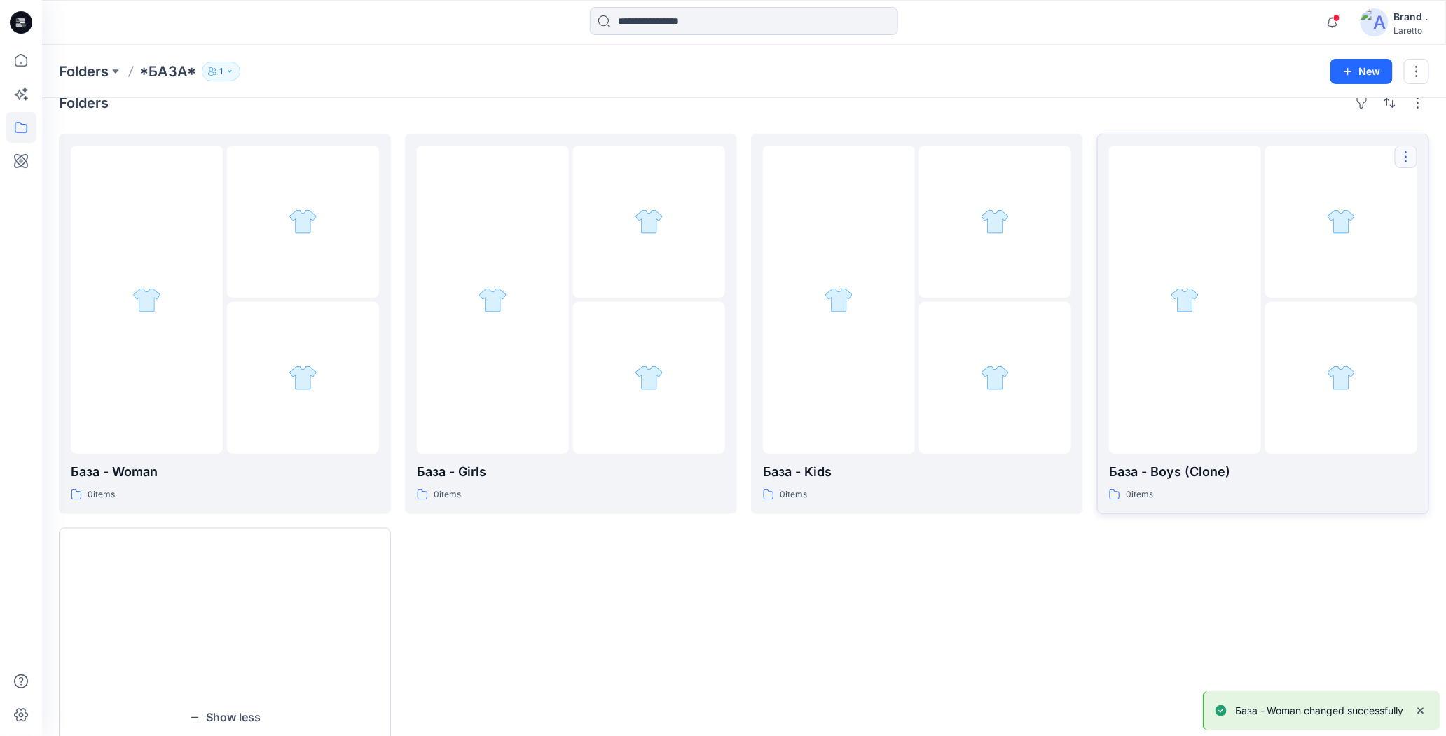
click at [1403, 153] on button "button" at bounding box center [1406, 157] width 22 height 22
click at [1283, 184] on button "Edit" at bounding box center [1338, 189] width 151 height 26
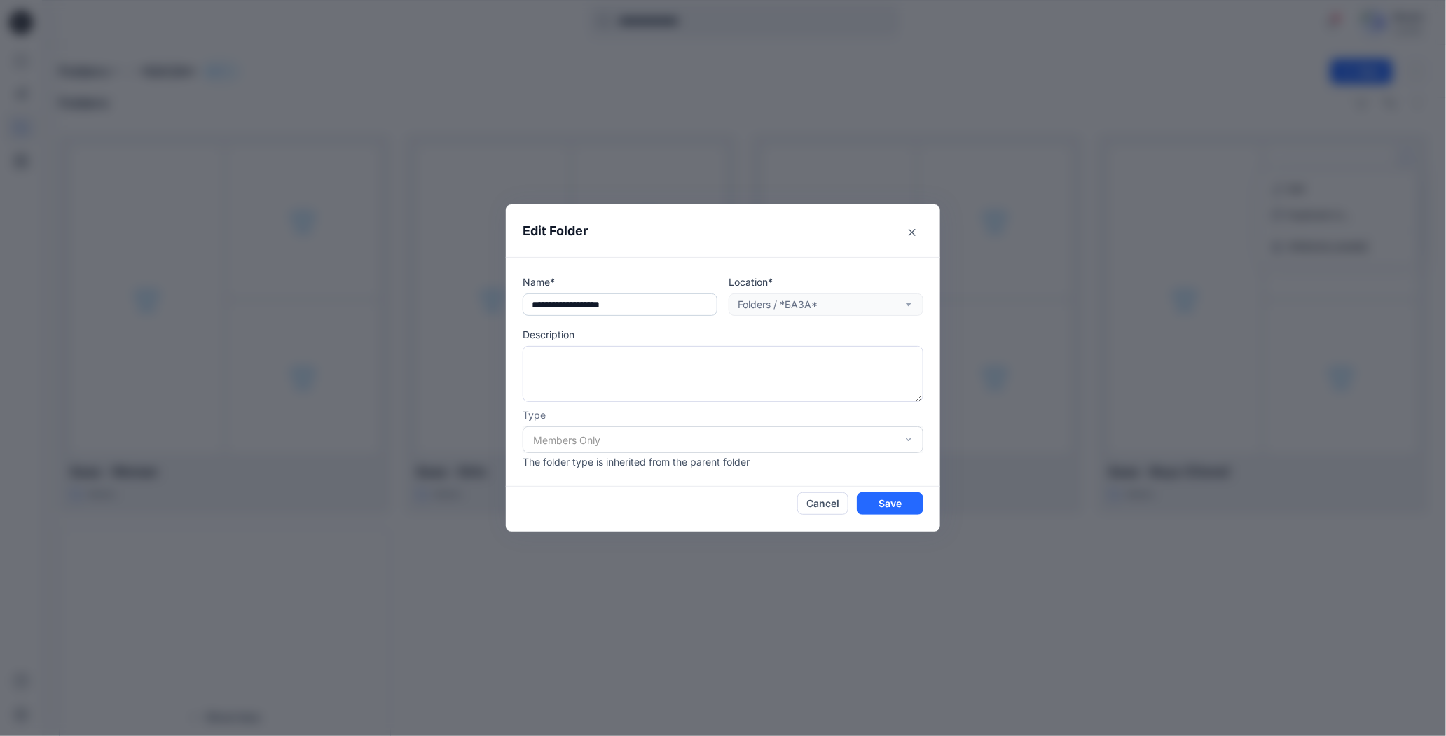
click at [641, 301] on input "text" at bounding box center [620, 305] width 195 height 22
type input "**********"
click at [892, 502] on button "Save" at bounding box center [890, 503] width 67 height 22
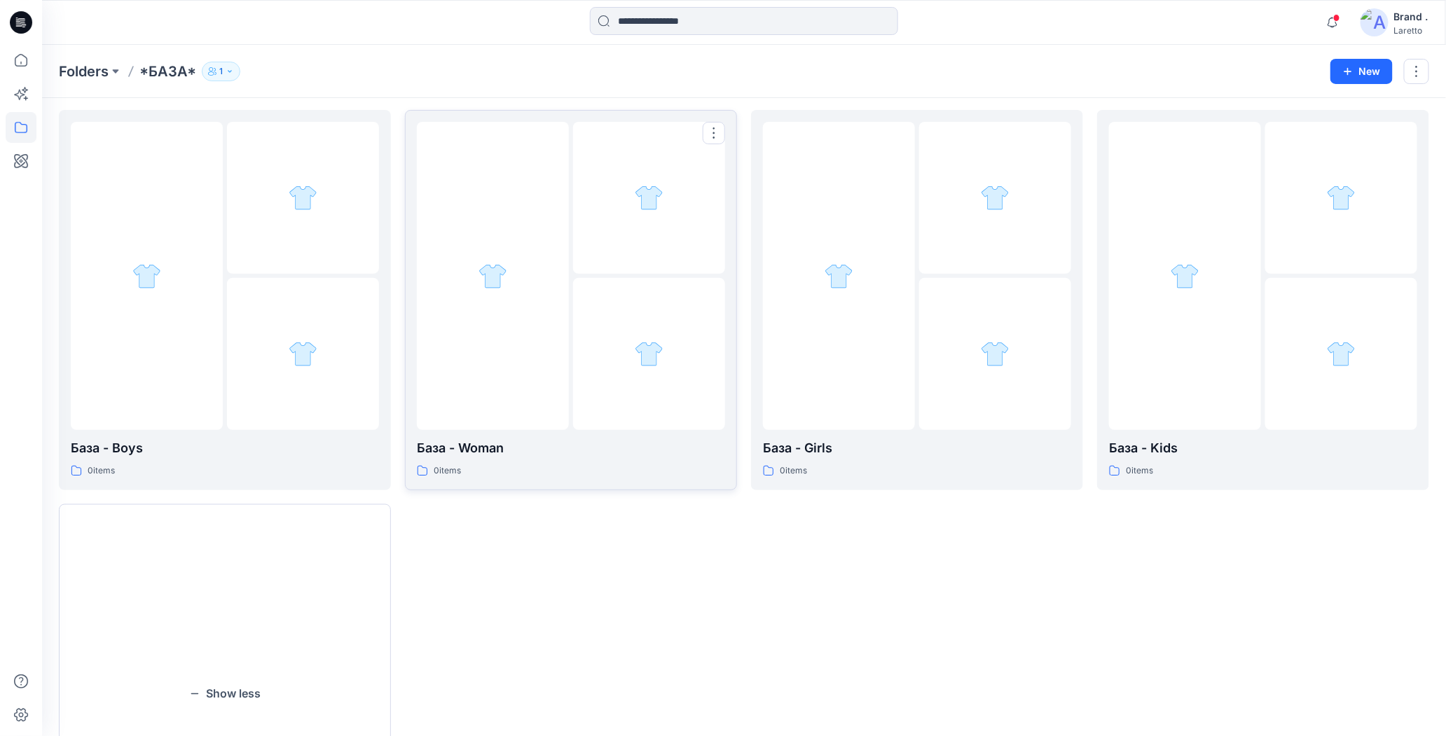
scroll to position [0, 0]
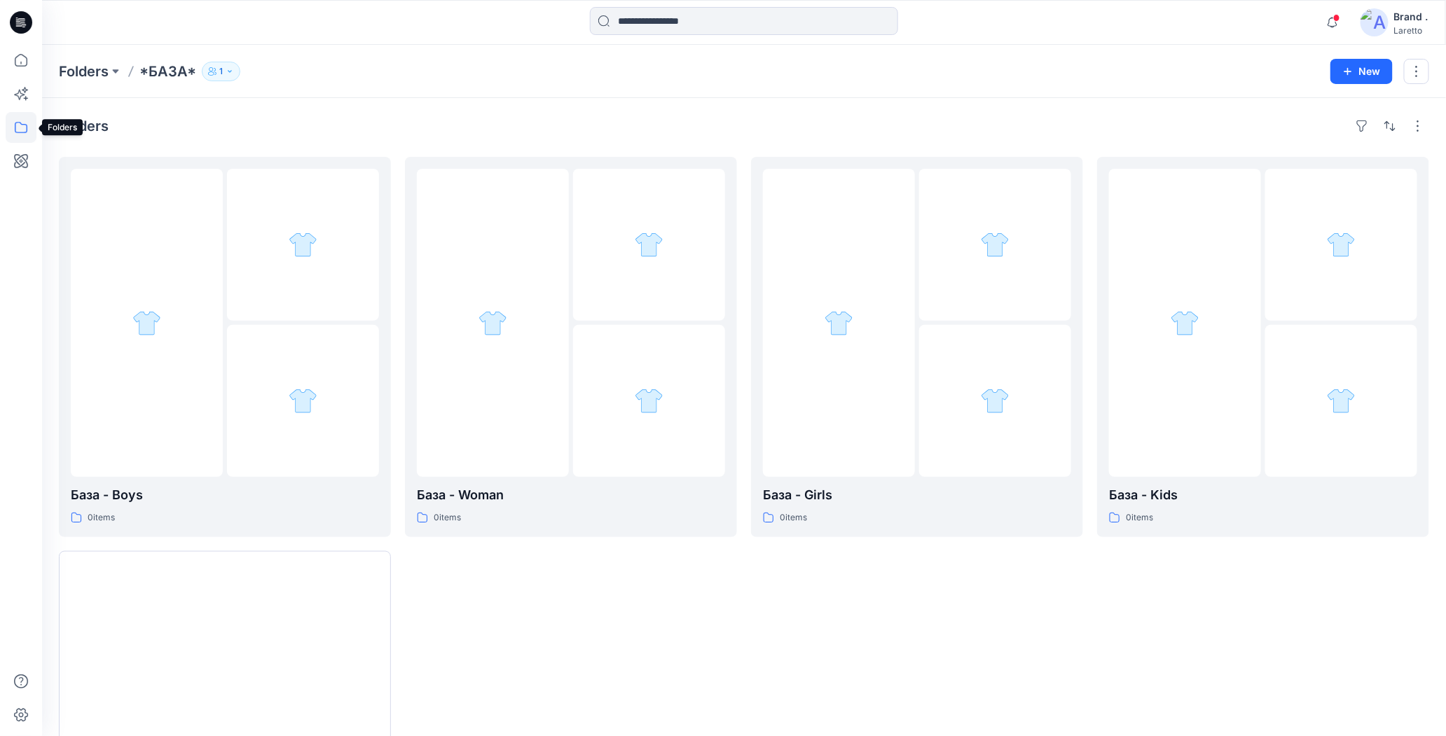
click at [22, 123] on icon at bounding box center [21, 127] width 31 height 31
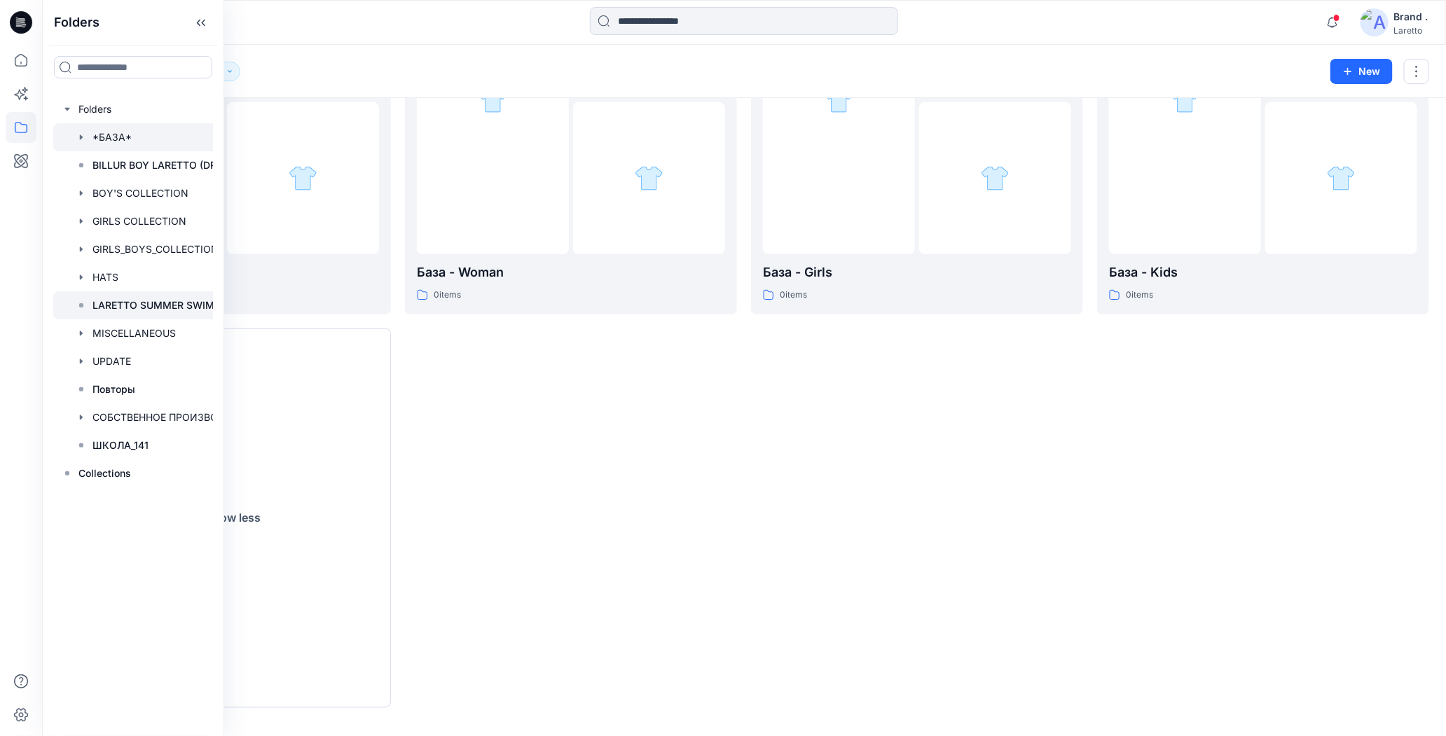
scroll to position [233, 0]
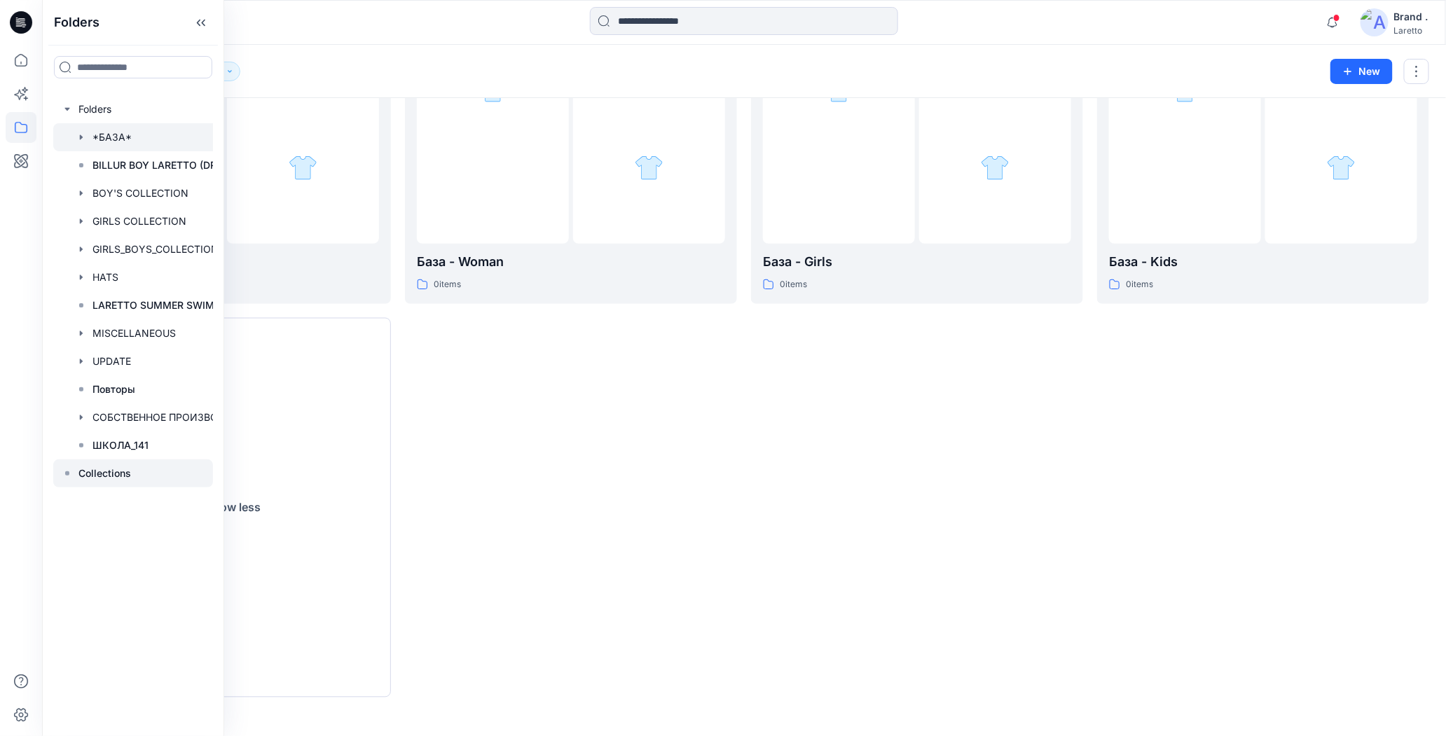
click at [106, 472] on p "Collections" at bounding box center [104, 473] width 53 height 17
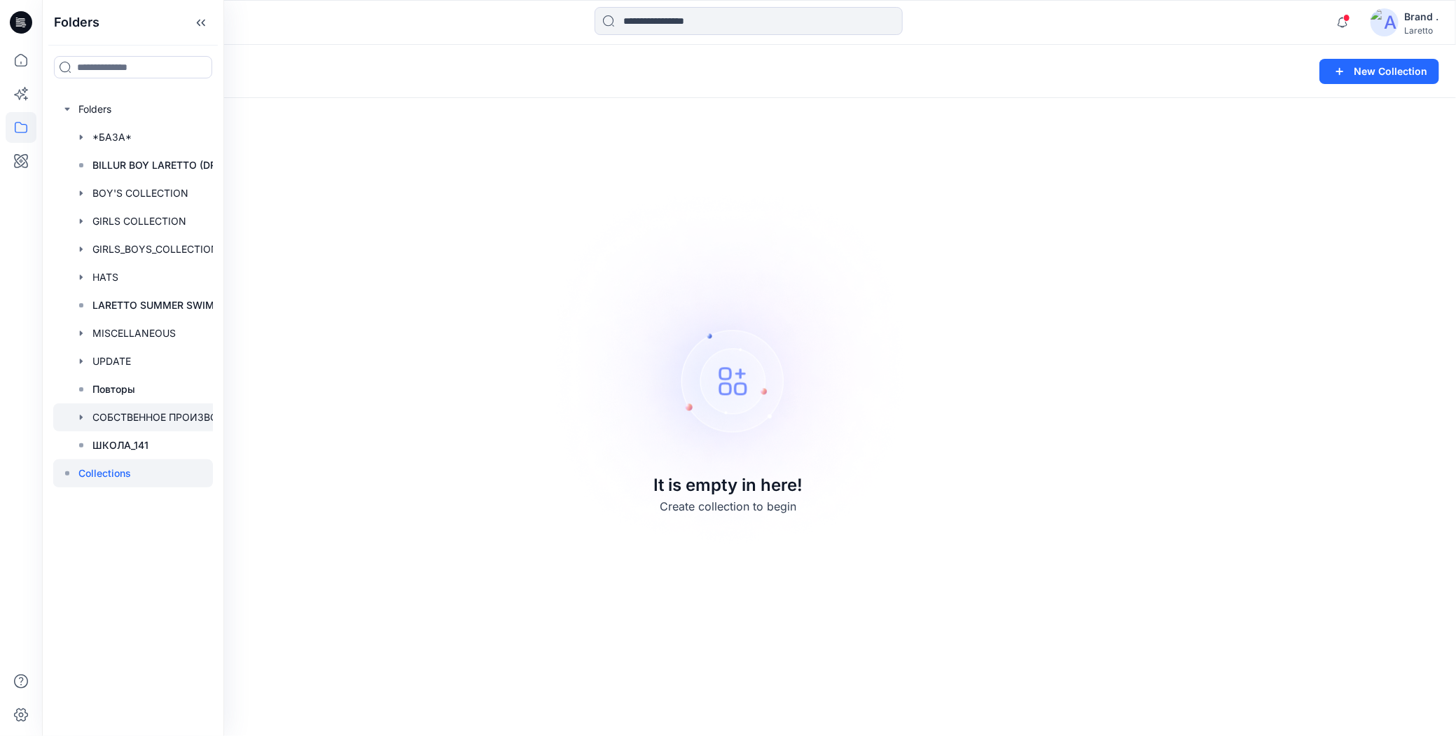
click at [138, 412] on div at bounding box center [151, 417] width 196 height 28
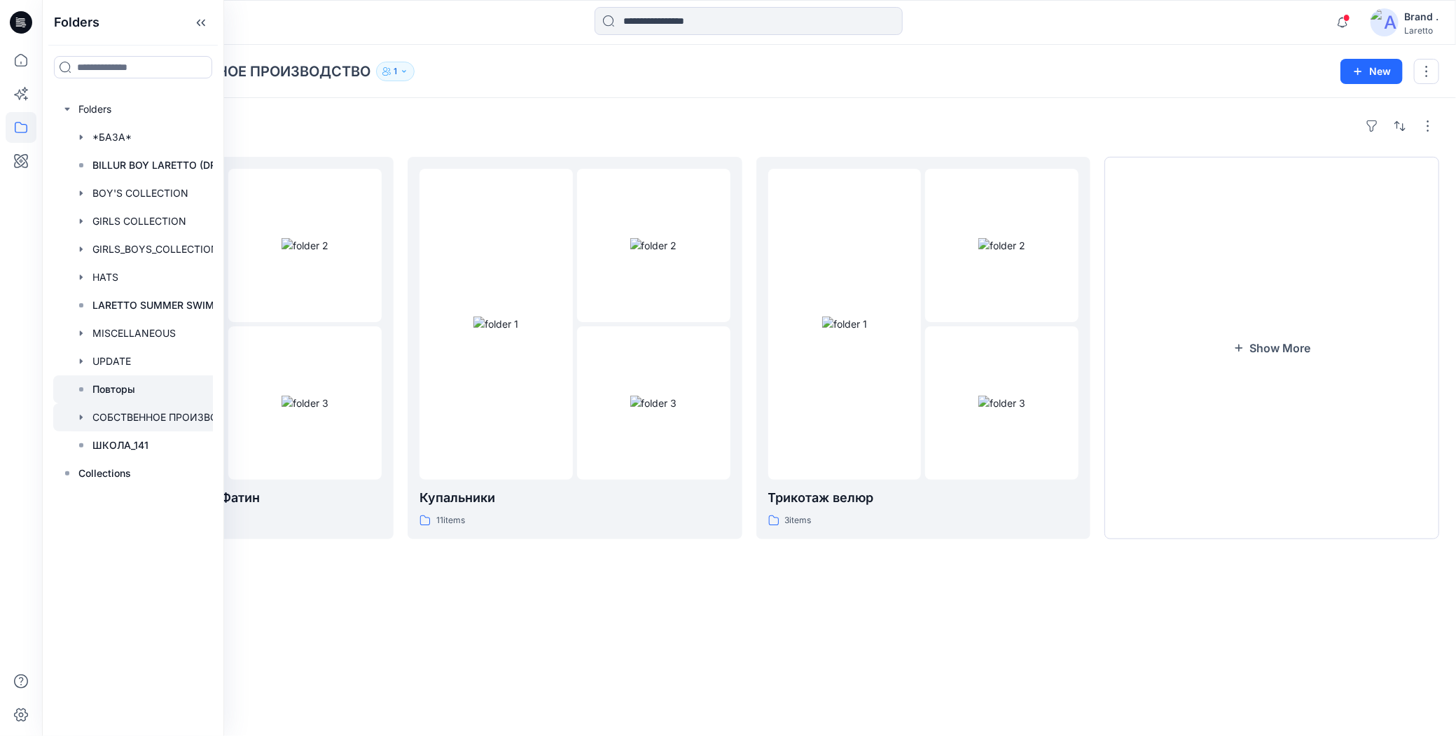
click at [120, 383] on p "Повторы" at bounding box center [113, 389] width 43 height 17
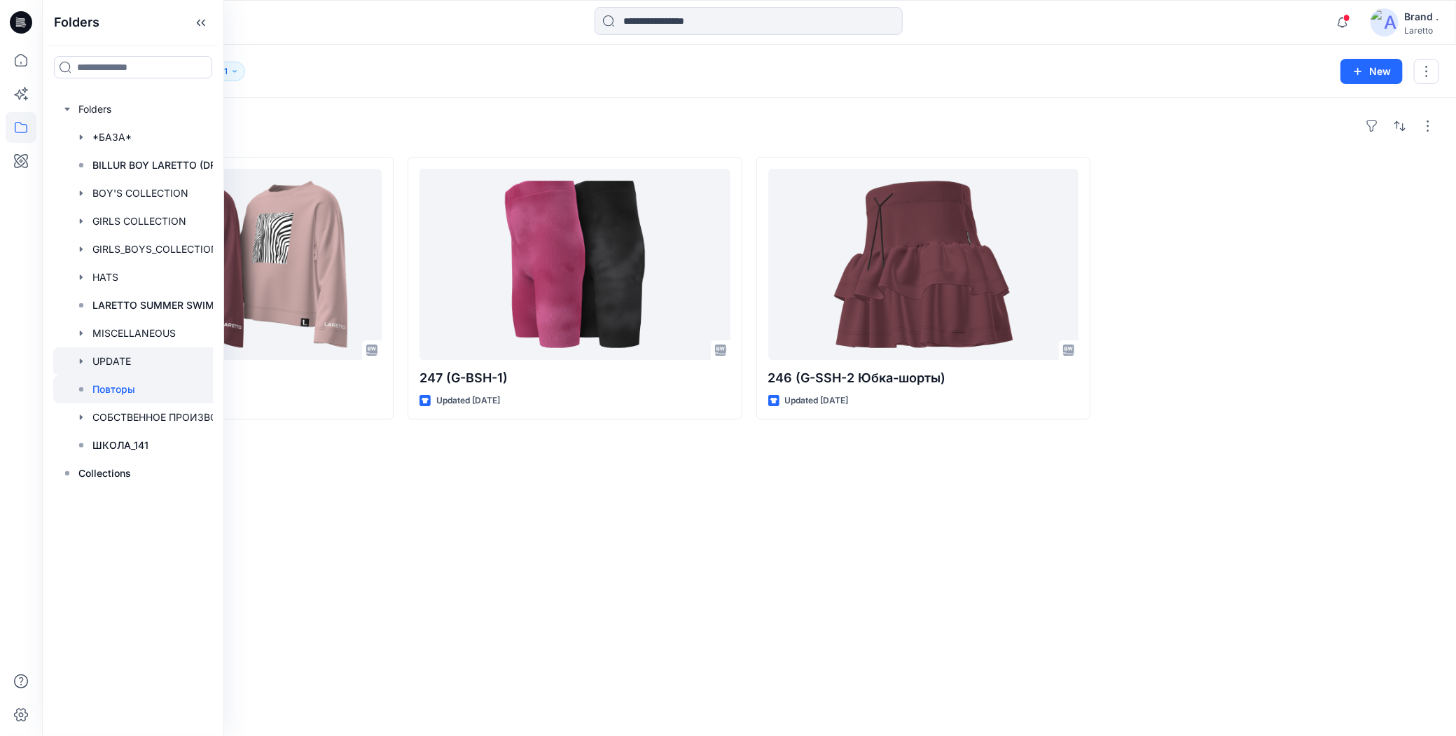
click at [118, 369] on div at bounding box center [151, 361] width 196 height 28
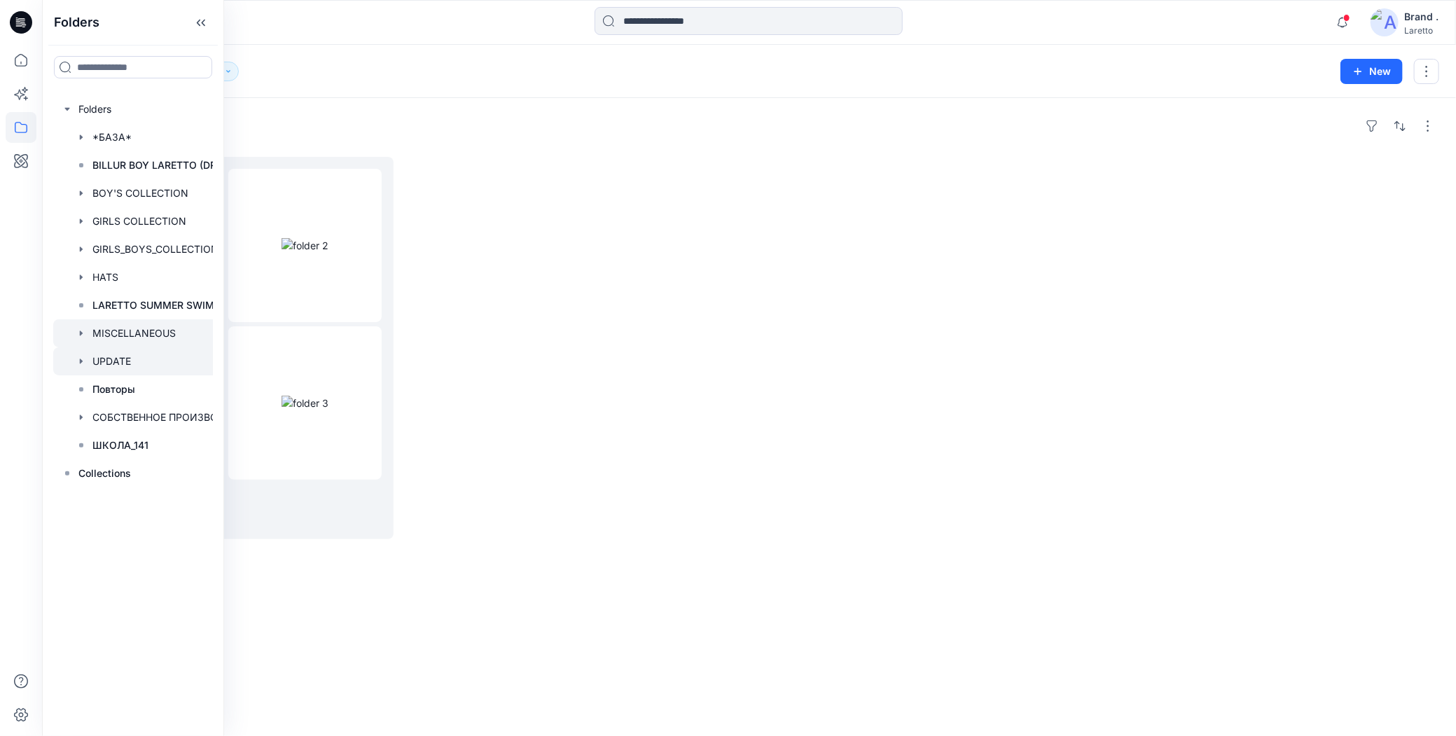
click at [115, 331] on div at bounding box center [151, 333] width 196 height 28
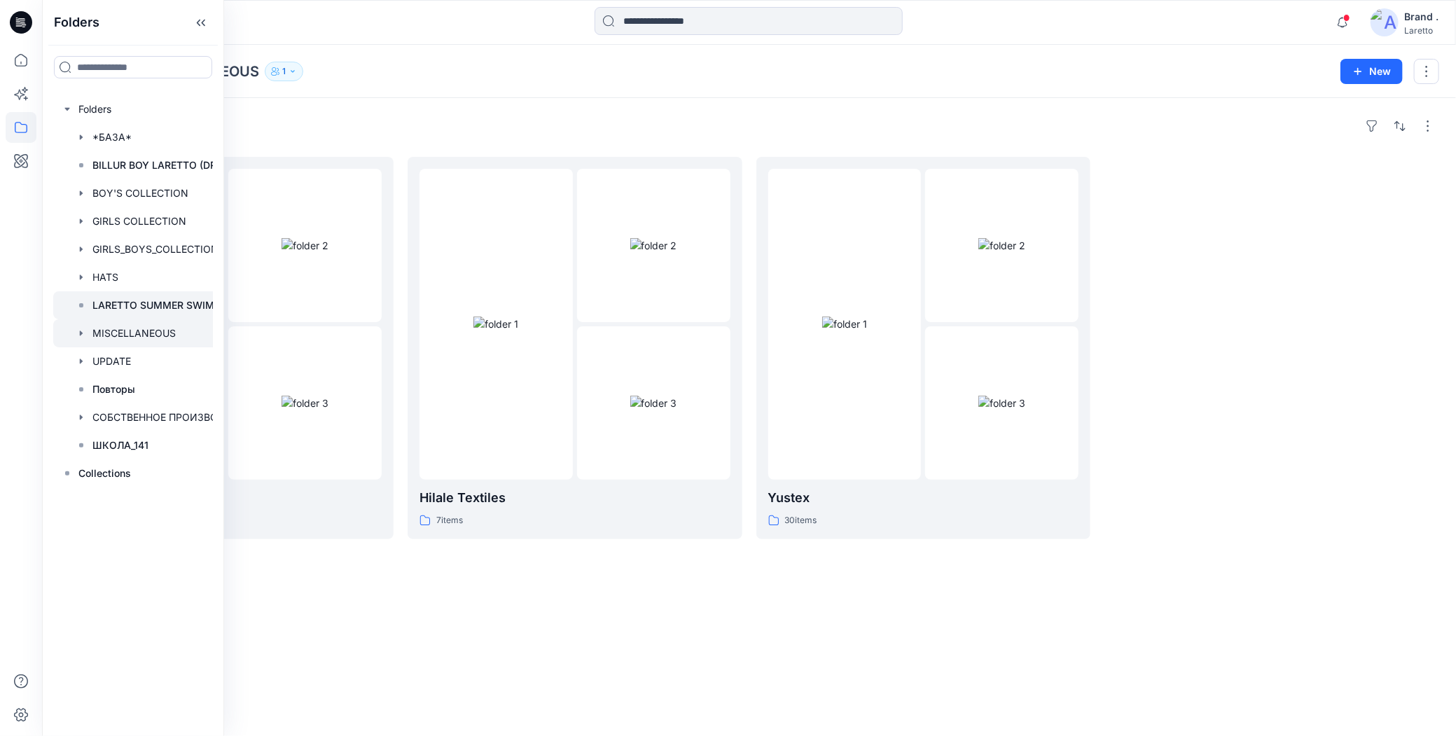
click at [120, 305] on p "LARETTO SUMMER SWIM 26" at bounding box center [160, 305] width 137 height 17
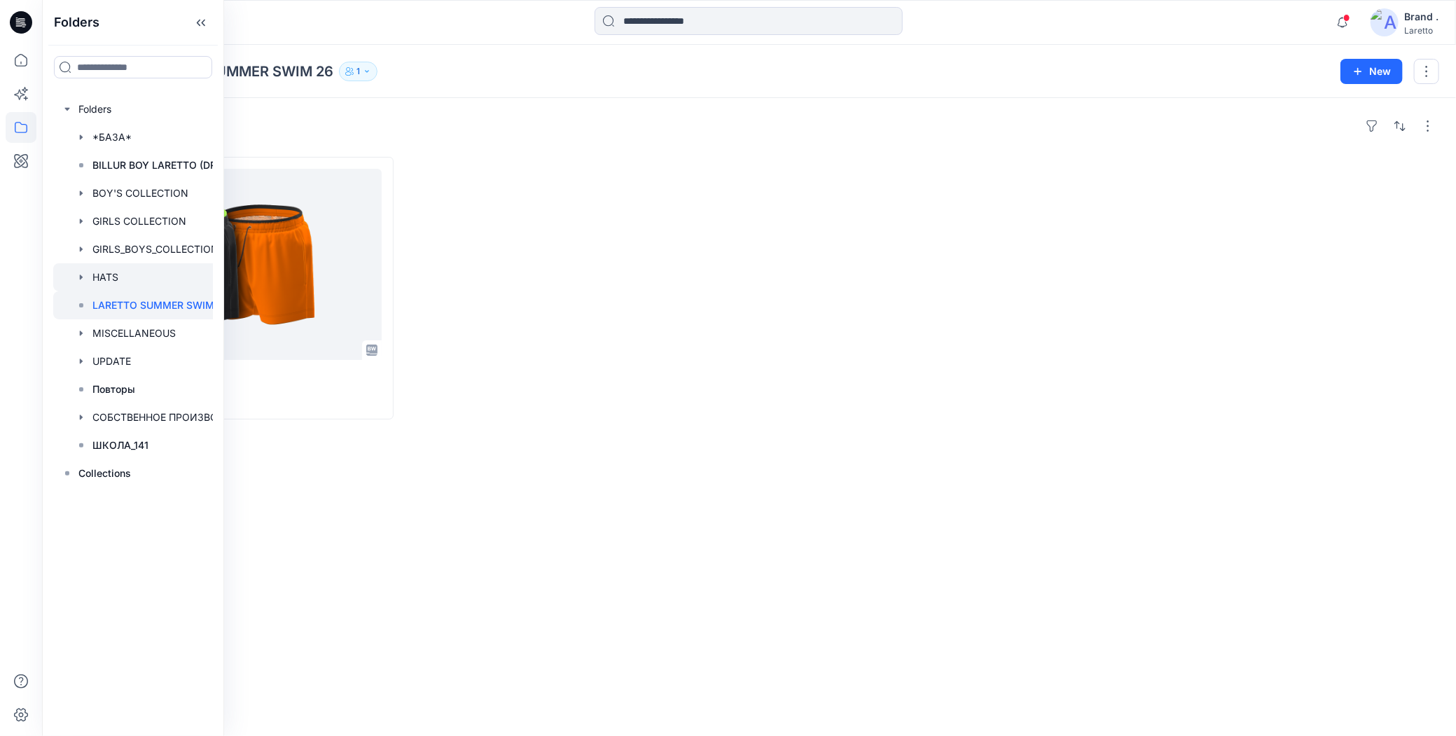
click at [116, 277] on div at bounding box center [151, 277] width 196 height 28
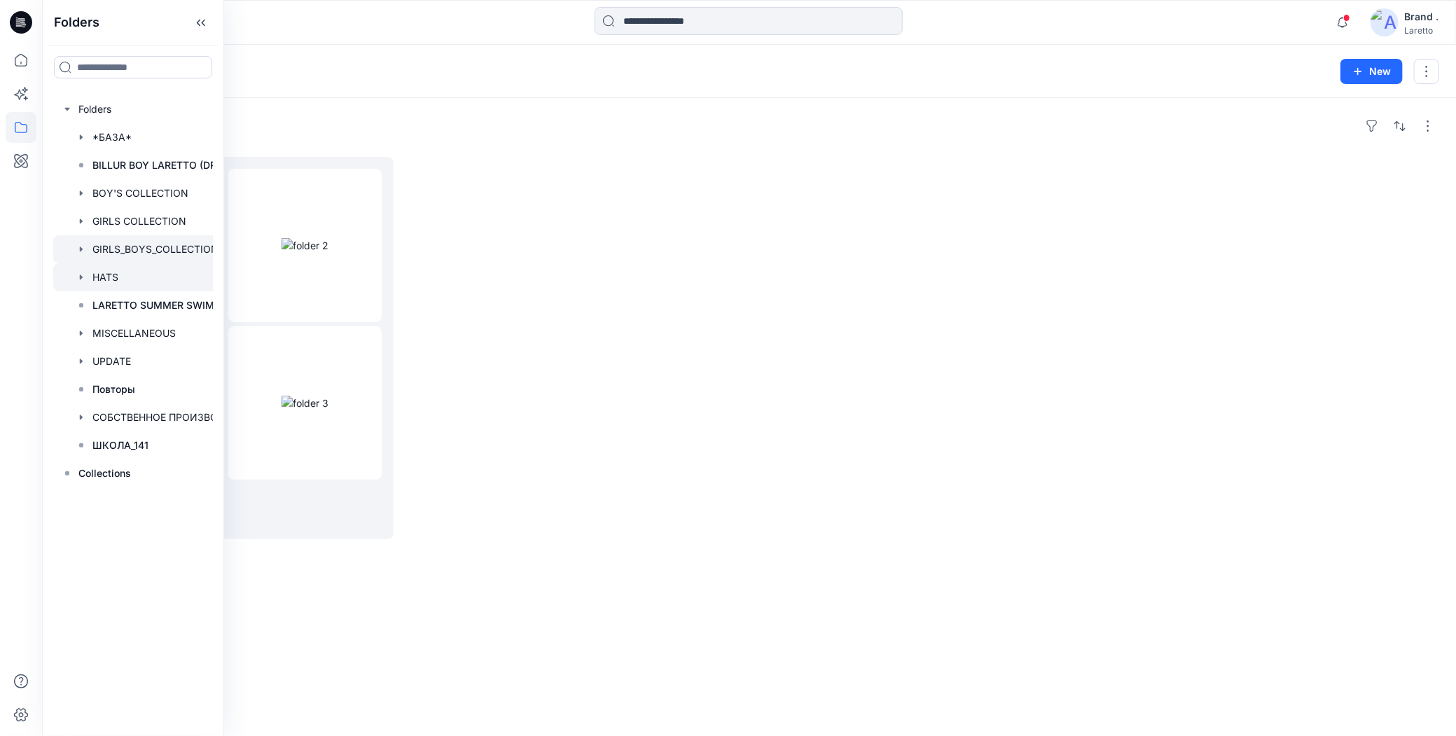
click at [122, 249] on div at bounding box center [151, 249] width 196 height 28
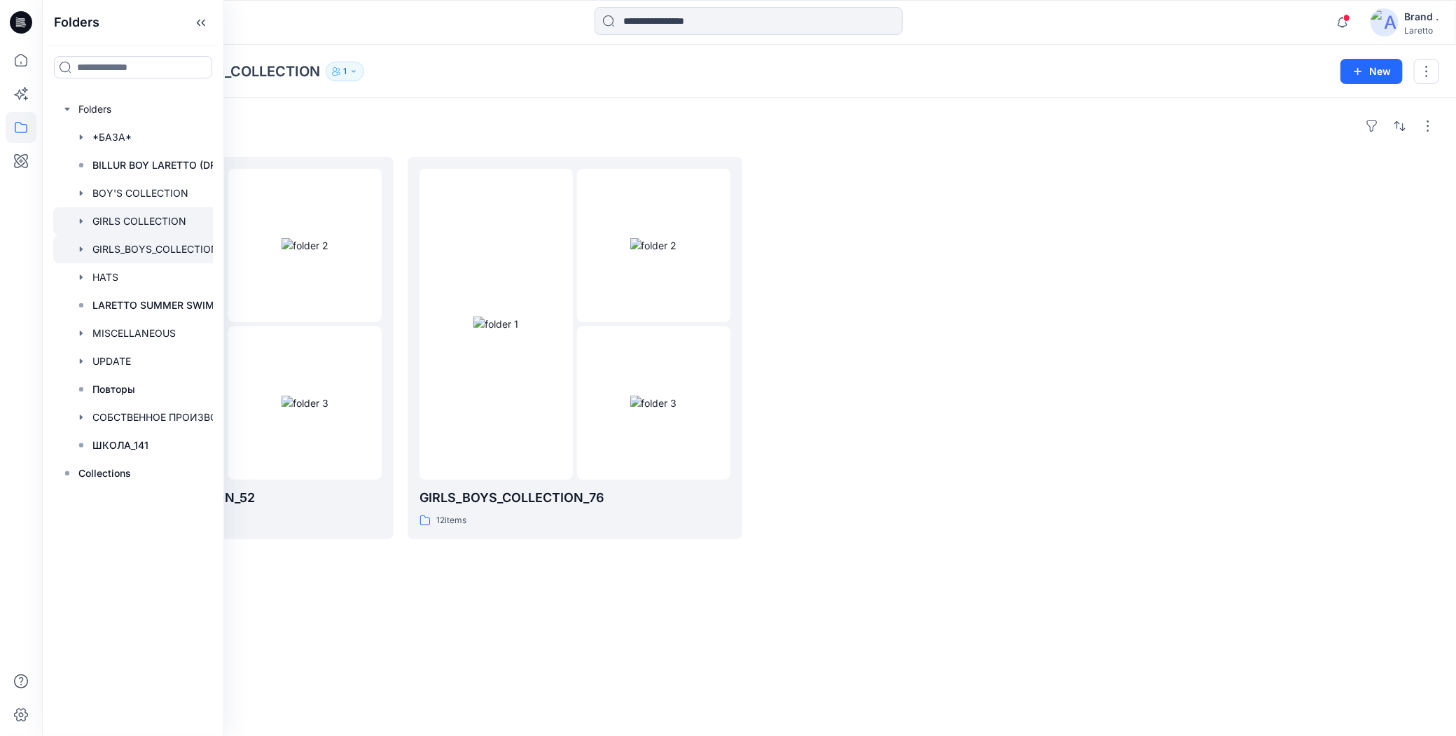
click at [125, 226] on div at bounding box center [151, 221] width 196 height 28
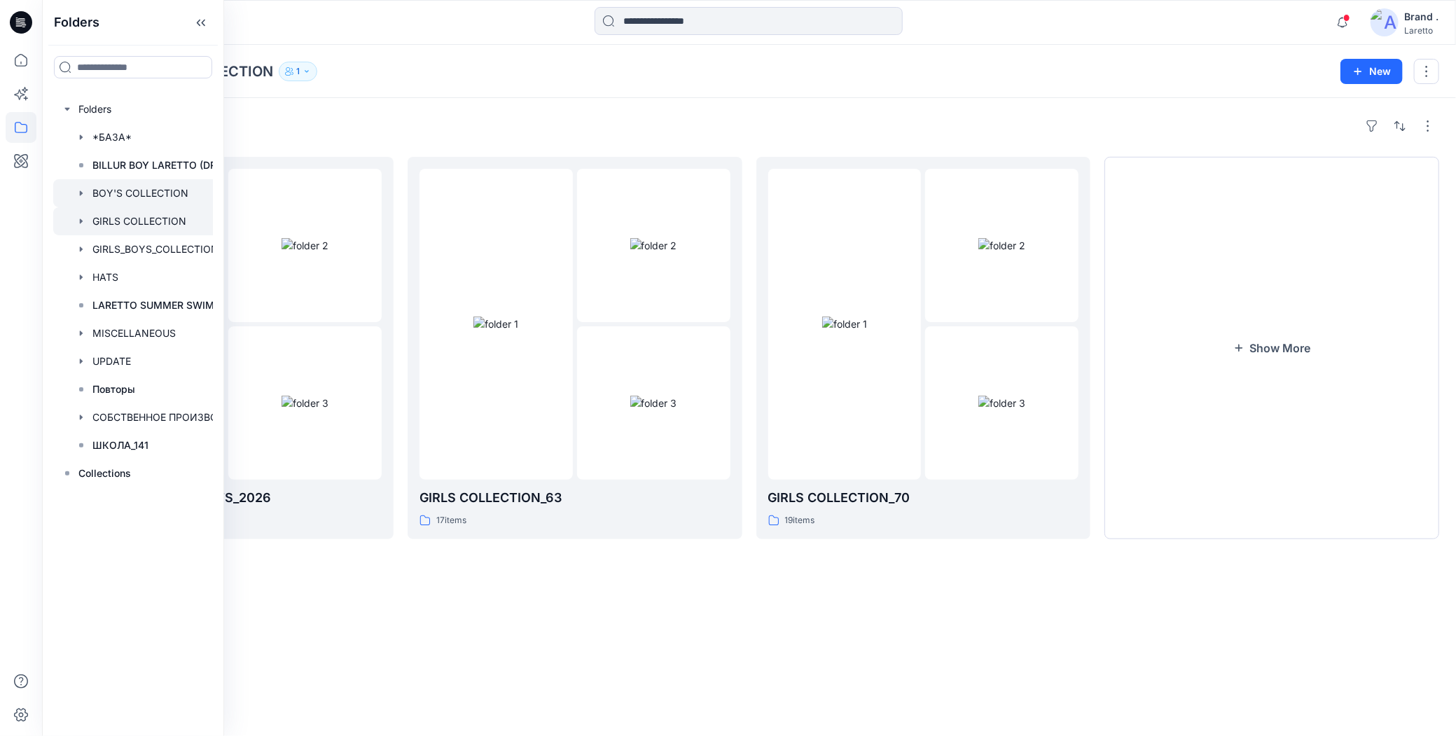
click at [126, 185] on div at bounding box center [151, 193] width 196 height 28
click at [125, 163] on p "BILLUR BOY LARETTO (DROP [DATE])" at bounding box center [166, 165] width 149 height 17
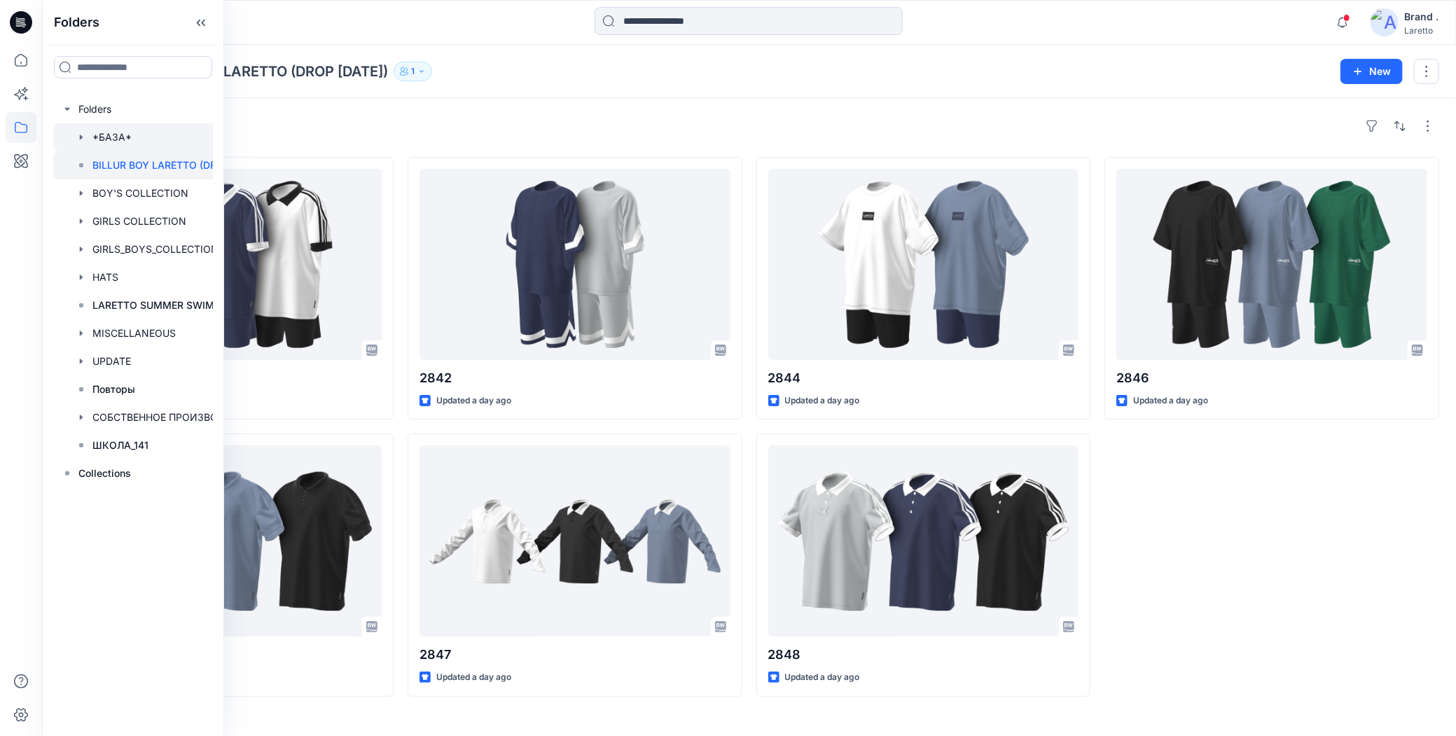
click at [119, 134] on div at bounding box center [151, 137] width 196 height 28
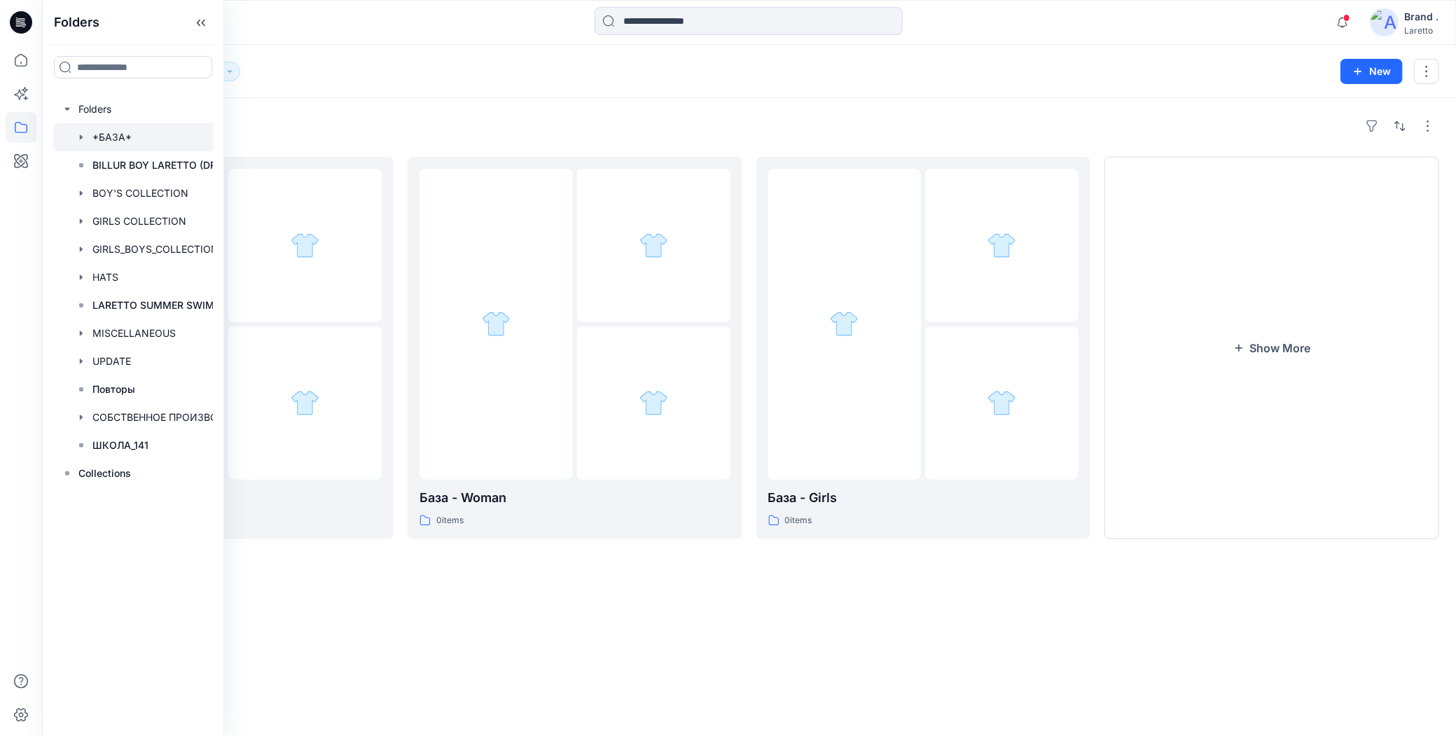
click at [570, 591] on div "Folders База - Boys 0 items База - Woman [DEMOGRAPHIC_DATA] items База - Girls …" at bounding box center [749, 417] width 1414 height 638
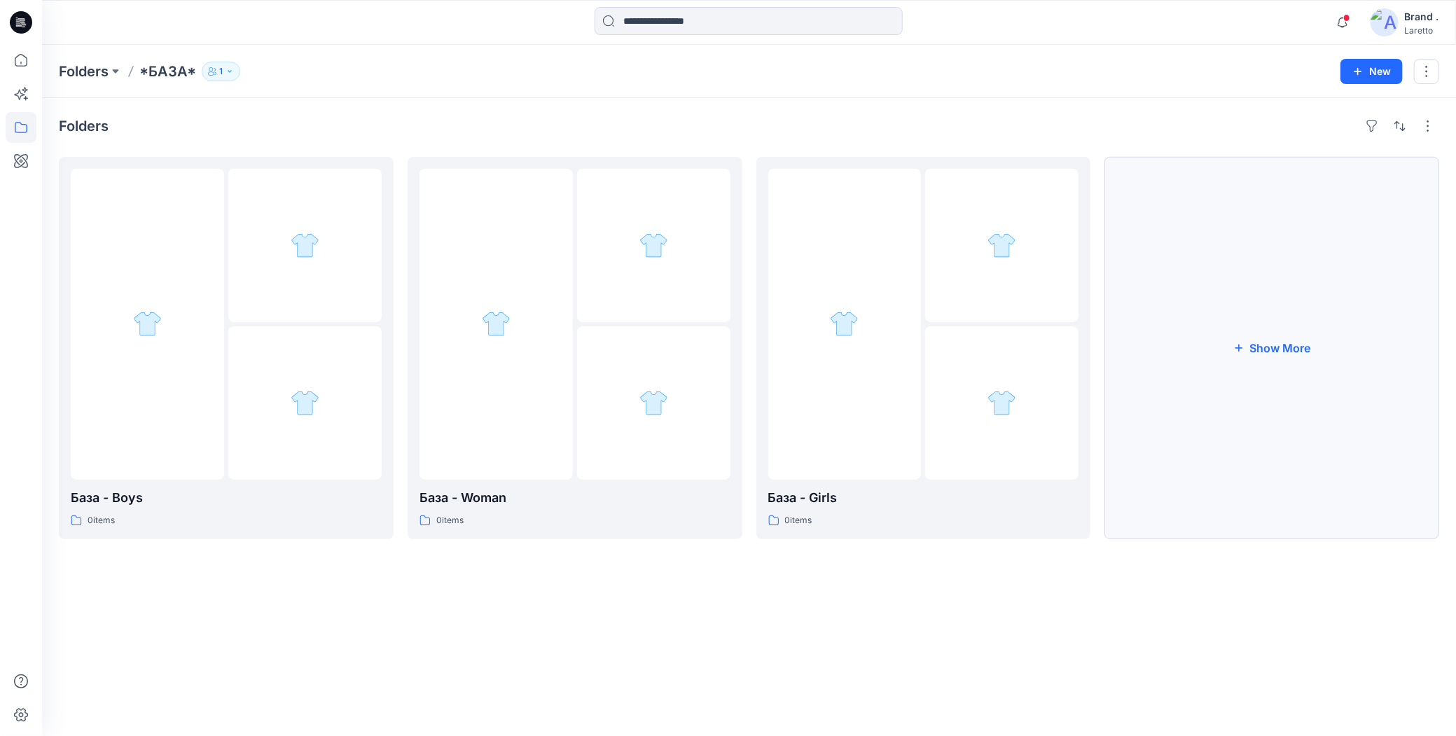
click at [1265, 331] on button "Show More" at bounding box center [1272, 348] width 335 height 382
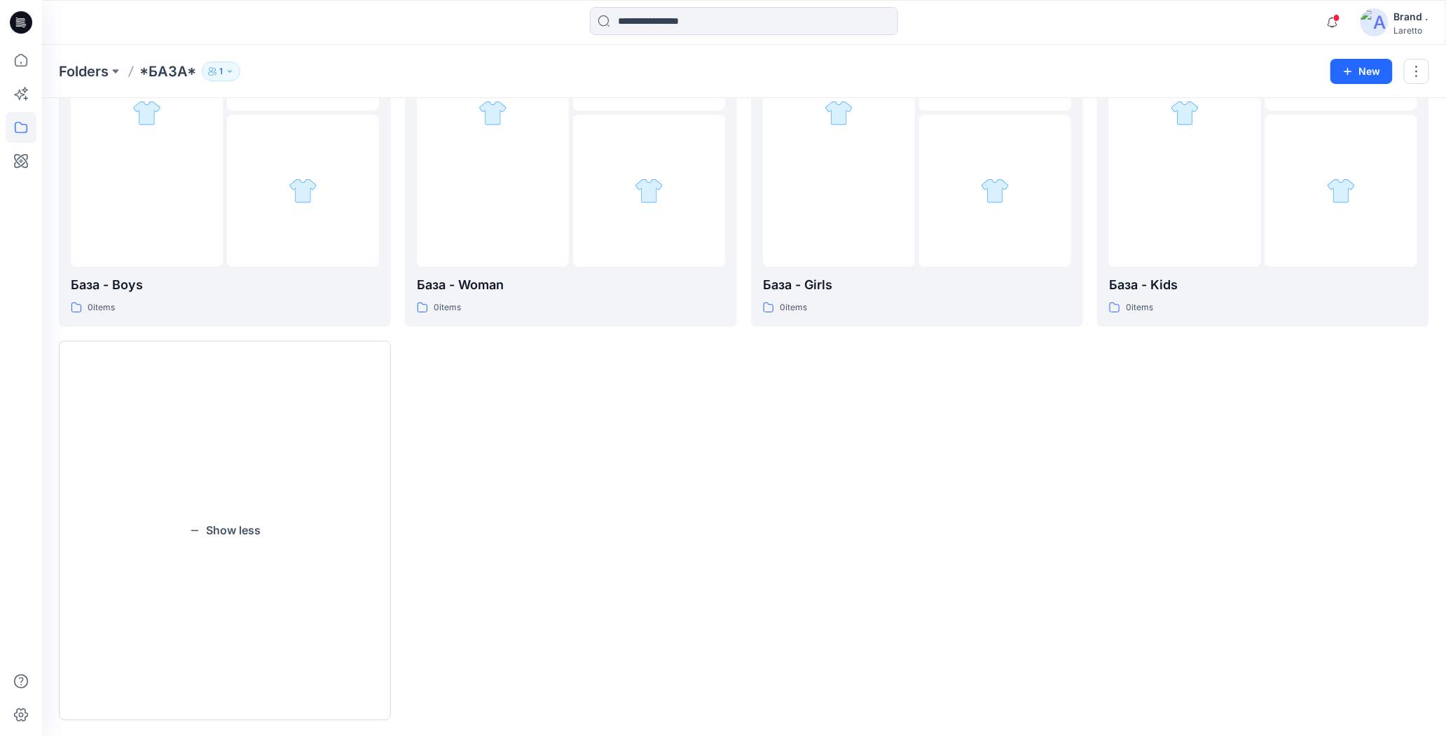
scroll to position [233, 0]
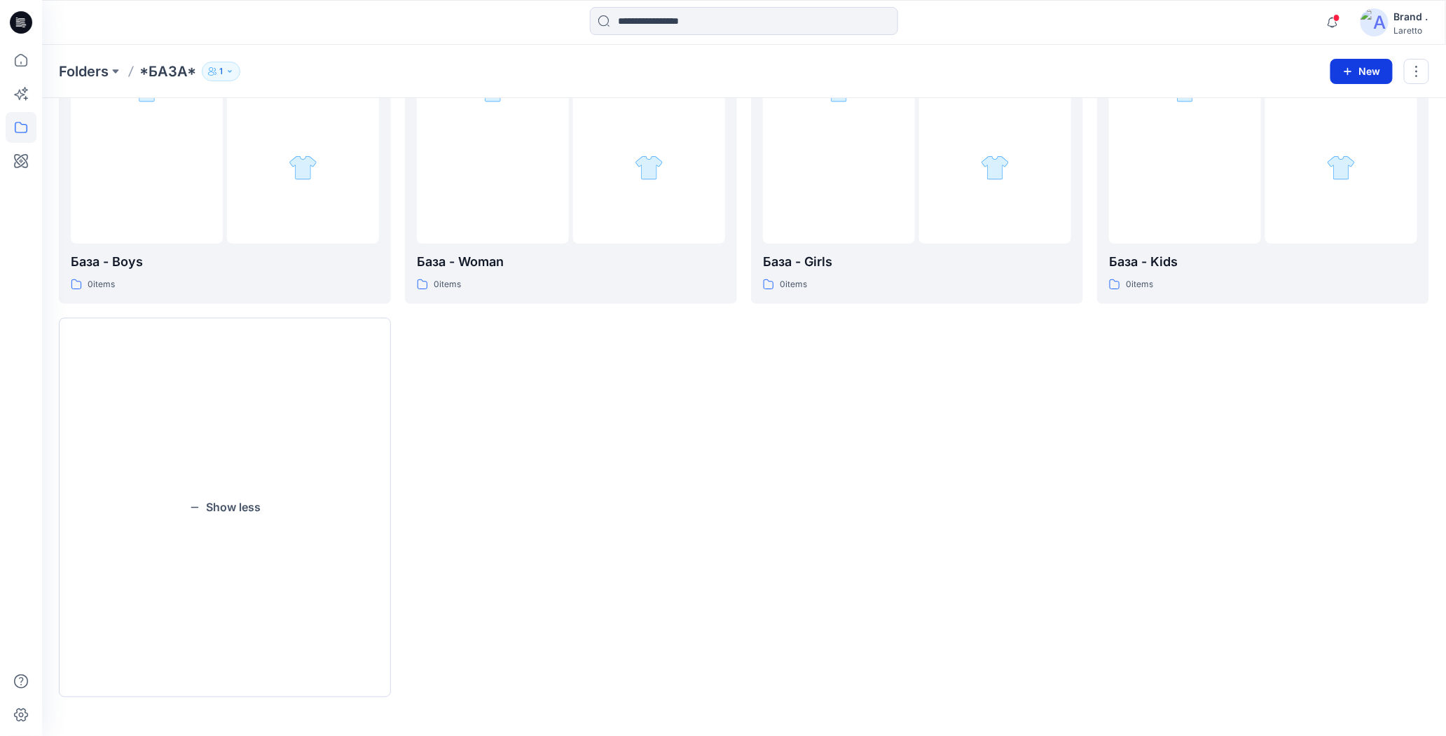
click at [1351, 72] on icon "button" at bounding box center [1347, 71] width 11 height 11
click at [1291, 134] on button "New Folder" at bounding box center [1330, 133] width 120 height 26
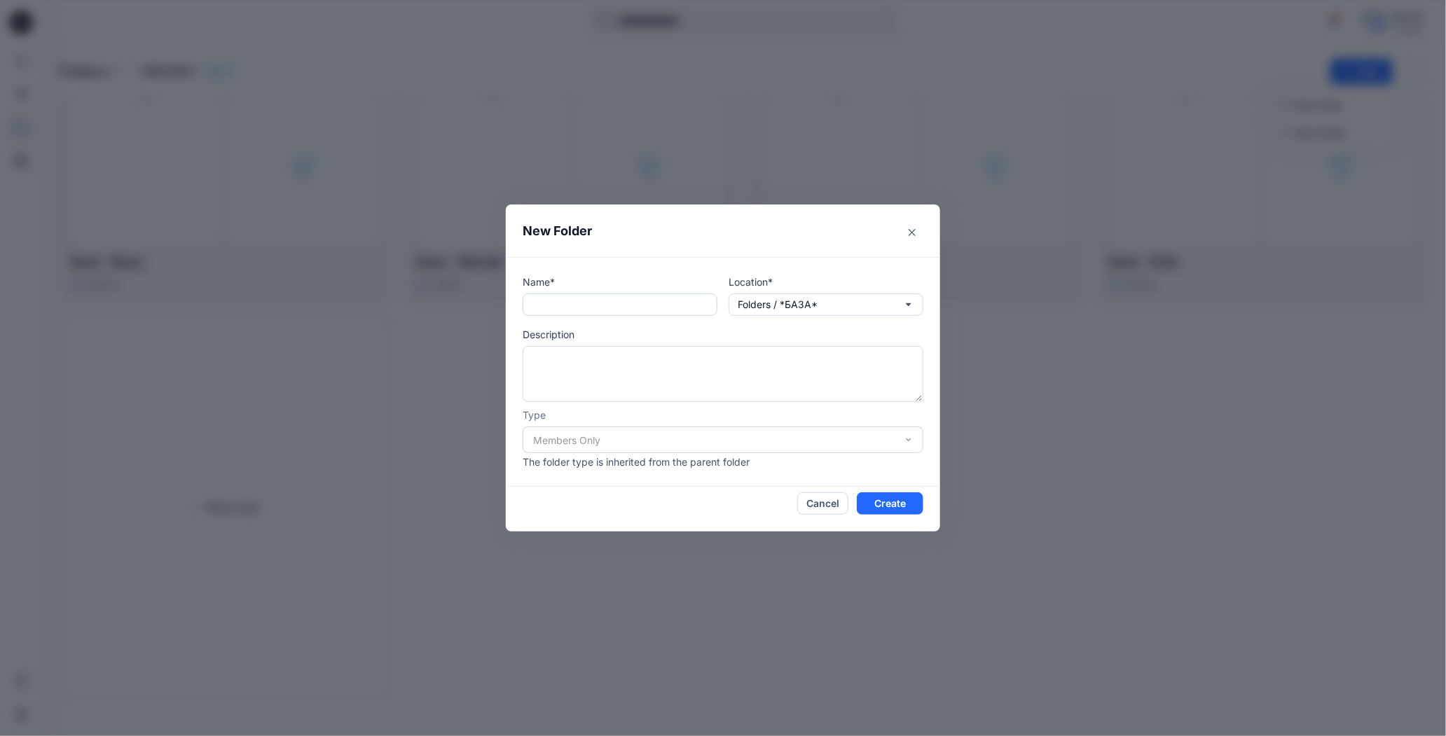
click at [668, 310] on input "text" at bounding box center [620, 305] width 195 height 22
type input "**********"
click at [876, 497] on button "Create" at bounding box center [890, 503] width 67 height 22
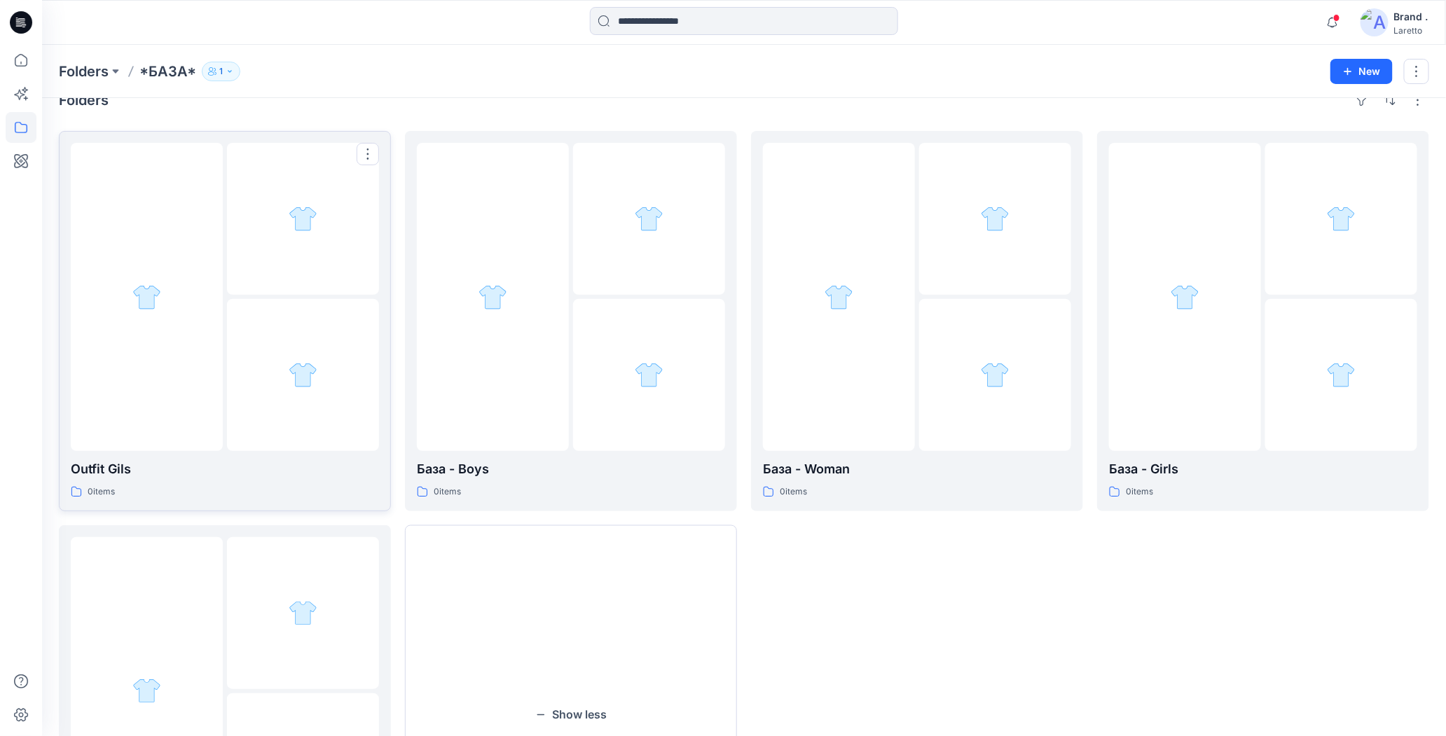
scroll to position [23, 0]
click at [375, 151] on button "button" at bounding box center [368, 157] width 22 height 22
click at [373, 185] on icon "button" at bounding box center [373, 189] width 11 height 11
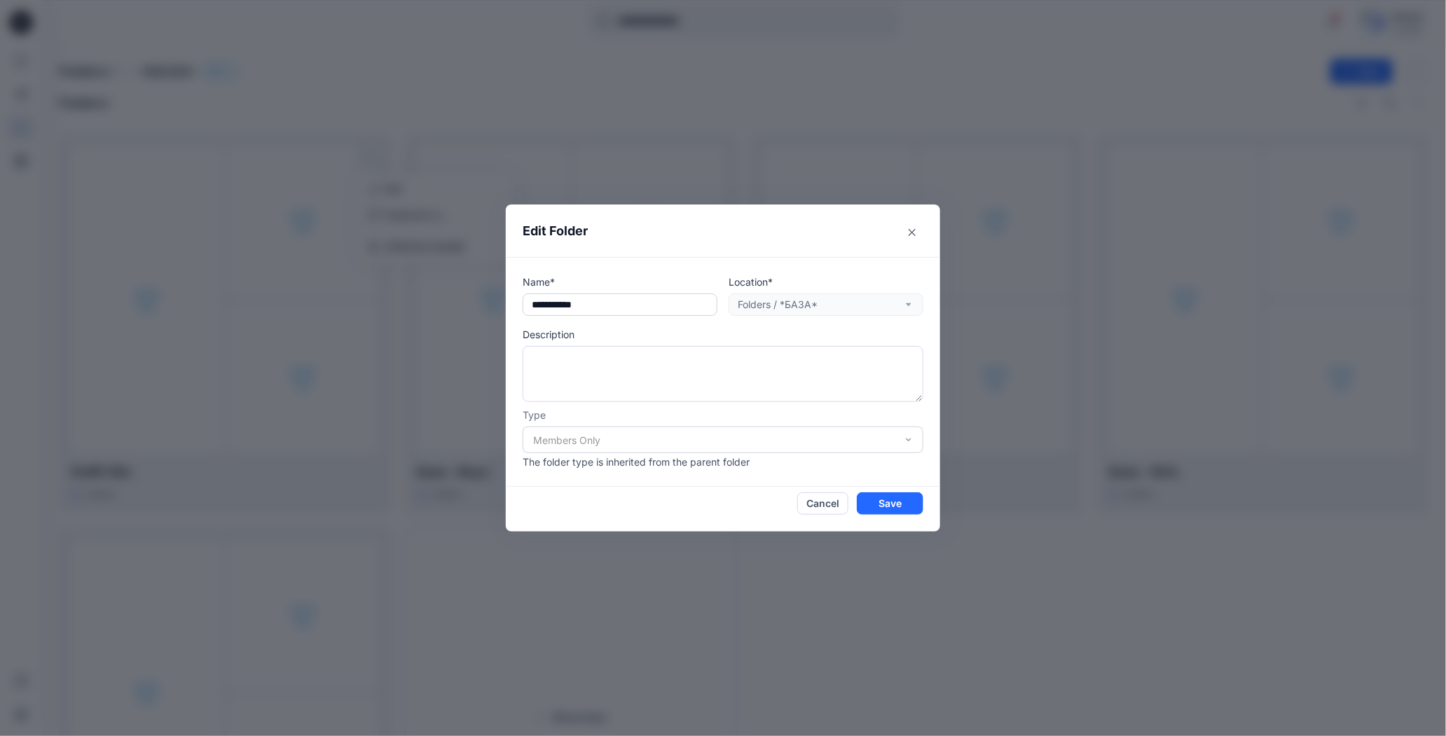
click at [574, 307] on input "**********" at bounding box center [620, 305] width 195 height 22
type input "**********"
click at [898, 502] on button "Save" at bounding box center [890, 503] width 67 height 22
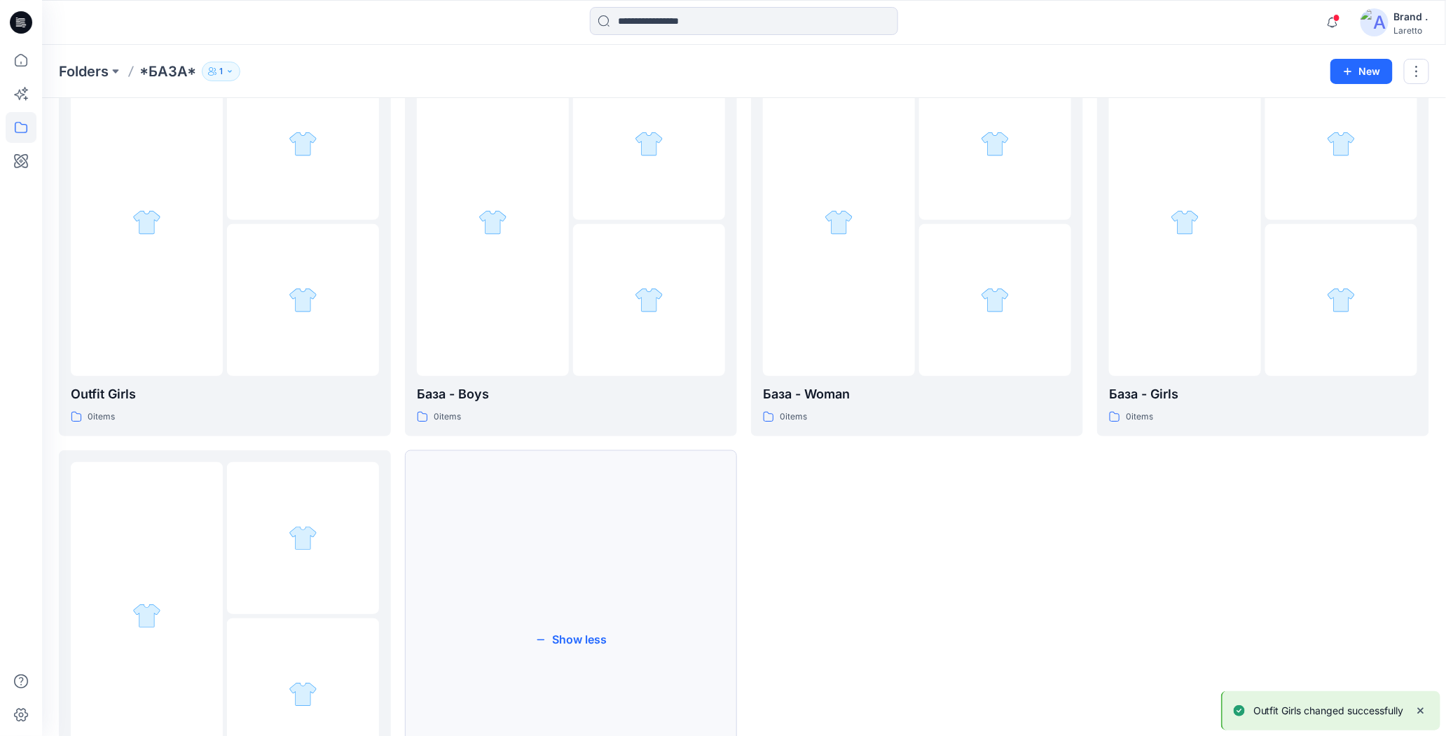
scroll to position [93, 0]
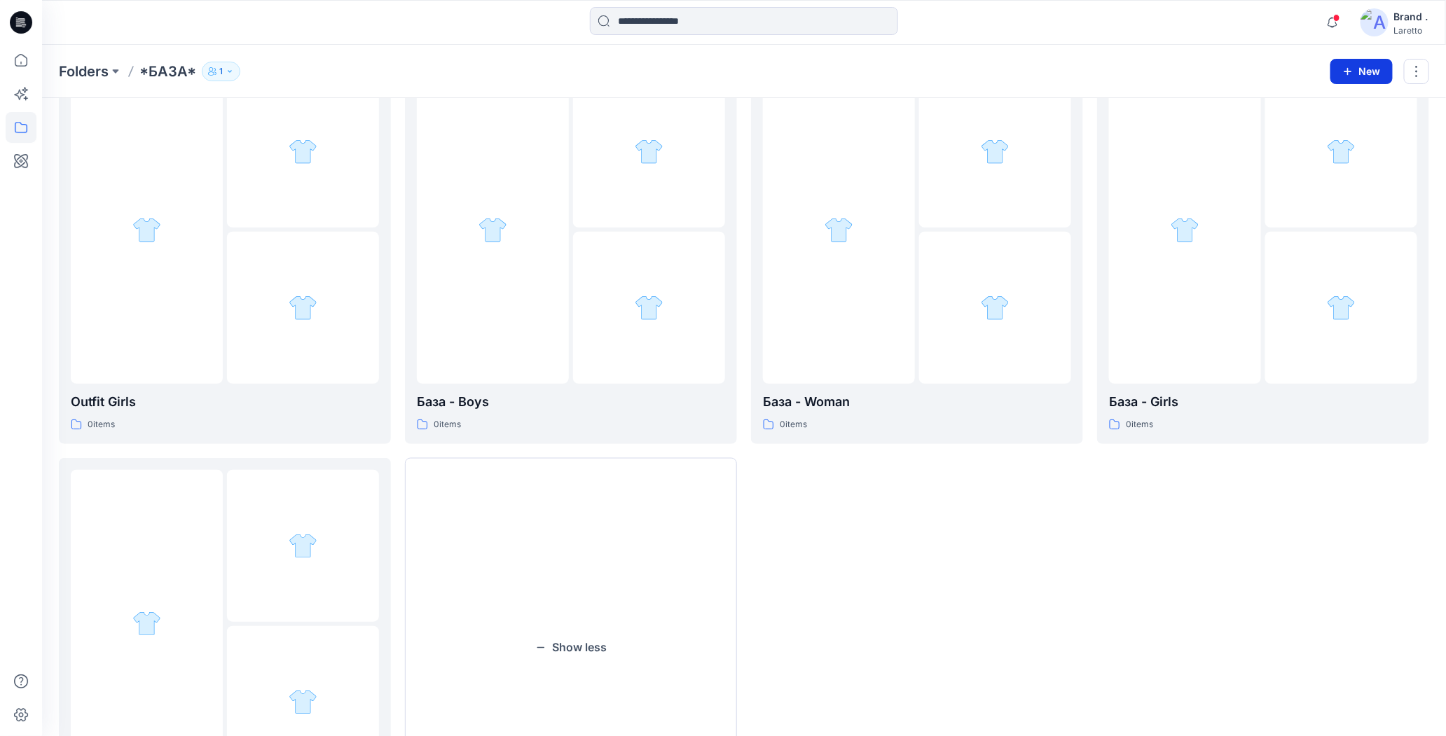
click at [1363, 73] on button "New" at bounding box center [1361, 71] width 62 height 25
click at [1304, 135] on p "New Folder" at bounding box center [1321, 132] width 52 height 15
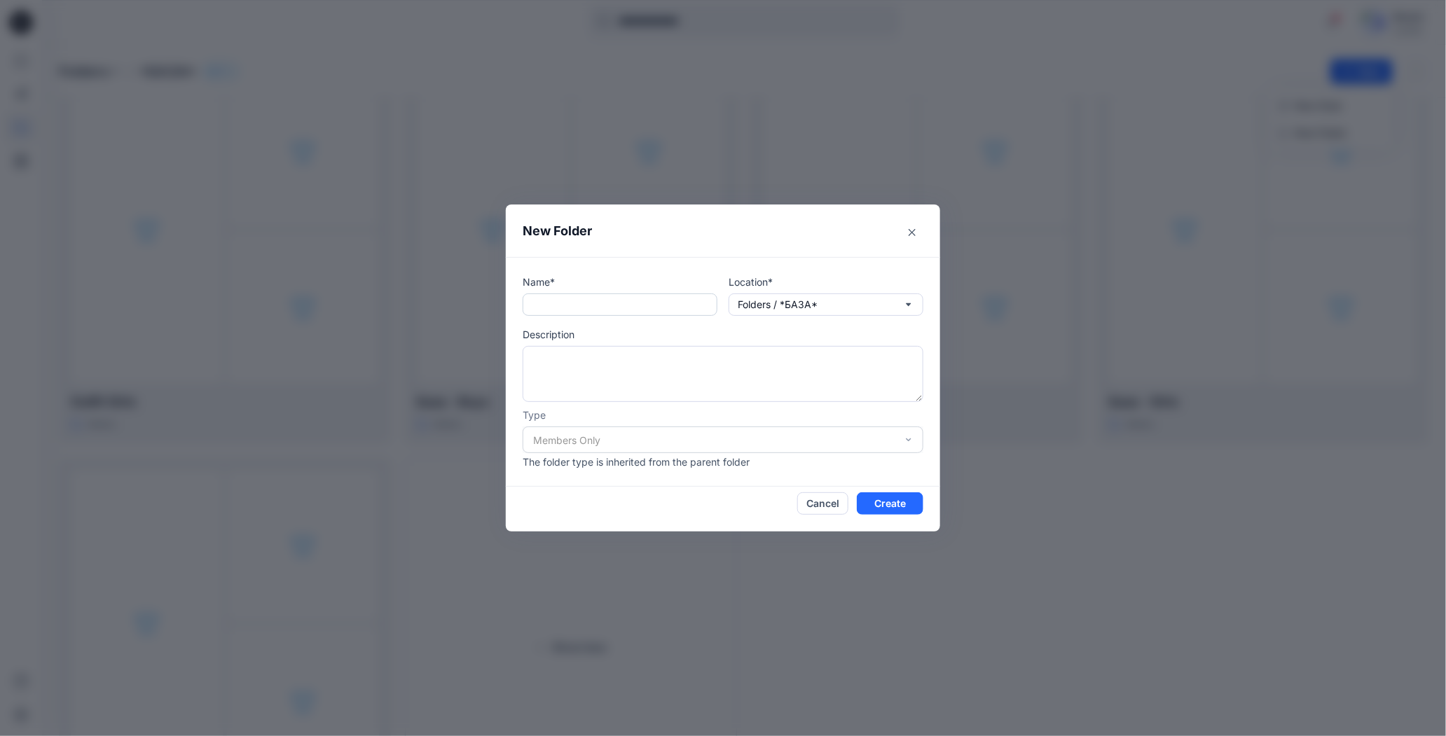
click at [662, 312] on input "text" at bounding box center [620, 305] width 195 height 22
type input "**********"
click at [872, 510] on button "Create" at bounding box center [890, 503] width 67 height 22
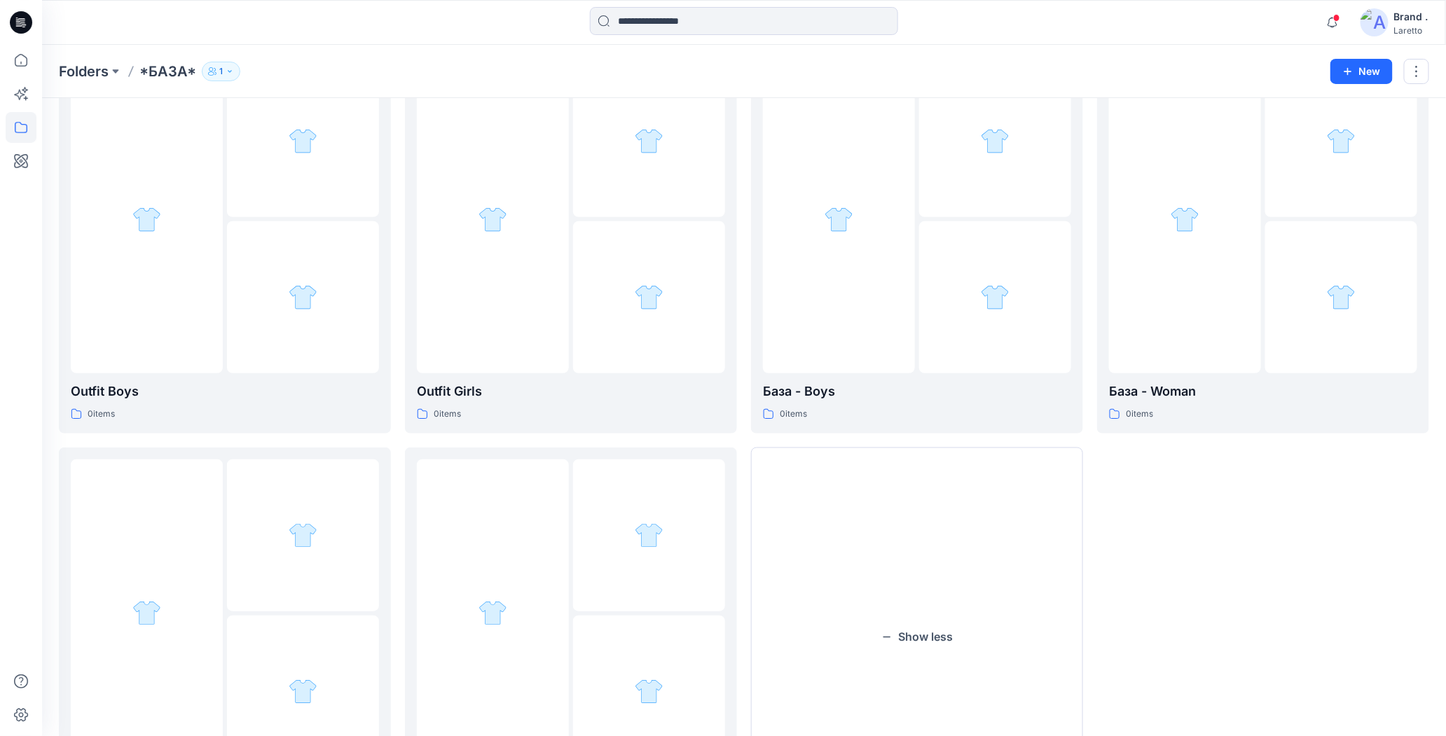
scroll to position [93, 0]
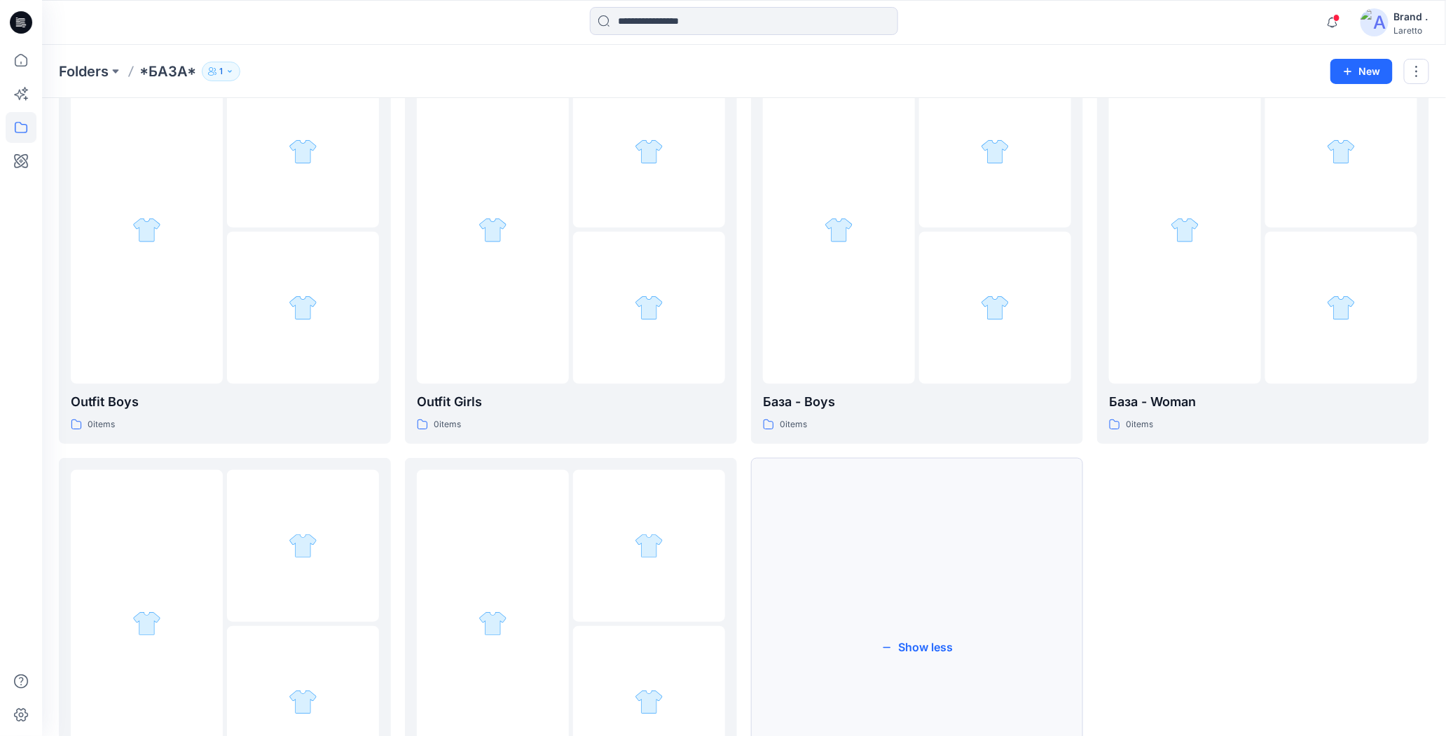
click at [897, 638] on button "Show less" at bounding box center [917, 648] width 332 height 380
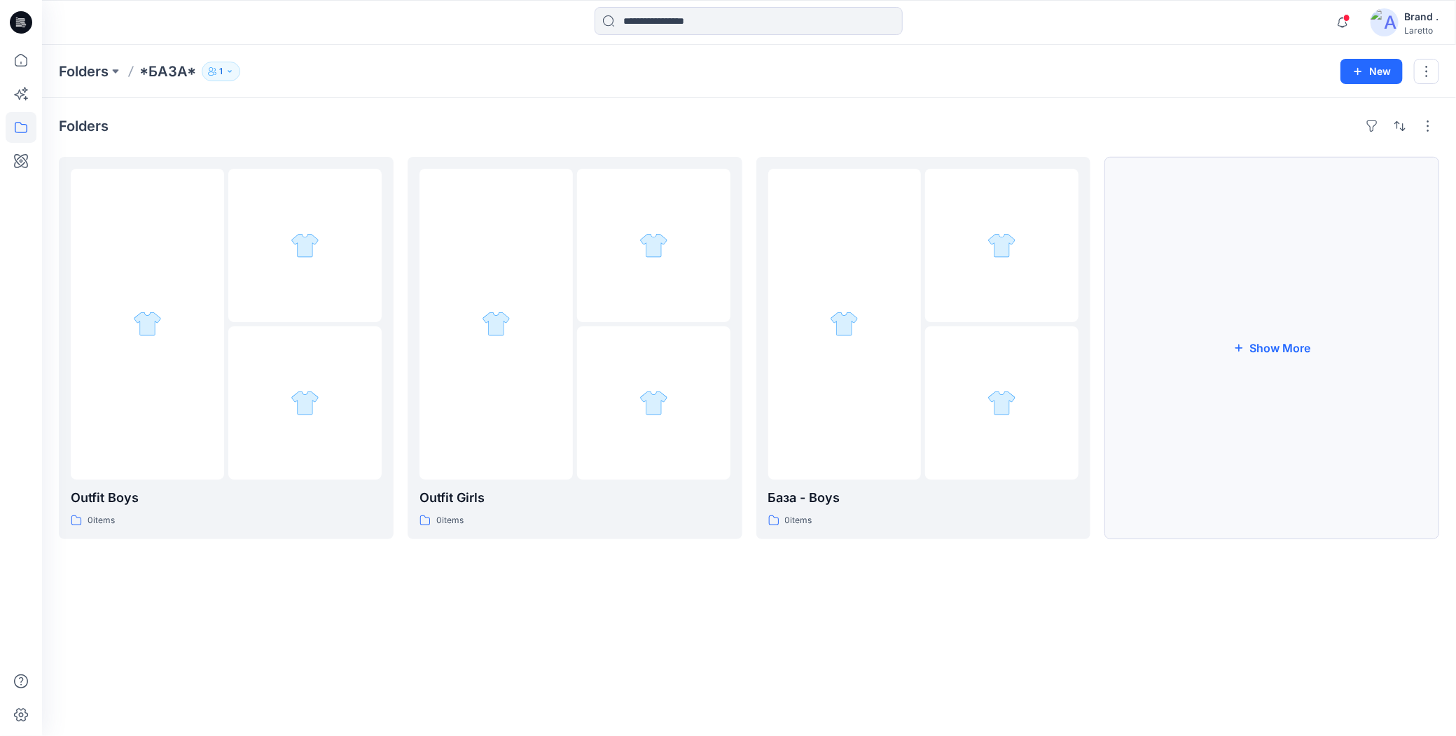
click at [1206, 347] on button "Show More" at bounding box center [1272, 348] width 335 height 382
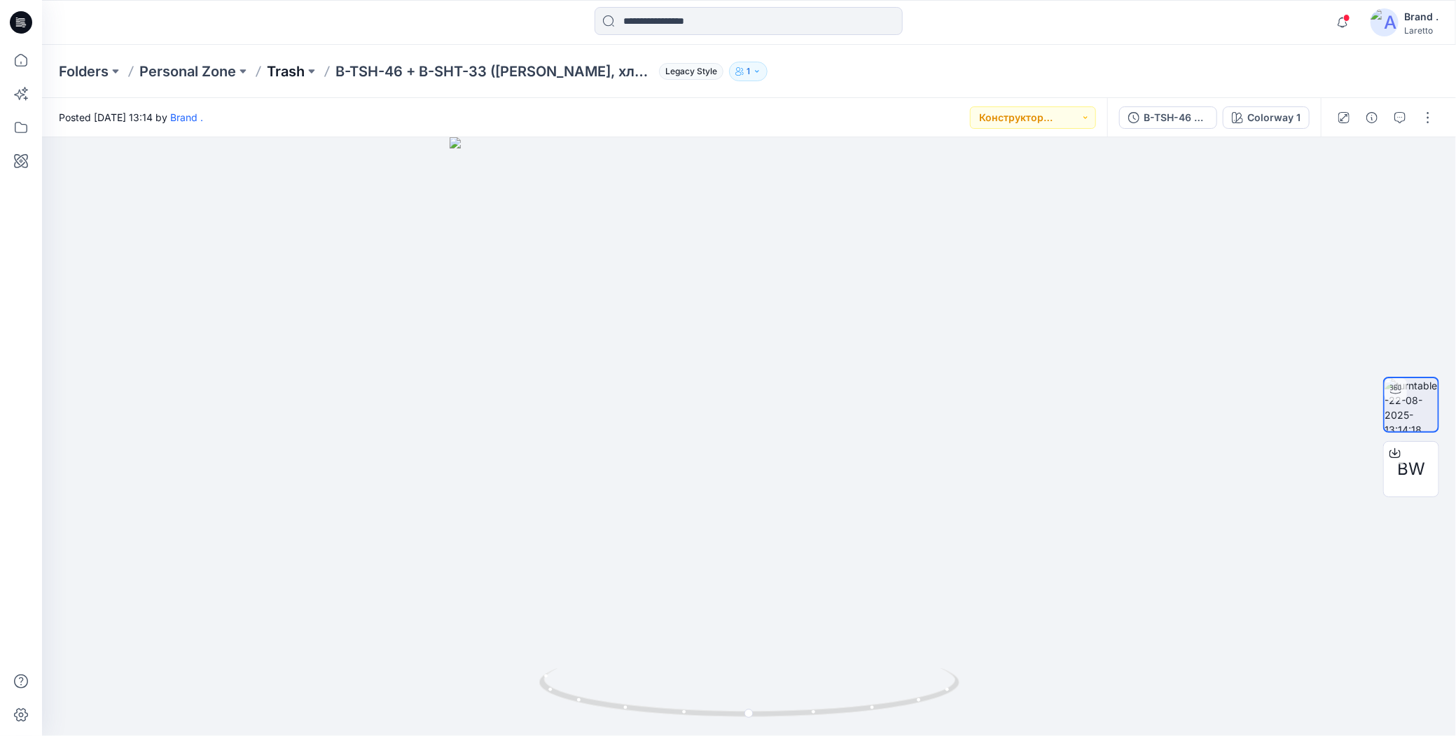
click at [291, 71] on p "Trash" at bounding box center [286, 72] width 38 height 20
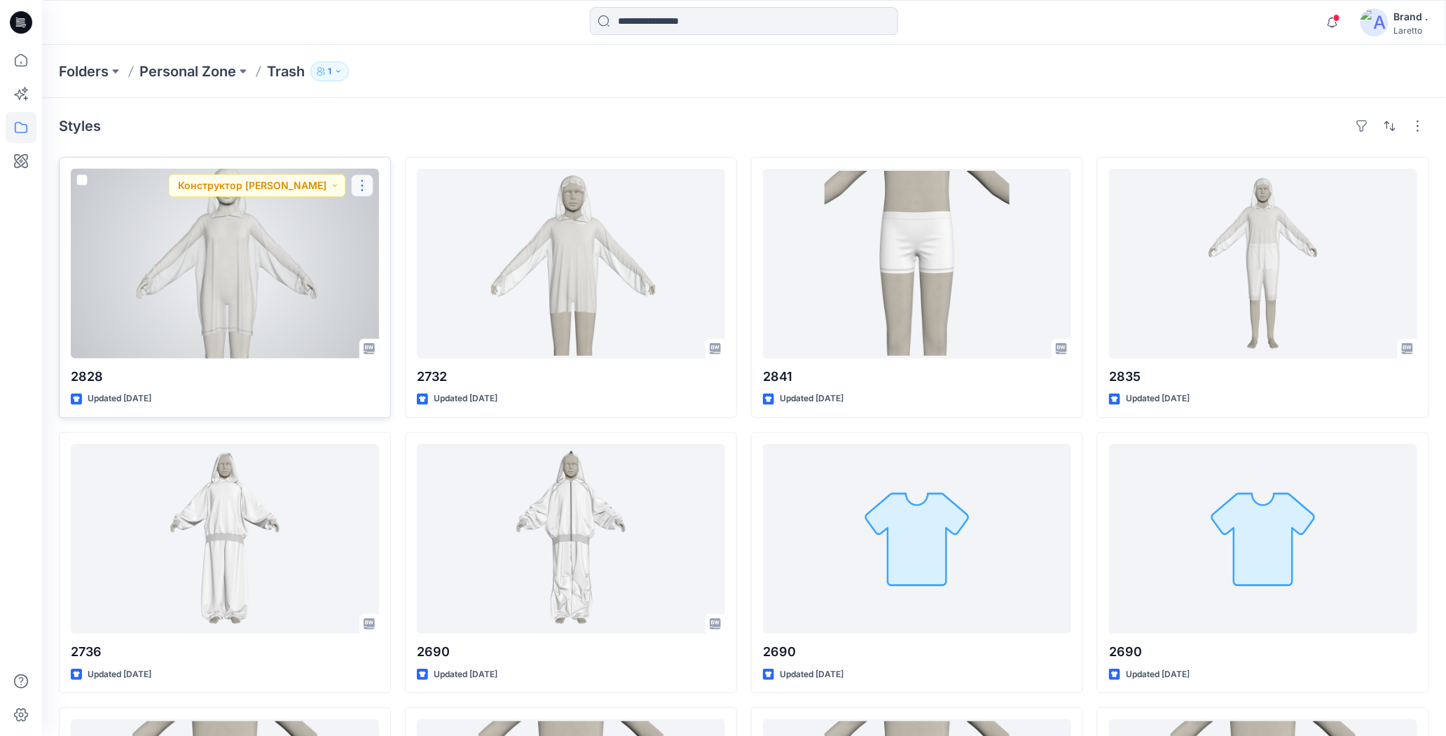
click at [364, 186] on button "button" at bounding box center [362, 185] width 22 height 22
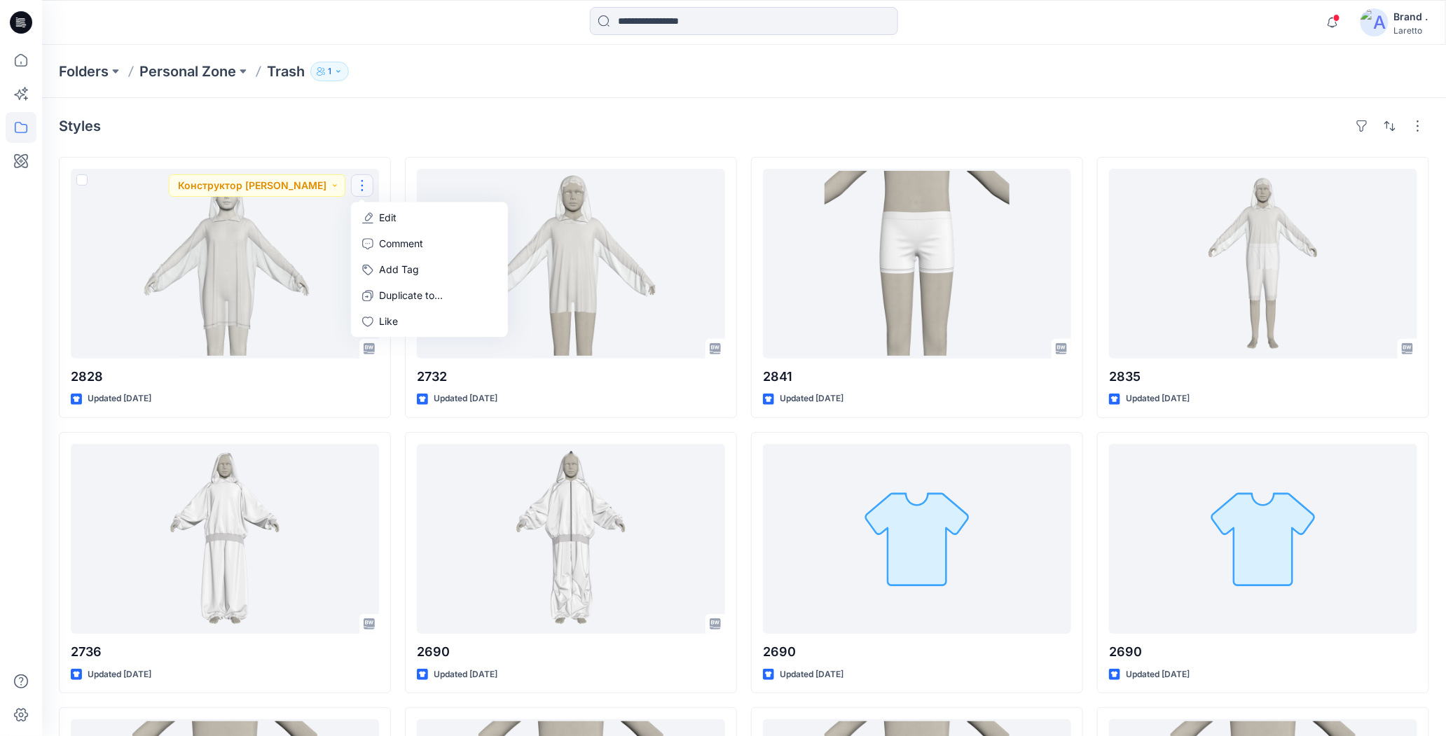
click at [480, 88] on div "Folders Personal Zone Trash 1" at bounding box center [744, 71] width 1404 height 53
